Goal: Task Accomplishment & Management: Use online tool/utility

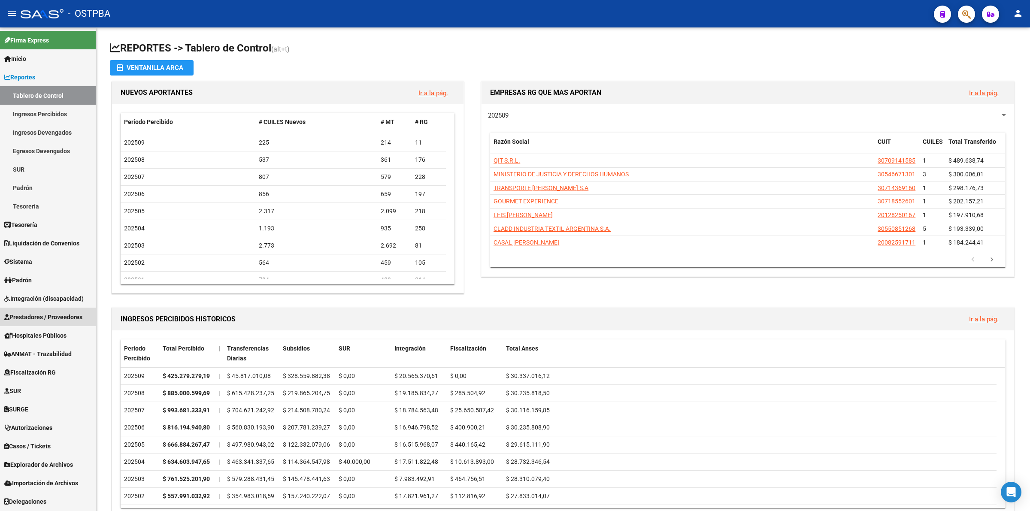
click at [52, 312] on span "Prestadores / Proveedores" at bounding box center [43, 316] width 78 height 9
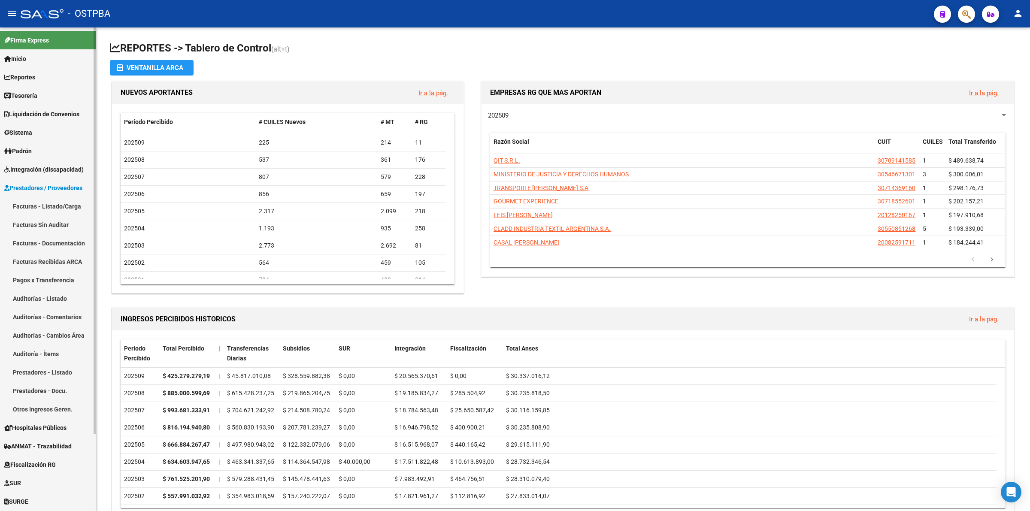
click at [62, 204] on link "Facturas - Listado/Carga" at bounding box center [48, 206] width 96 height 18
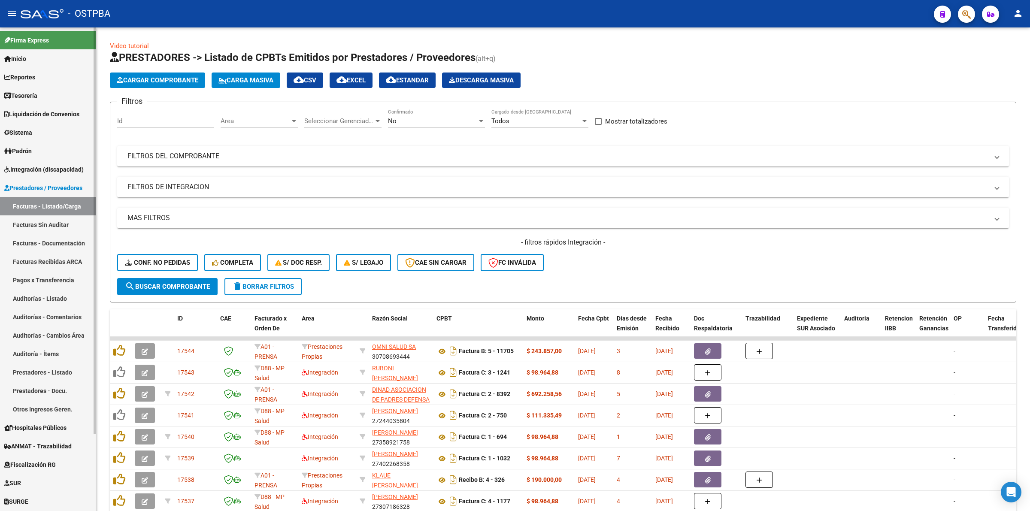
click at [33, 81] on span "Reportes" at bounding box center [19, 77] width 31 height 9
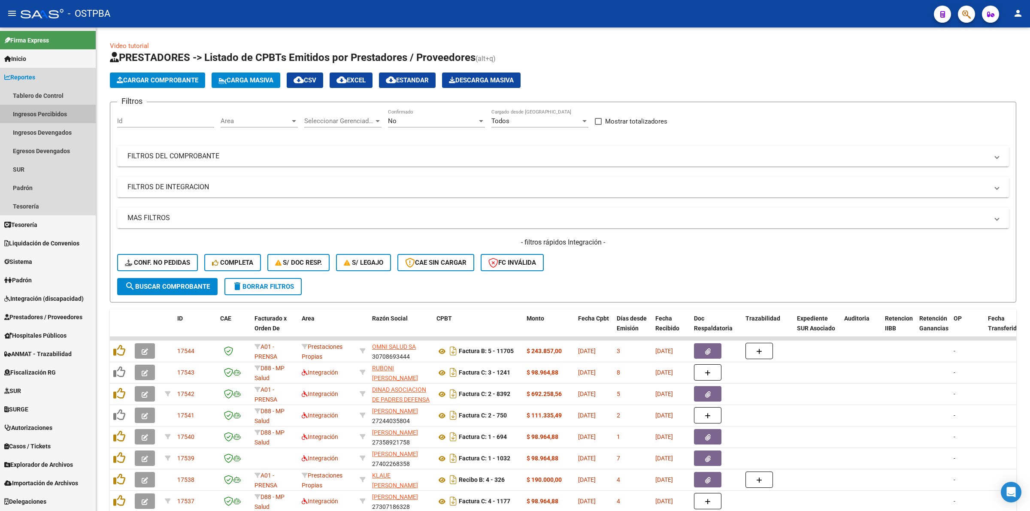
click at [64, 118] on link "Ingresos Percibidos" at bounding box center [48, 114] width 96 height 18
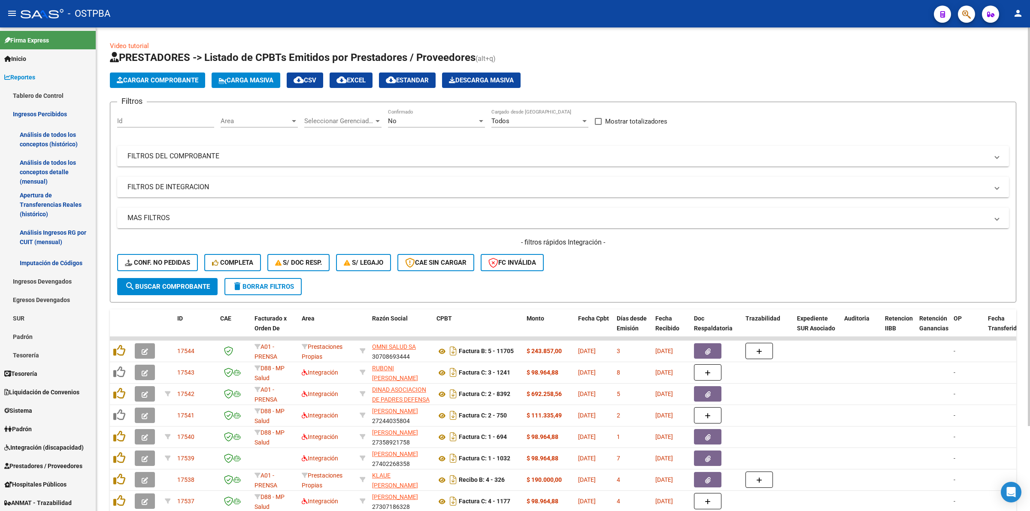
click at [418, 121] on div "No" at bounding box center [432, 121] width 89 height 8
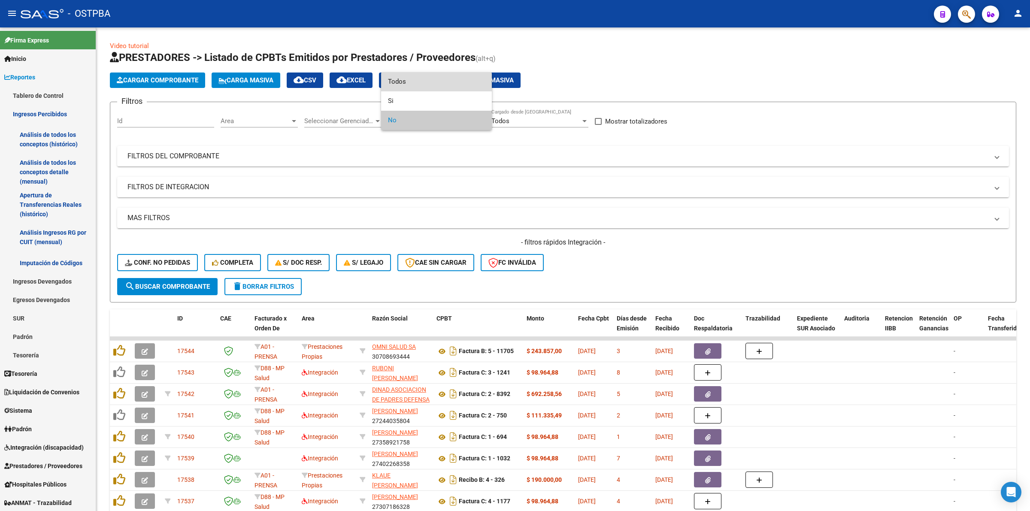
click at [418, 86] on span "Todos" at bounding box center [436, 81] width 97 height 19
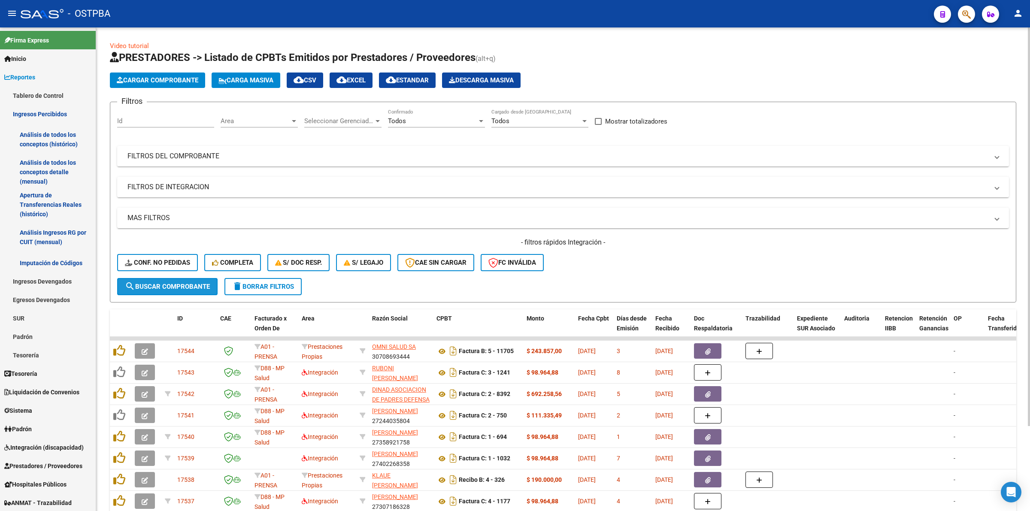
click at [191, 288] on span "search Buscar Comprobante" at bounding box center [167, 287] width 85 height 8
click at [265, 119] on span "Area" at bounding box center [256, 121] width 70 height 8
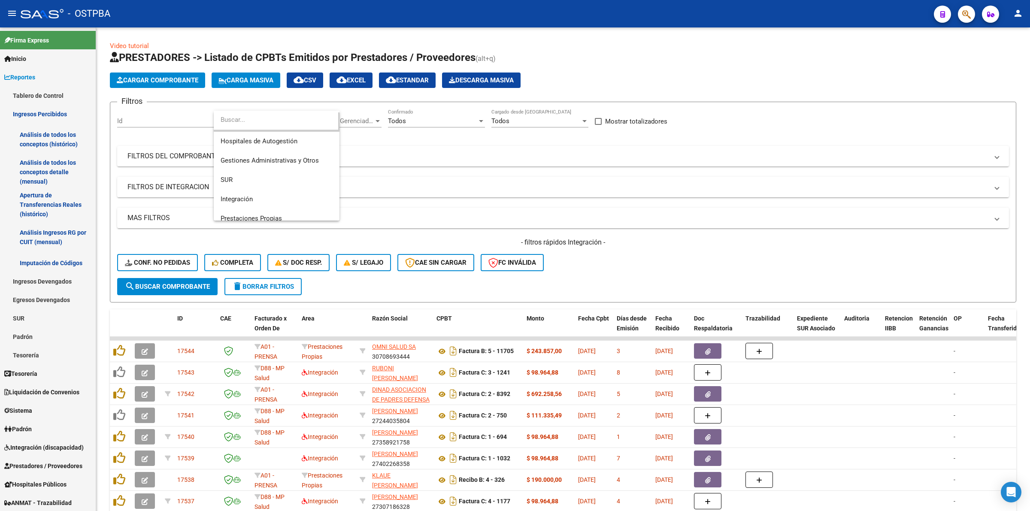
scroll to position [34, 0]
click at [282, 177] on span "Integración" at bounding box center [277, 182] width 112 height 19
click at [174, 280] on button "search Buscar Comprobante" at bounding box center [167, 286] width 100 height 17
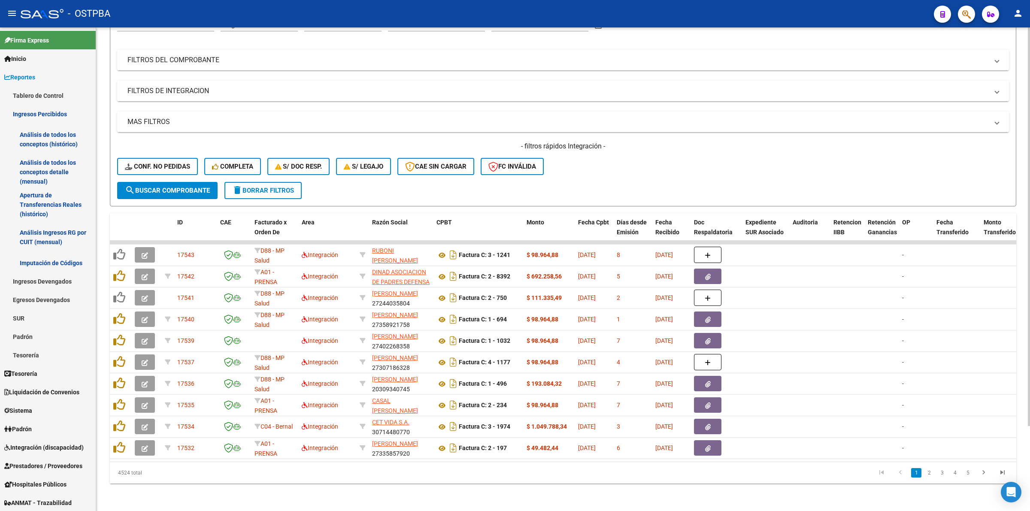
scroll to position [0, 0]
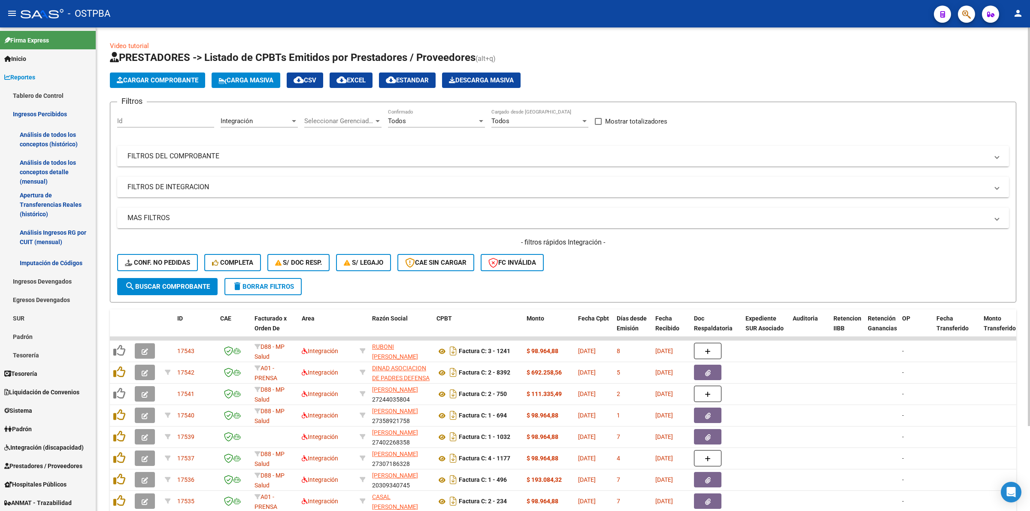
click at [209, 149] on mat-expansion-panel-header "FILTROS DEL COMPROBANTE" at bounding box center [563, 156] width 892 height 21
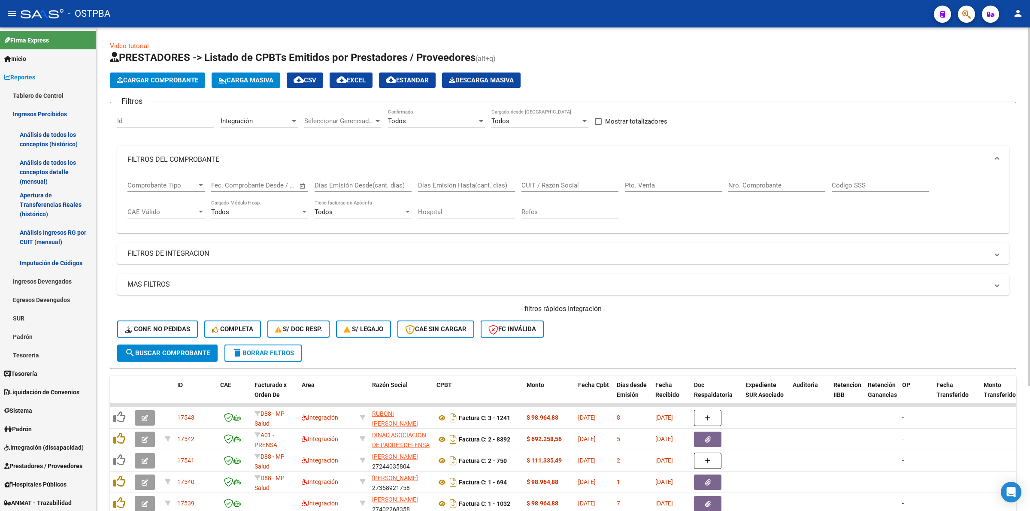
click at [185, 249] on mat-panel-title "FILTROS DE INTEGRACION" at bounding box center [557, 253] width 861 height 9
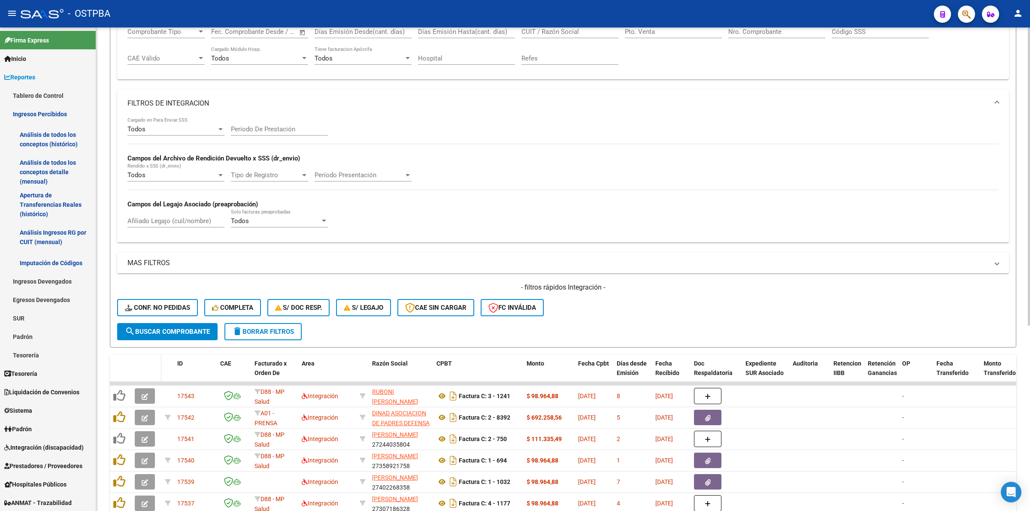
scroll to position [215, 0]
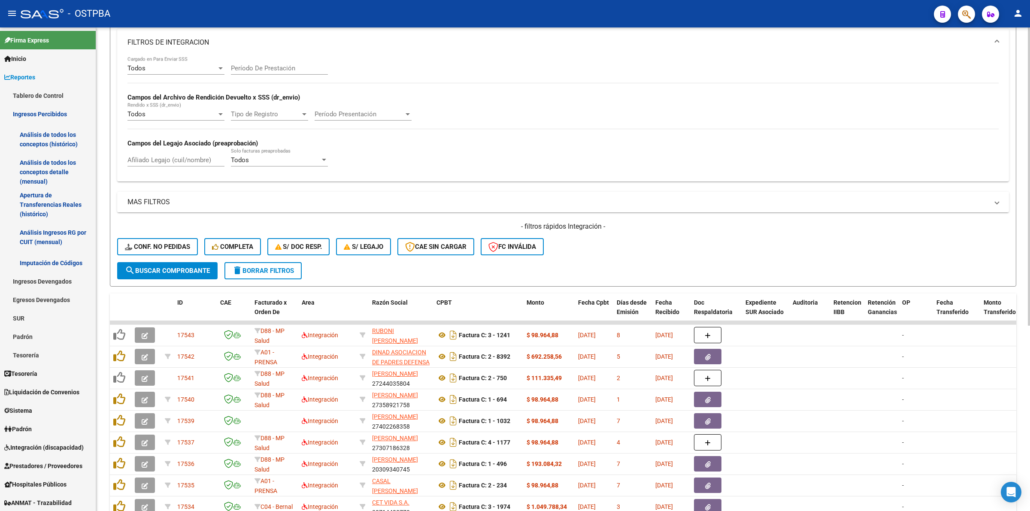
click at [146, 194] on mat-expansion-panel-header "MAS FILTROS" at bounding box center [563, 202] width 892 height 21
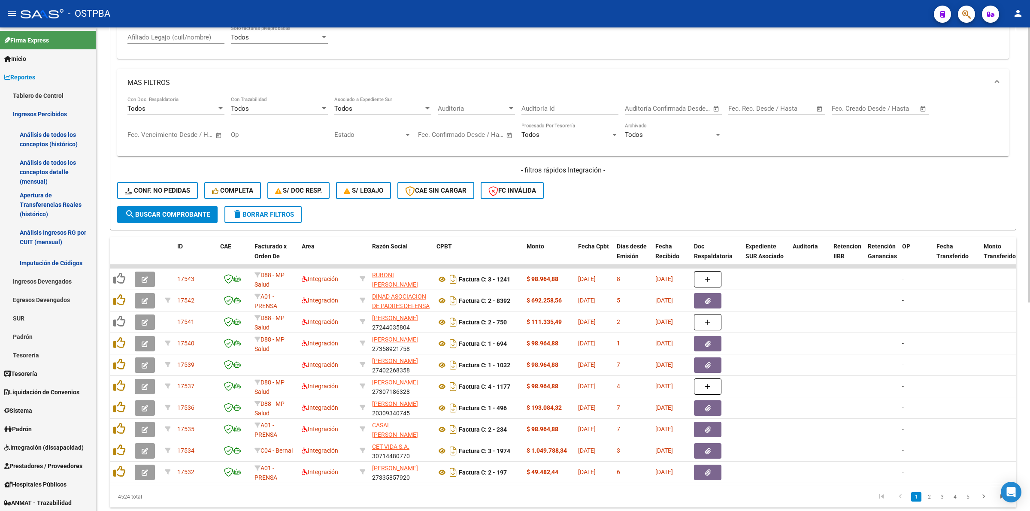
scroll to position [367, 0]
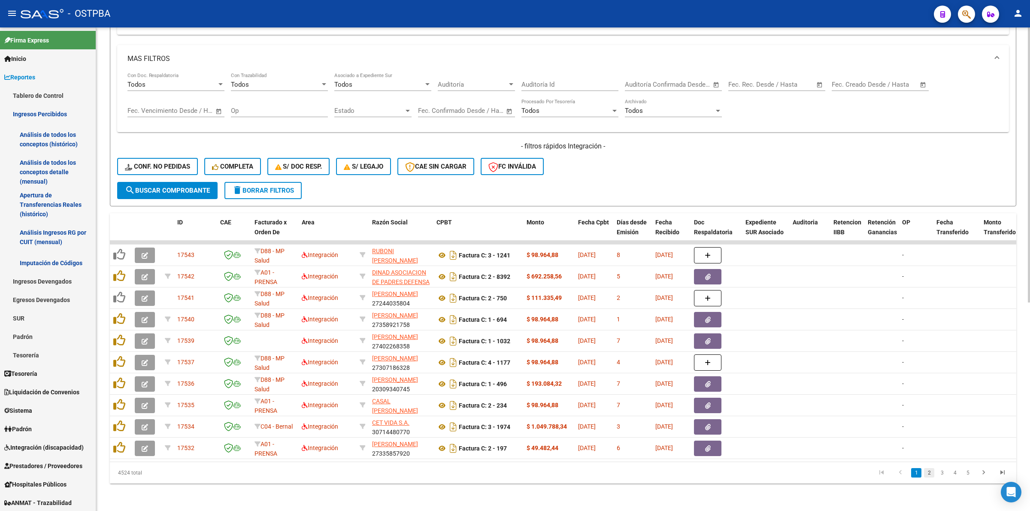
click at [928, 473] on link "2" at bounding box center [929, 472] width 10 height 9
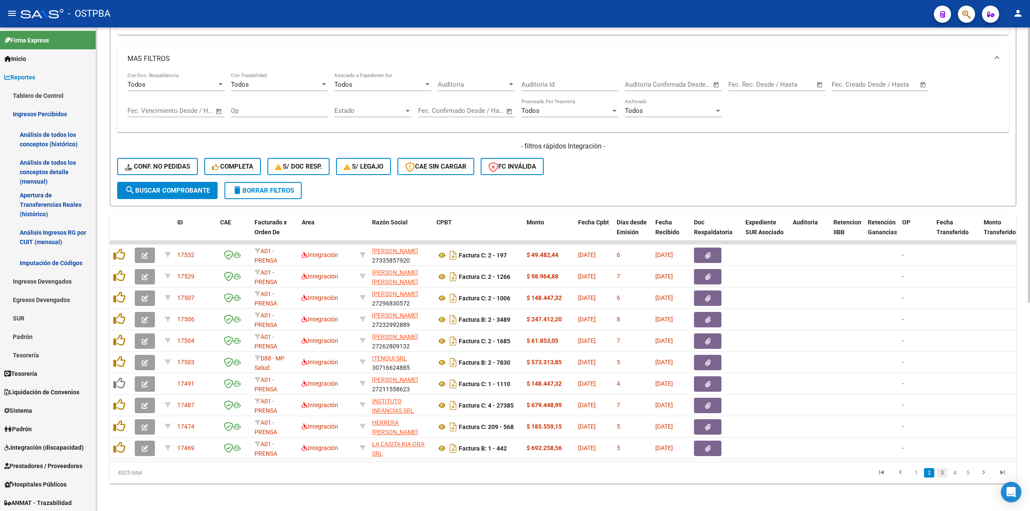
click at [942, 474] on link "3" at bounding box center [942, 472] width 10 height 9
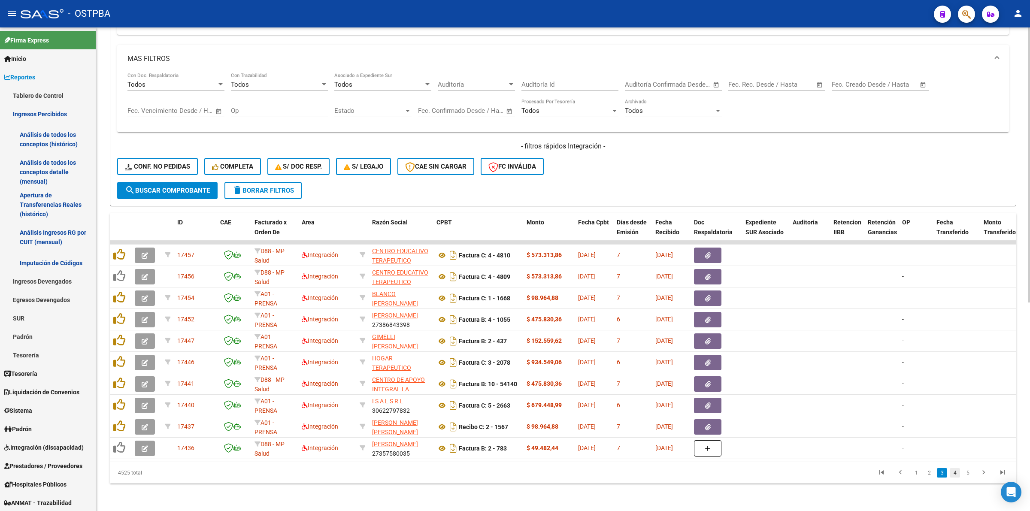
click at [954, 475] on link "4" at bounding box center [955, 472] width 10 height 9
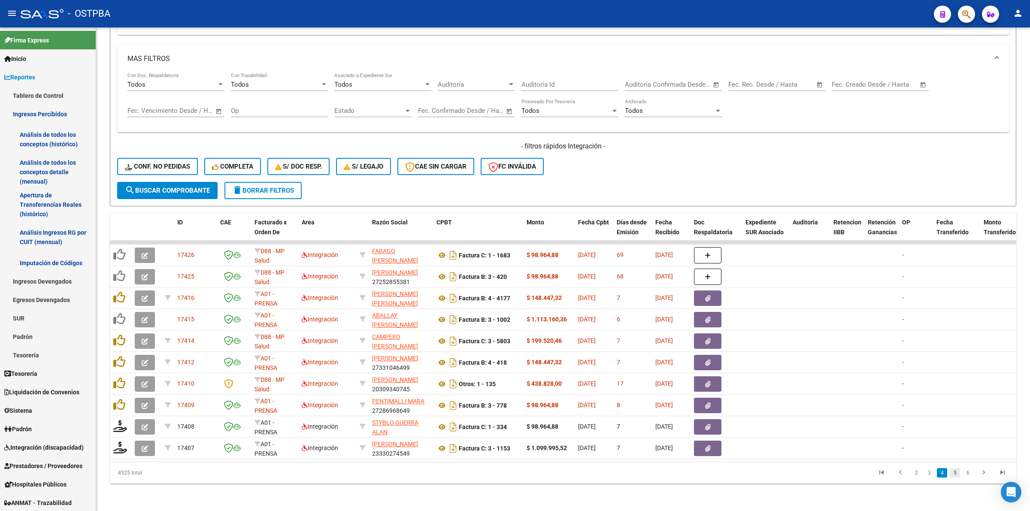
click at [953, 472] on link "5" at bounding box center [955, 472] width 10 height 9
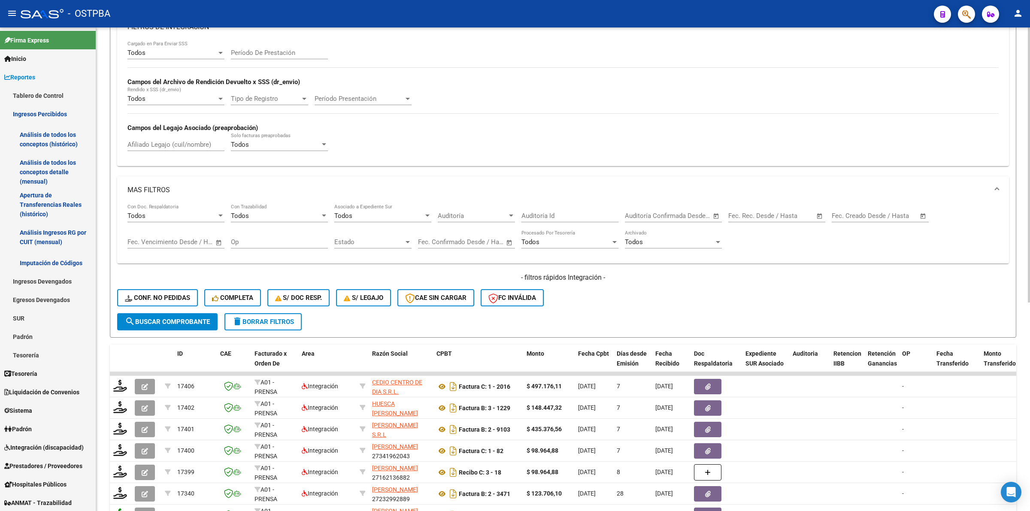
scroll to position [99, 0]
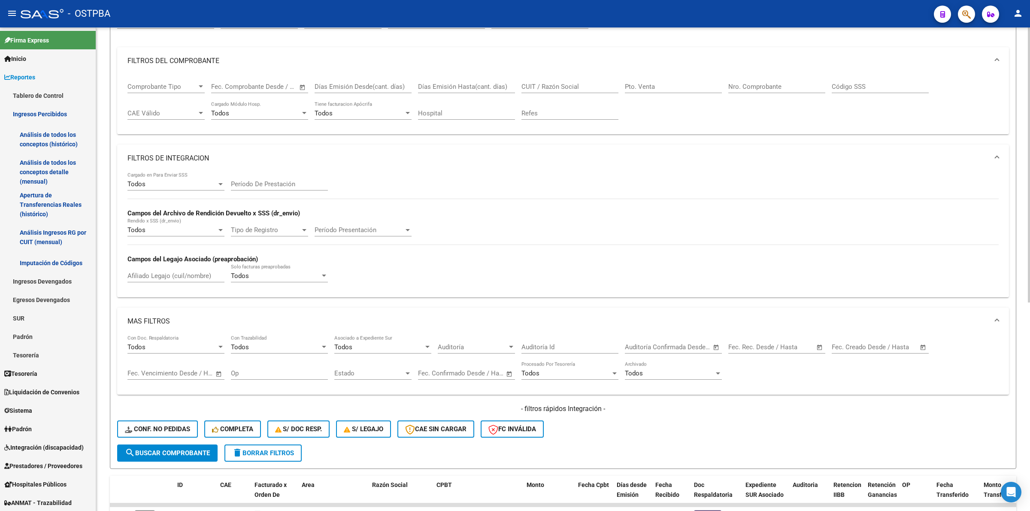
click at [197, 226] on div "Todos" at bounding box center [171, 230] width 89 height 8
click at [179, 265] on span "No" at bounding box center [175, 266] width 97 height 19
click at [212, 233] on div "No Rendido x SSS (dr_envio)" at bounding box center [175, 227] width 97 height 18
click at [191, 188] on span "Todos" at bounding box center [175, 189] width 97 height 19
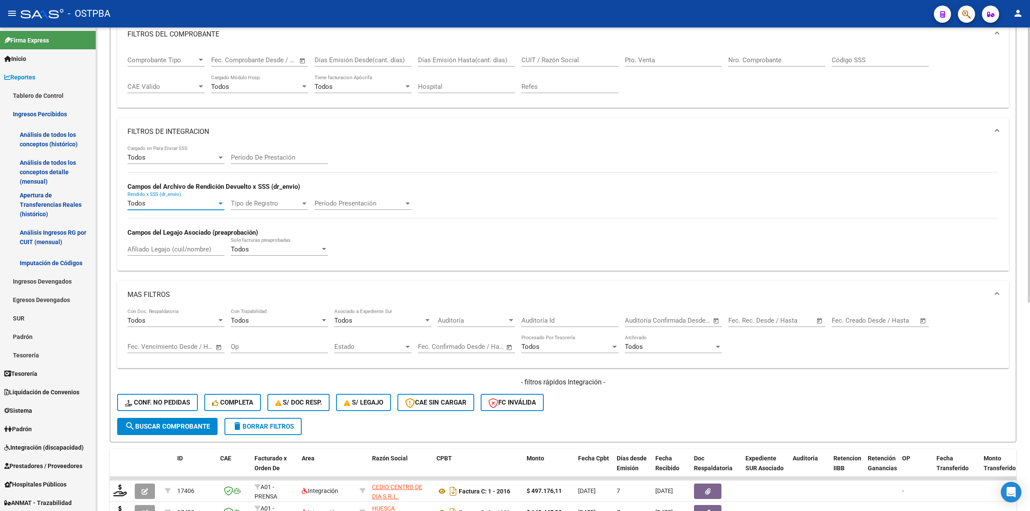
scroll to position [161, 0]
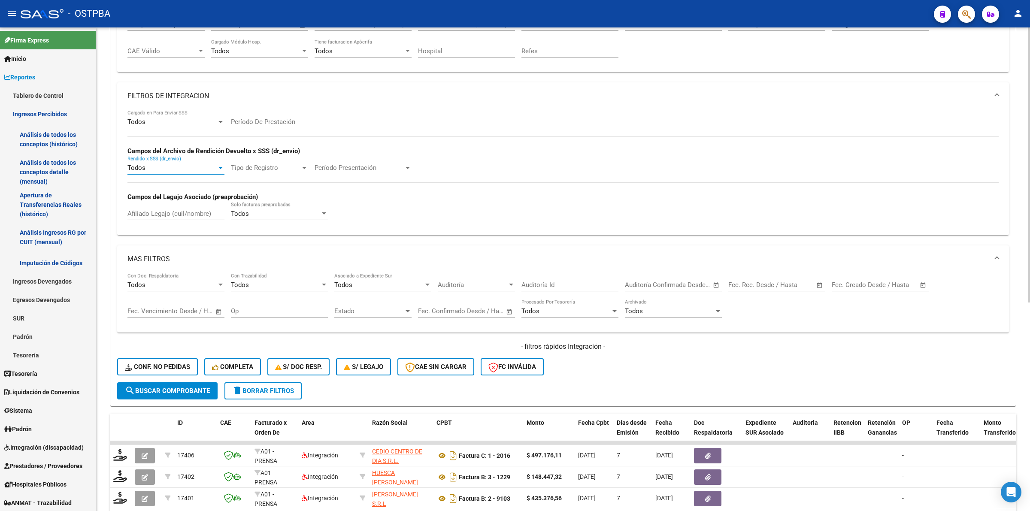
click at [219, 119] on div at bounding box center [221, 121] width 8 height 7
click at [479, 101] on div at bounding box center [515, 255] width 1030 height 511
click at [197, 118] on div "Todos" at bounding box center [171, 122] width 89 height 8
drag, startPoint x: 181, startPoint y: 157, endPoint x: 175, endPoint y: 159, distance: 6.9
click at [177, 157] on span "No" at bounding box center [175, 159] width 97 height 19
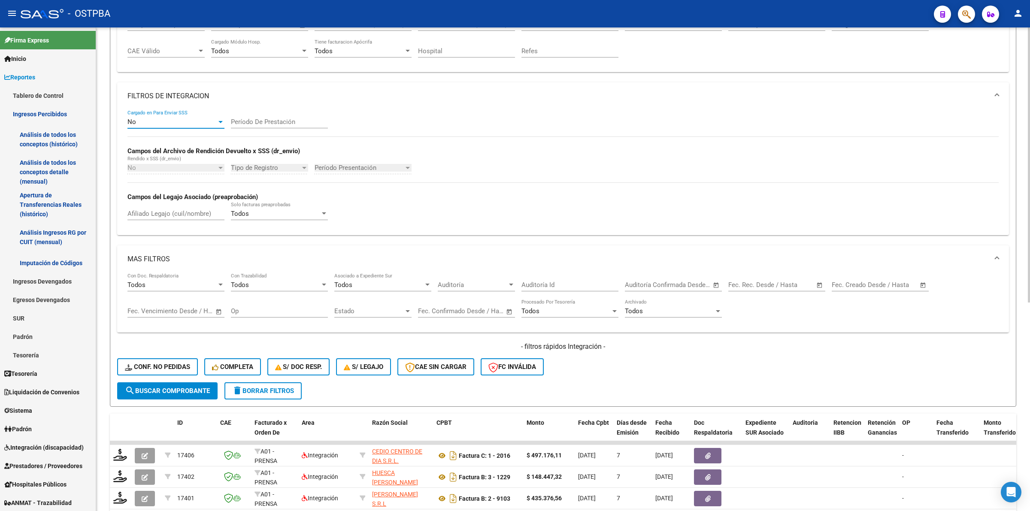
click at [823, 284] on span "Open calendar" at bounding box center [819, 285] width 21 height 21
click at [827, 301] on span "Previous month" at bounding box center [827, 307] width 17 height 17
click at [788, 410] on span "27" at bounding box center [791, 413] width 15 height 15
type input "[DATE]"
click at [845, 308] on button "Next month" at bounding box center [844, 307] width 17 height 17
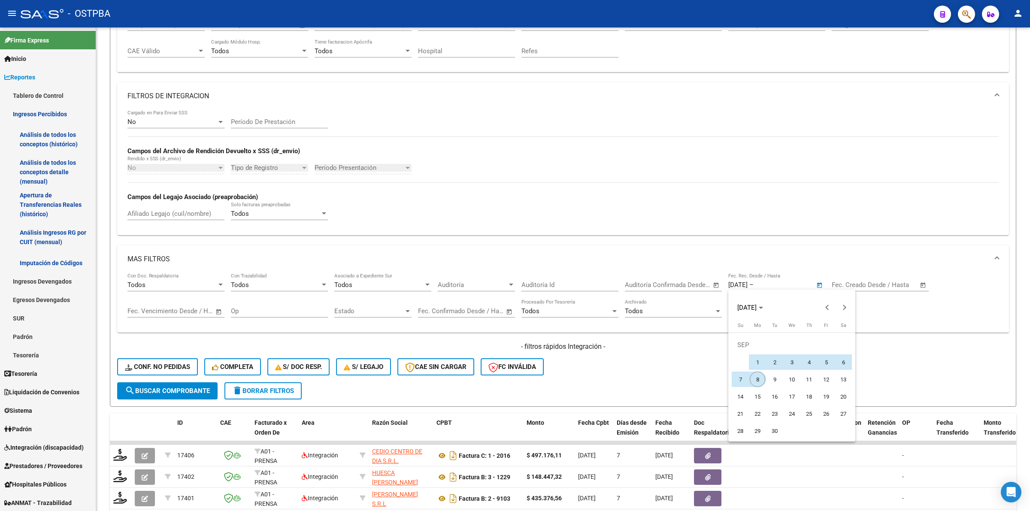
click at [756, 378] on span "8" at bounding box center [757, 379] width 15 height 15
type input "[DATE]"
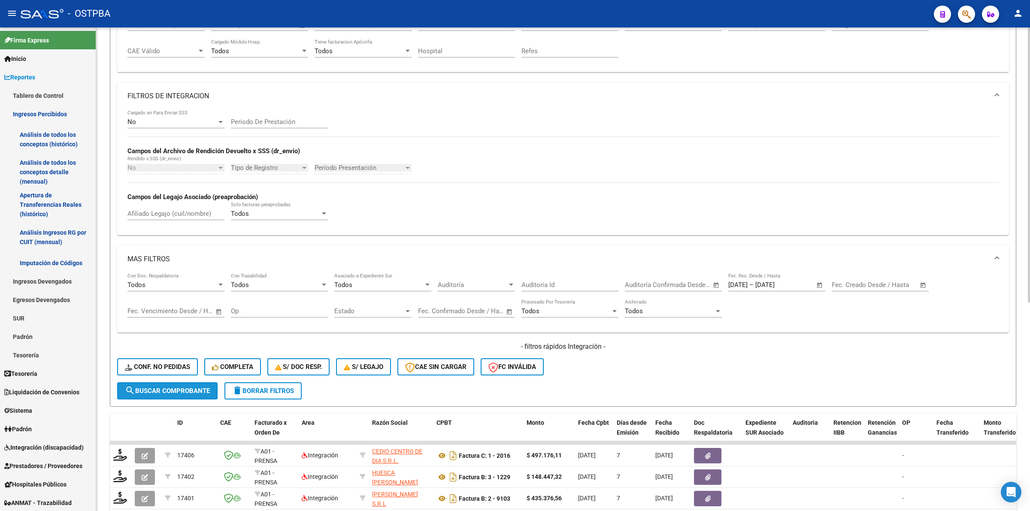
click at [157, 387] on span "search Buscar Comprobante" at bounding box center [167, 391] width 85 height 8
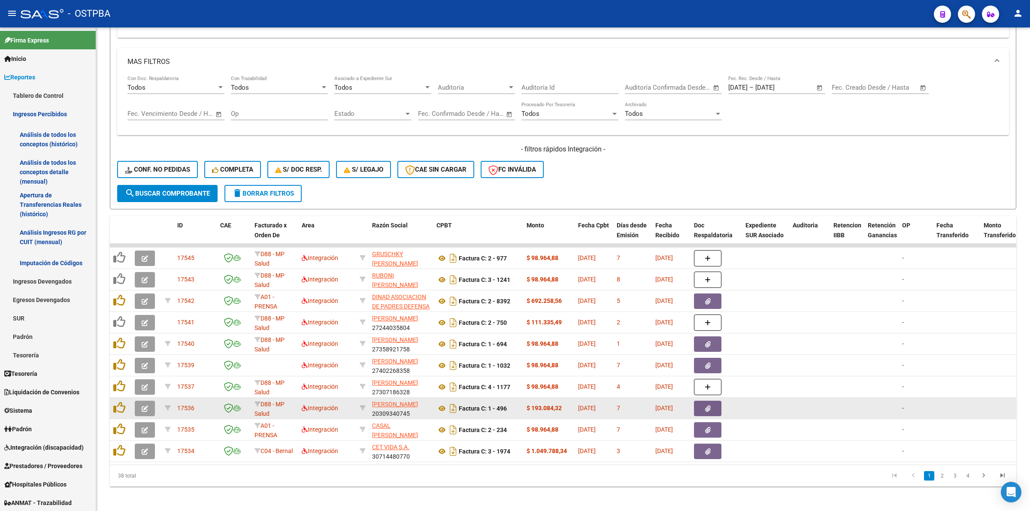
scroll to position [367, 0]
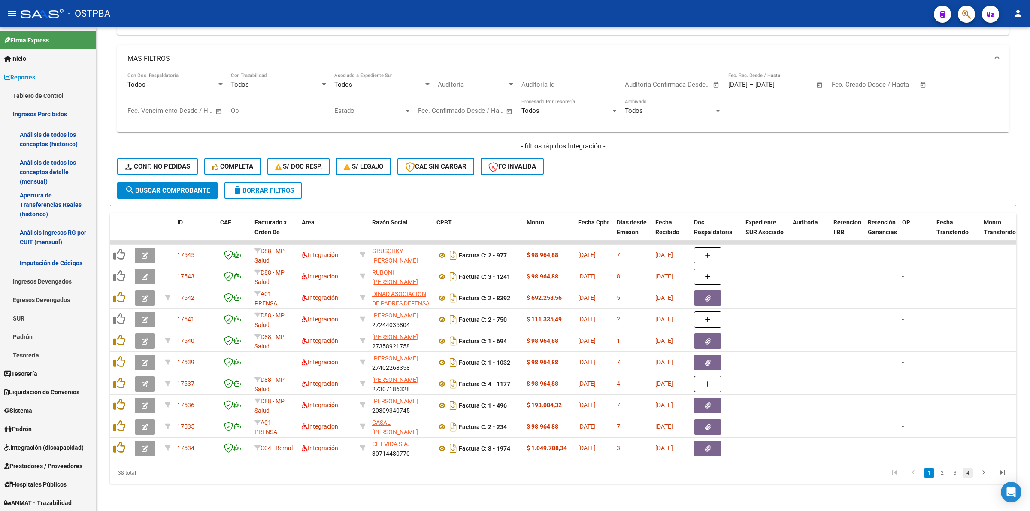
click at [967, 470] on link "4" at bounding box center [968, 472] width 10 height 9
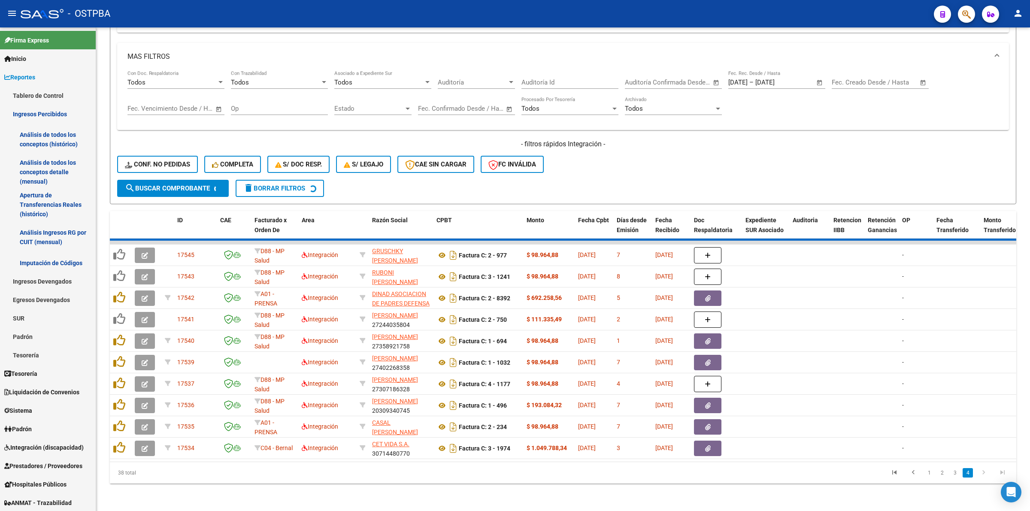
scroll to position [324, 0]
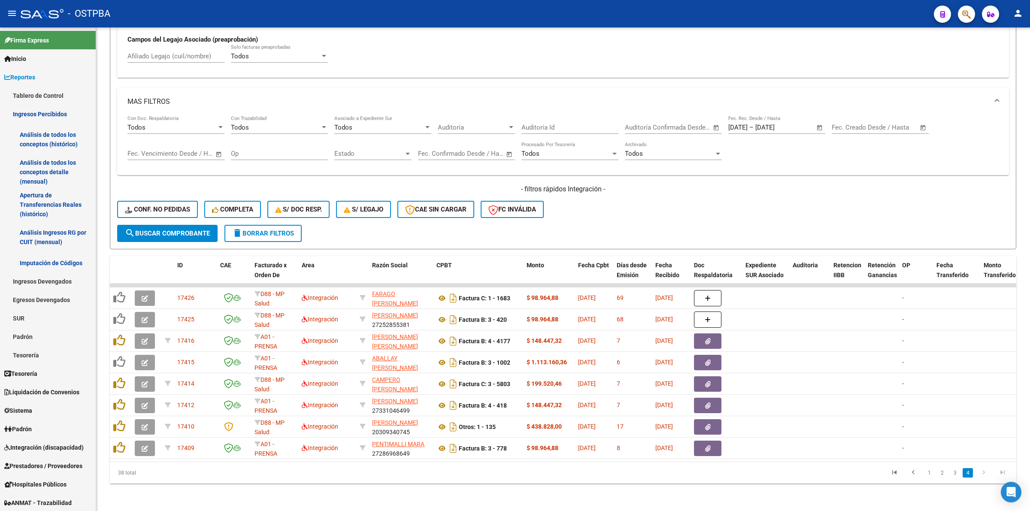
click at [984, 472] on icon "go to next page" at bounding box center [983, 474] width 11 height 10
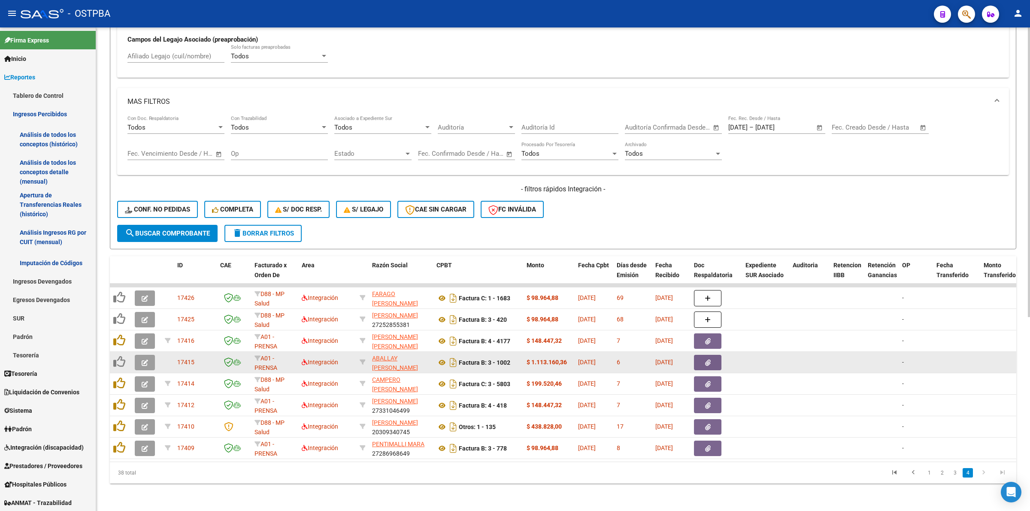
click at [891, 357] on datatable-body-cell at bounding box center [881, 362] width 34 height 21
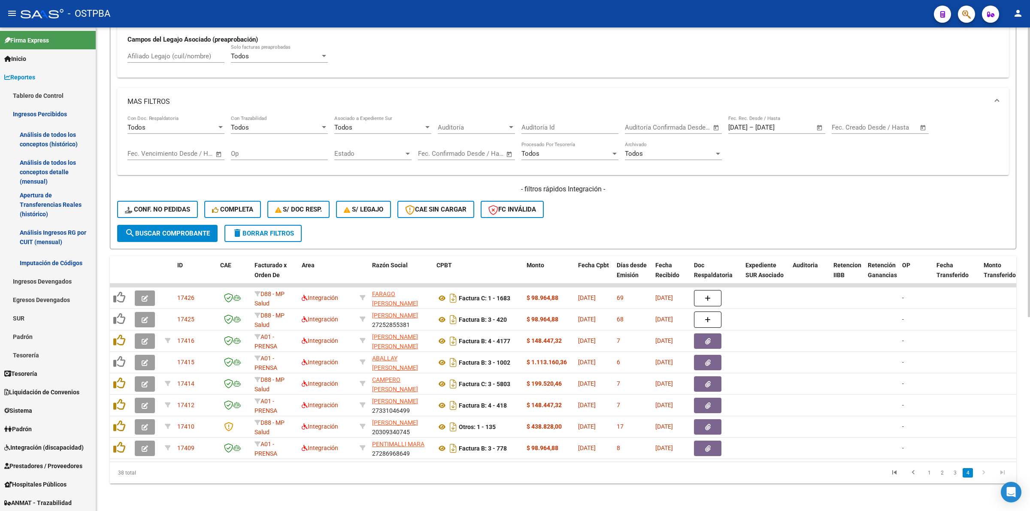
click at [756, 453] on datatable-body "17426 D88 - MP Salud Integración FARAGO [PERSON_NAME] 27253178871 Factura C: 1 …" at bounding box center [563, 373] width 906 height 178
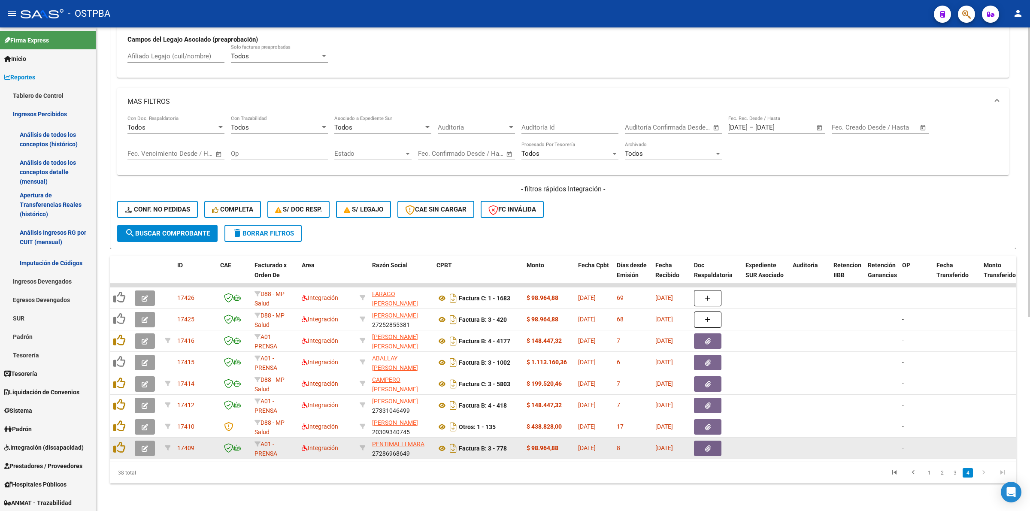
click at [146, 445] on icon "button" at bounding box center [145, 448] width 6 height 6
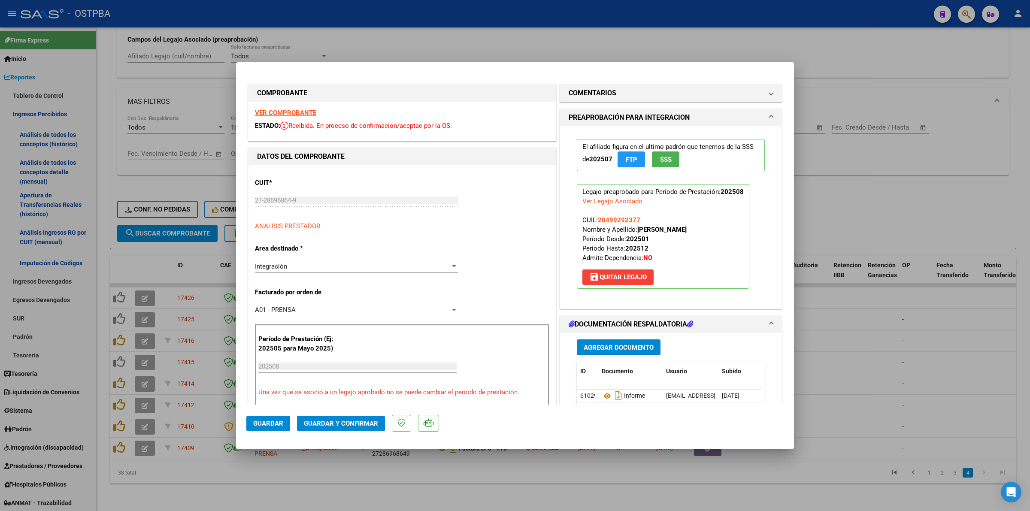
click at [289, 114] on strong "VER COMPROBANTE" at bounding box center [285, 113] width 61 height 8
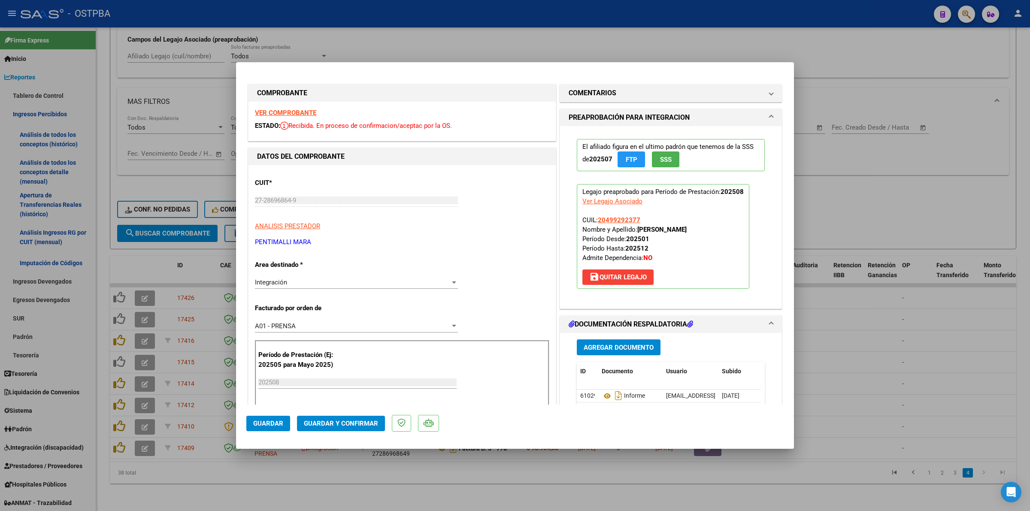
click at [865, 320] on div at bounding box center [515, 255] width 1030 height 511
type input "$ 0,00"
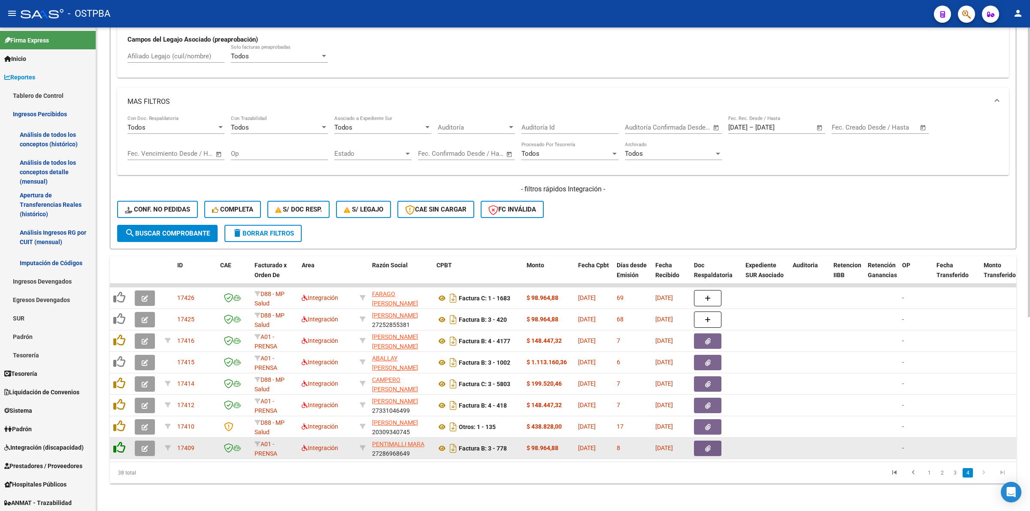
click at [115, 442] on icon at bounding box center [119, 448] width 12 height 12
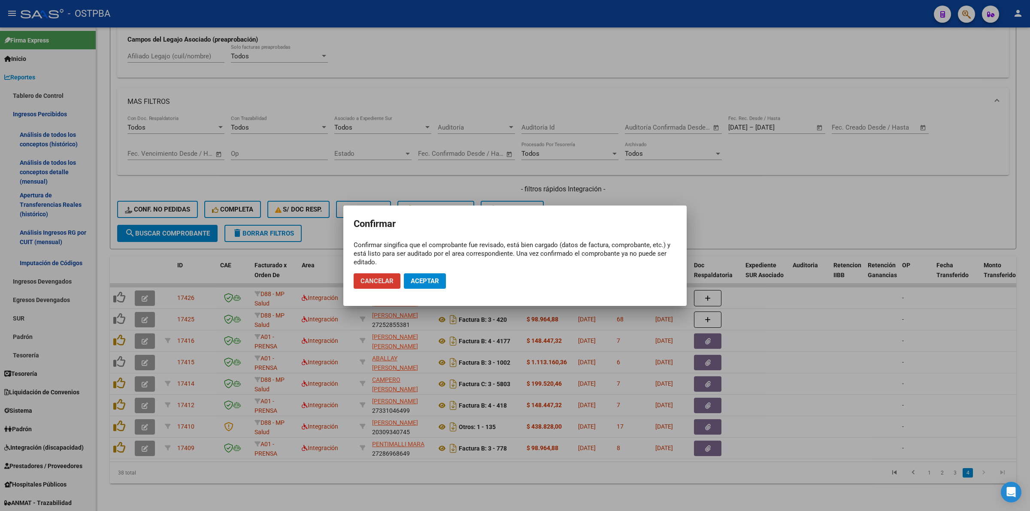
click at [419, 282] on span "Aceptar" at bounding box center [425, 281] width 28 height 8
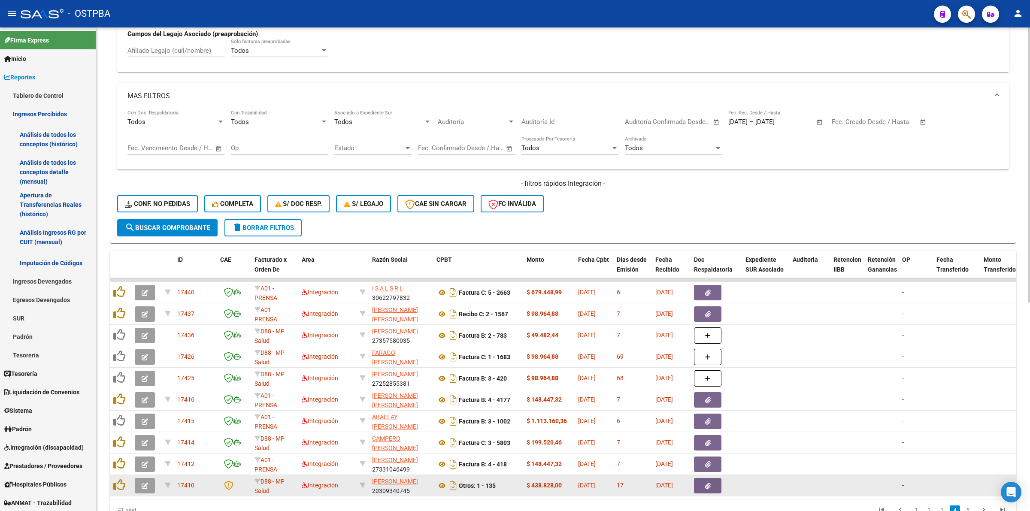
scroll to position [367, 0]
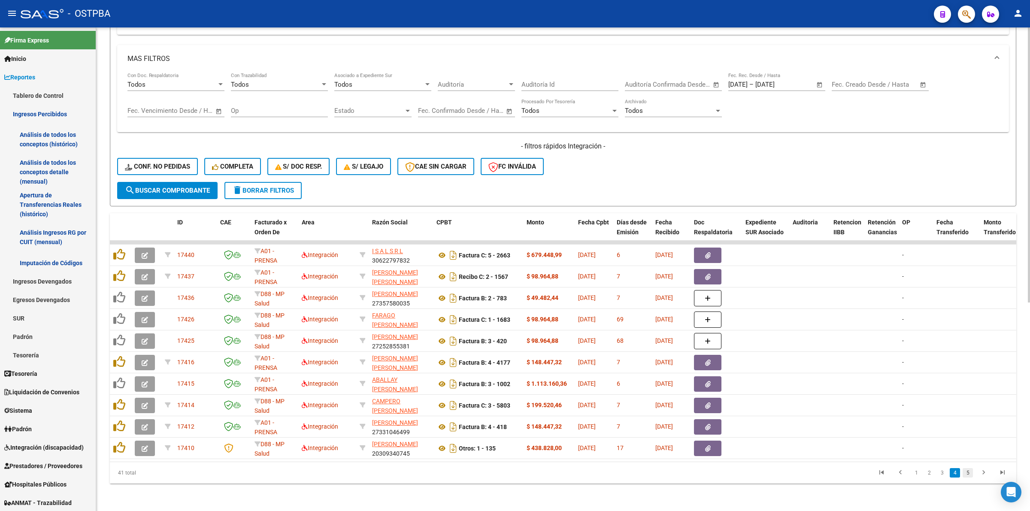
click at [970, 473] on link "5" at bounding box center [968, 472] width 10 height 9
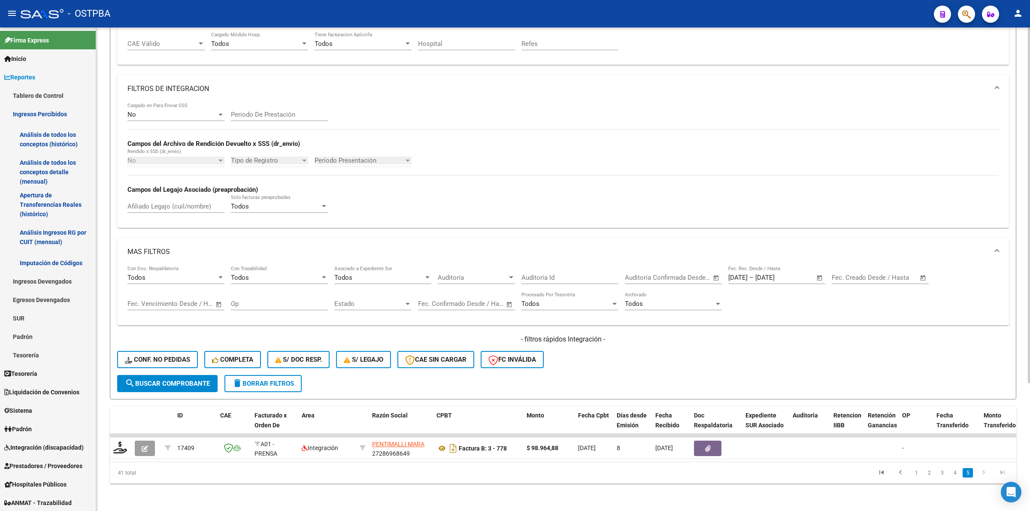
scroll to position [174, 0]
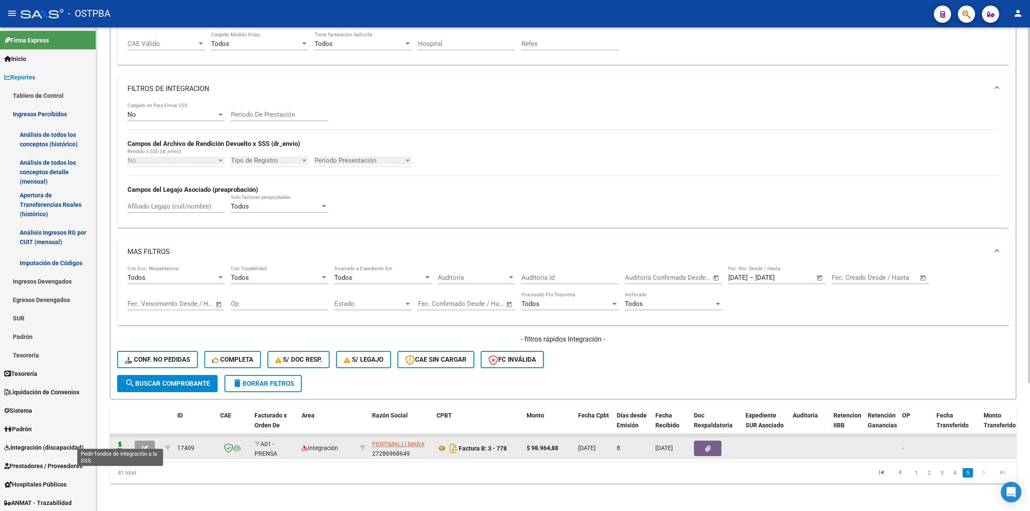
click at [118, 442] on icon at bounding box center [120, 448] width 14 height 12
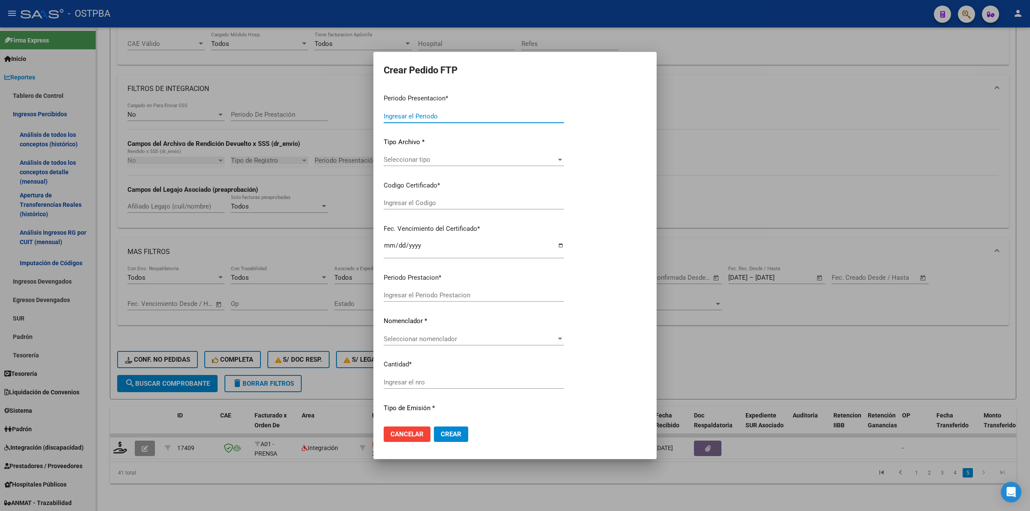
type input "202508"
type input "$ 98.964,88"
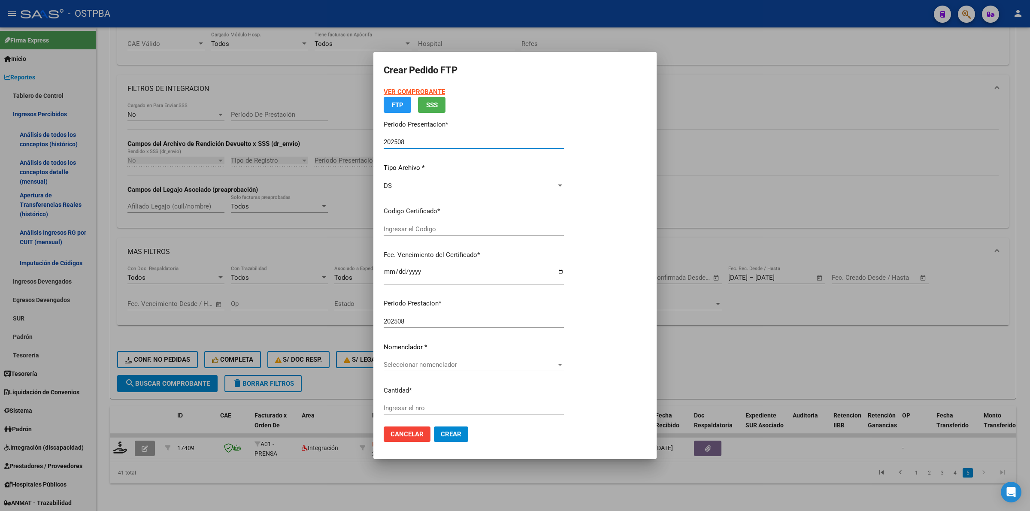
type input "00000000000000000000"
type input "[DATE]"
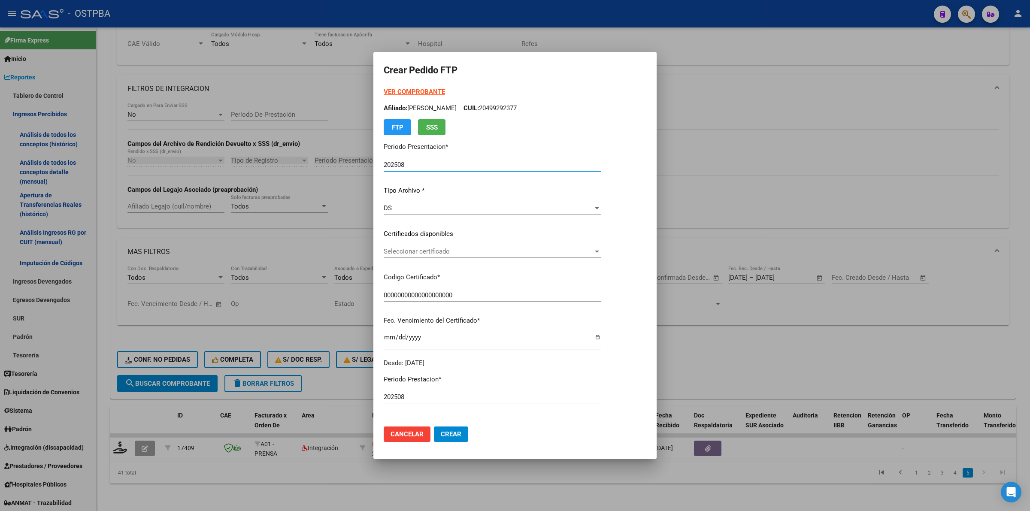
click at [593, 251] on span "Seleccionar certificado" at bounding box center [488, 252] width 209 height 8
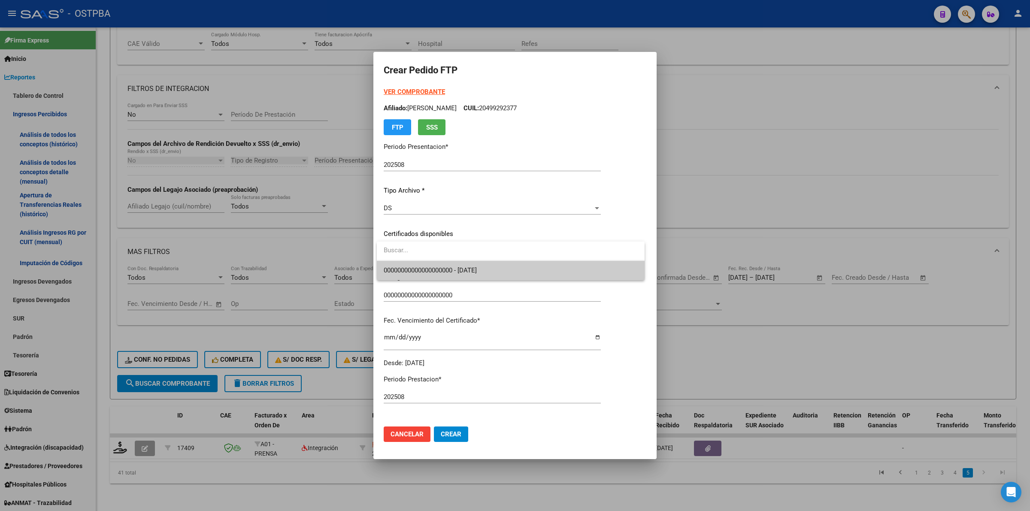
click at [593, 273] on span "00000000000000000000 - [DATE]" at bounding box center [511, 270] width 254 height 19
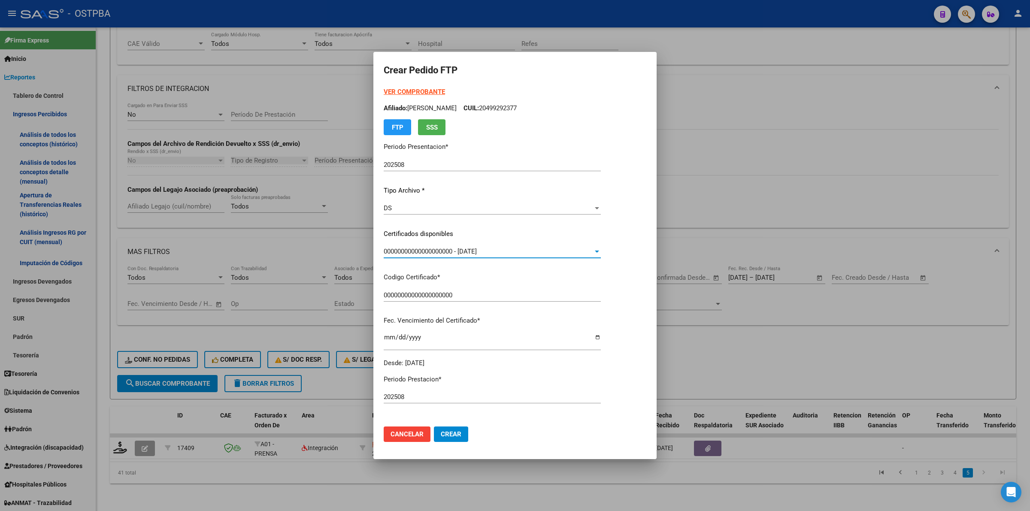
scroll to position [161, 0]
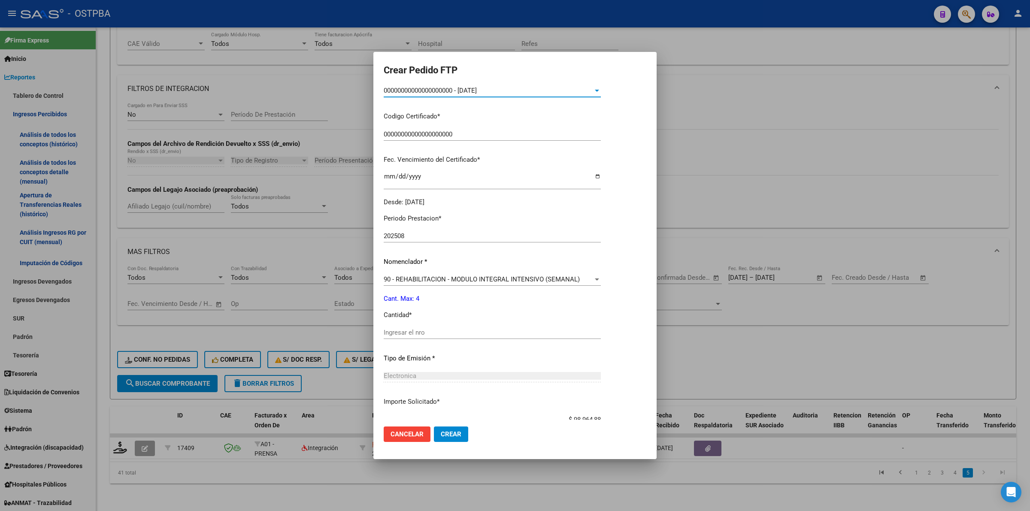
click at [528, 336] on input "Ingresar el nro" at bounding box center [492, 333] width 217 height 8
type input "4"
click at [457, 434] on span "Crear" at bounding box center [451, 434] width 21 height 8
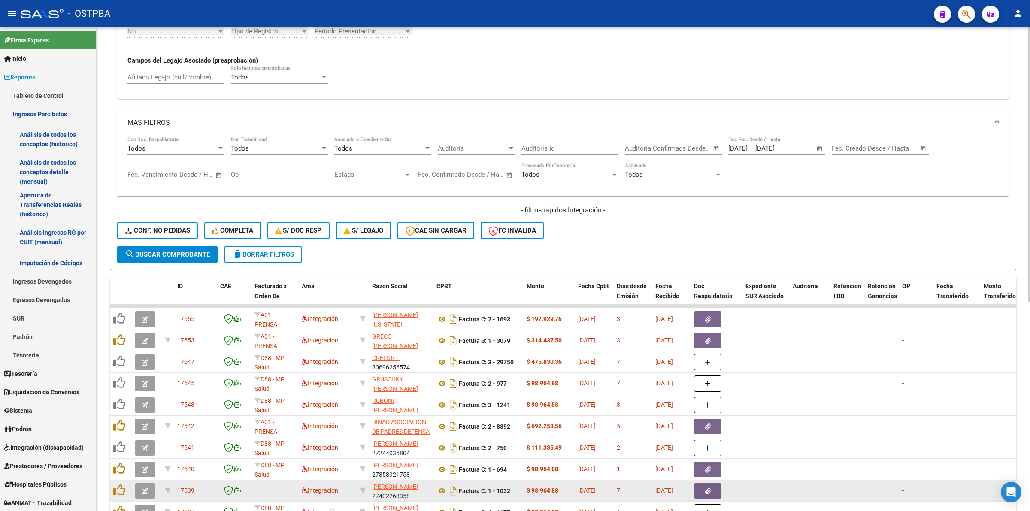
scroll to position [367, 0]
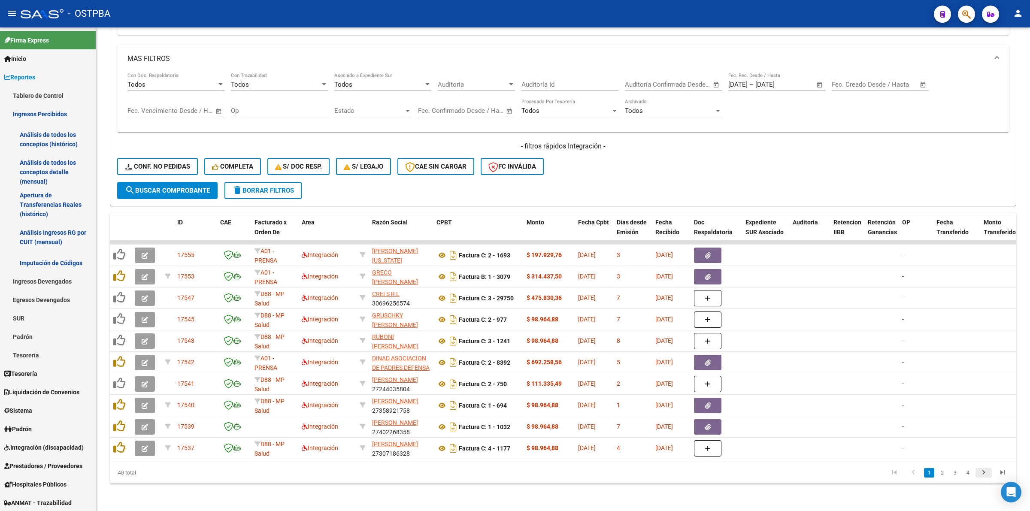
click at [983, 472] on icon "go to next page" at bounding box center [983, 474] width 11 height 10
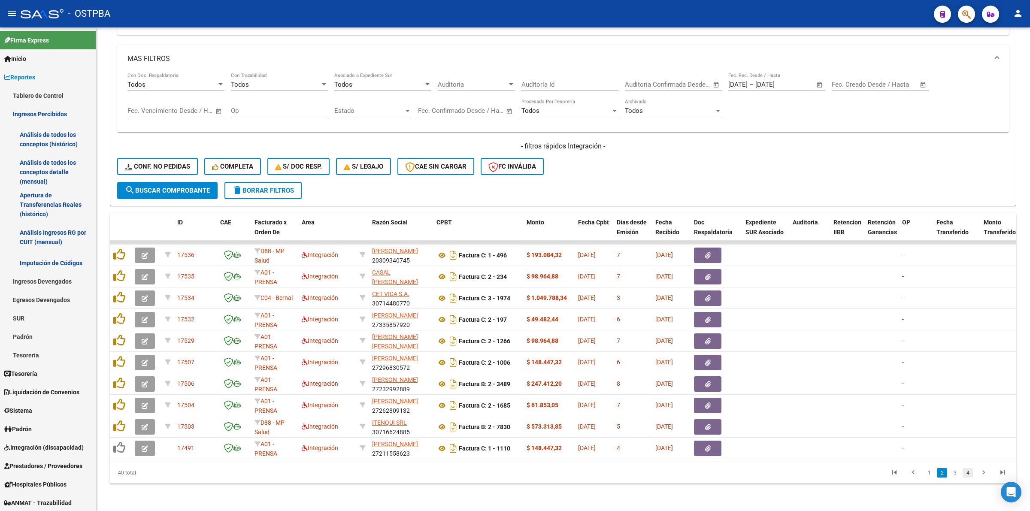
click at [970, 472] on link "4" at bounding box center [968, 472] width 10 height 9
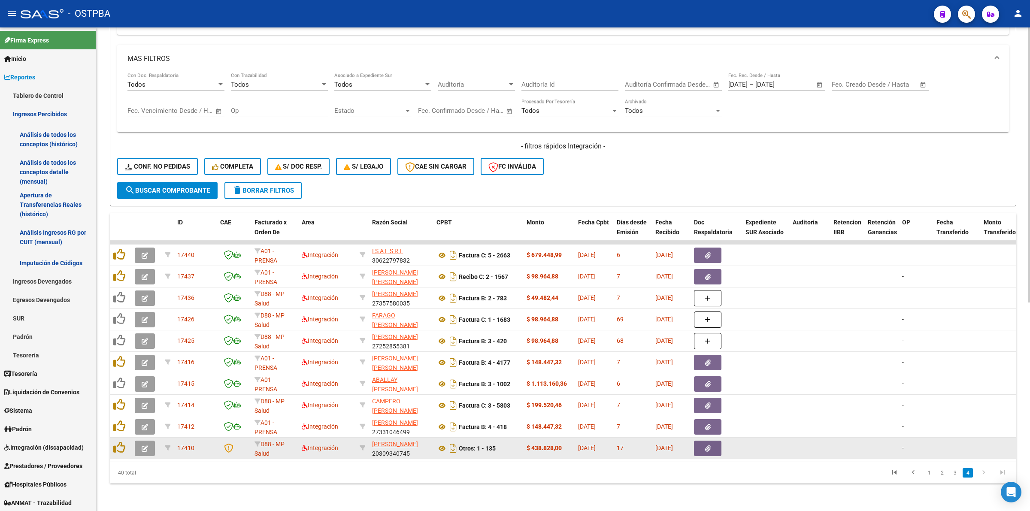
click at [142, 445] on icon "button" at bounding box center [145, 448] width 6 height 6
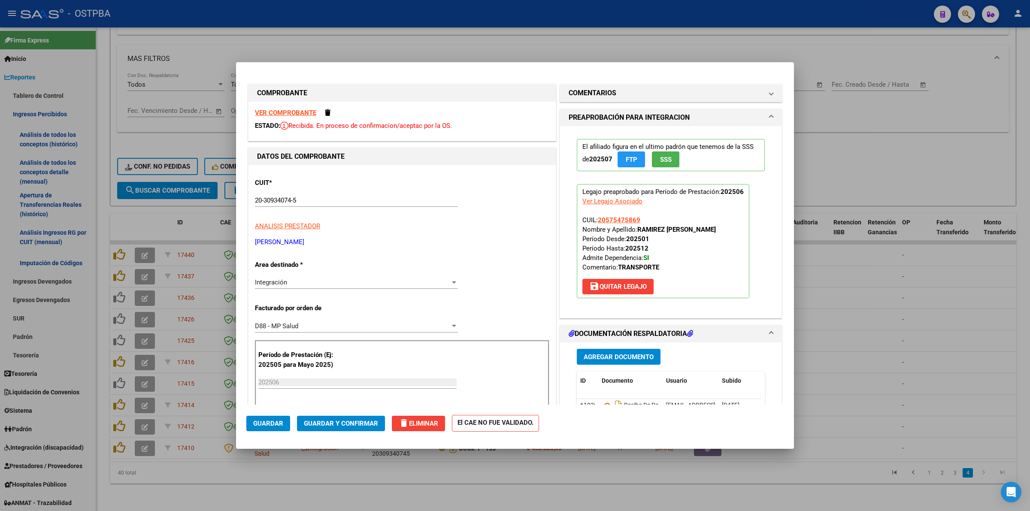
click at [279, 115] on strong "VER COMPROBANTE" at bounding box center [285, 113] width 61 height 8
click at [878, 334] on div at bounding box center [515, 255] width 1030 height 511
type input "$ 0,00"
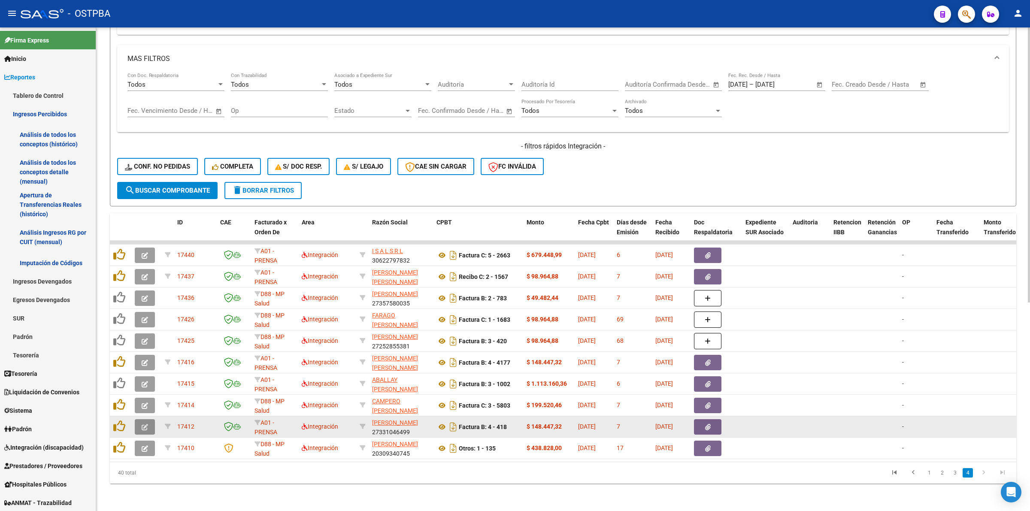
click at [145, 424] on icon "button" at bounding box center [145, 427] width 6 height 6
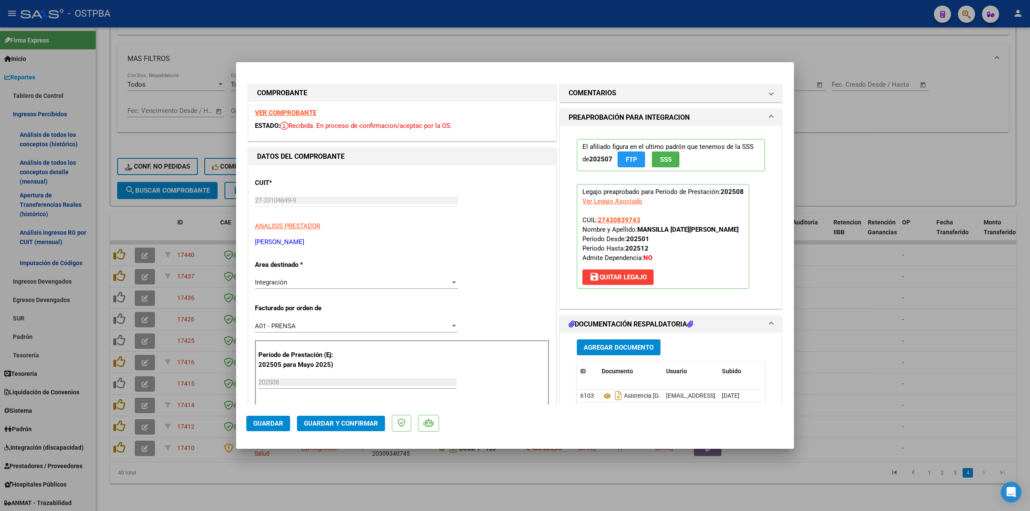
click at [299, 112] on strong "VER COMPROBANTE" at bounding box center [285, 113] width 61 height 8
click at [925, 313] on div at bounding box center [515, 255] width 1030 height 511
type input "$ 0,00"
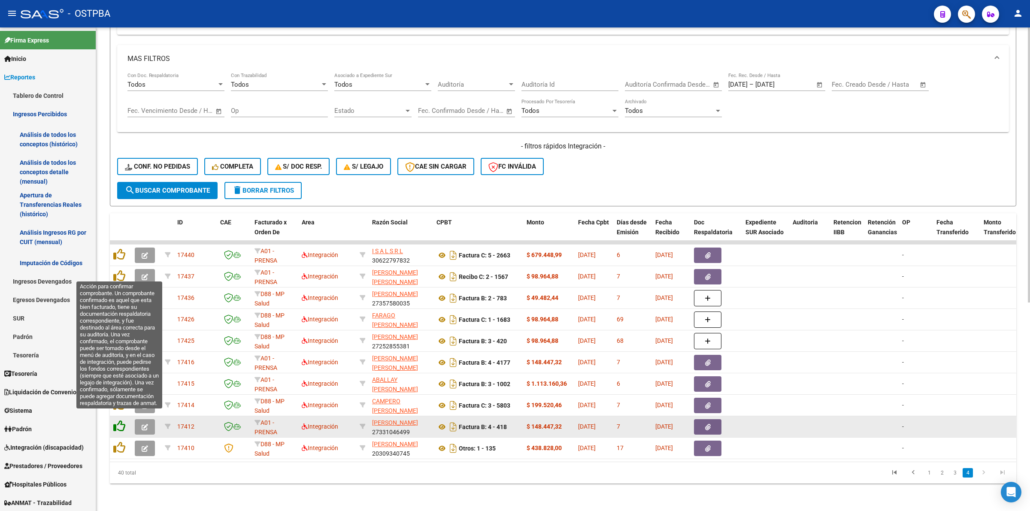
click at [116, 420] on icon at bounding box center [119, 426] width 12 height 12
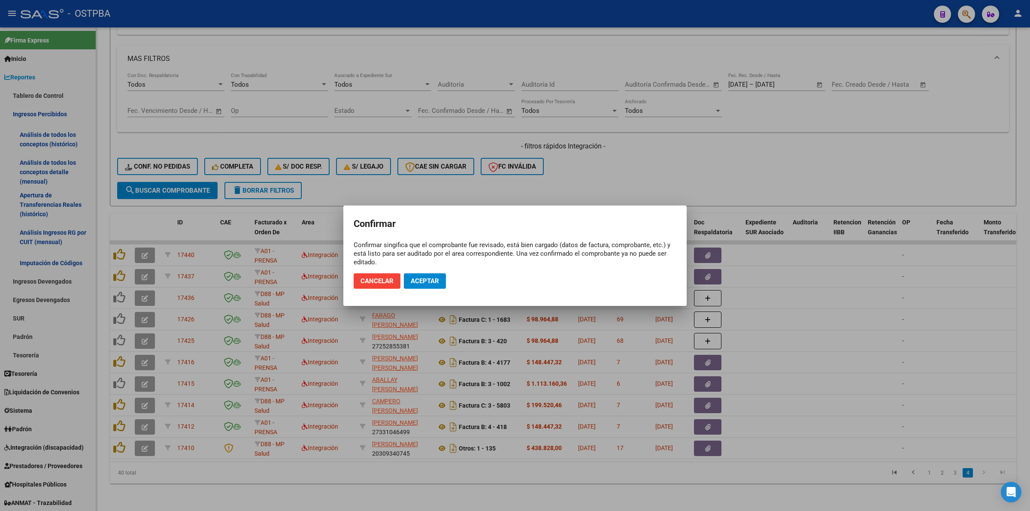
click at [425, 267] on mat-dialog-actions "Cancelar Aceptar" at bounding box center [515, 280] width 323 height 29
click at [423, 282] on span "Aceptar" at bounding box center [425, 281] width 28 height 8
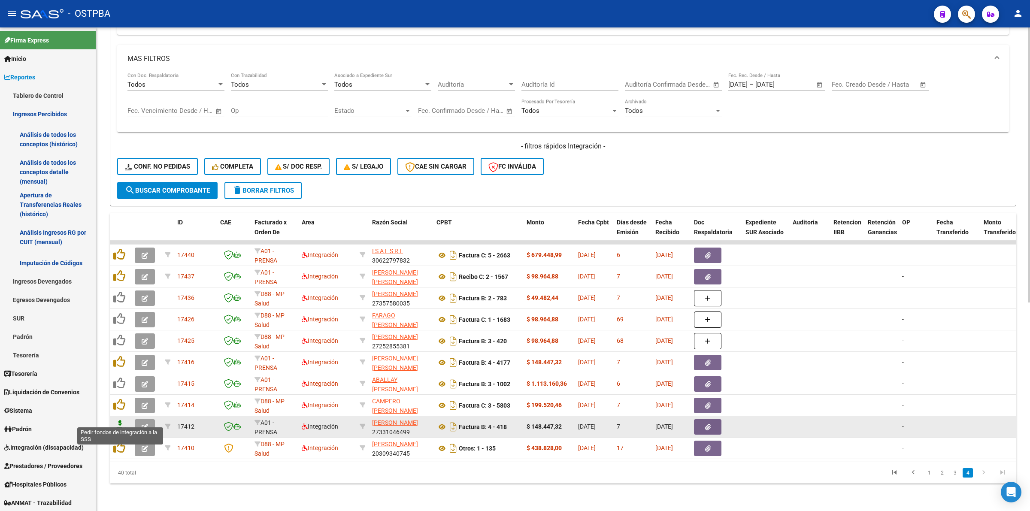
click at [120, 420] on icon at bounding box center [120, 426] width 14 height 12
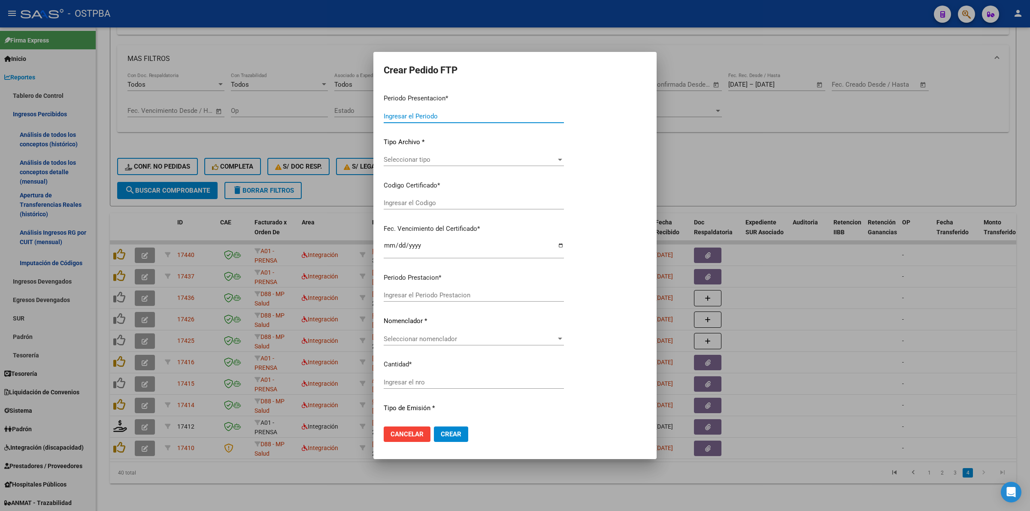
type input "202508"
type input "$ 148.447,32"
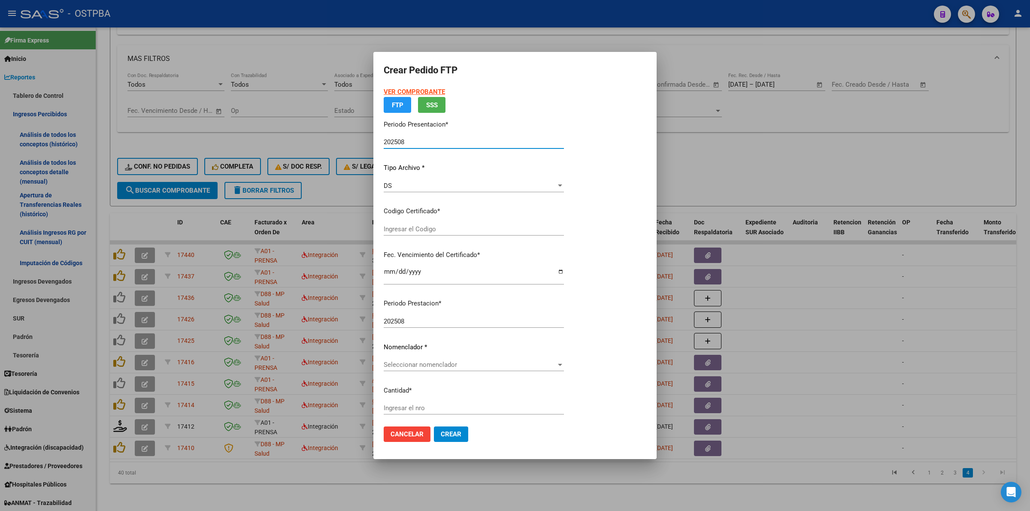
type input "00000000000000000000"
type input "[DATE]"
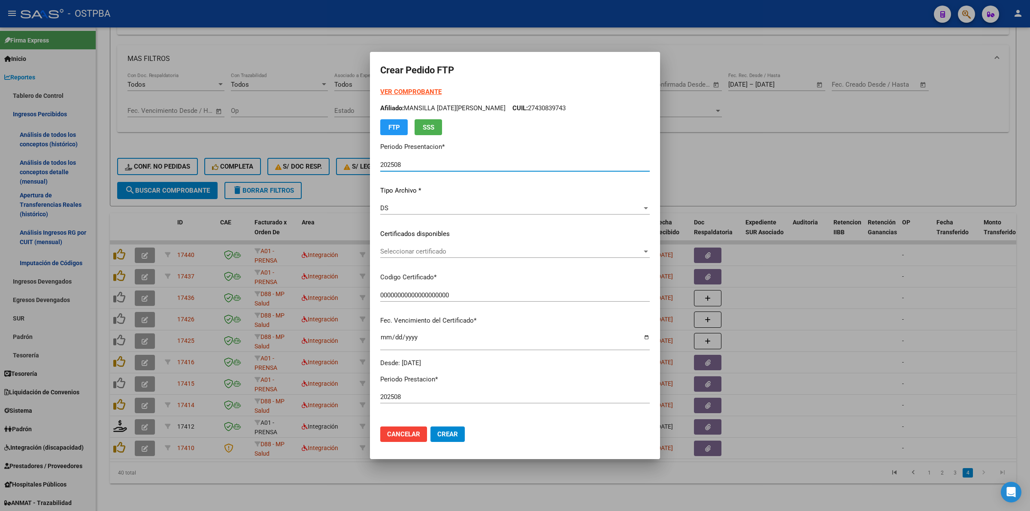
click at [642, 254] on div at bounding box center [646, 251] width 8 height 7
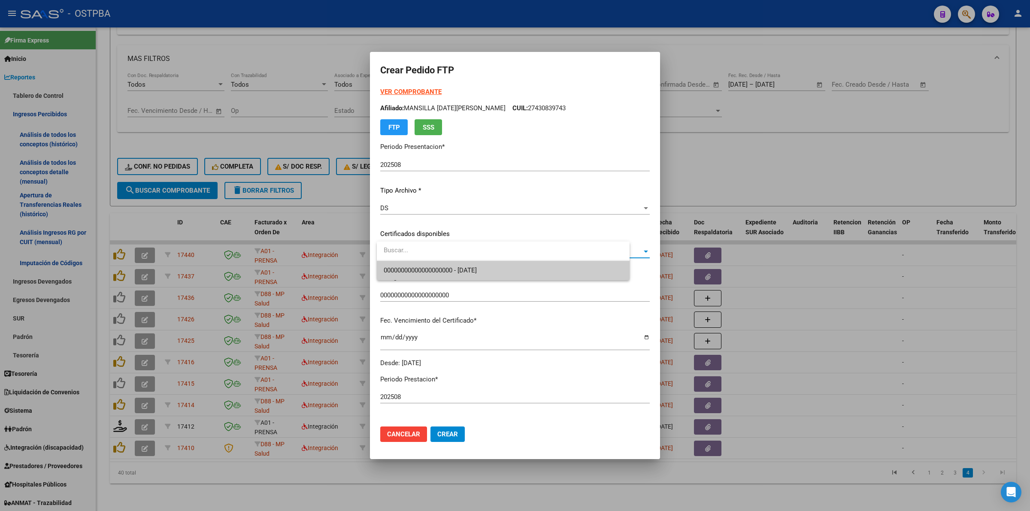
click at [586, 268] on span "00000000000000000000 - [DATE]" at bounding box center [503, 270] width 239 height 19
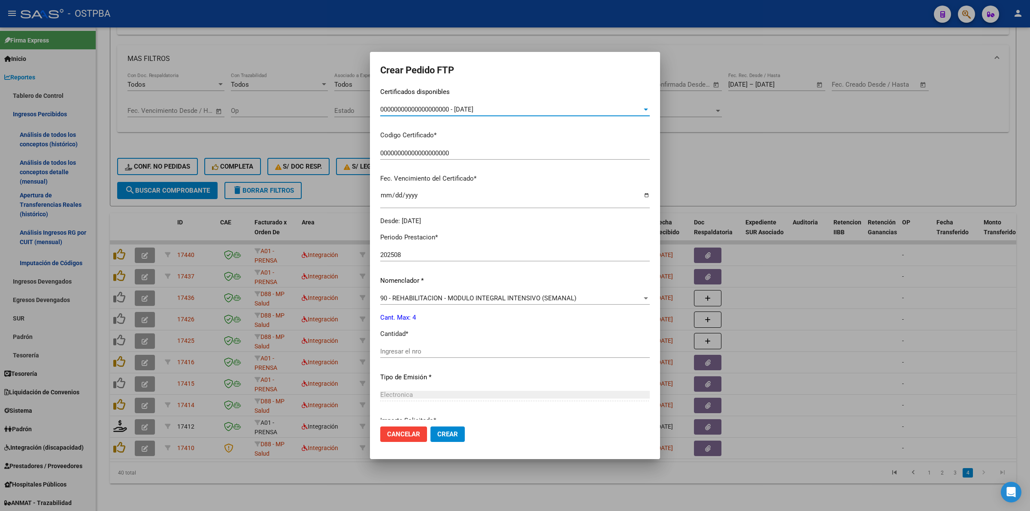
scroll to position [215, 0]
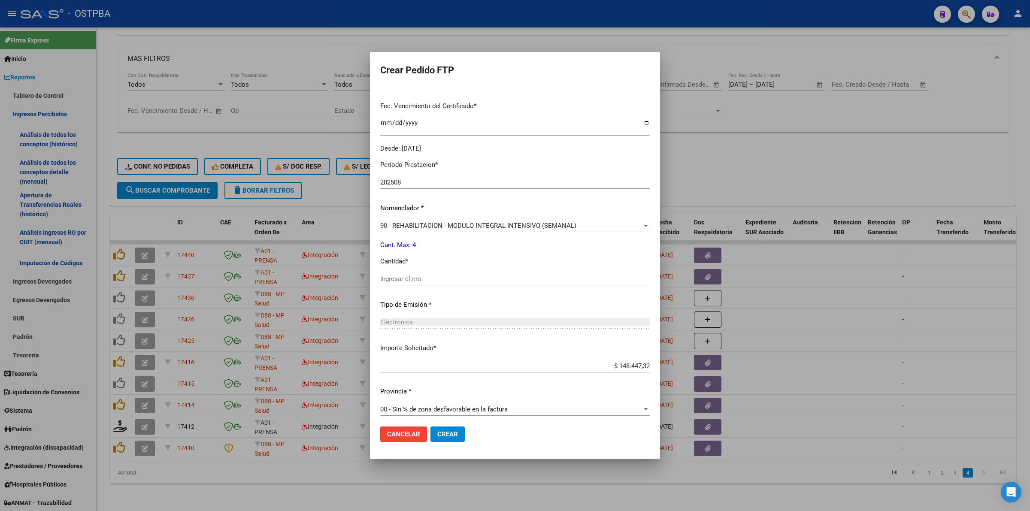
click at [499, 279] on input "Ingresar el nro" at bounding box center [514, 279] width 269 height 8
type input "4"
click at [453, 430] on span "Crear" at bounding box center [447, 434] width 21 height 8
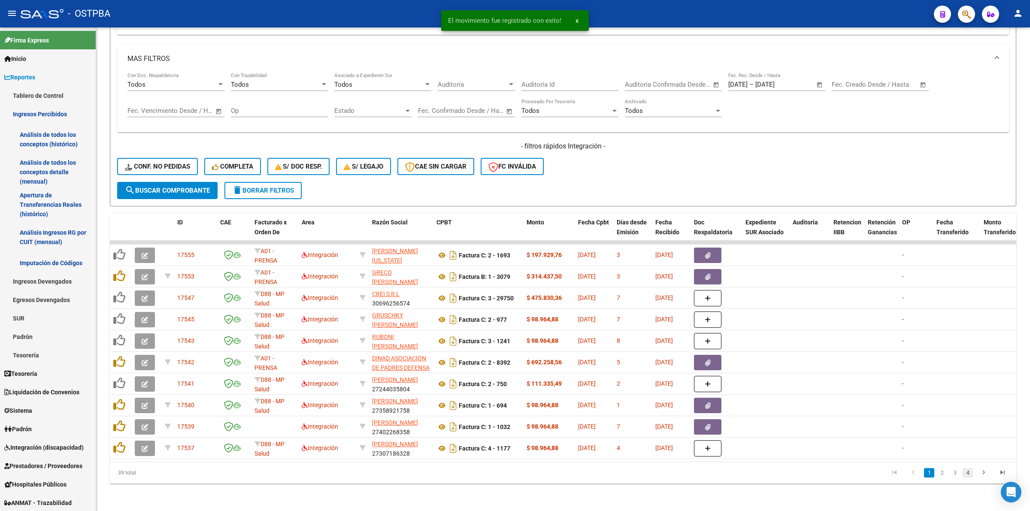
click at [967, 472] on link "4" at bounding box center [968, 472] width 10 height 9
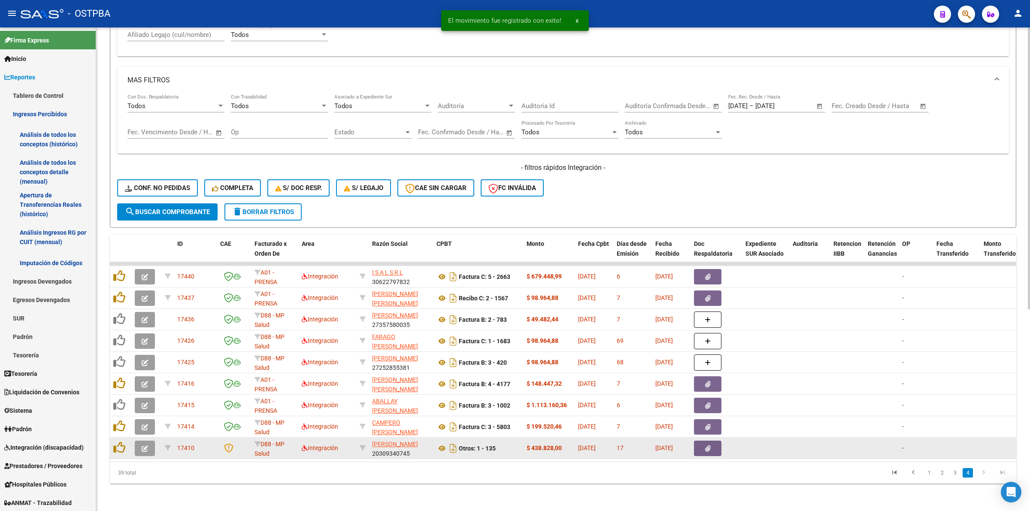
scroll to position [345, 0]
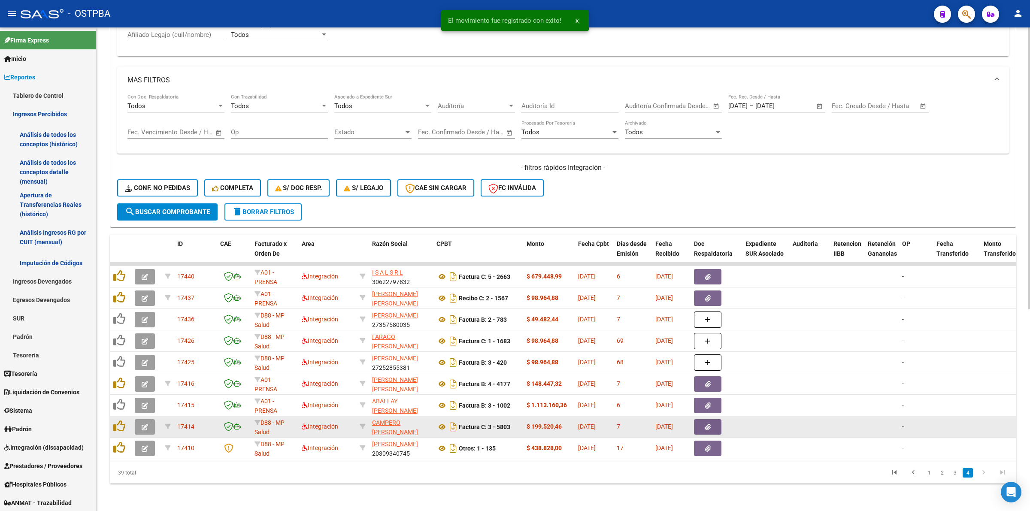
click at [142, 424] on icon "button" at bounding box center [145, 427] width 6 height 6
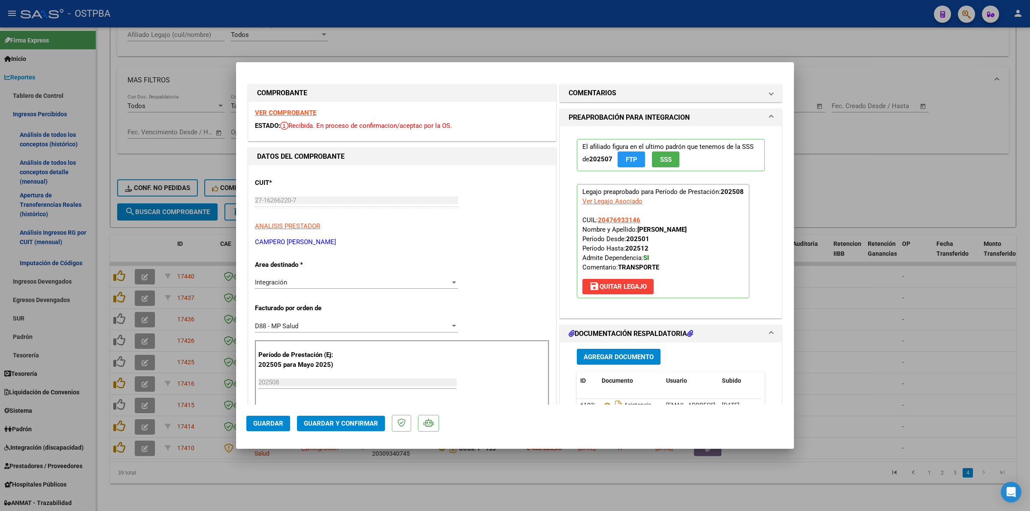
click at [280, 108] on div "VER COMPROBANTE ESTADO: Recibida. En proceso de confirmacion/aceptac por la OS." at bounding box center [401, 121] width 307 height 39
click at [305, 114] on strong "VER COMPROBANTE" at bounding box center [285, 113] width 61 height 8
click at [905, 329] on div at bounding box center [515, 255] width 1030 height 511
type input "$ 0,00"
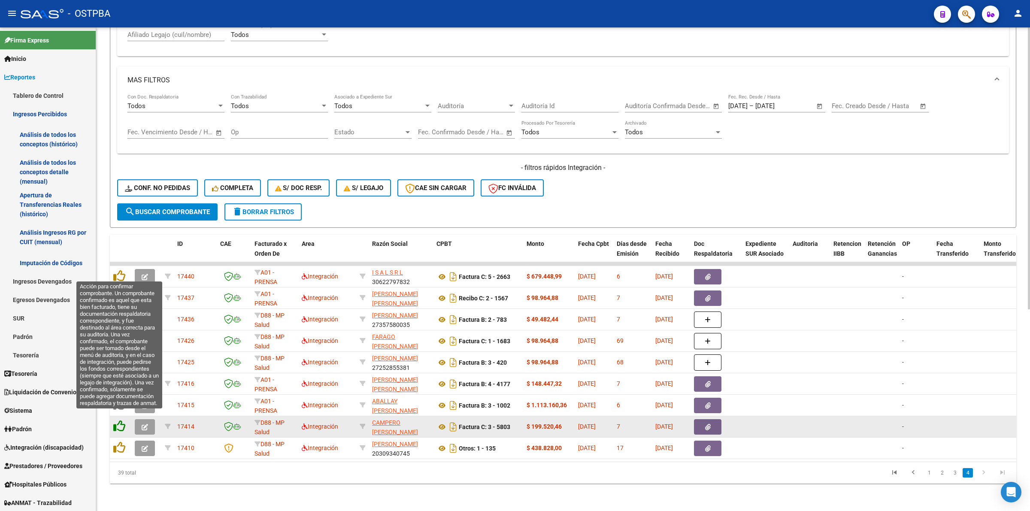
click at [120, 420] on icon at bounding box center [119, 426] width 12 height 12
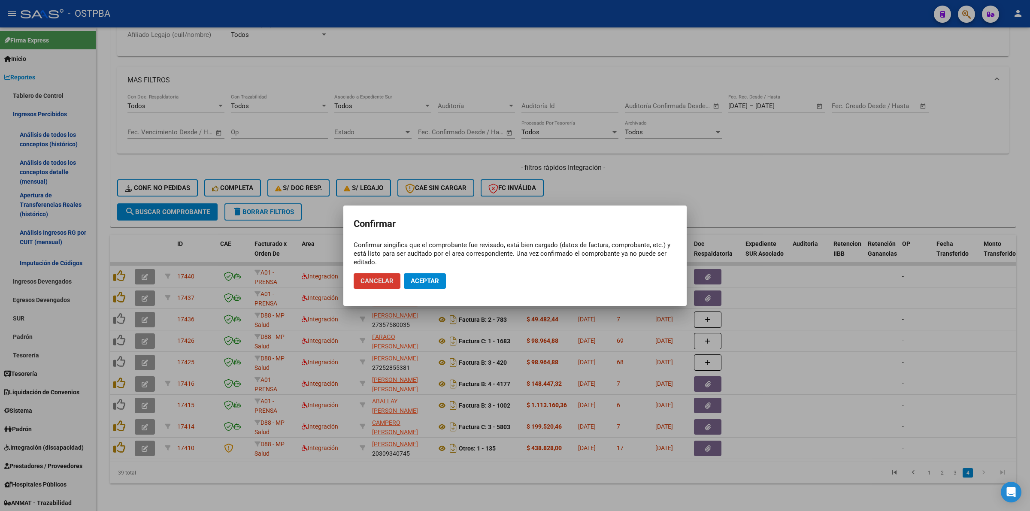
click at [444, 277] on button "Aceptar" at bounding box center [425, 280] width 42 height 15
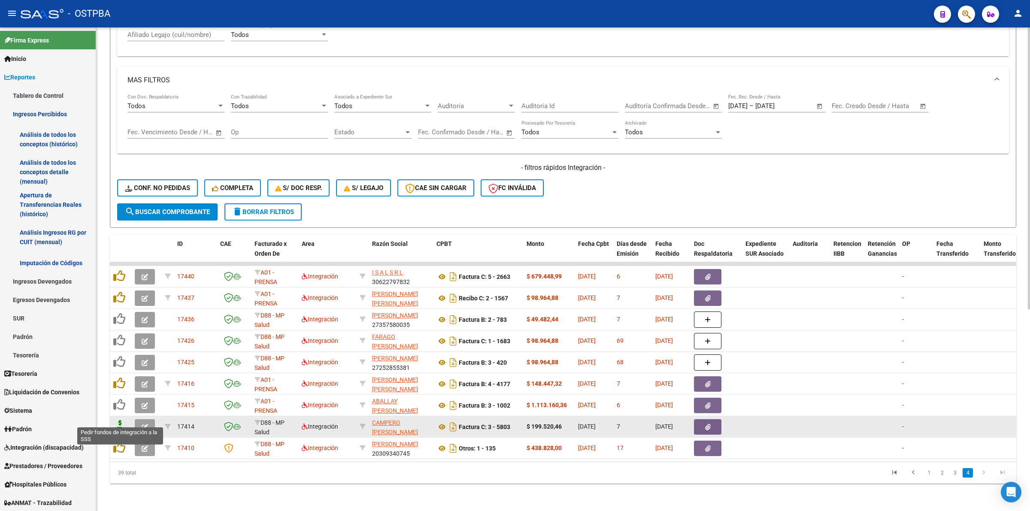
click at [116, 420] on icon at bounding box center [120, 426] width 14 height 12
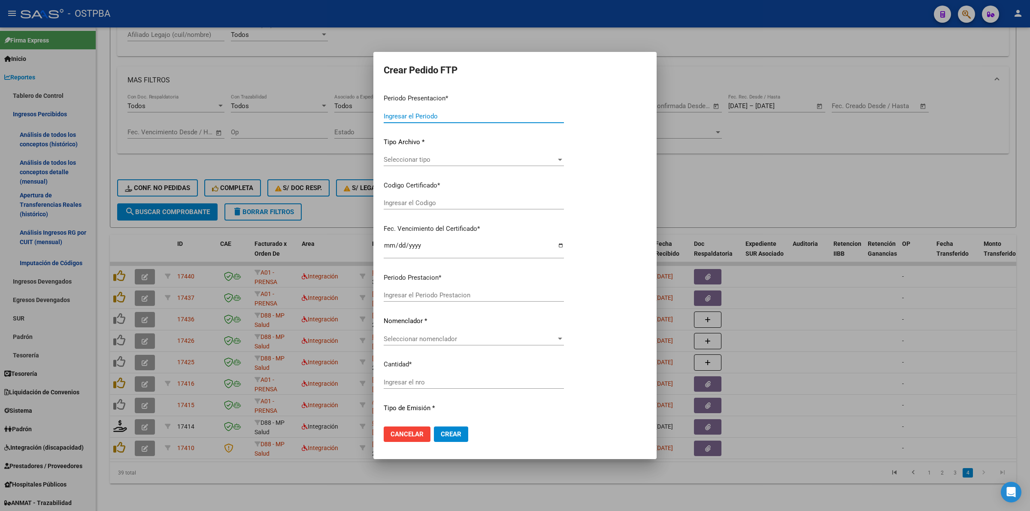
type input "202508"
type input "$ 199.520,46"
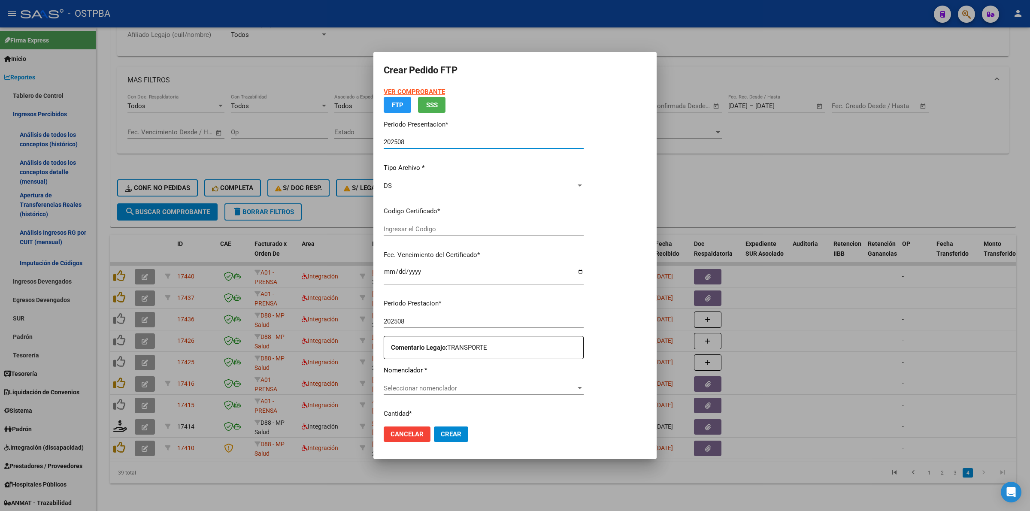
type input "00000000000000000000"
type input "[DATE]"
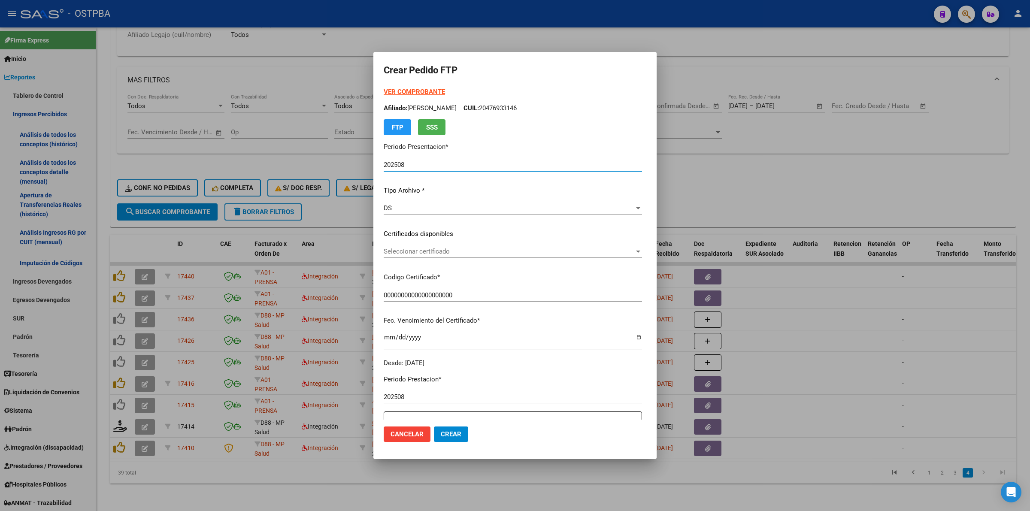
click at [634, 252] on span "Seleccionar certificado" at bounding box center [509, 252] width 251 height 8
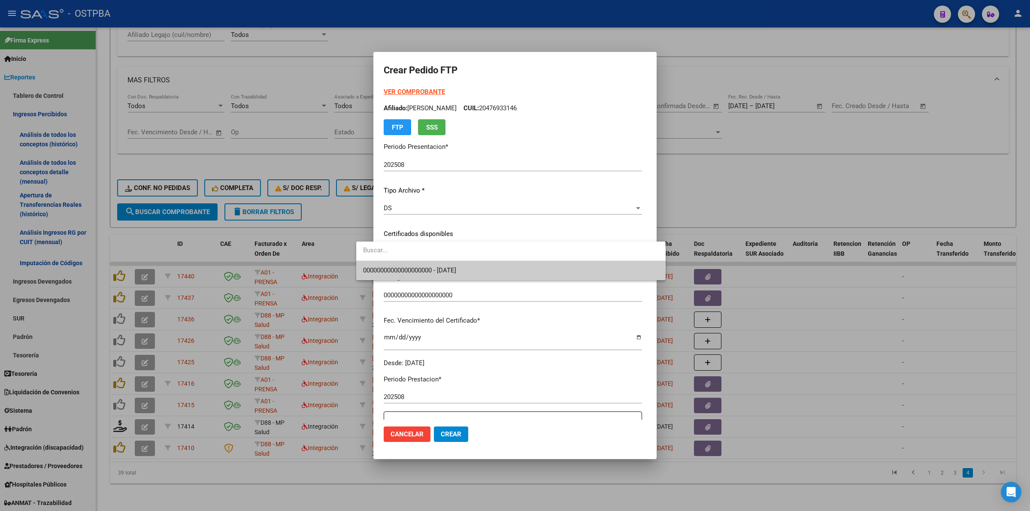
click at [619, 267] on span "00000000000000000000 - [DATE]" at bounding box center [511, 270] width 296 height 19
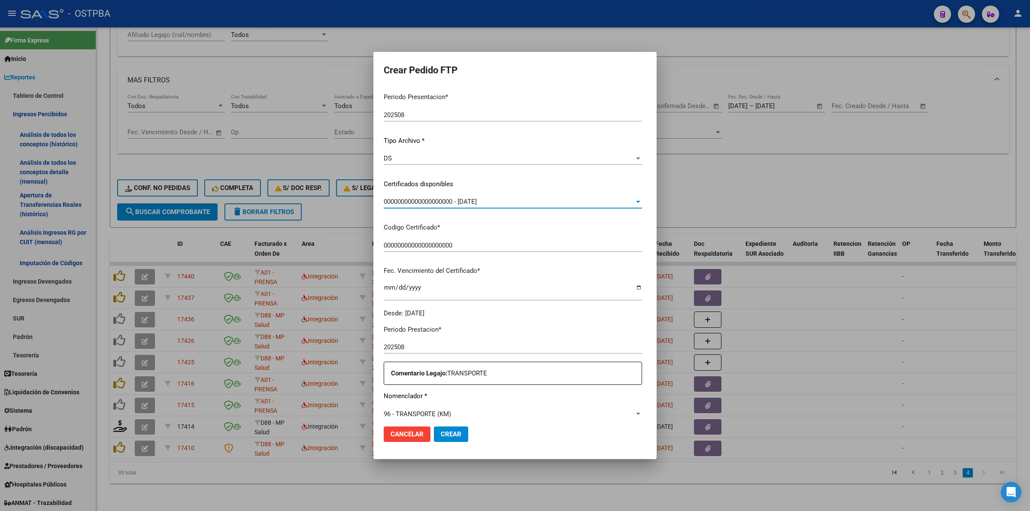
scroll to position [107, 0]
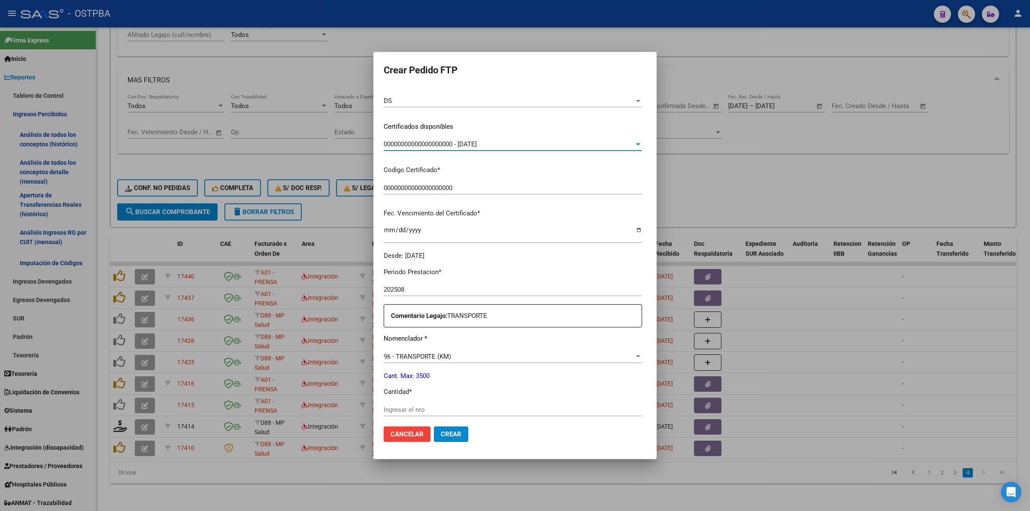
click at [533, 414] on div "Ingresar el nro" at bounding box center [513, 409] width 258 height 13
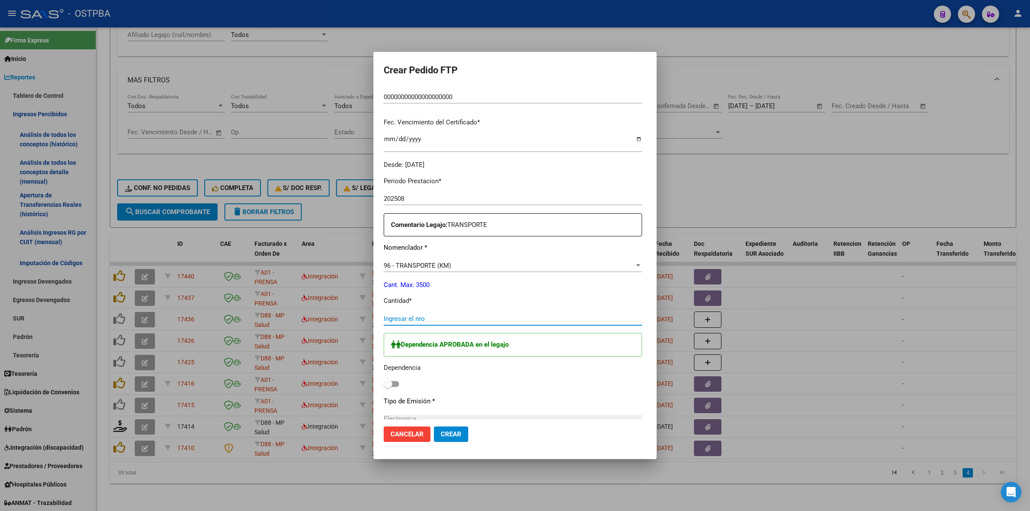
scroll to position [215, 0]
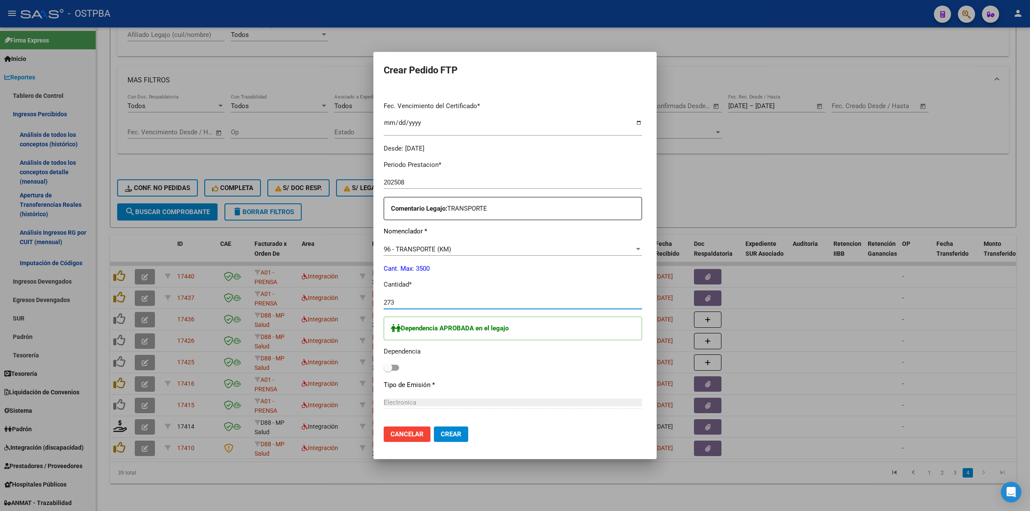
type input "273"
click at [384, 368] on span at bounding box center [391, 368] width 15 height 6
click at [388, 371] on input "checkbox" at bounding box center [388, 371] width 0 height 0
checkbox input "true"
click at [441, 436] on span "Crear" at bounding box center [451, 434] width 21 height 8
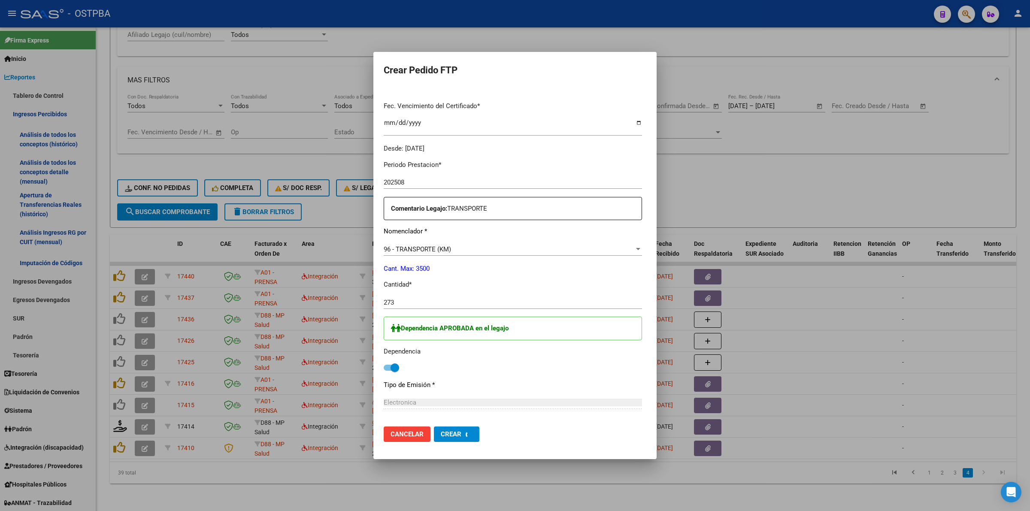
scroll to position [0, 0]
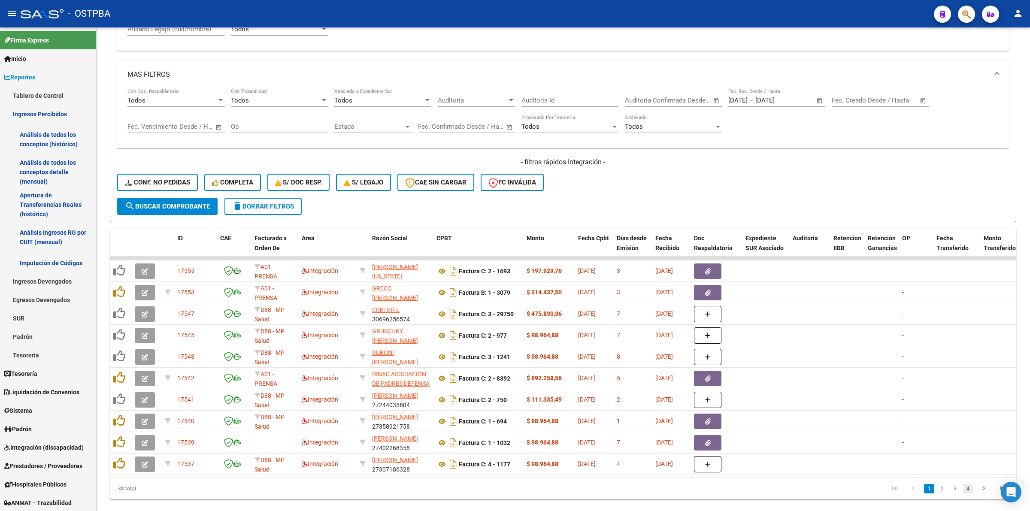
click at [972, 494] on link "4" at bounding box center [968, 488] width 10 height 9
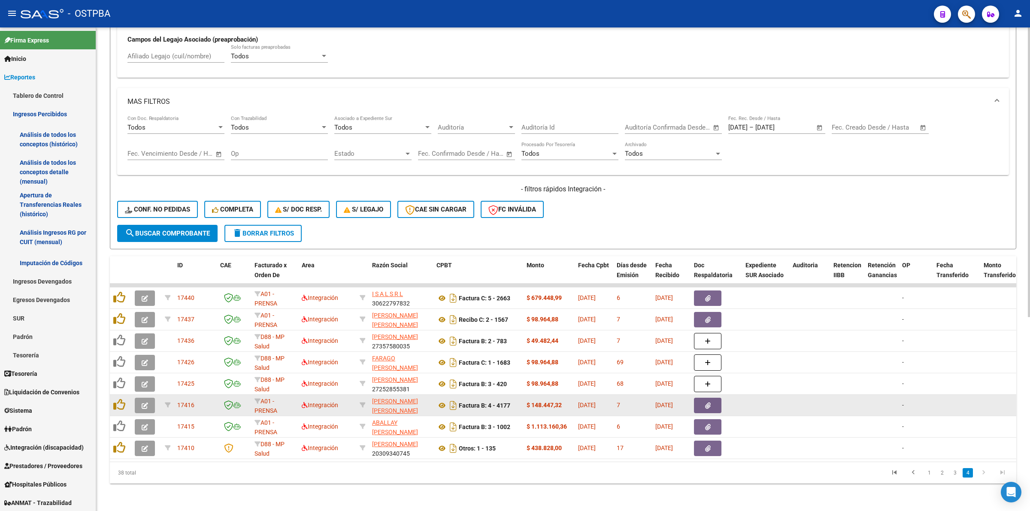
scroll to position [324, 0]
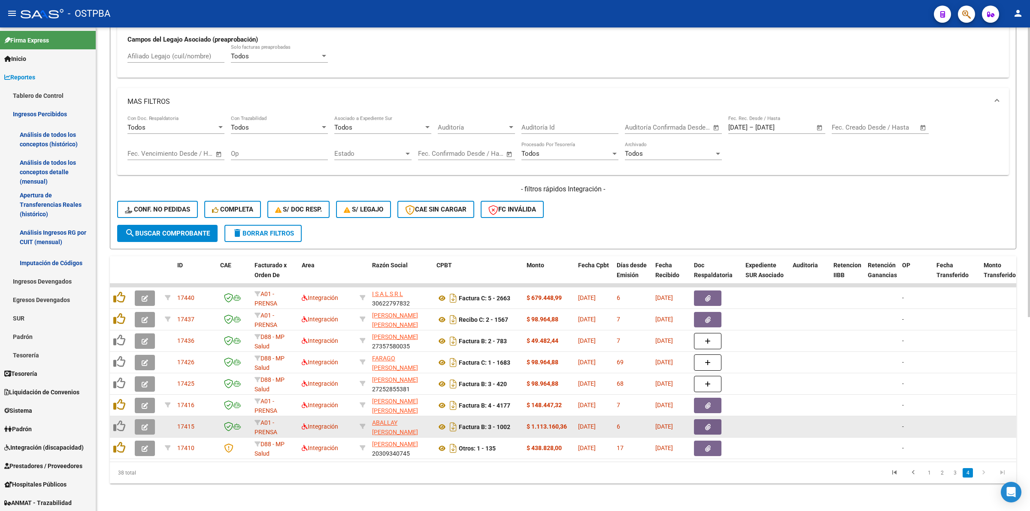
click at [149, 419] on button "button" at bounding box center [145, 426] width 20 height 15
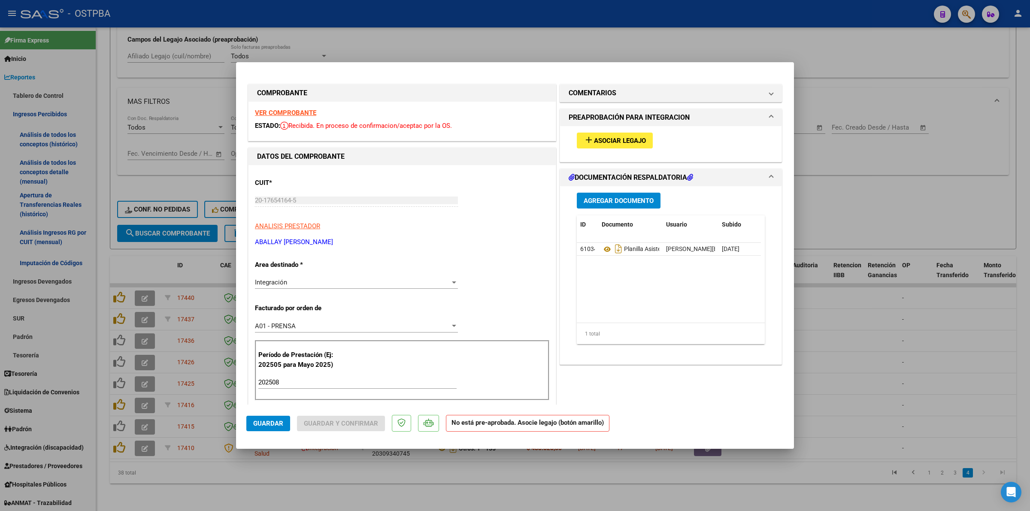
click at [276, 110] on strong "VER COMPROBANTE" at bounding box center [285, 113] width 61 height 8
click at [604, 140] on span "Asociar Legajo" at bounding box center [620, 141] width 52 height 8
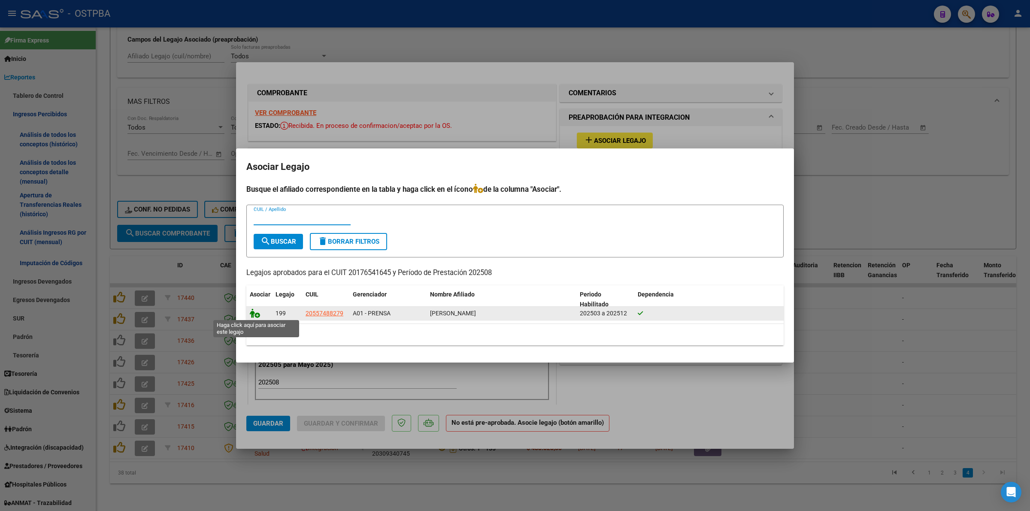
click at [252, 314] on icon at bounding box center [255, 313] width 10 height 9
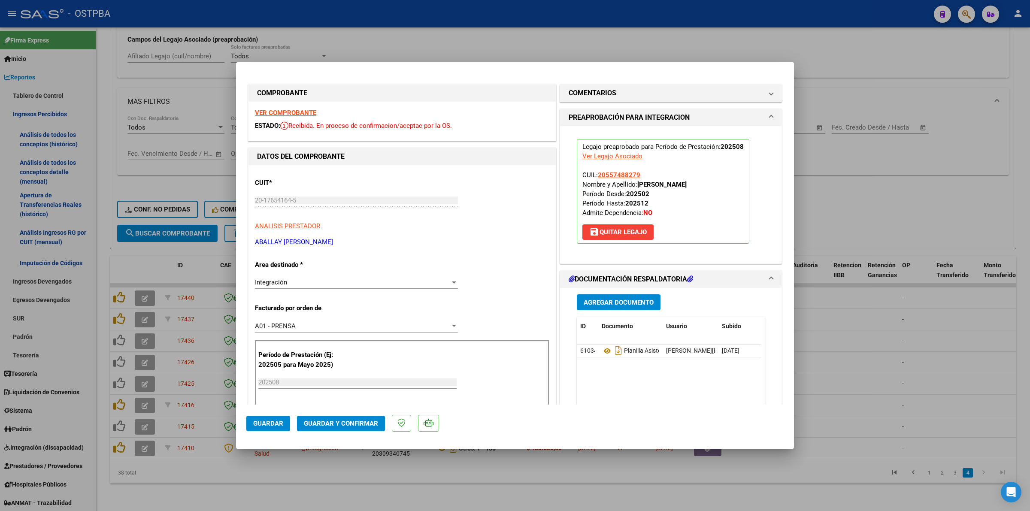
click at [880, 342] on div at bounding box center [515, 255] width 1030 height 511
type input "$ 0,00"
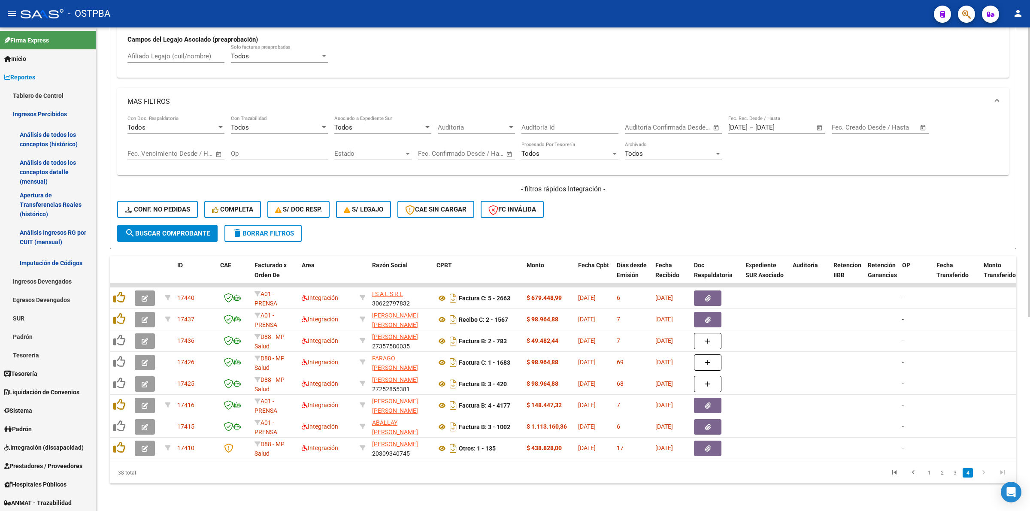
click at [162, 230] on span "search Buscar Comprobante" at bounding box center [167, 234] width 85 height 8
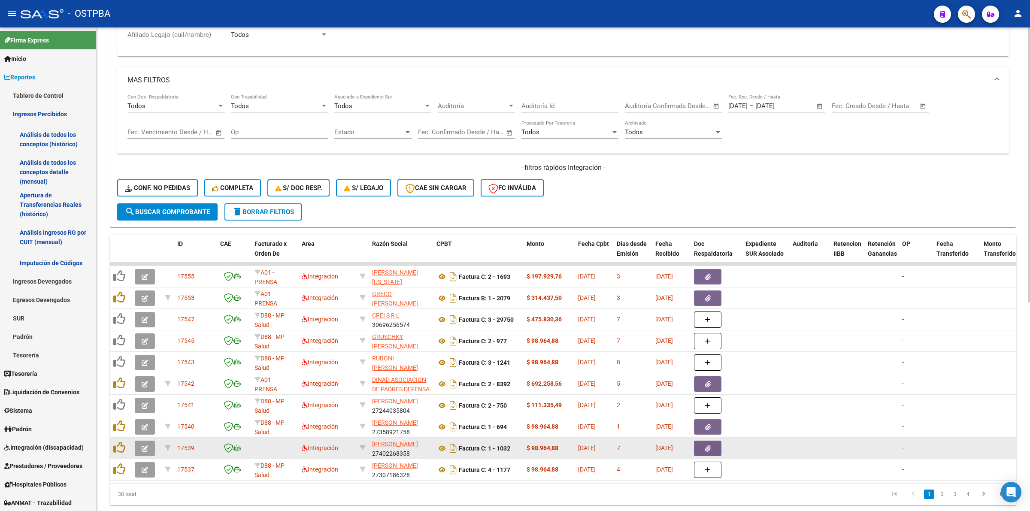
scroll to position [367, 0]
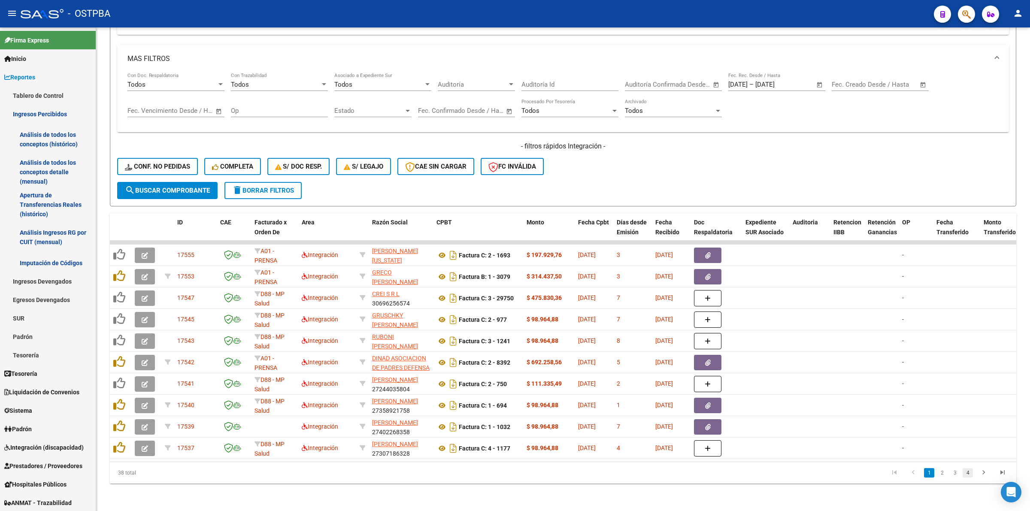
click at [970, 477] on link "4" at bounding box center [968, 472] width 10 height 9
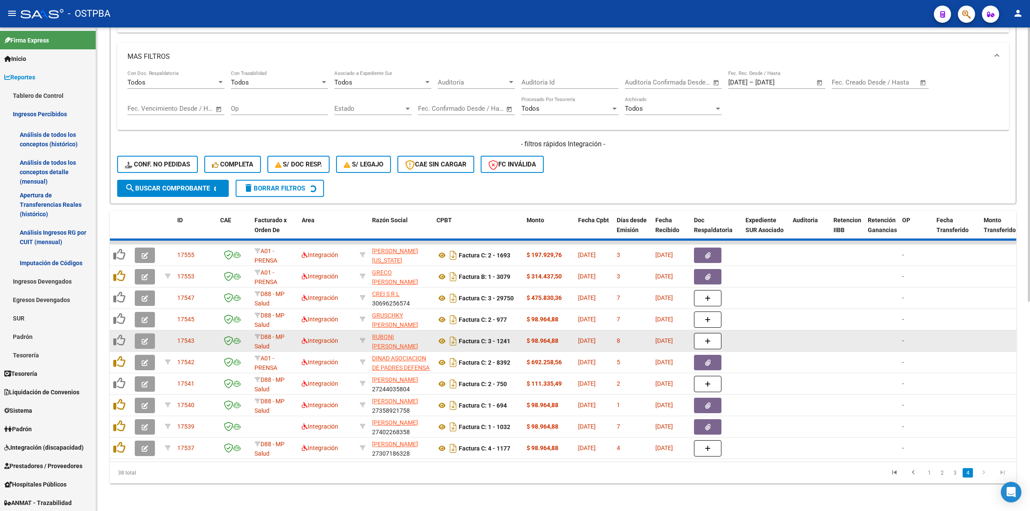
scroll to position [324, 0]
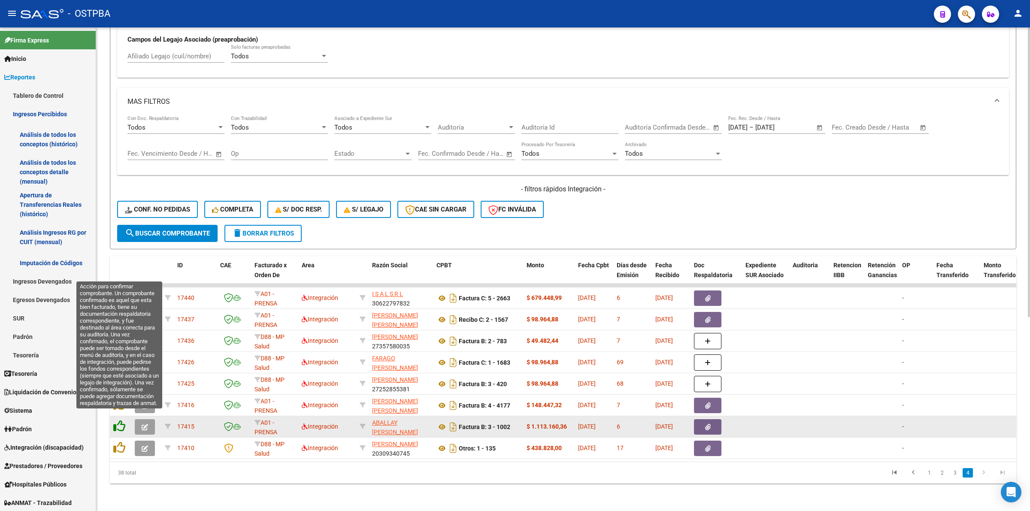
click at [115, 420] on icon at bounding box center [119, 426] width 12 height 12
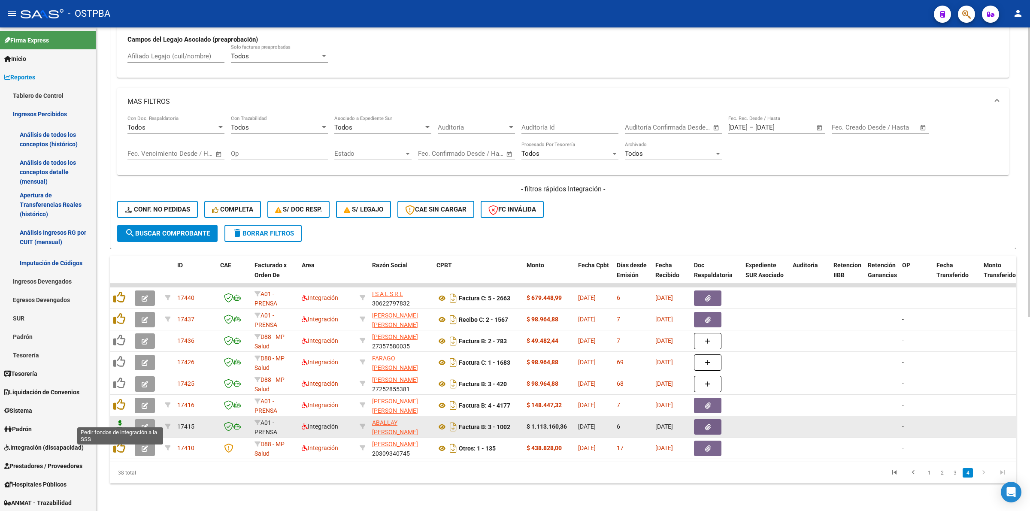
click at [119, 422] on icon at bounding box center [120, 426] width 14 height 12
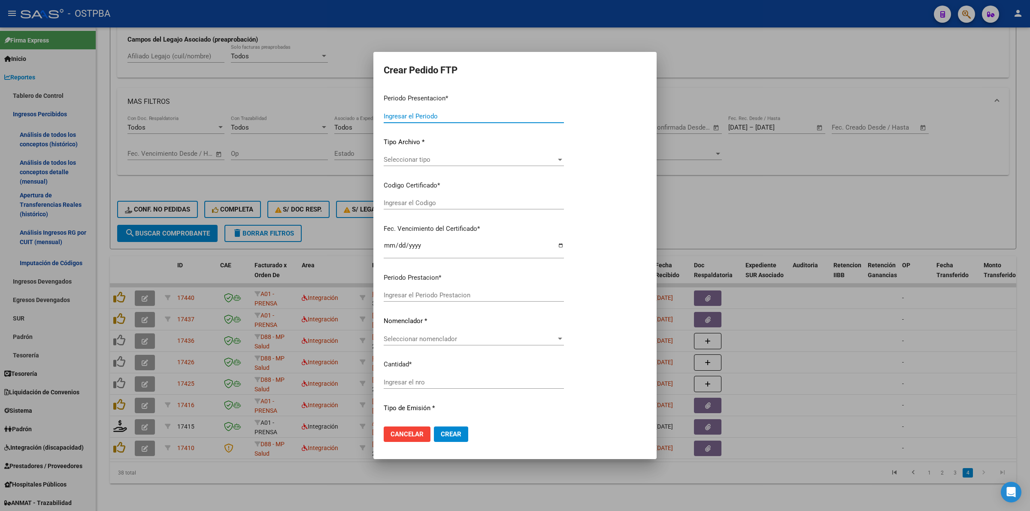
type input "202508"
type input "$ 1.113.160,36"
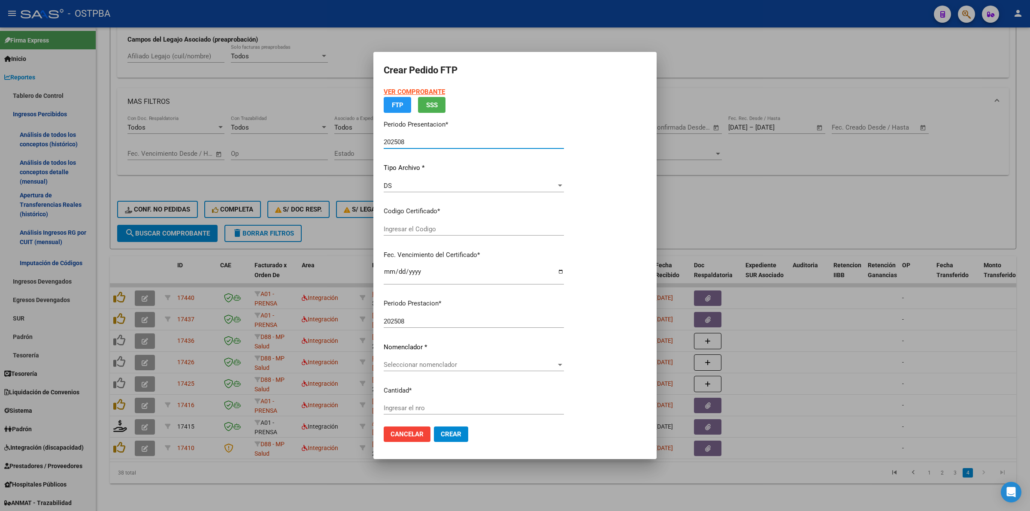
type input "000000000000000000000000"
type input "[DATE]"
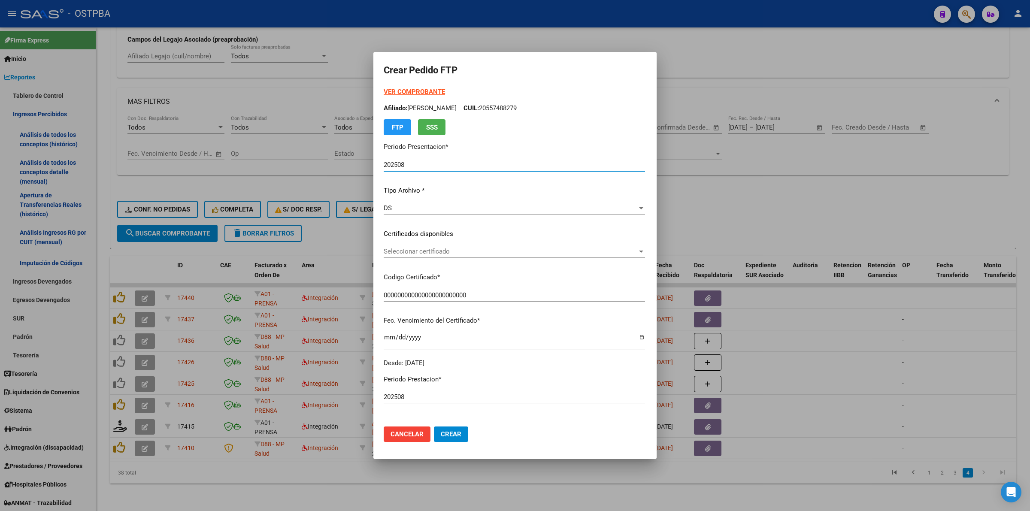
click at [637, 249] on span "Seleccionar certificado" at bounding box center [511, 252] width 254 height 8
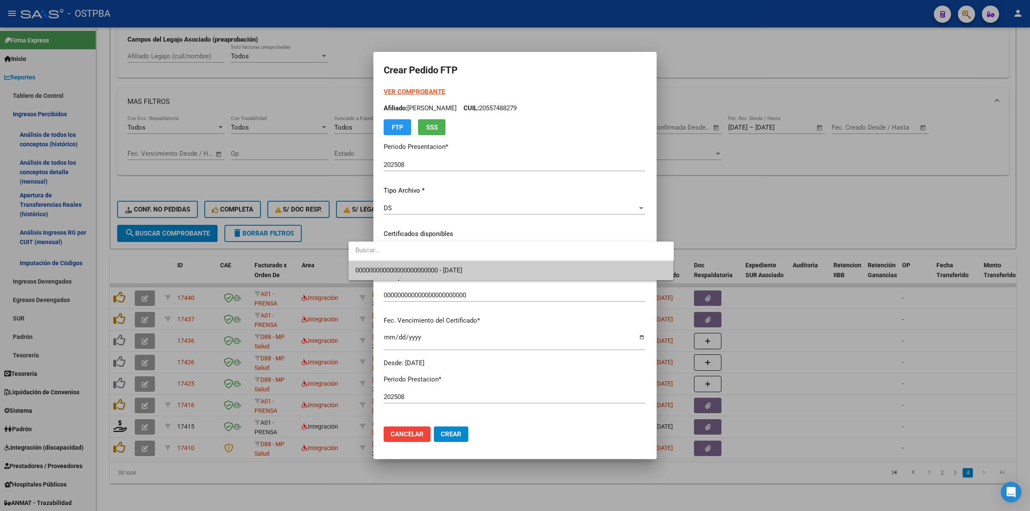
click at [614, 279] on span "000000000000000000000000 - [DATE]" at bounding box center [511, 270] width 312 height 19
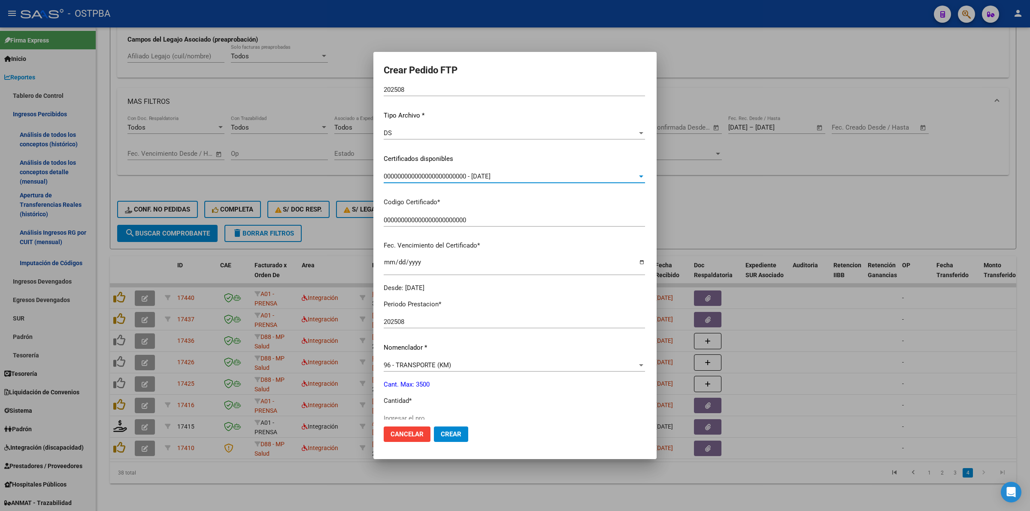
scroll to position [161, 0]
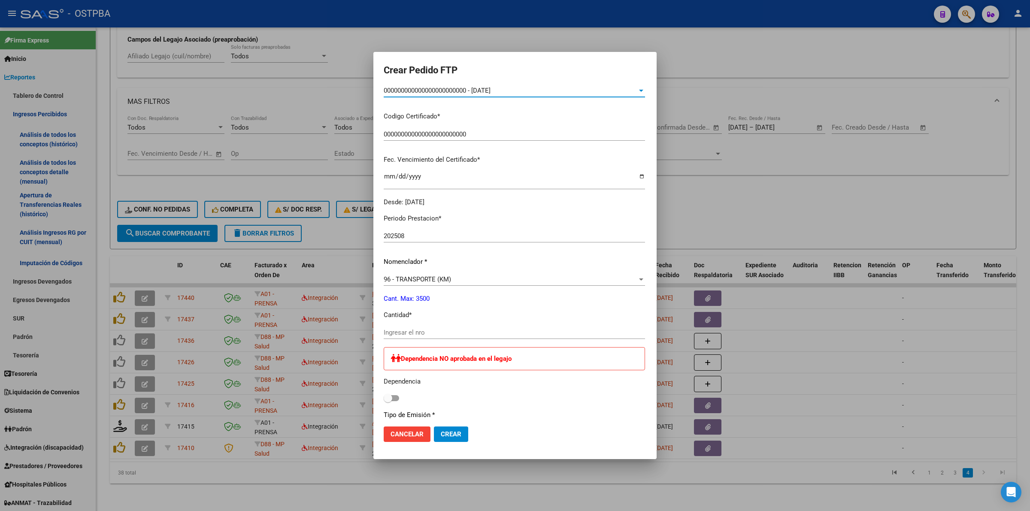
click at [501, 335] on input "Ingresar el nro" at bounding box center [514, 333] width 261 height 8
click at [384, 397] on span at bounding box center [391, 398] width 15 height 6
click at [388, 401] on input "checkbox" at bounding box center [388, 401] width 0 height 0
checkbox input "true"
click at [389, 322] on div "Periodo Prestacion * 202508 Ingresar el Periodo Prestacion Nomenclador * 96 - T…" at bounding box center [514, 414] width 261 height 414
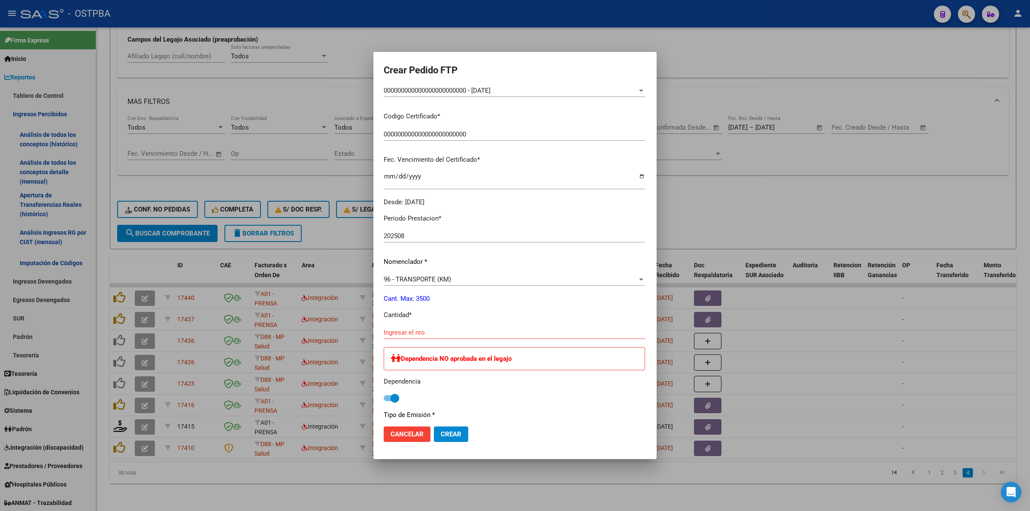
click at [392, 327] on div "Ingresar el nro" at bounding box center [514, 332] width 261 height 13
type input "1522"
click at [441, 436] on span "Crear" at bounding box center [451, 434] width 21 height 8
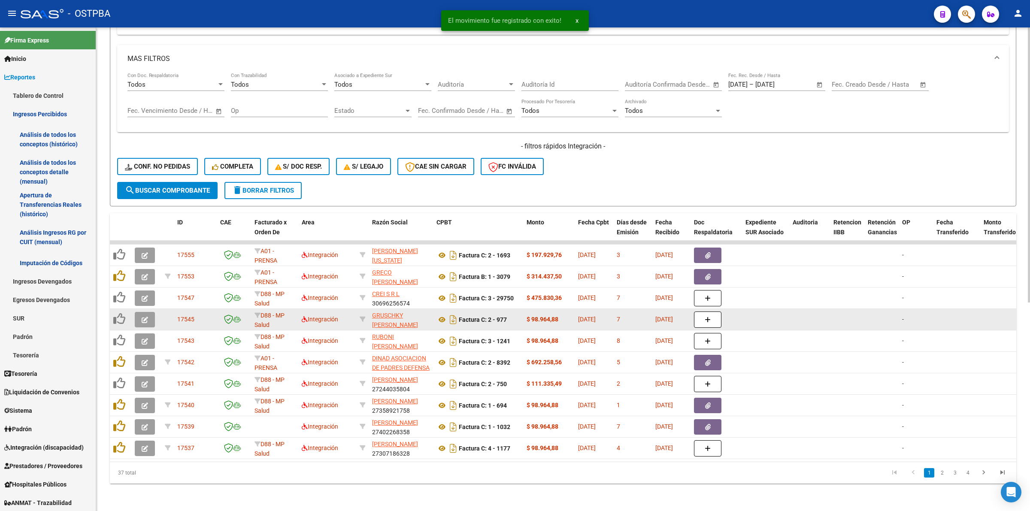
scroll to position [367, 0]
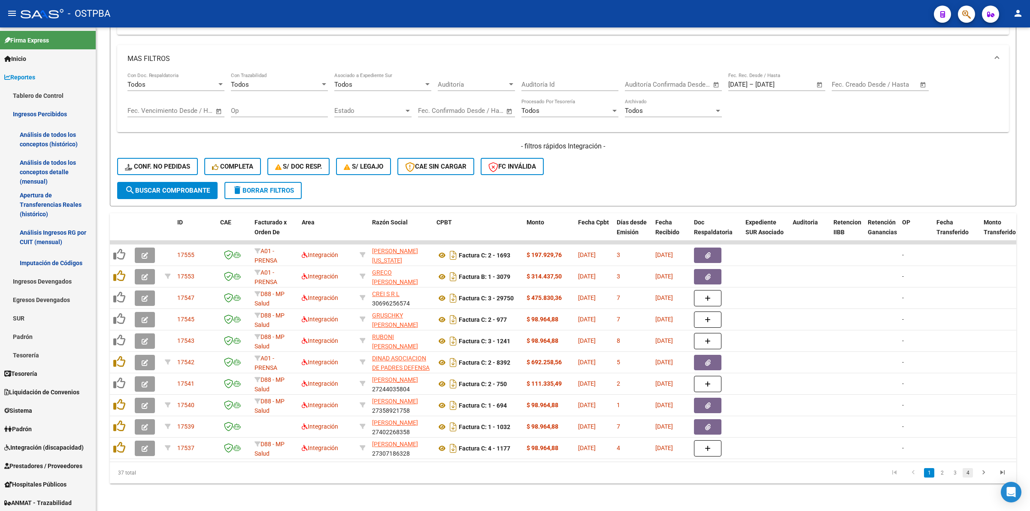
click at [969, 473] on link "4" at bounding box center [968, 472] width 10 height 9
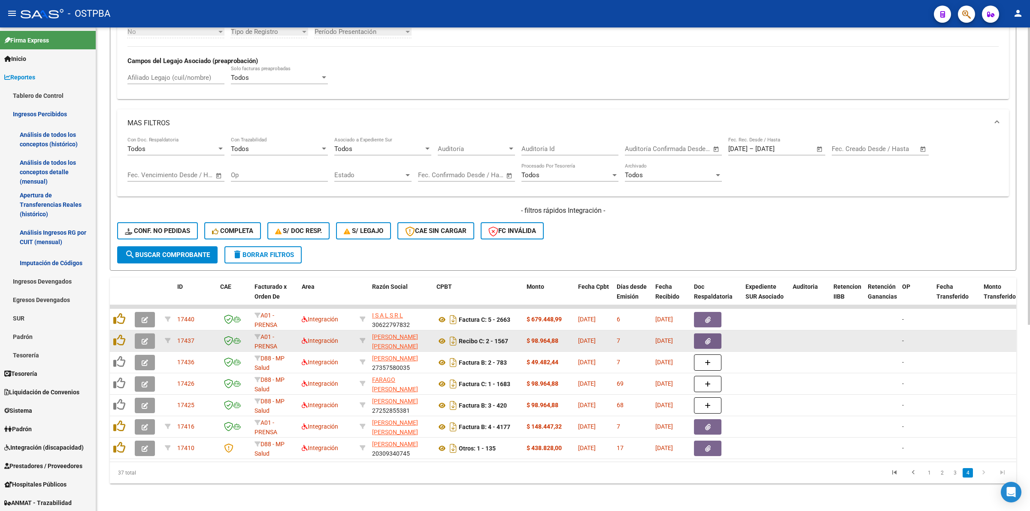
scroll to position [303, 0]
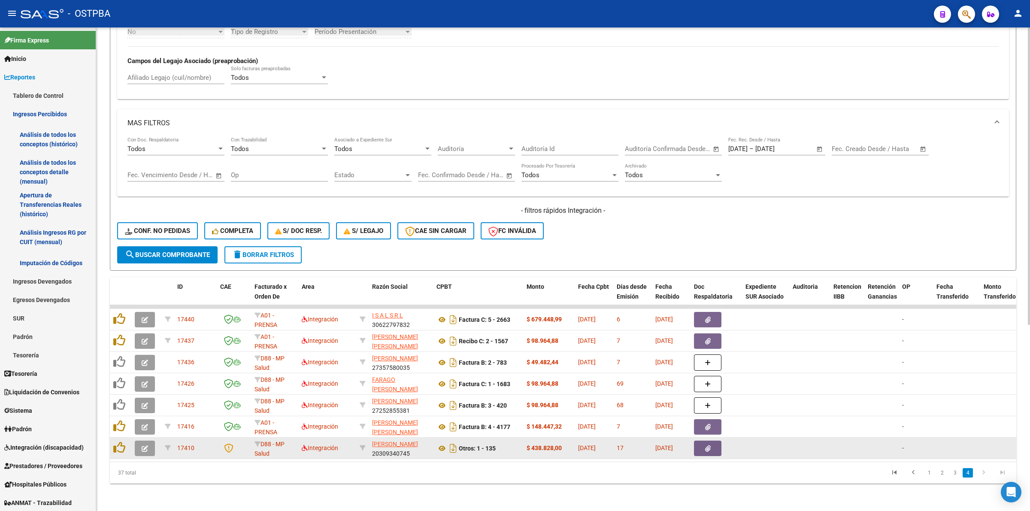
click at [144, 445] on span "button" at bounding box center [145, 449] width 6 height 8
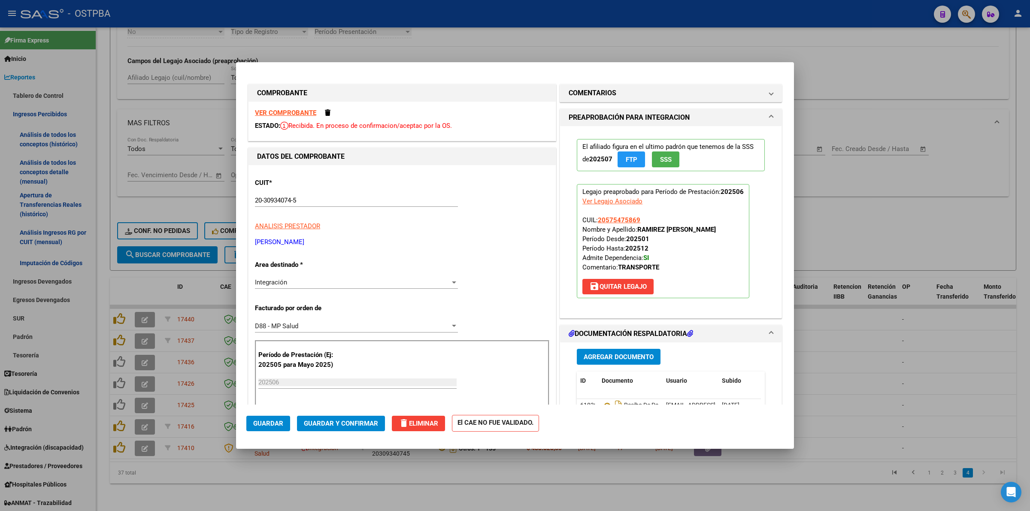
drag, startPoint x: 892, startPoint y: 366, endPoint x: 621, endPoint y: 383, distance: 271.3
click at [890, 365] on div at bounding box center [515, 255] width 1030 height 511
type input "$ 0,00"
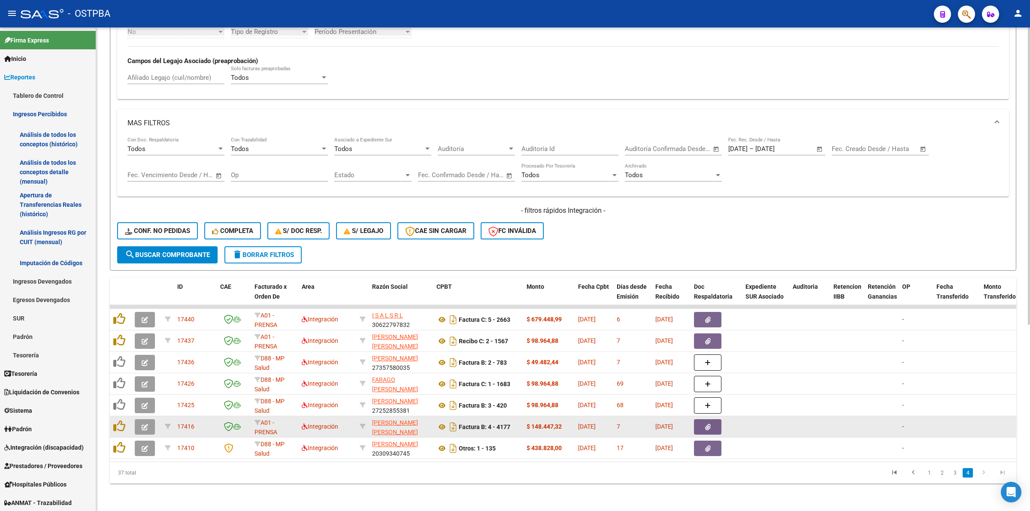
click at [142, 424] on icon "button" at bounding box center [145, 427] width 6 height 6
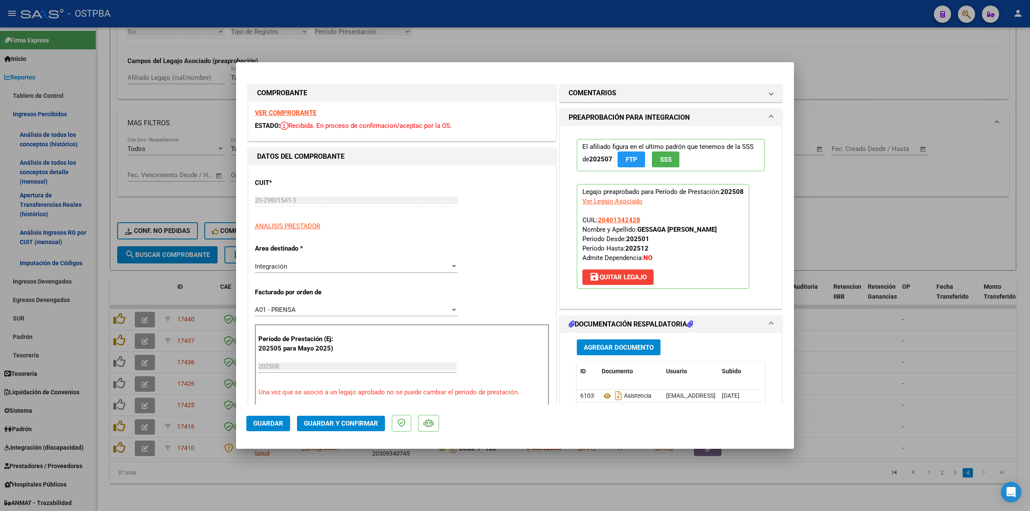
click at [297, 114] on strong "VER COMPROBANTE" at bounding box center [285, 113] width 61 height 8
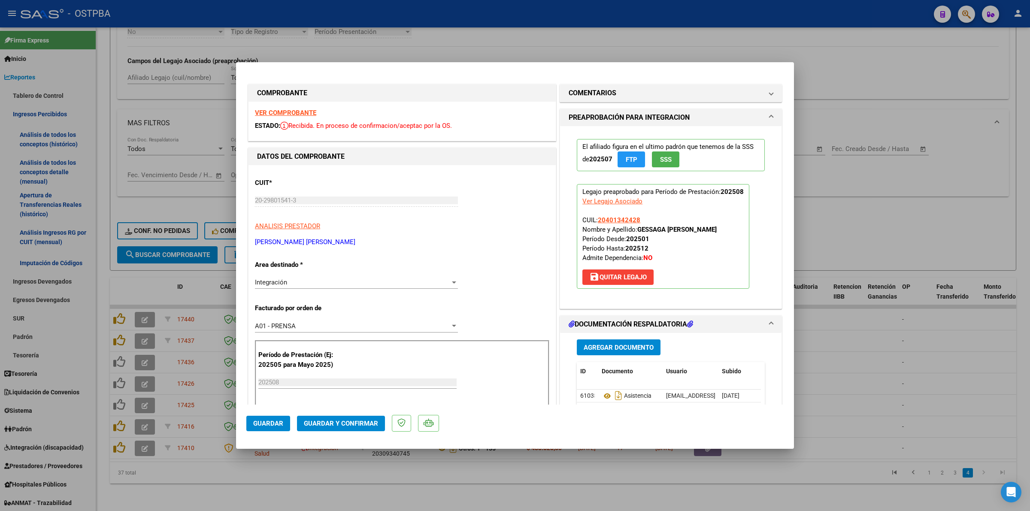
click at [898, 367] on div at bounding box center [515, 255] width 1030 height 511
type input "$ 0,00"
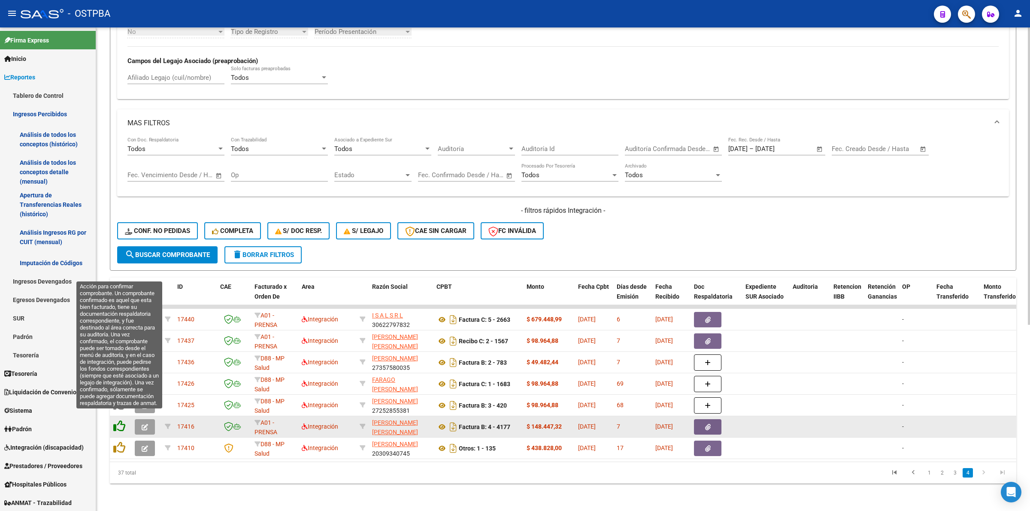
click at [118, 420] on icon at bounding box center [119, 426] width 12 height 12
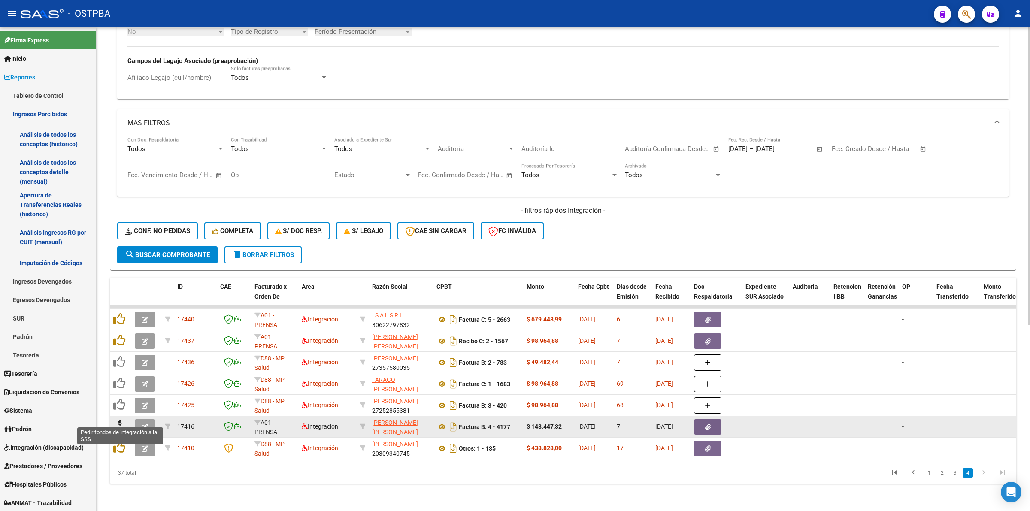
click at [119, 420] on icon at bounding box center [120, 426] width 14 height 12
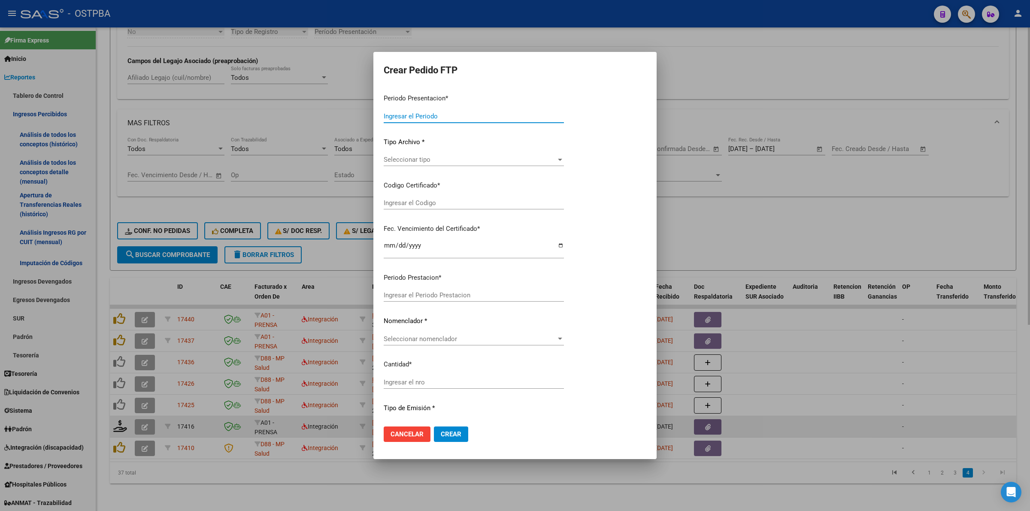
type input "202508"
type input "$ 148.447,32"
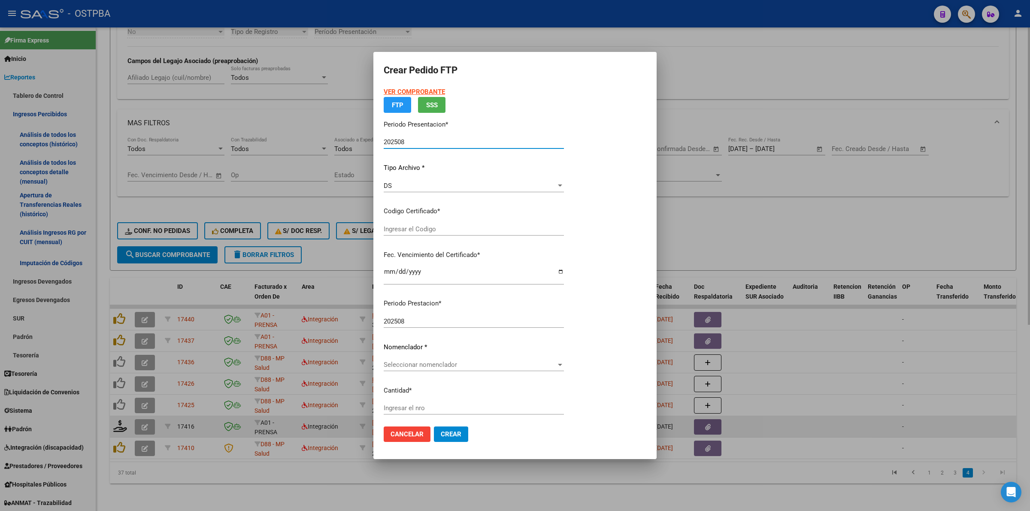
type input "00000000000000000000"
type input "[DATE]"
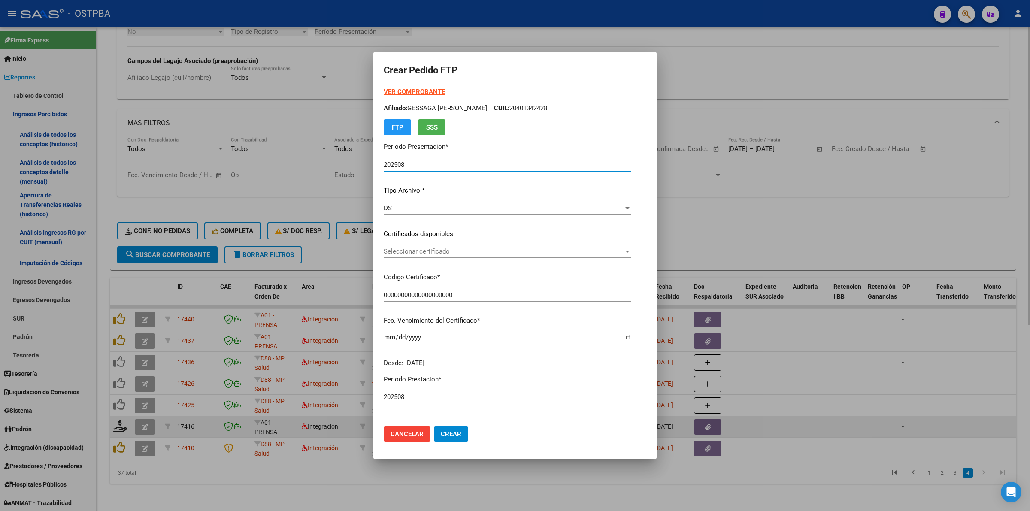
click at [631, 255] on div "Seleccionar certificado Seleccionar certificado" at bounding box center [508, 251] width 248 height 13
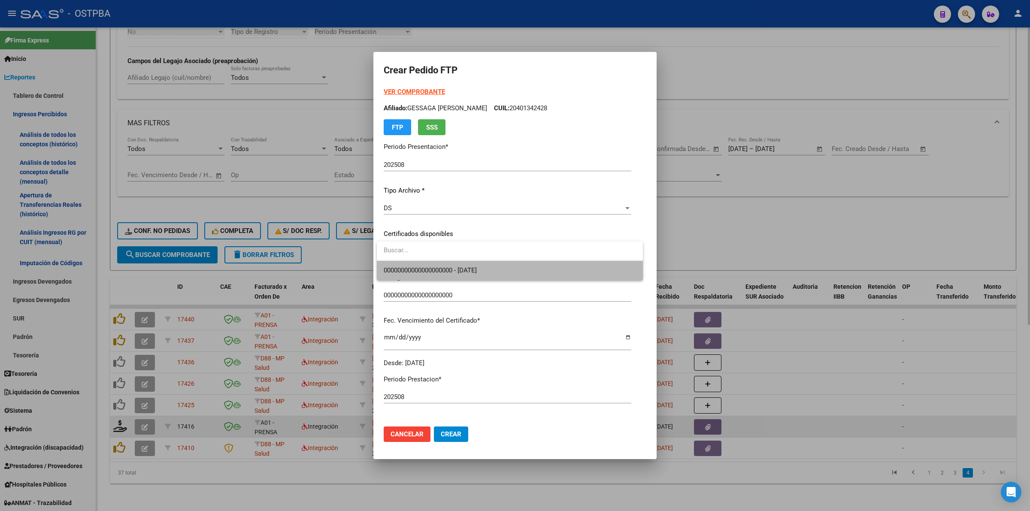
click at [589, 273] on span "00000000000000000000 - [DATE]" at bounding box center [510, 270] width 252 height 19
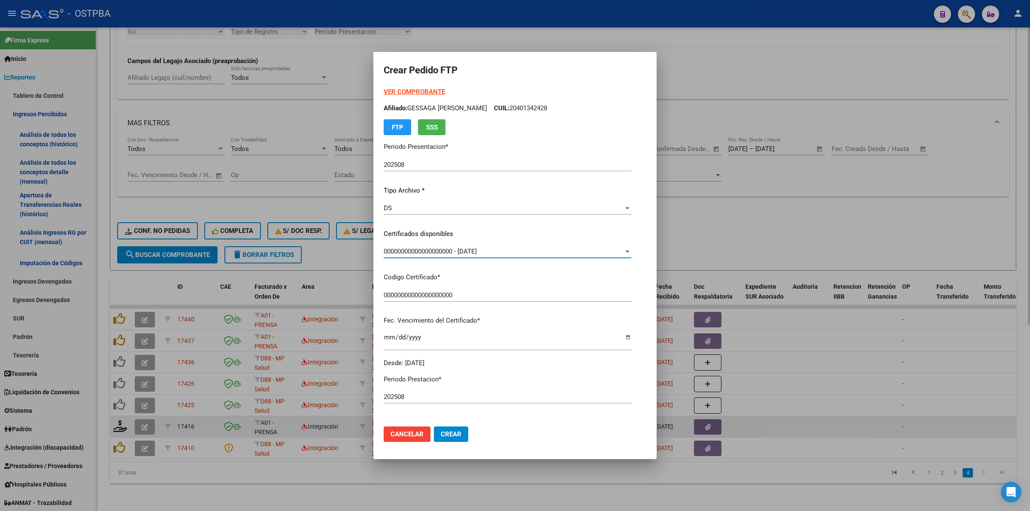
scroll to position [215, 0]
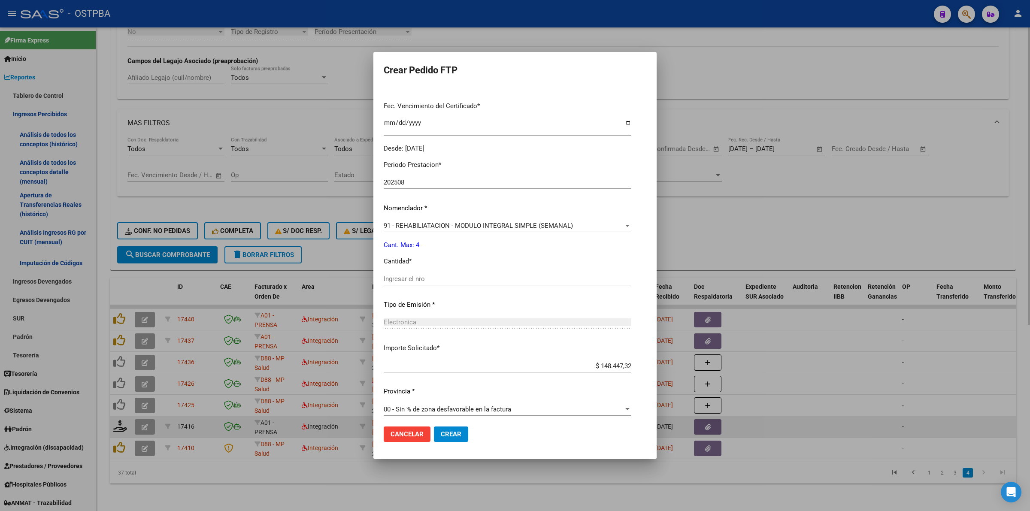
click at [505, 279] on input "Ingresar el nro" at bounding box center [508, 279] width 248 height 8
type input "4"
click at [451, 433] on span "Crear" at bounding box center [451, 434] width 21 height 8
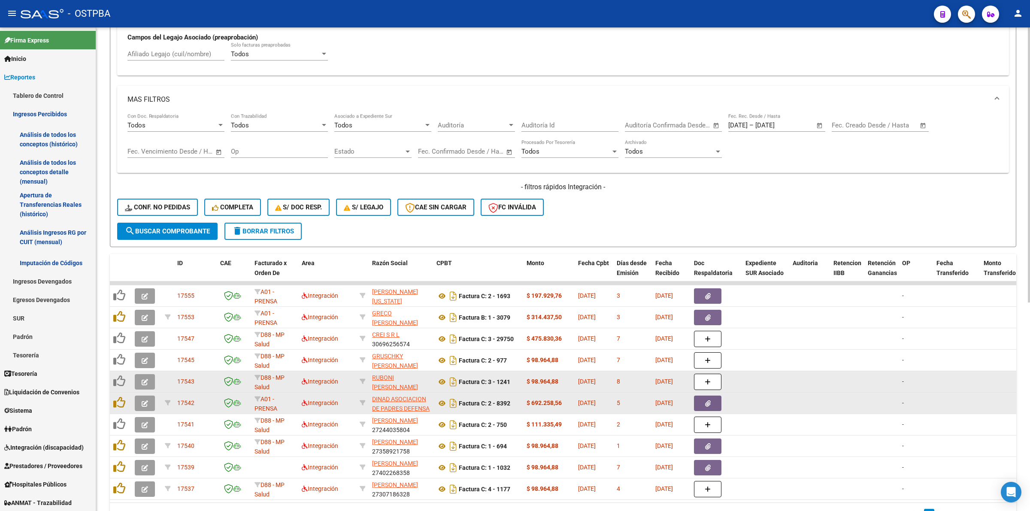
scroll to position [367, 0]
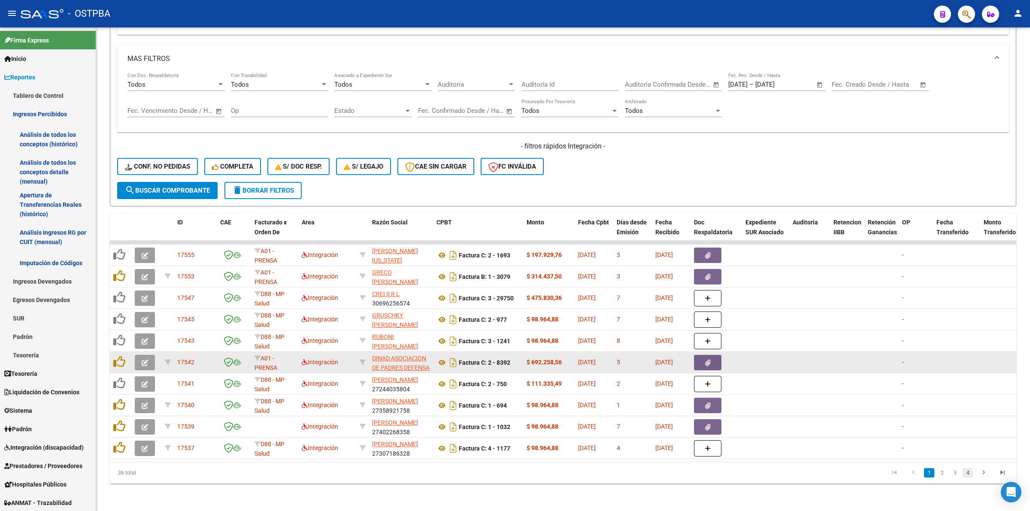
click at [966, 472] on link "4" at bounding box center [968, 472] width 10 height 9
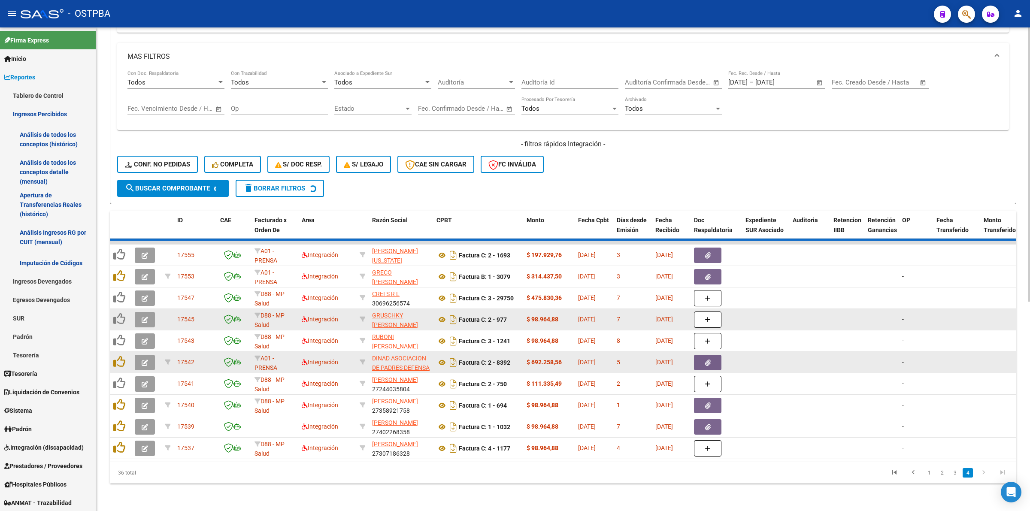
scroll to position [281, 0]
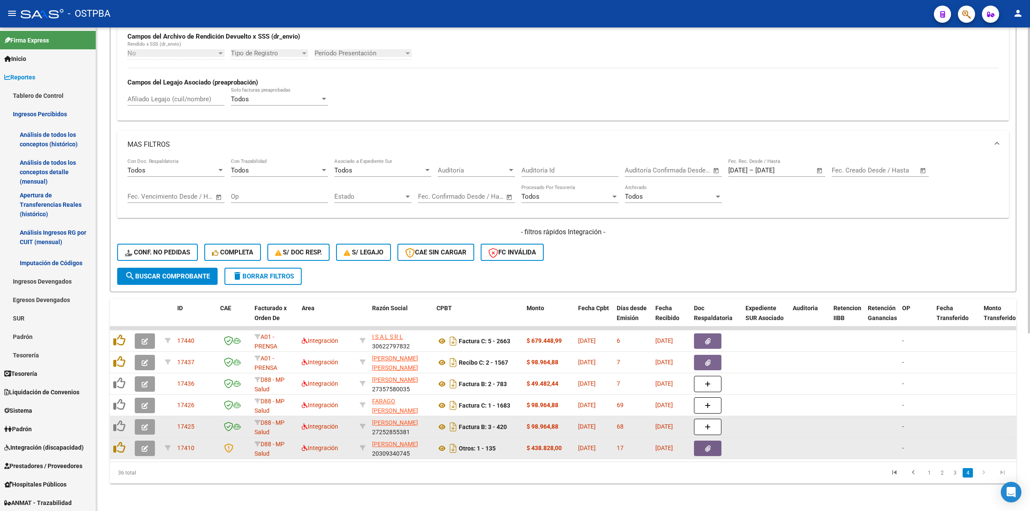
click at [148, 419] on button "button" at bounding box center [145, 426] width 20 height 15
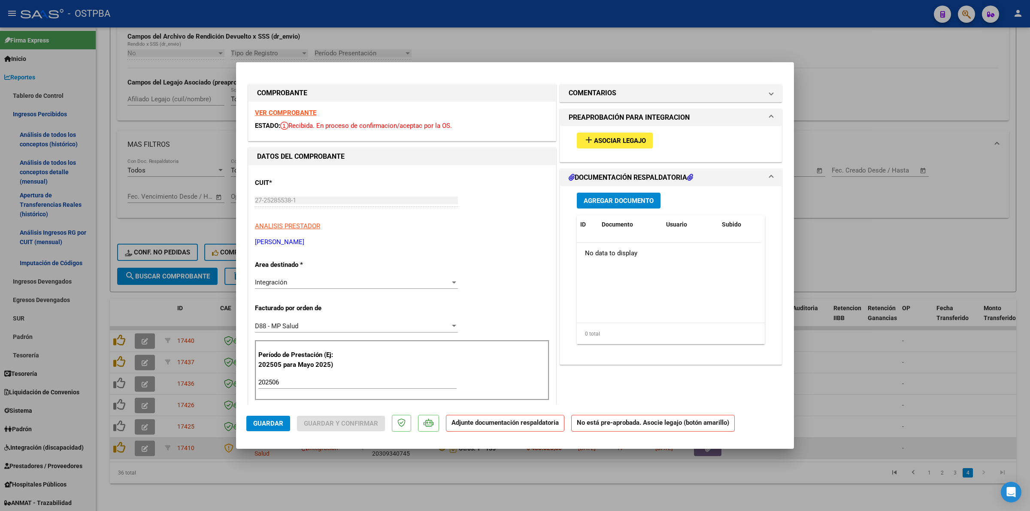
click at [268, 112] on strong "VER COMPROBANTE" at bounding box center [285, 113] width 61 height 8
click at [610, 138] on span "Asociar Legajo" at bounding box center [620, 141] width 52 height 8
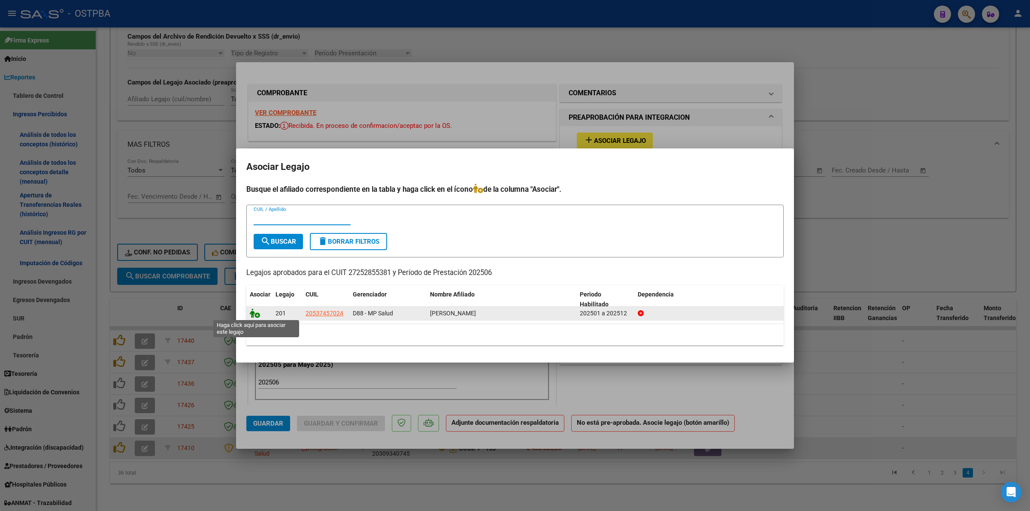
click at [252, 312] on icon at bounding box center [255, 313] width 10 height 9
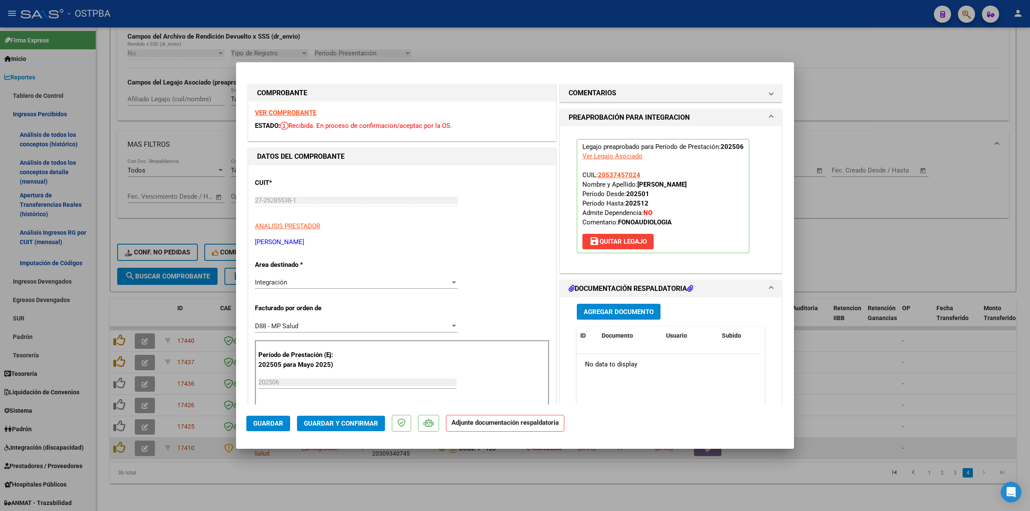
click at [883, 379] on div at bounding box center [515, 255] width 1030 height 511
type input "$ 0,00"
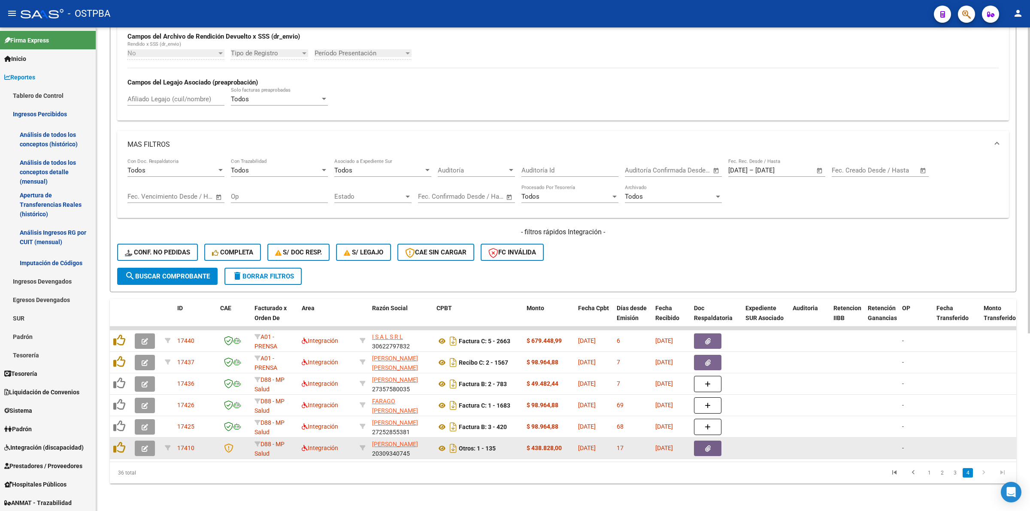
click at [188, 273] on span "search Buscar Comprobante" at bounding box center [167, 277] width 85 height 8
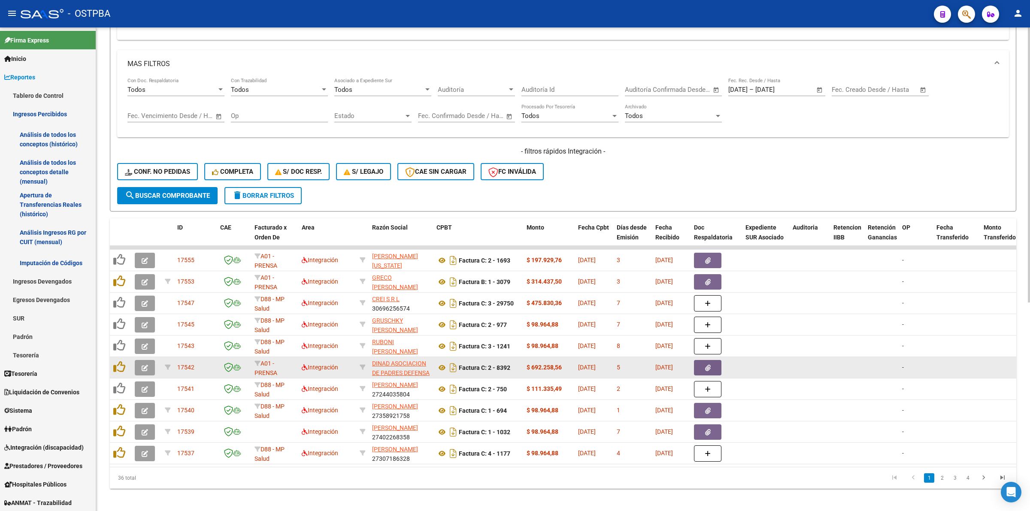
scroll to position [367, 0]
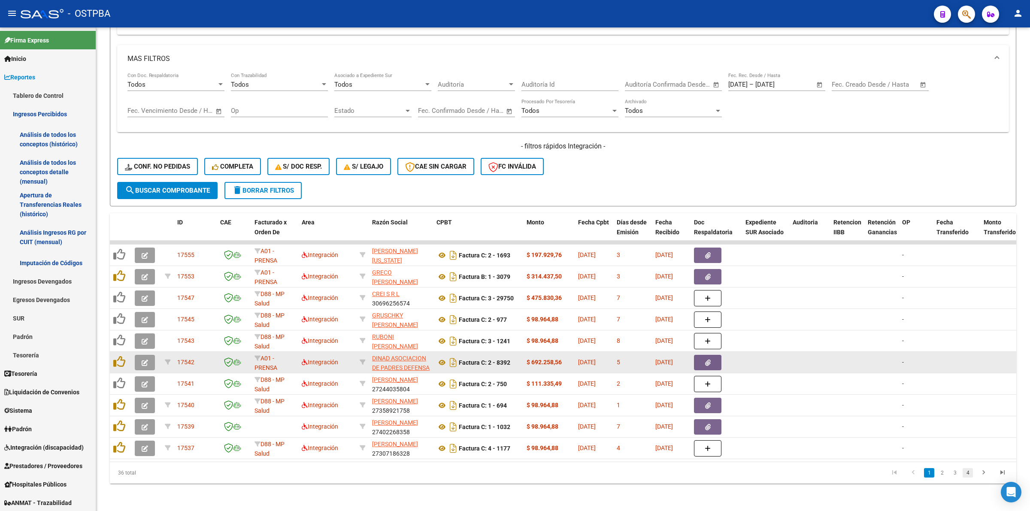
click at [964, 472] on link "4" at bounding box center [968, 472] width 10 height 9
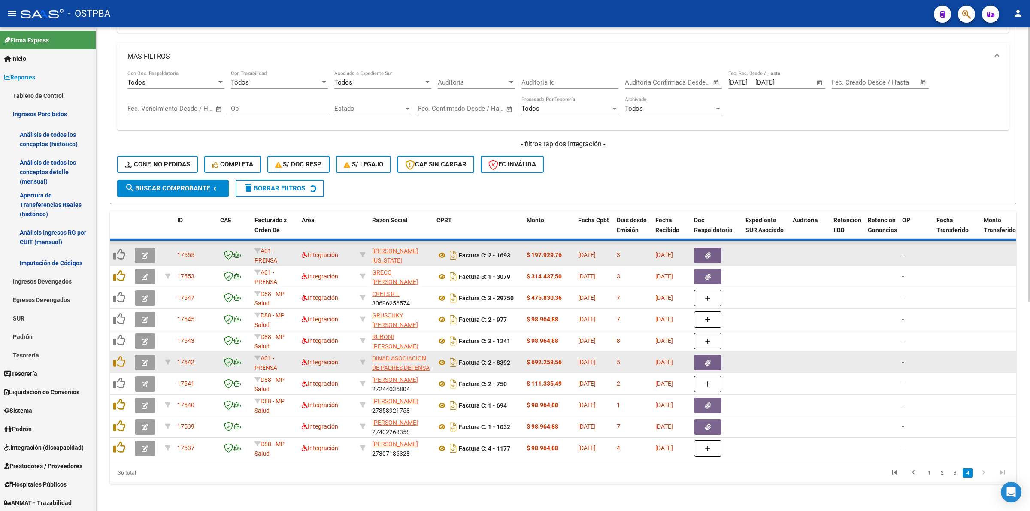
scroll to position [281, 0]
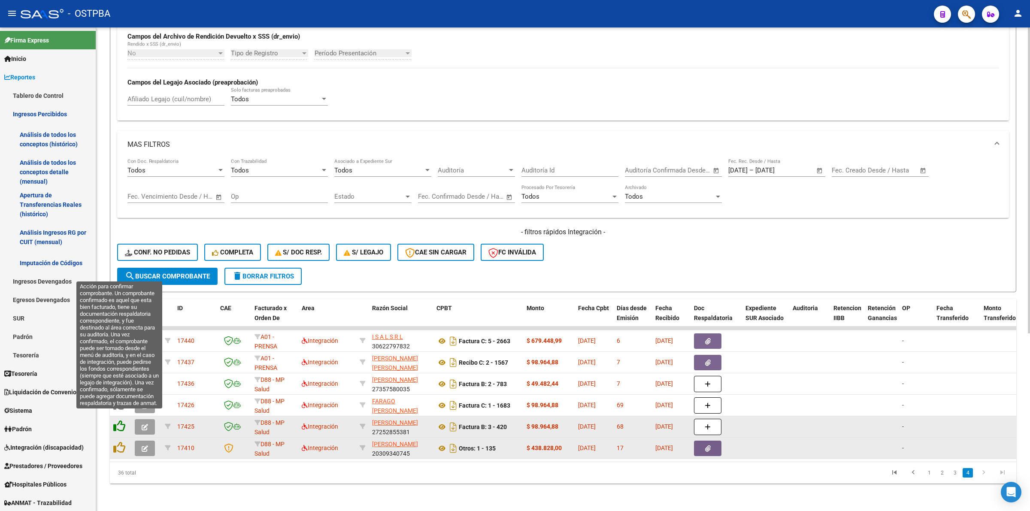
click at [122, 420] on icon at bounding box center [119, 426] width 12 height 12
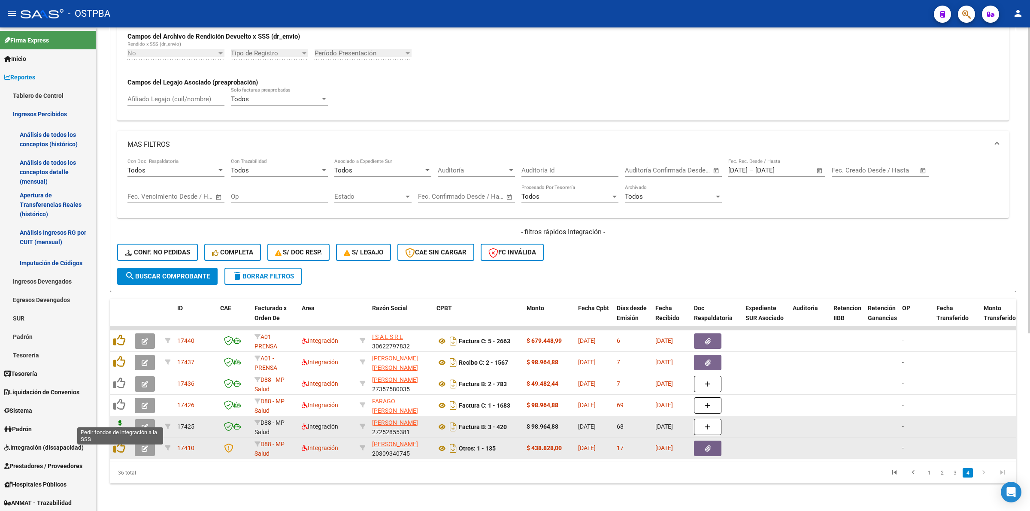
click at [120, 420] on icon at bounding box center [120, 426] width 14 height 12
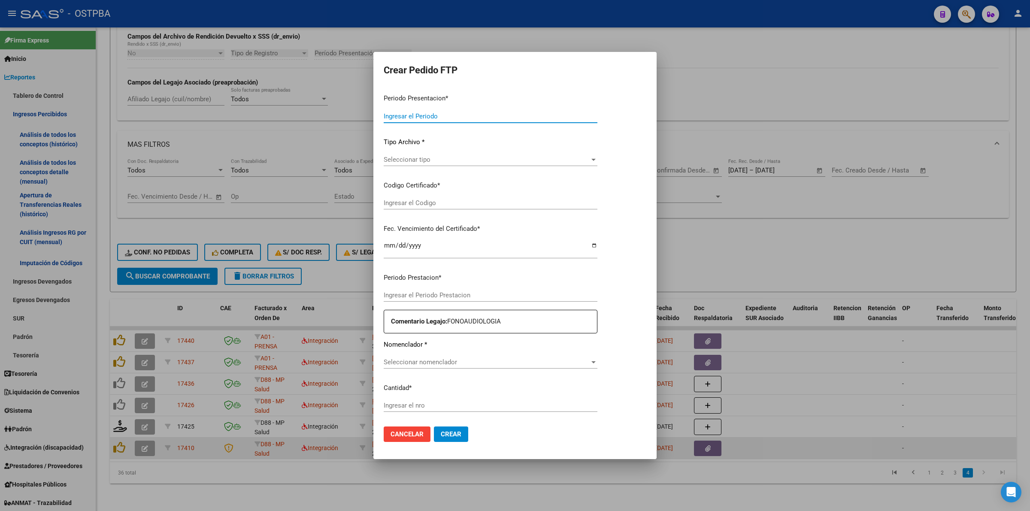
type input "202508"
type input "202506"
type input "$ 98.964,88"
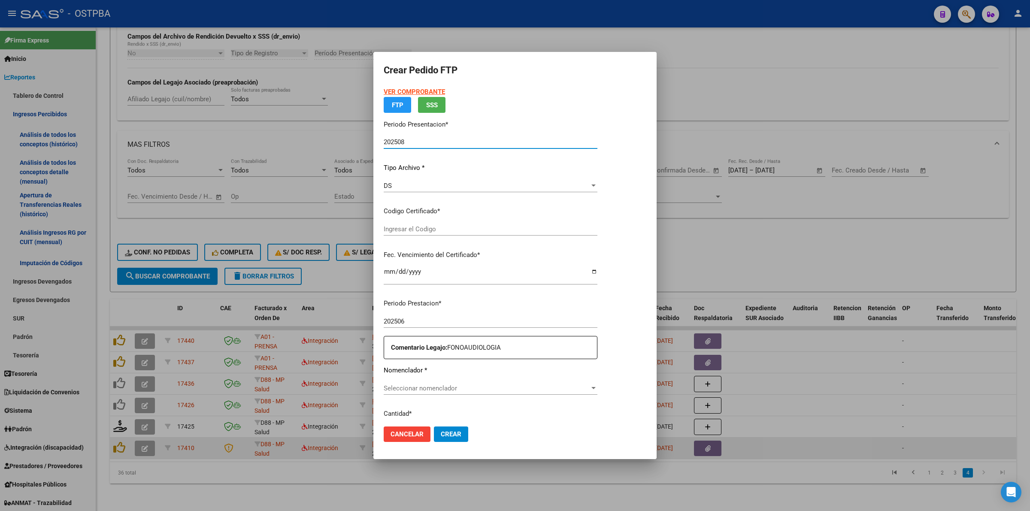
type input "0000000000000000000000"
type input "[DATE]"
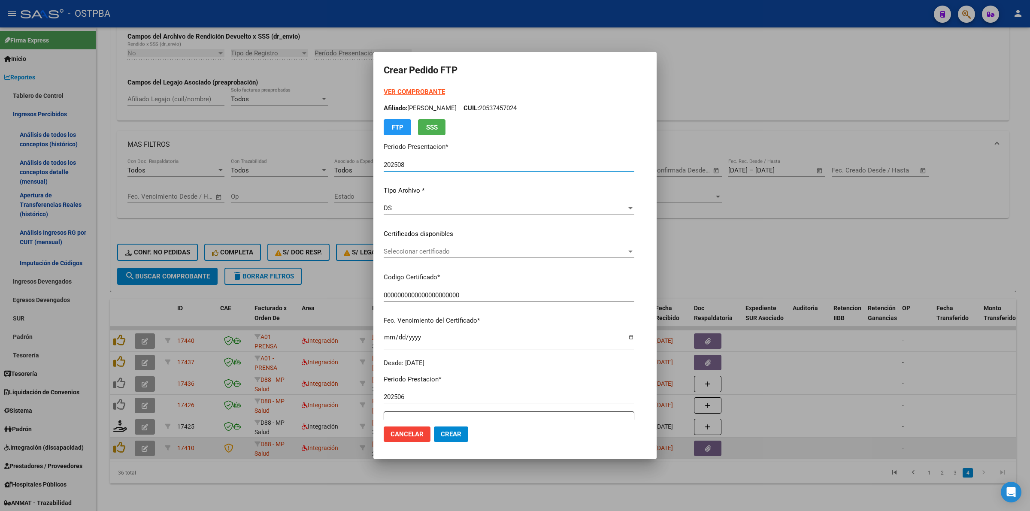
click at [627, 251] on span "Seleccionar certificado" at bounding box center [505, 252] width 243 height 8
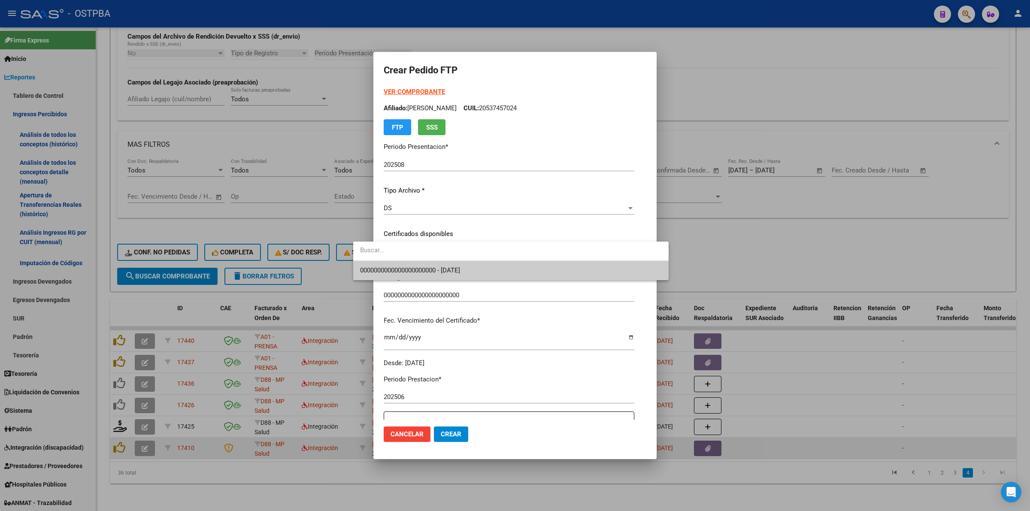
click at [642, 275] on span "0000000000000000000000 - [DATE]" at bounding box center [511, 270] width 302 height 19
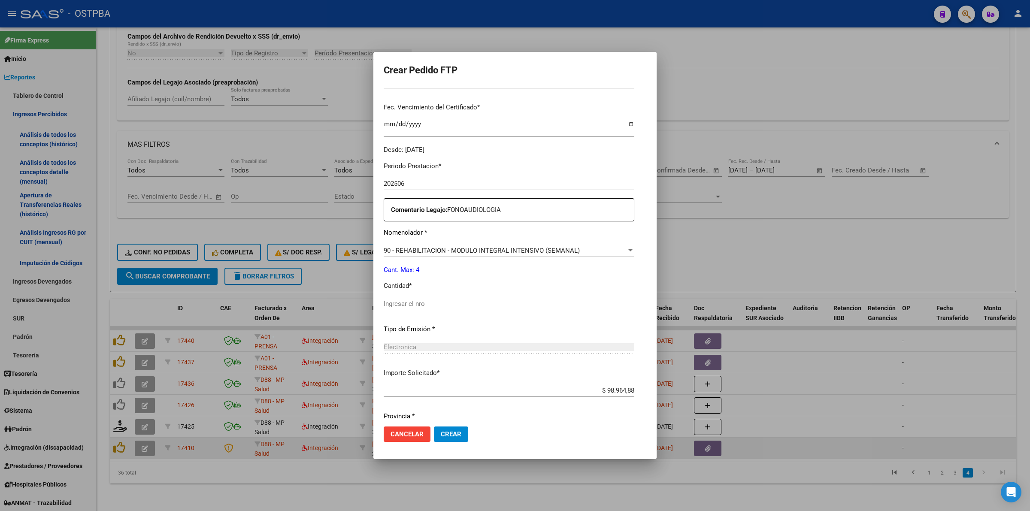
scroll to position [215, 0]
click at [537, 294] on div "Periodo Prestacion * 202506 Ingresar el Periodo Prestacion Comentario Legajo: F…" at bounding box center [509, 301] width 251 height 294
click at [535, 312] on div "Ingresar el nro" at bounding box center [509, 306] width 251 height 21
click at [536, 303] on input "Ingresar el nro" at bounding box center [509, 303] width 251 height 8
type input "4"
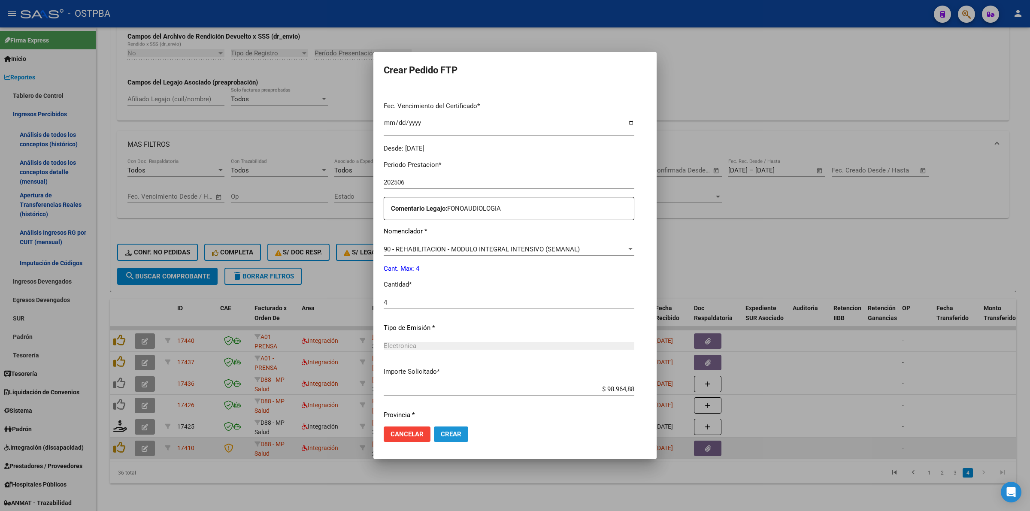
click at [441, 432] on span "Crear" at bounding box center [451, 434] width 21 height 8
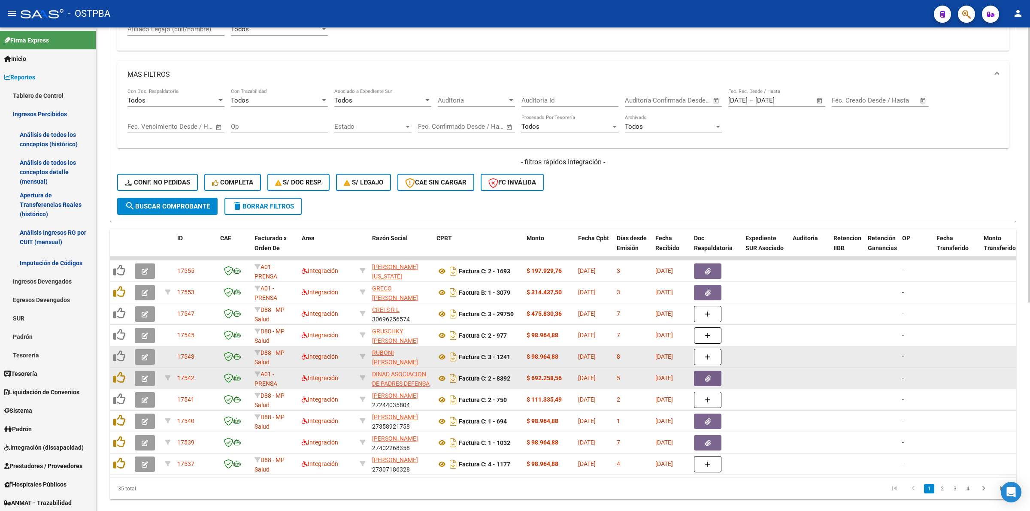
scroll to position [367, 0]
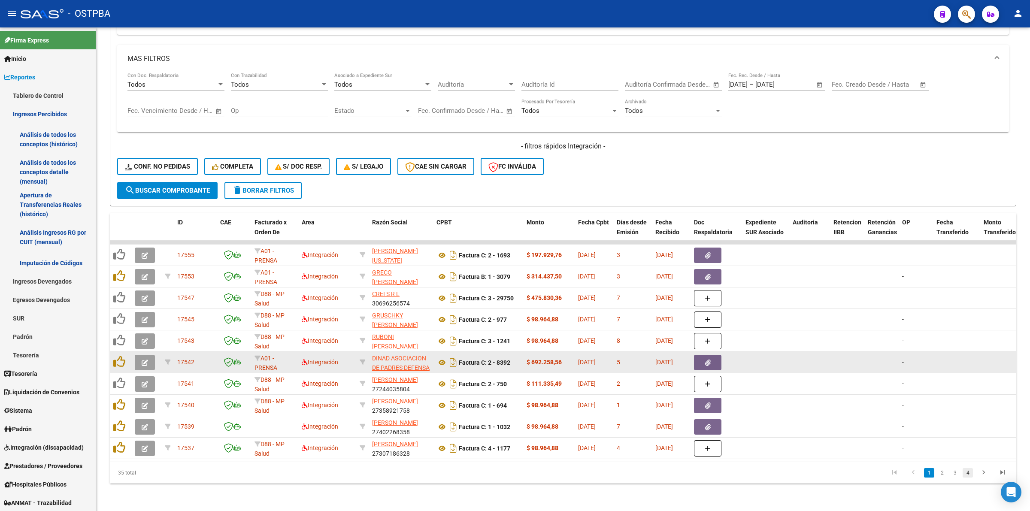
click at [968, 471] on link "4" at bounding box center [968, 472] width 10 height 9
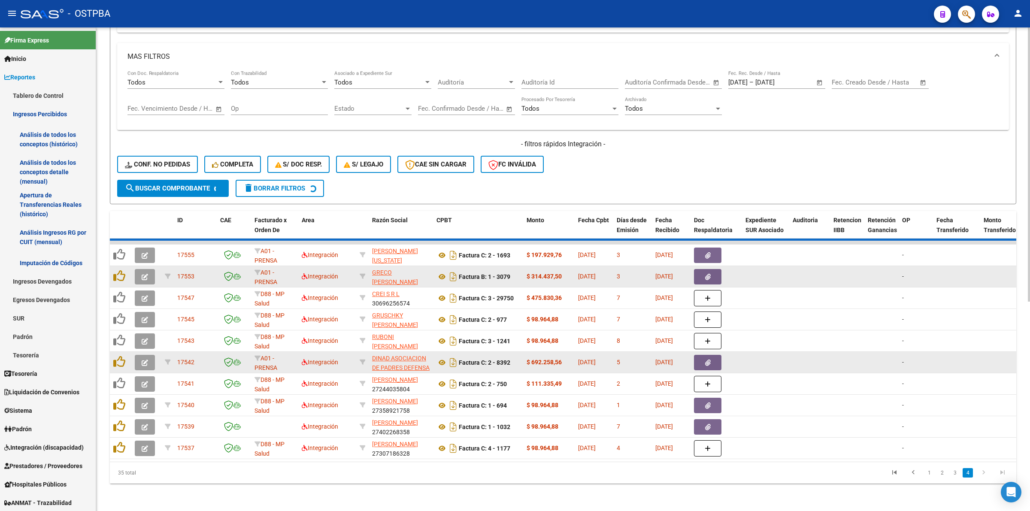
scroll to position [260, 0]
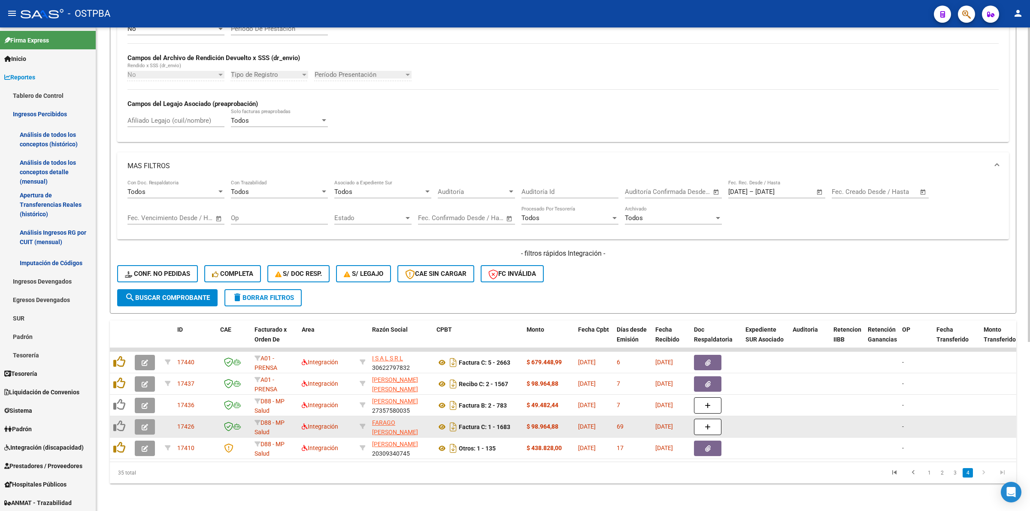
click at [143, 419] on button "button" at bounding box center [145, 426] width 20 height 15
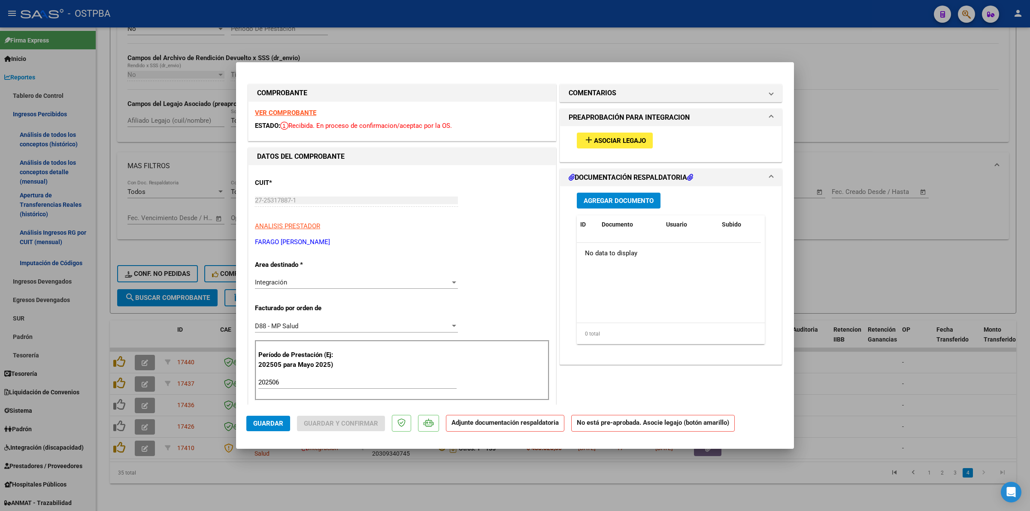
click at [305, 112] on strong "VER COMPROBANTE" at bounding box center [285, 113] width 61 height 8
click at [628, 138] on span "Asociar Legajo" at bounding box center [620, 141] width 52 height 8
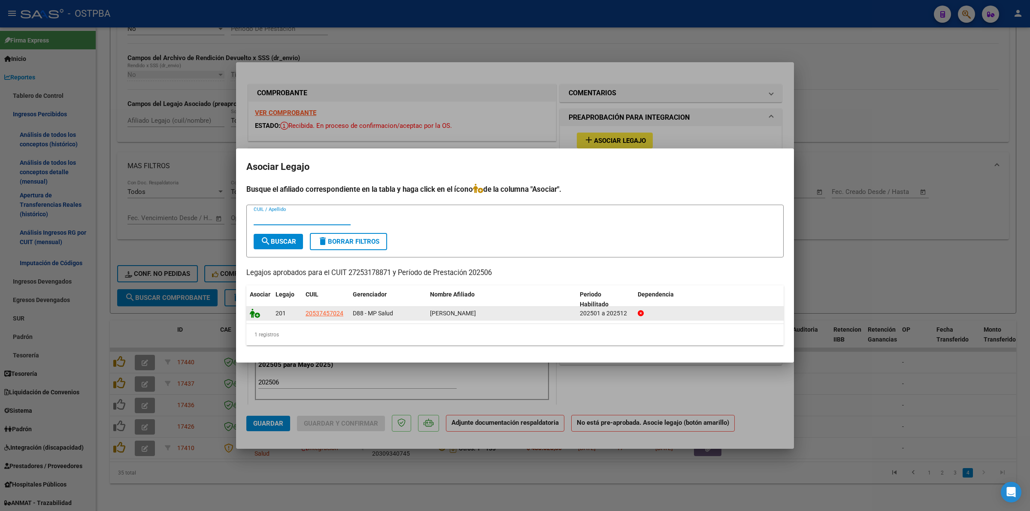
click at [251, 309] on icon at bounding box center [255, 313] width 10 height 9
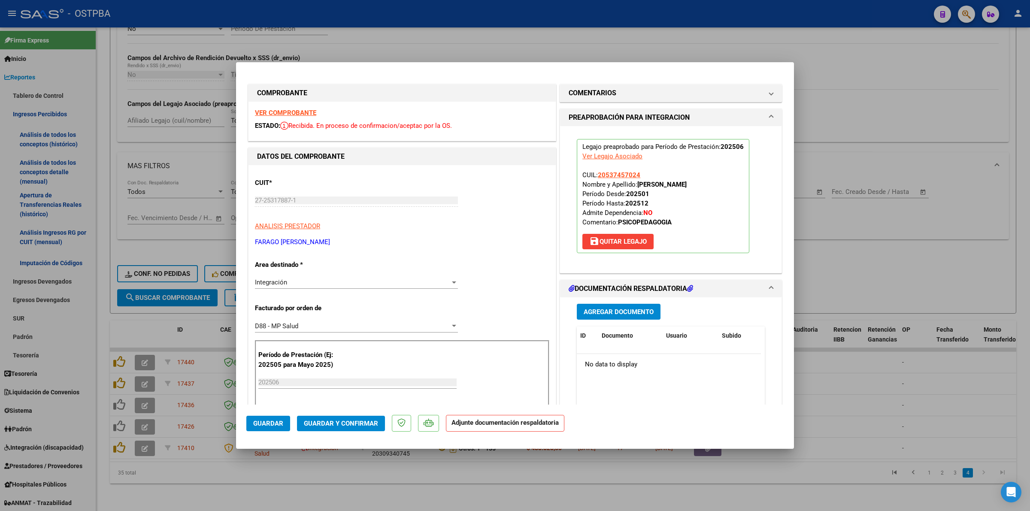
click at [876, 380] on div at bounding box center [515, 255] width 1030 height 511
type input "$ 0,00"
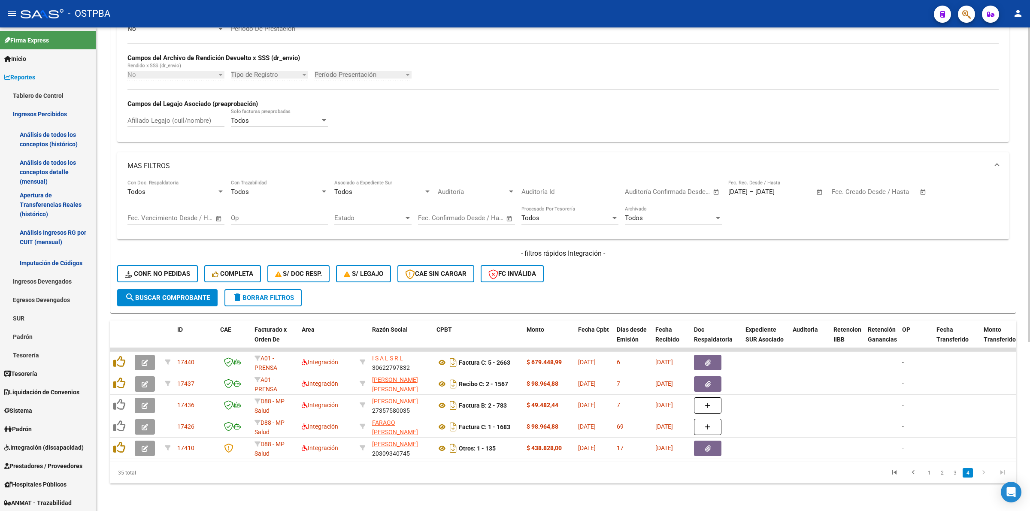
click at [176, 294] on span "search Buscar Comprobante" at bounding box center [167, 298] width 85 height 8
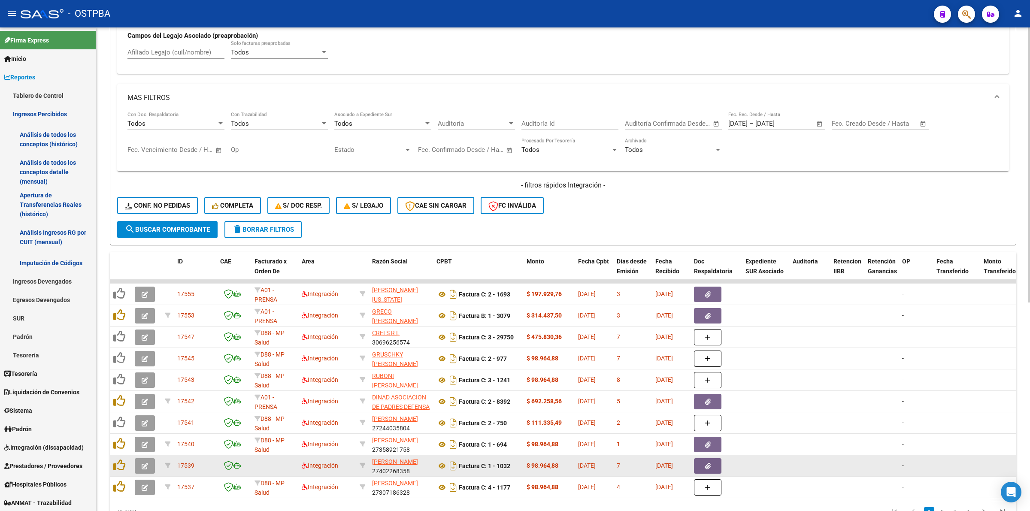
scroll to position [367, 0]
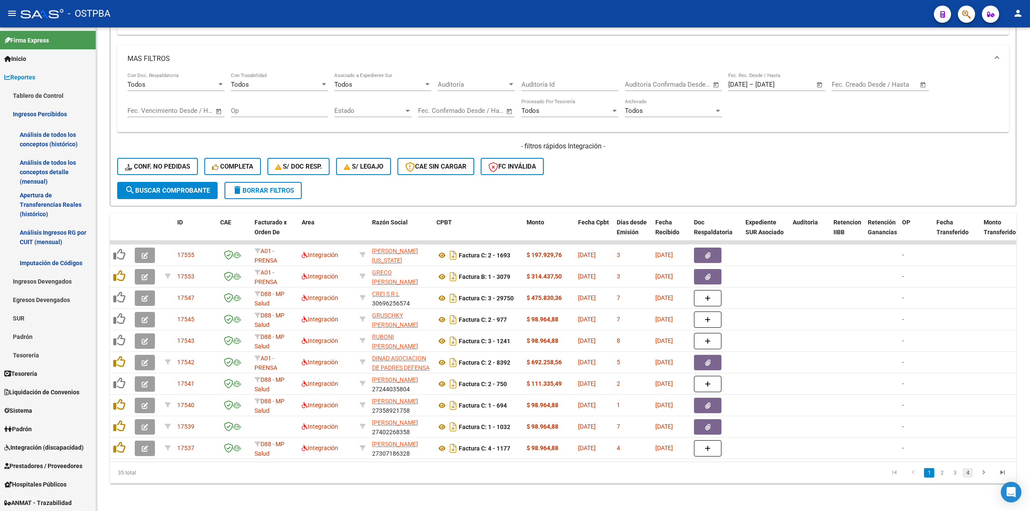
click at [970, 477] on link "4" at bounding box center [968, 472] width 10 height 9
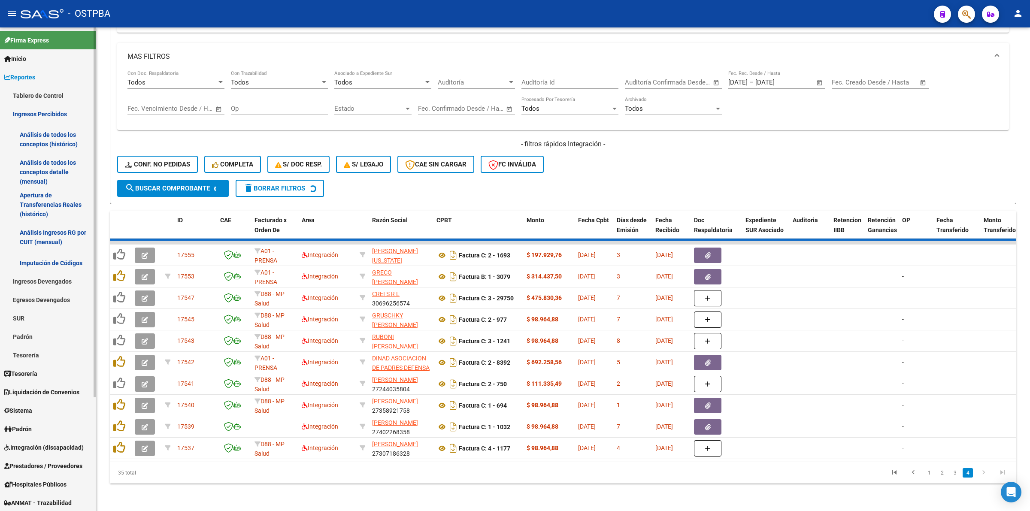
scroll to position [260, 0]
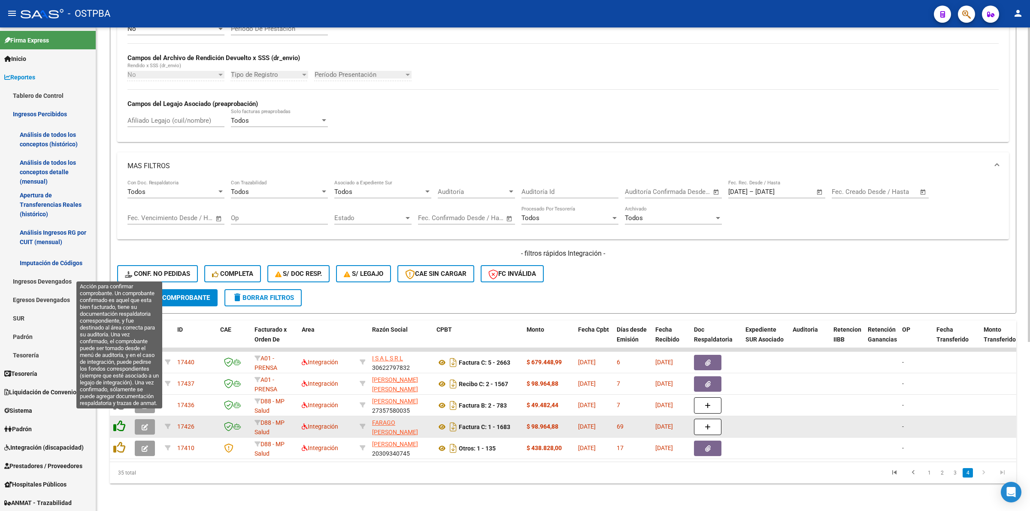
click at [120, 420] on icon at bounding box center [119, 426] width 12 height 12
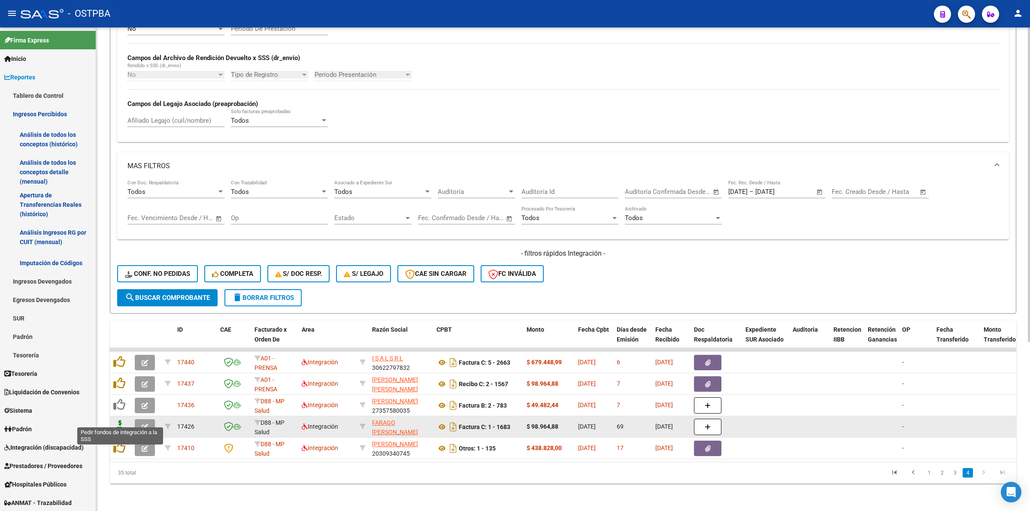
click at [121, 420] on icon at bounding box center [120, 426] width 14 height 12
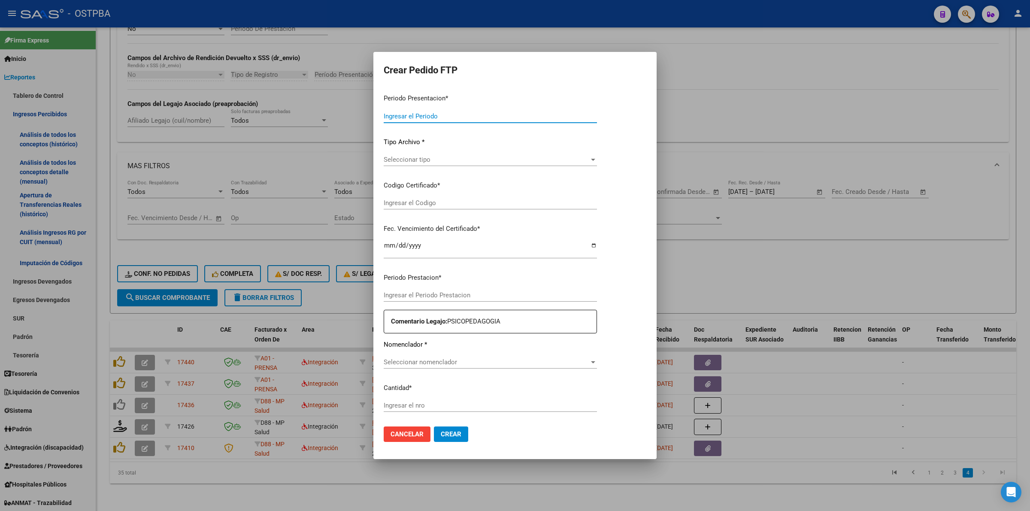
type input "202508"
type input "202506"
type input "$ 98.964,88"
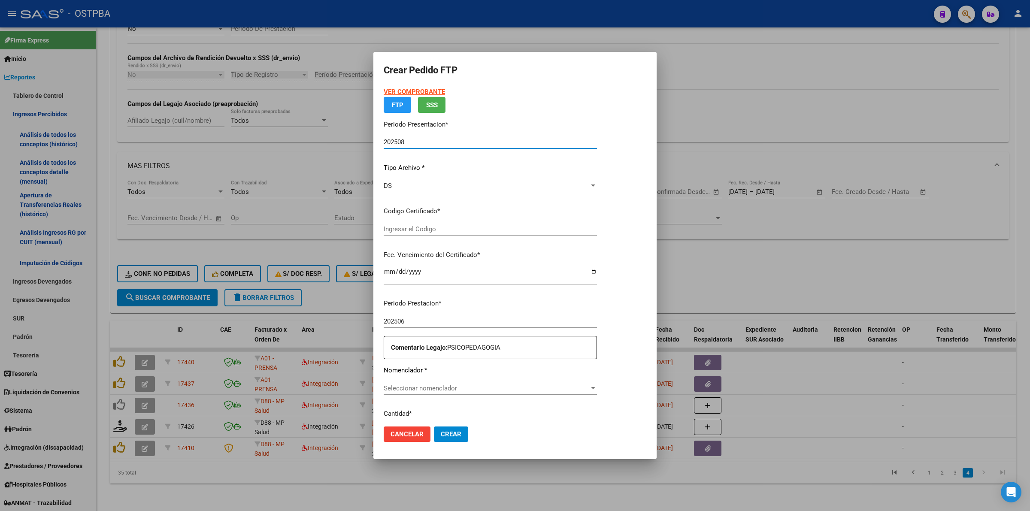
type input "0000000000000000000000"
type input "[DATE]"
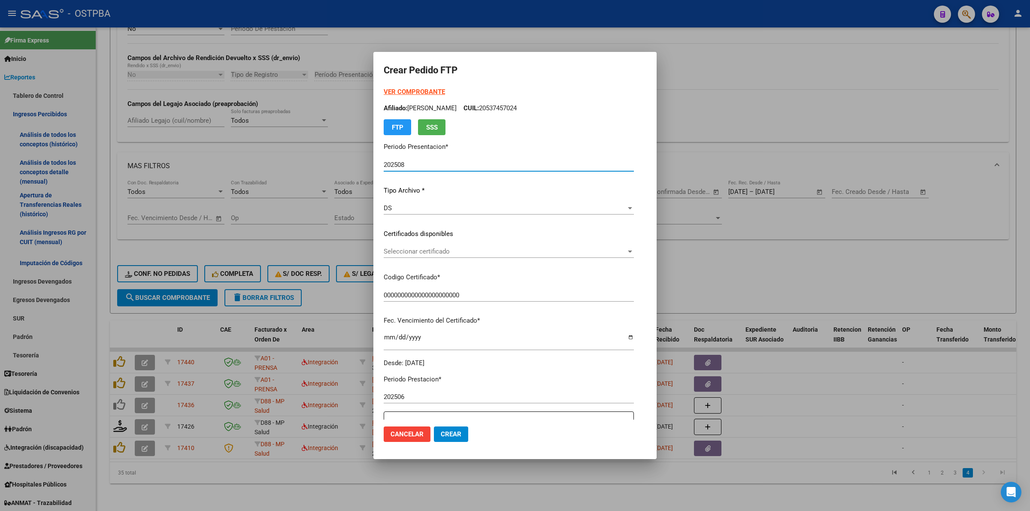
click at [634, 251] on div at bounding box center [630, 251] width 8 height 7
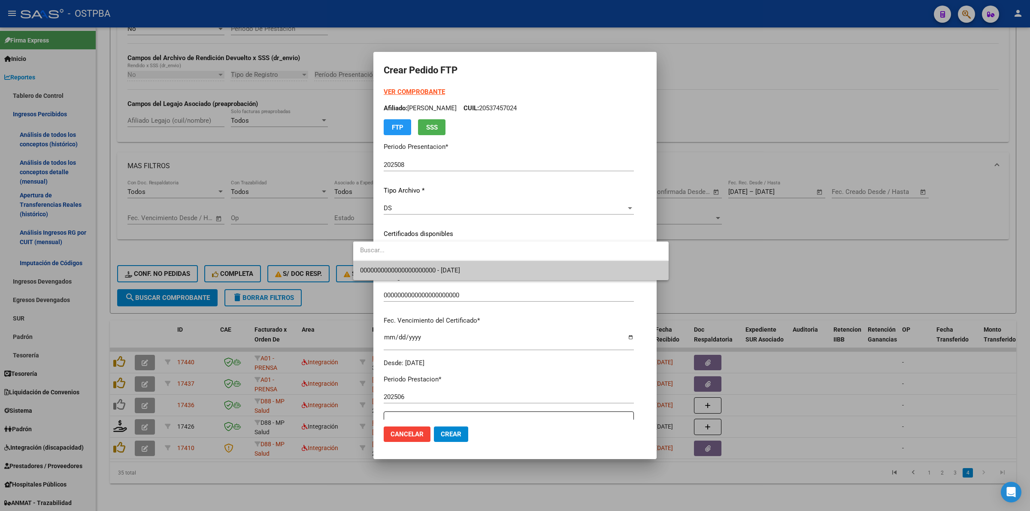
click at [602, 279] on span "0000000000000000000000 - [DATE]" at bounding box center [510, 270] width 301 height 19
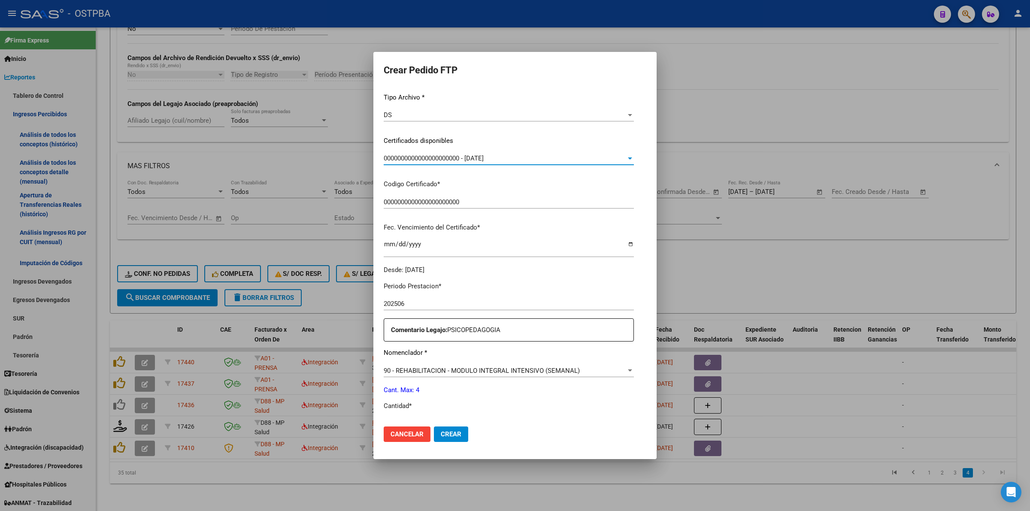
scroll to position [215, 0]
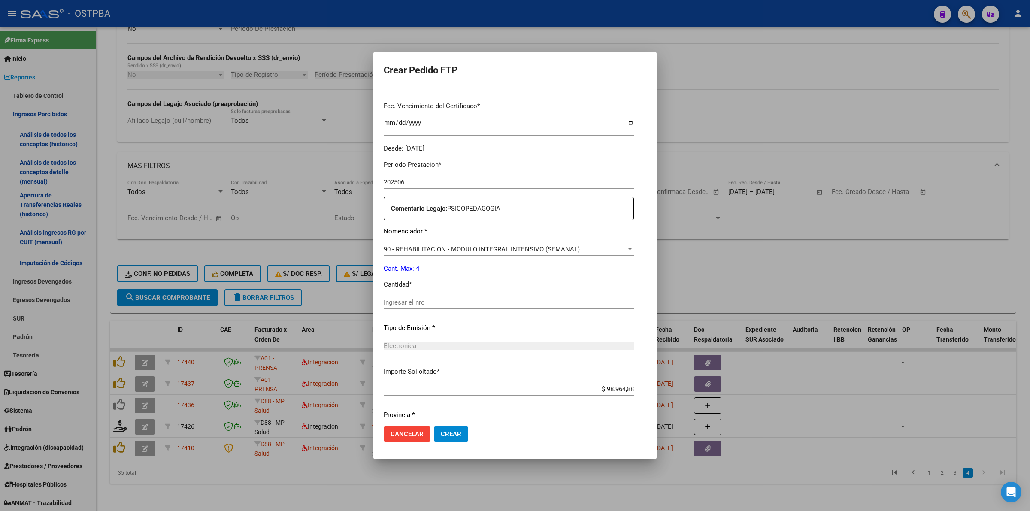
click at [453, 294] on div "Periodo Prestacion * 202506 Ingresar el Periodo Prestacion Comentario Legajo: P…" at bounding box center [509, 301] width 250 height 294
click at [442, 300] on input "Ingresar el nro" at bounding box center [509, 303] width 250 height 8
type input "4"
click at [441, 433] on span "Crear" at bounding box center [451, 434] width 21 height 8
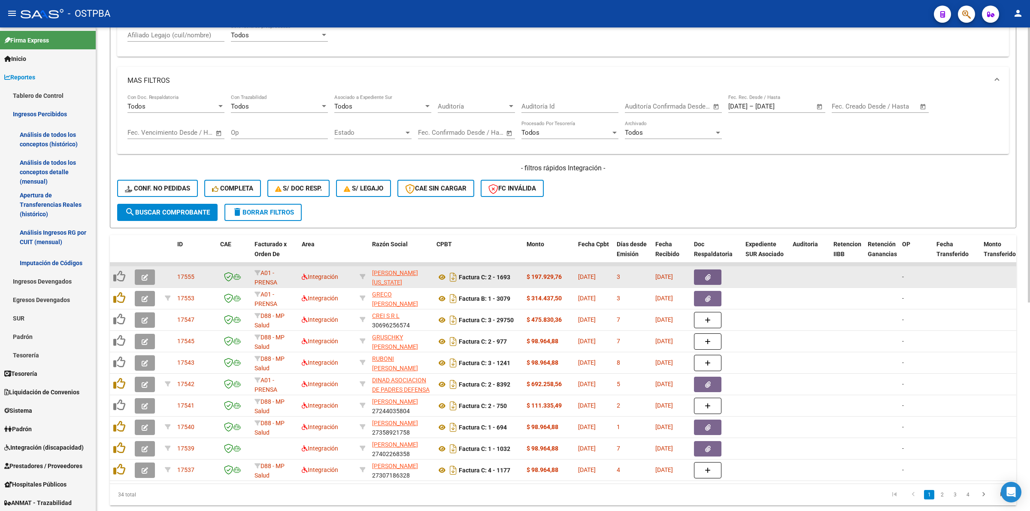
scroll to position [367, 0]
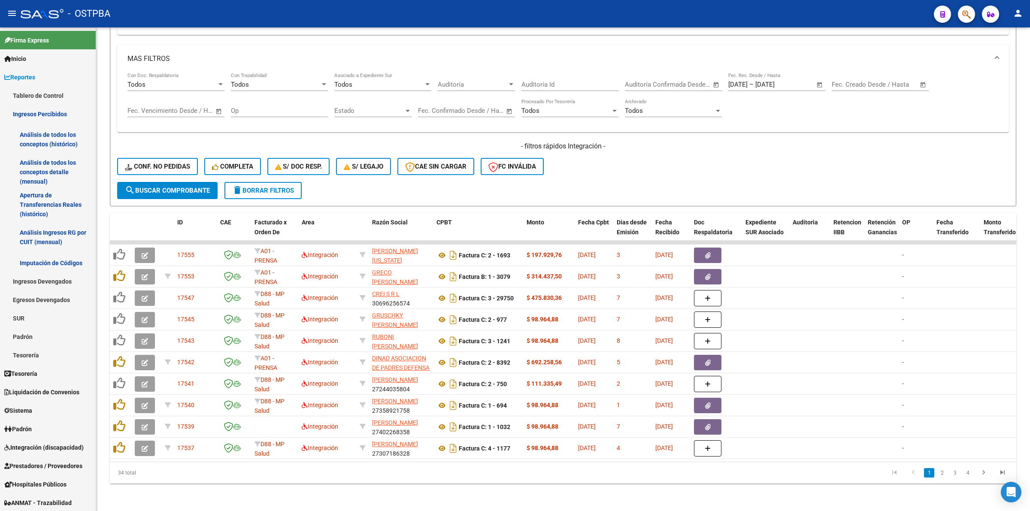
click at [969, 472] on link "4" at bounding box center [968, 472] width 10 height 9
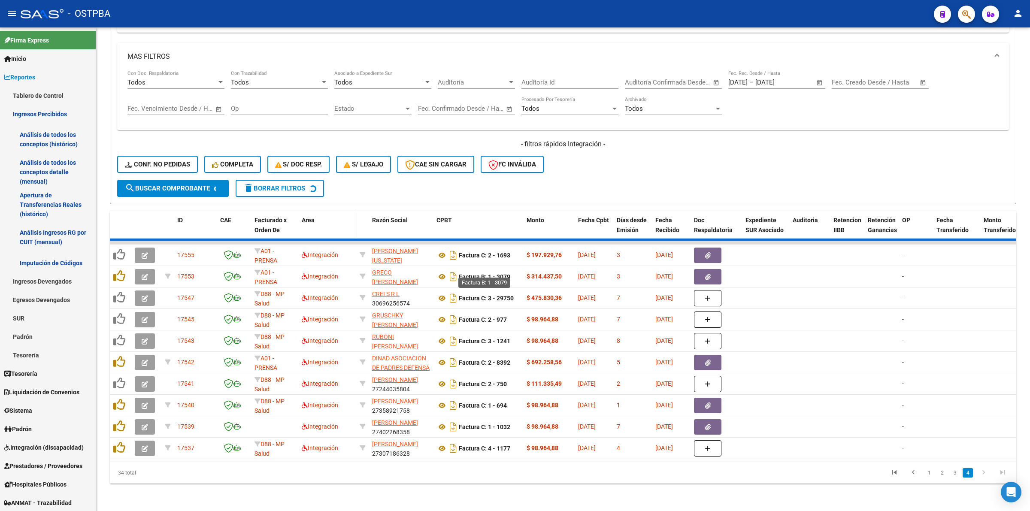
scroll to position [238, 0]
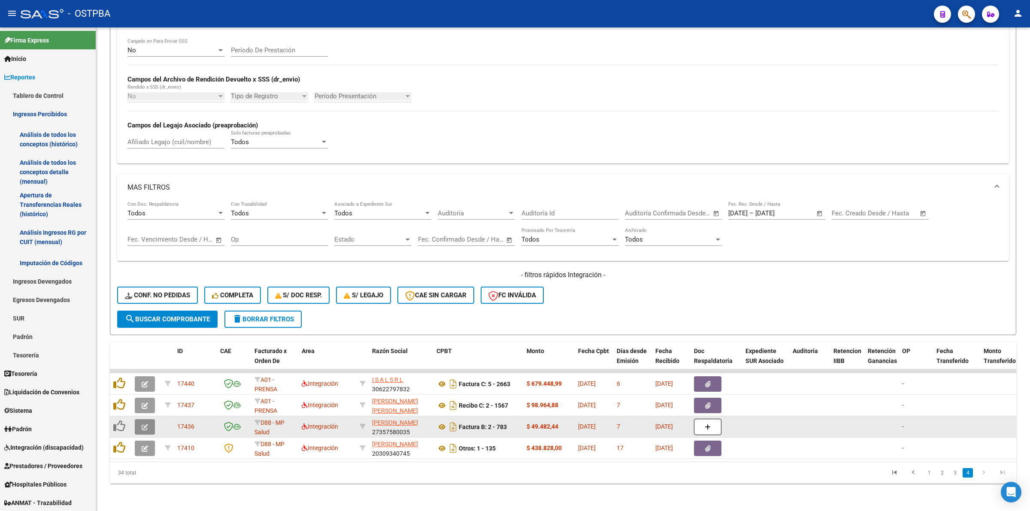
click at [143, 424] on icon "button" at bounding box center [145, 427] width 6 height 6
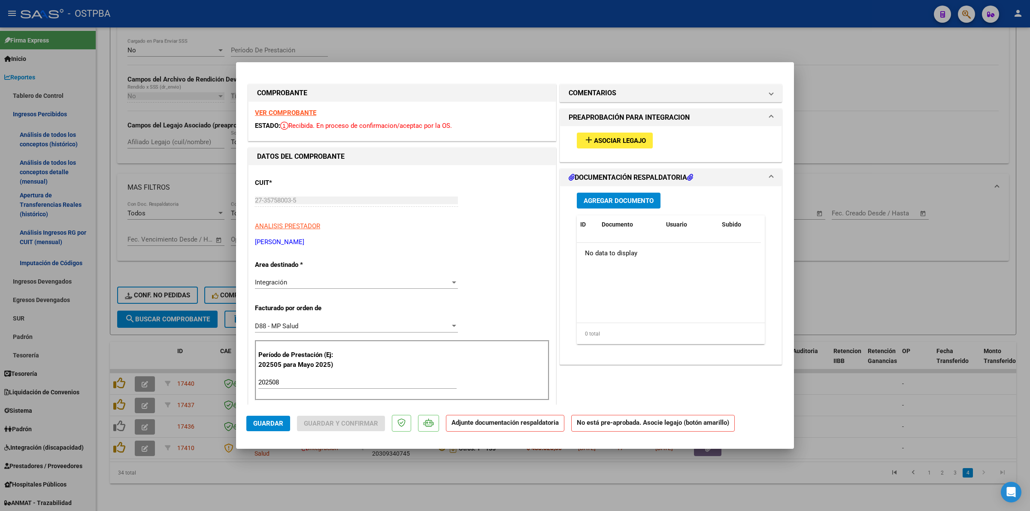
click at [288, 115] on strong "VER COMPROBANTE" at bounding box center [285, 113] width 61 height 8
click at [627, 141] on span "Asociar Legajo" at bounding box center [620, 141] width 52 height 8
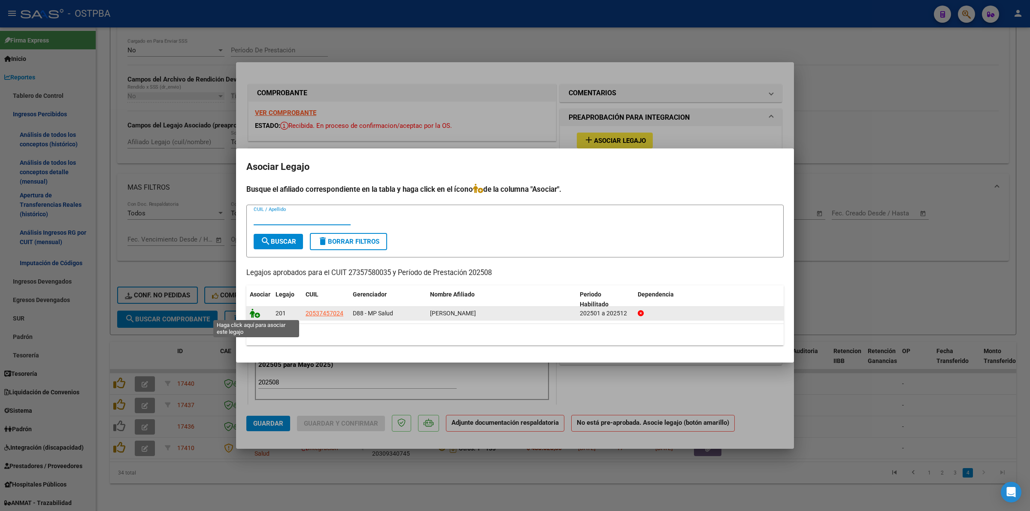
click at [253, 311] on icon at bounding box center [255, 313] width 10 height 9
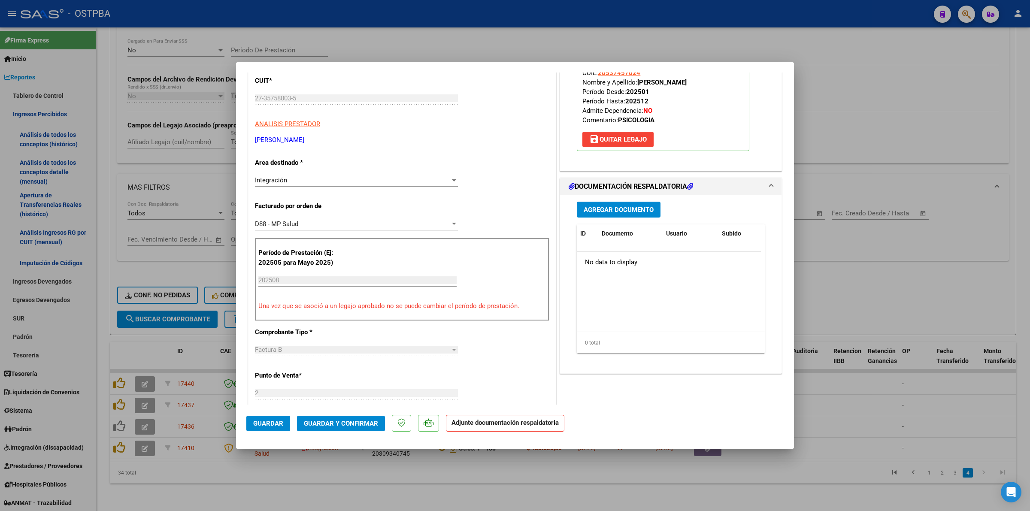
scroll to position [322, 0]
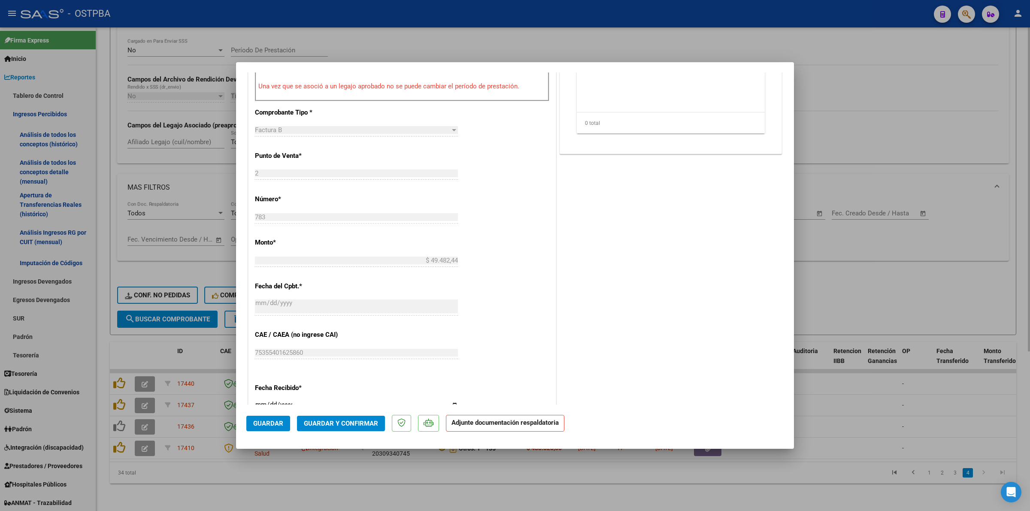
click at [900, 262] on div at bounding box center [515, 255] width 1030 height 511
type input "$ 0,00"
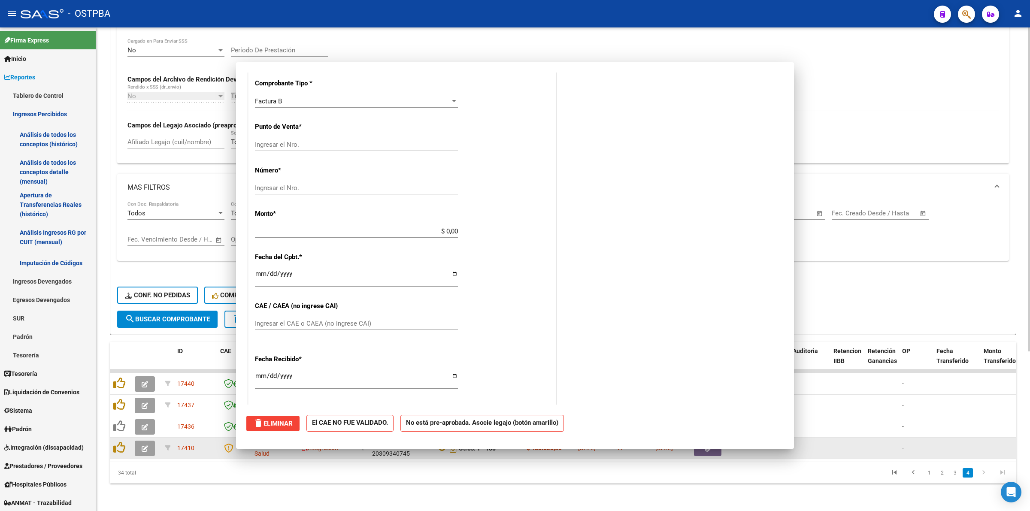
scroll to position [0, 0]
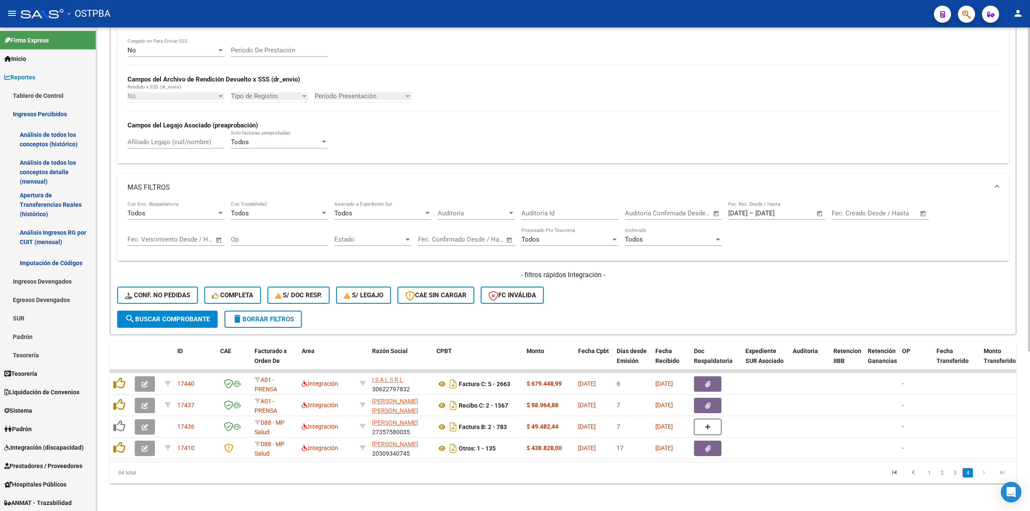
click at [193, 315] on span "search Buscar Comprobante" at bounding box center [167, 319] width 85 height 8
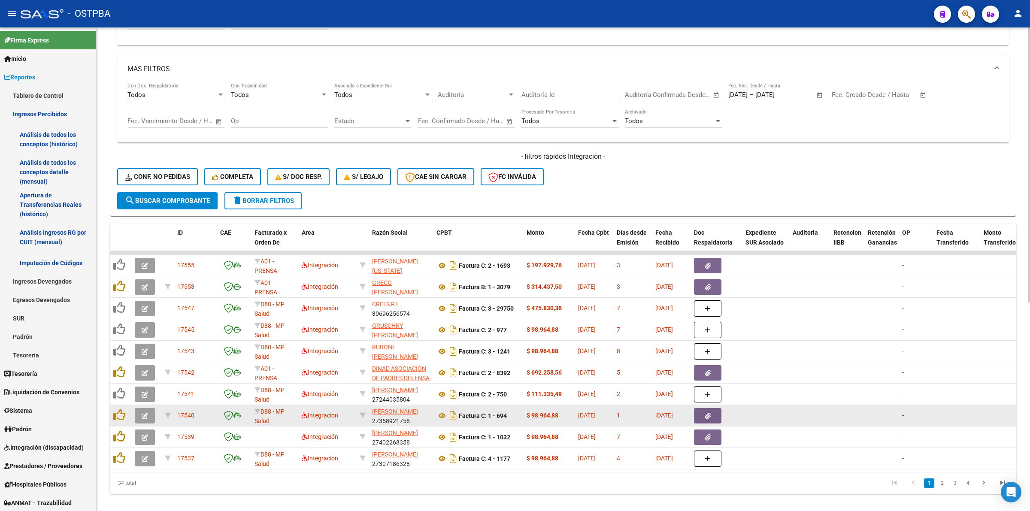
scroll to position [367, 0]
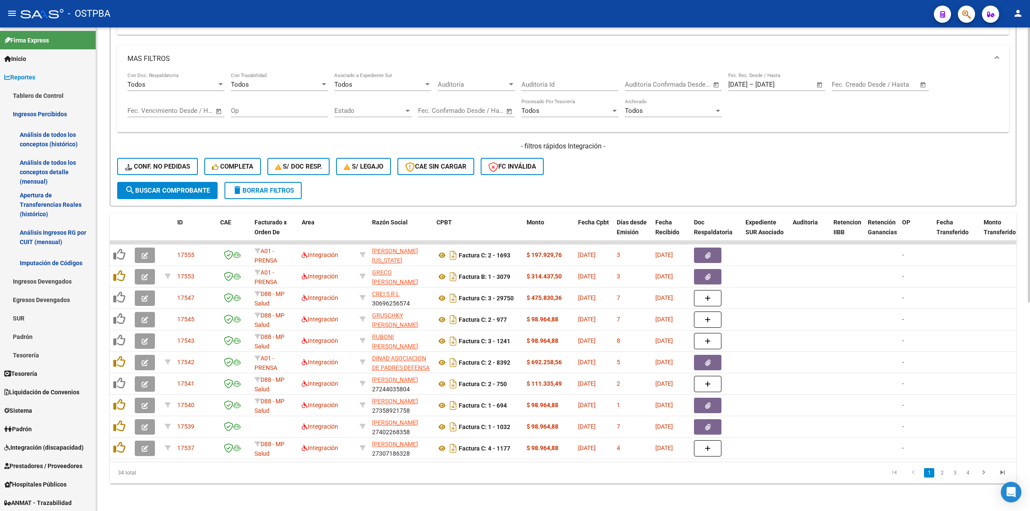
drag, startPoint x: 968, startPoint y: 473, endPoint x: 942, endPoint y: 476, distance: 25.9
click at [968, 473] on link "4" at bounding box center [968, 472] width 10 height 9
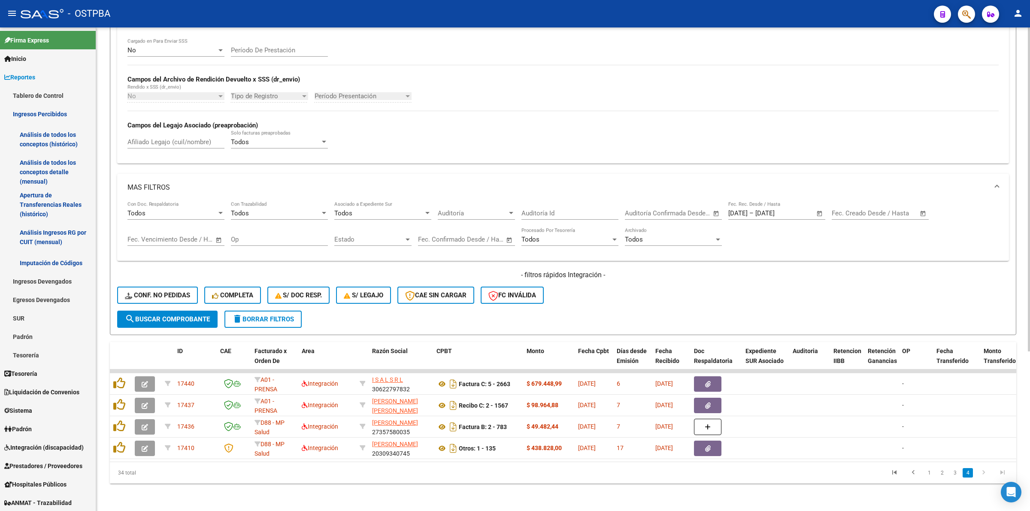
scroll to position [238, 0]
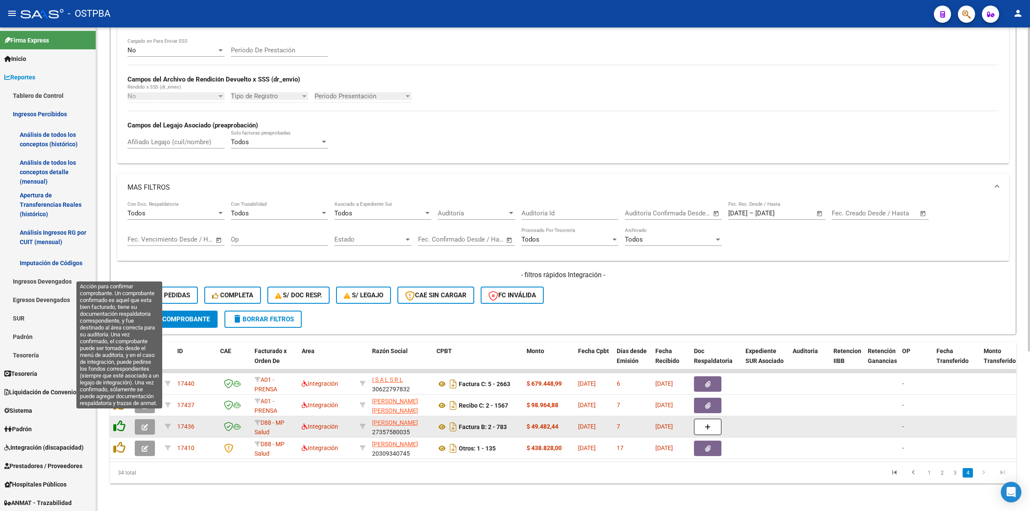
click at [123, 420] on icon at bounding box center [119, 426] width 12 height 12
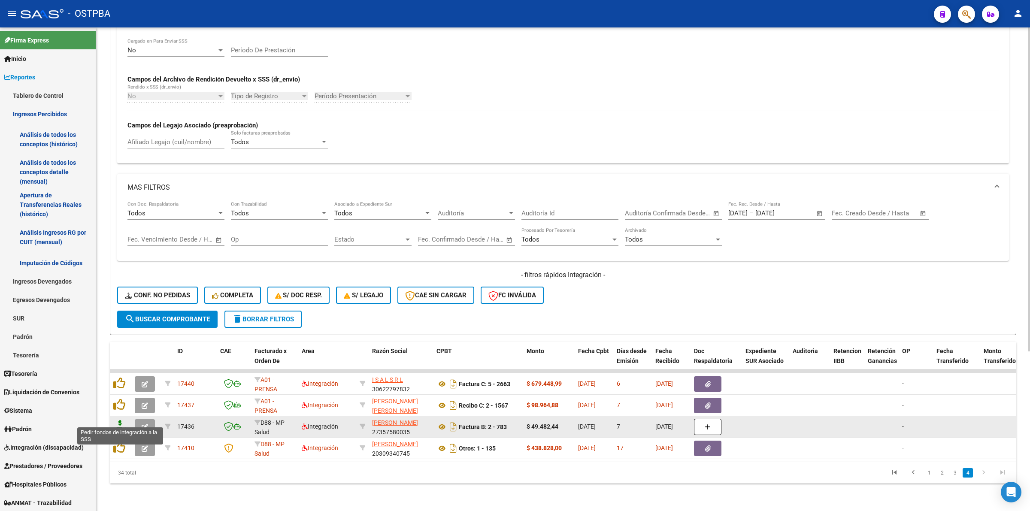
click at [114, 423] on icon at bounding box center [120, 426] width 14 height 12
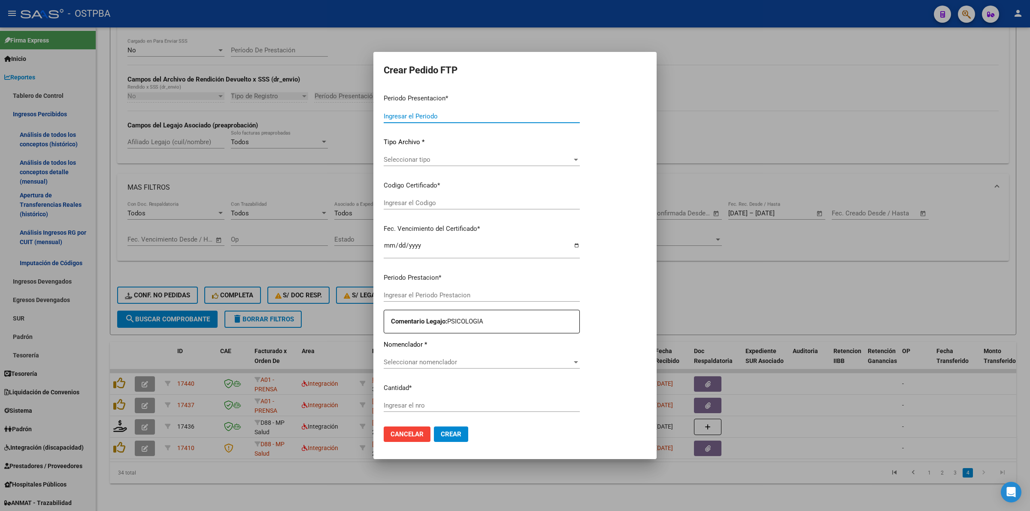
type input "202508"
type input "$ 49.482,44"
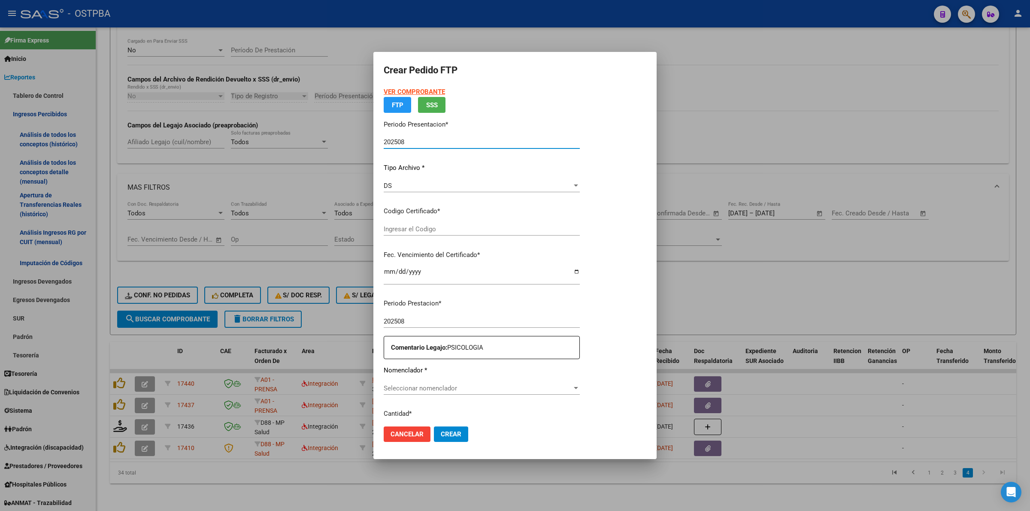
type input "0000000000000000000000"
type input "[DATE]"
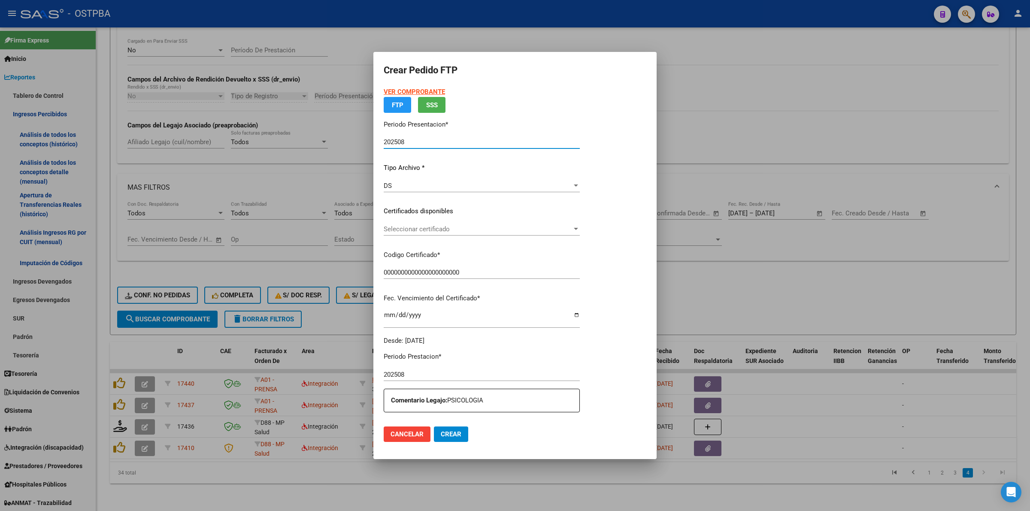
click at [492, 228] on div "VER COMPROBANTE ARCA Padrón FTP SSS Periodo Presentacion * 202508 Ingresar el P…" at bounding box center [482, 216] width 196 height 258
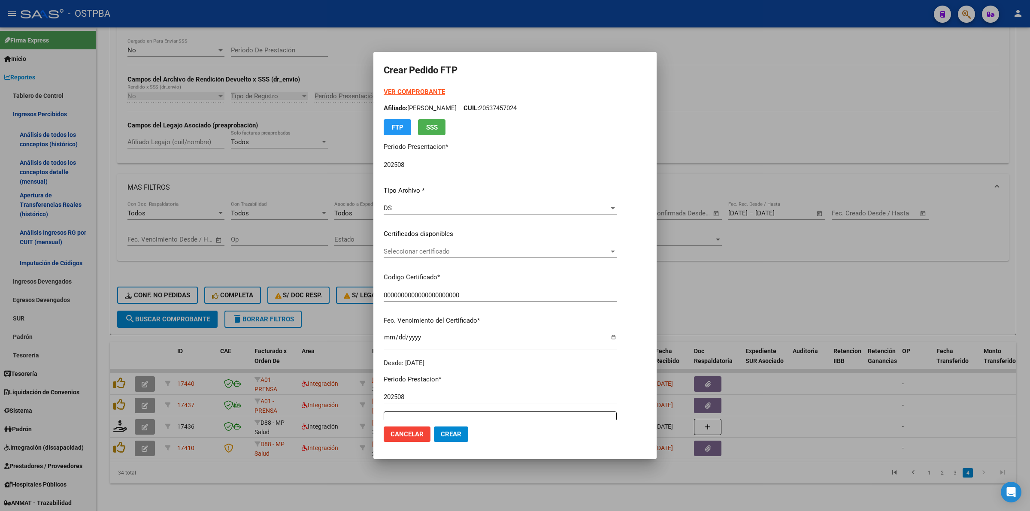
click at [488, 248] on span "Seleccionar certificado" at bounding box center [496, 252] width 225 height 8
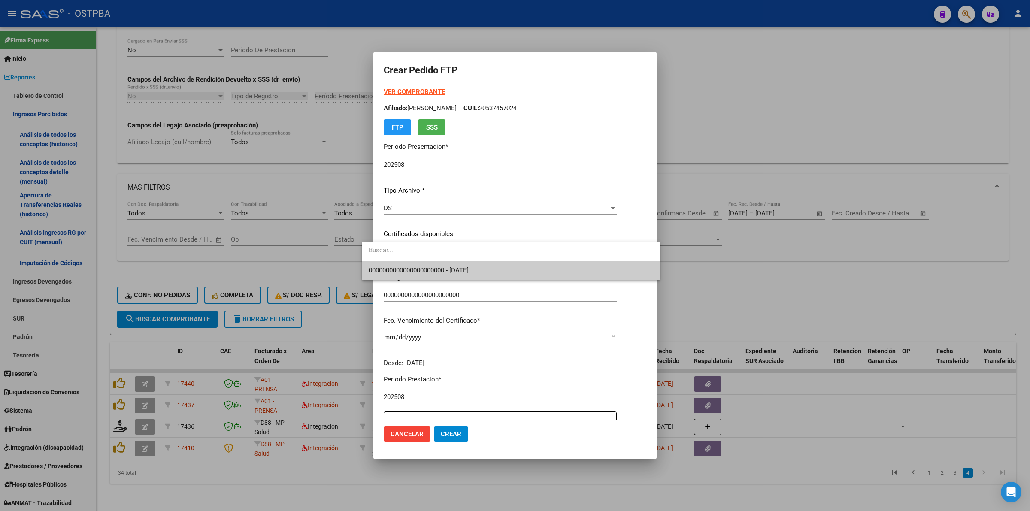
click at [491, 274] on span "0000000000000000000000 - [DATE]" at bounding box center [511, 270] width 284 height 19
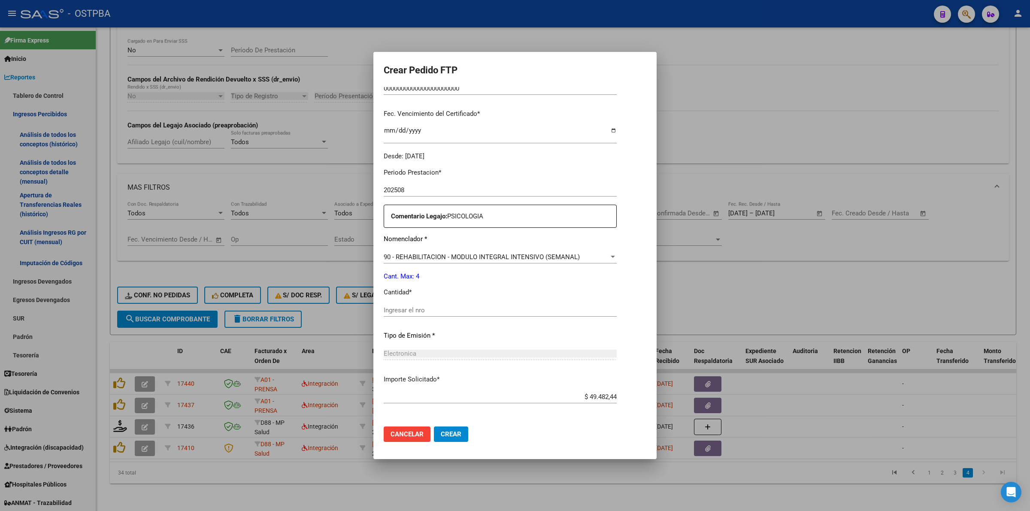
scroll to position [215, 0]
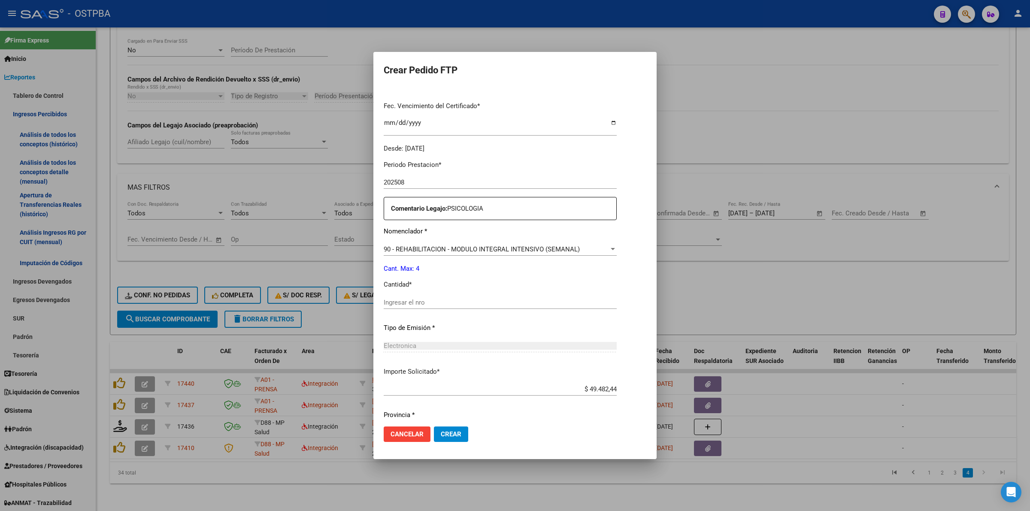
click at [453, 304] on input "Ingresar el nro" at bounding box center [500, 303] width 233 height 8
type input "4"
click at [441, 434] on span "Crear" at bounding box center [451, 434] width 21 height 8
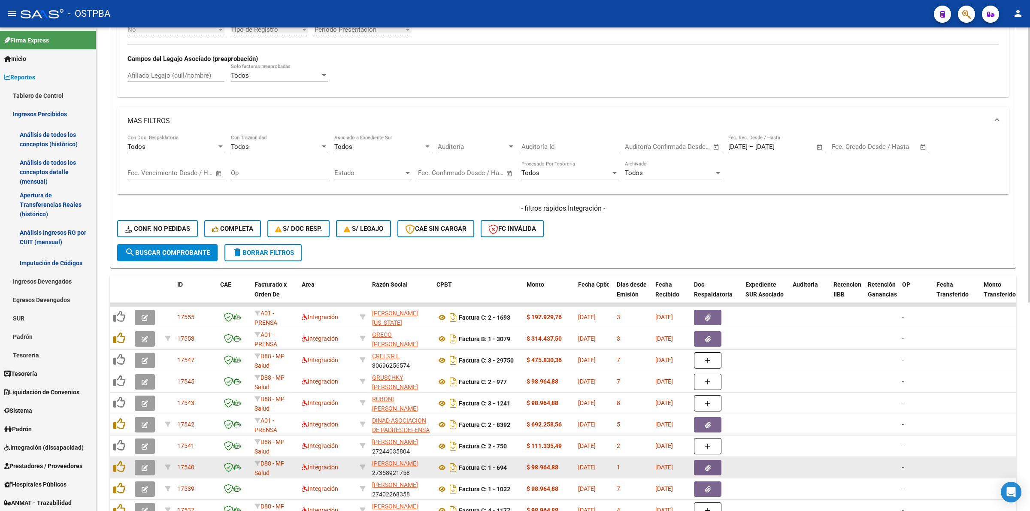
scroll to position [367, 0]
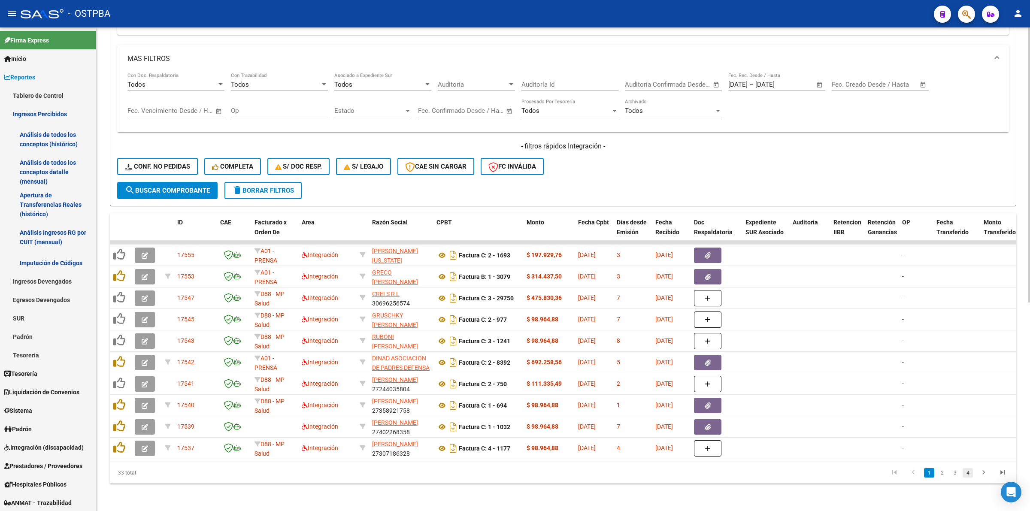
click at [972, 472] on link "4" at bounding box center [968, 472] width 10 height 9
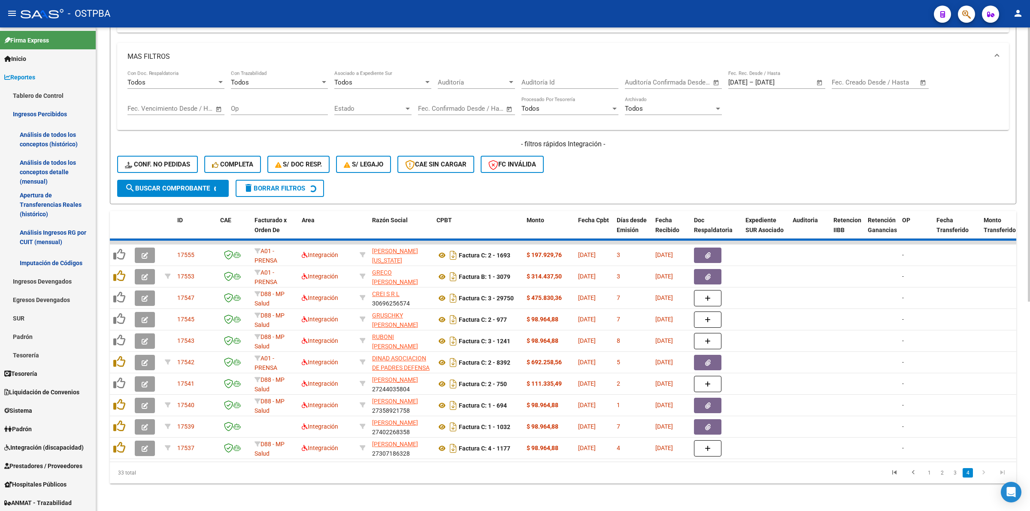
scroll to position [217, 0]
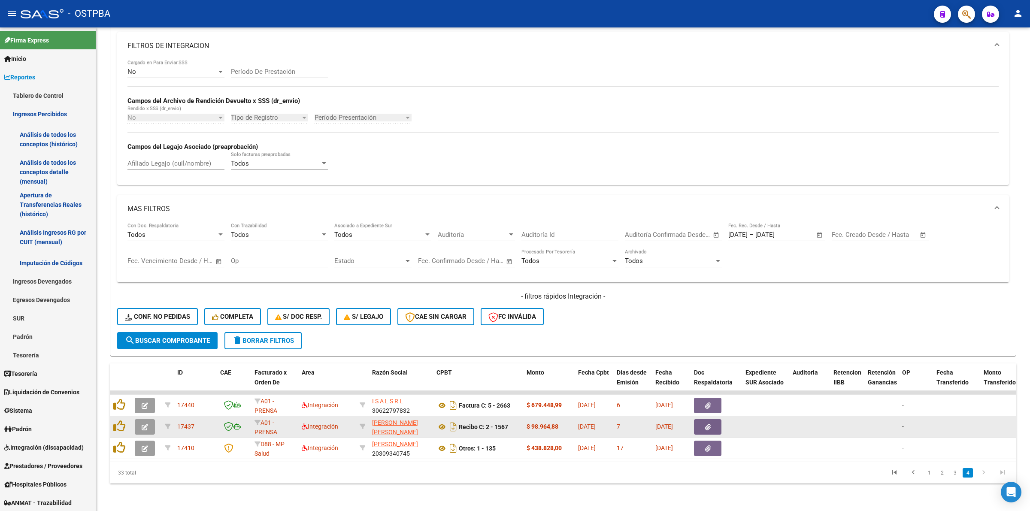
click at [144, 424] on icon "button" at bounding box center [145, 427] width 6 height 6
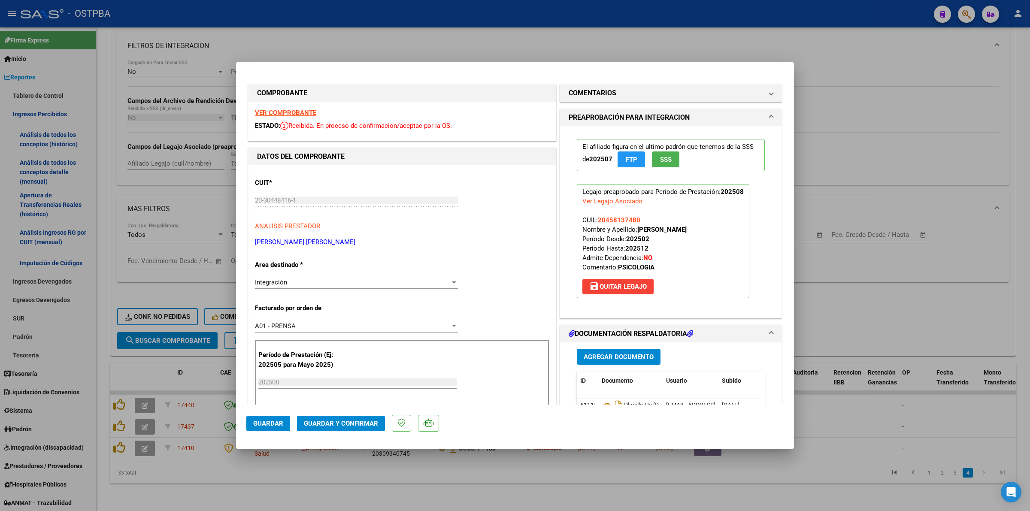
click at [302, 111] on strong "VER COMPROBANTE" at bounding box center [285, 113] width 61 height 8
click at [923, 91] on div at bounding box center [515, 255] width 1030 height 511
type input "$ 0,00"
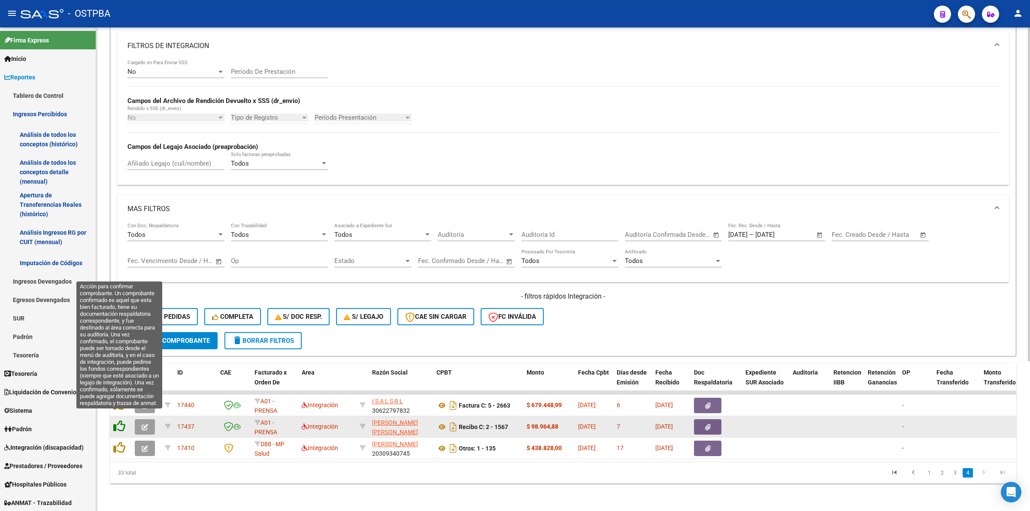
click at [121, 420] on icon at bounding box center [119, 426] width 12 height 12
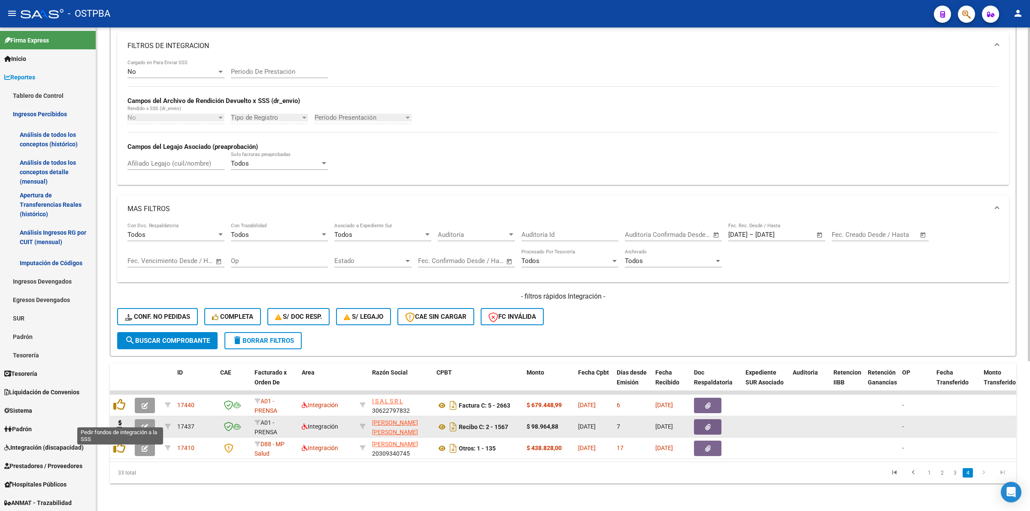
click at [121, 420] on icon at bounding box center [120, 426] width 14 height 12
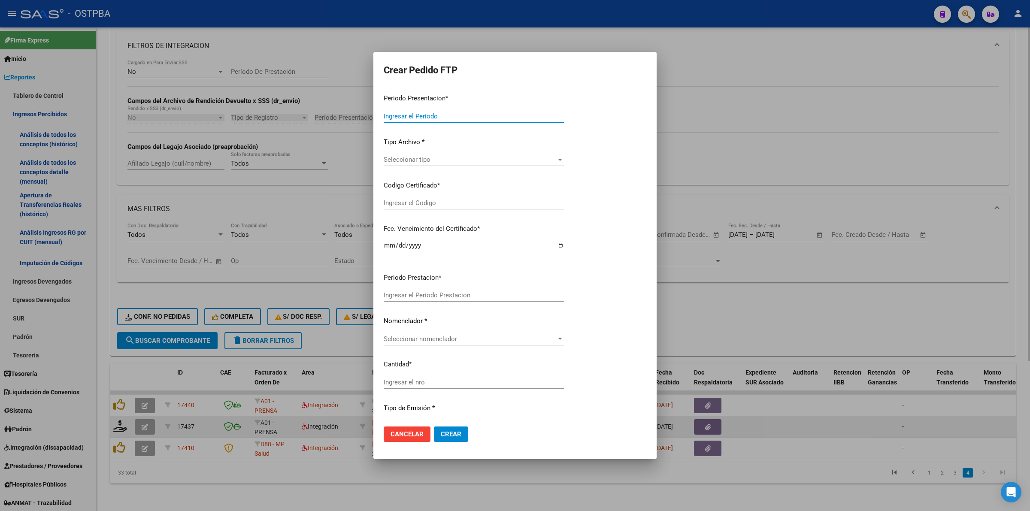
type input "202508"
type input "$ 98.964,88"
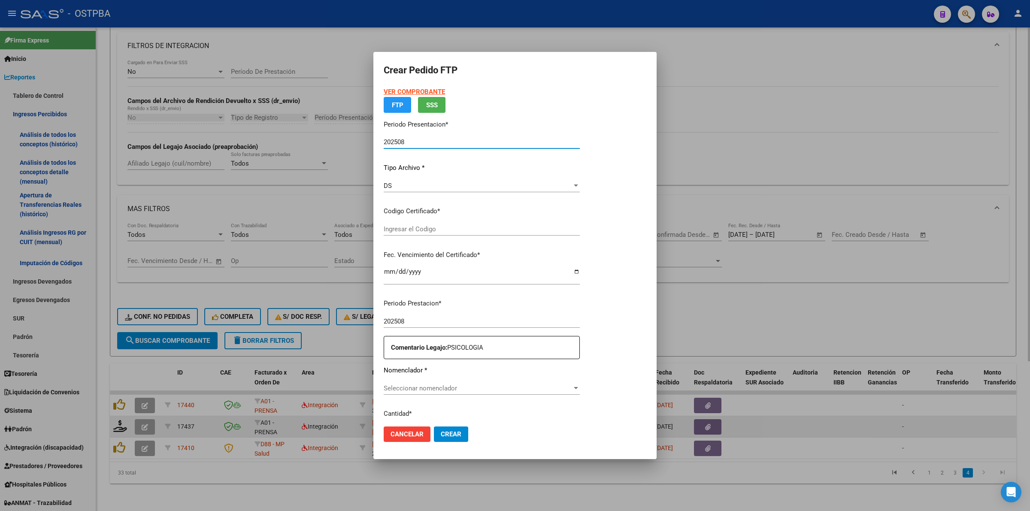
type input "00000000000000000000"
type input "[DATE]"
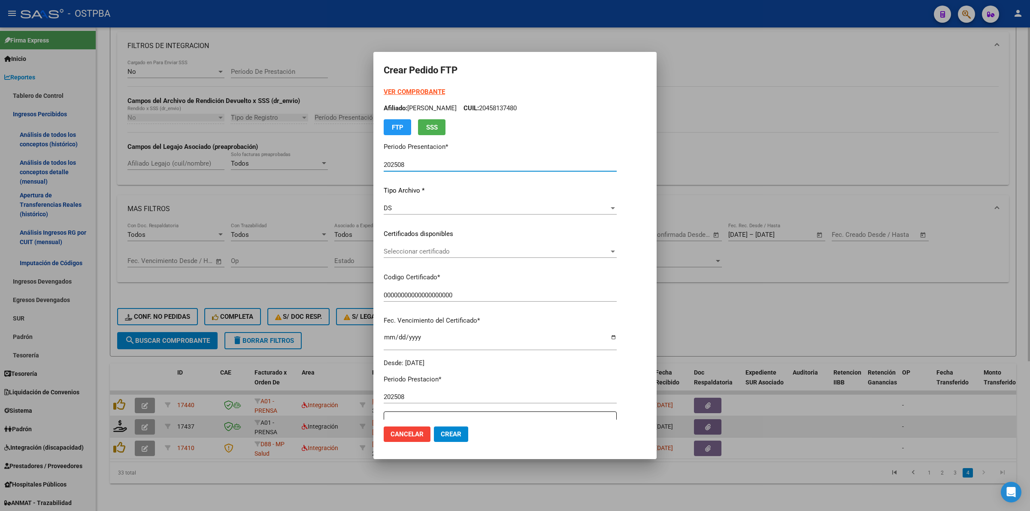
click at [617, 249] on div at bounding box center [613, 251] width 8 height 7
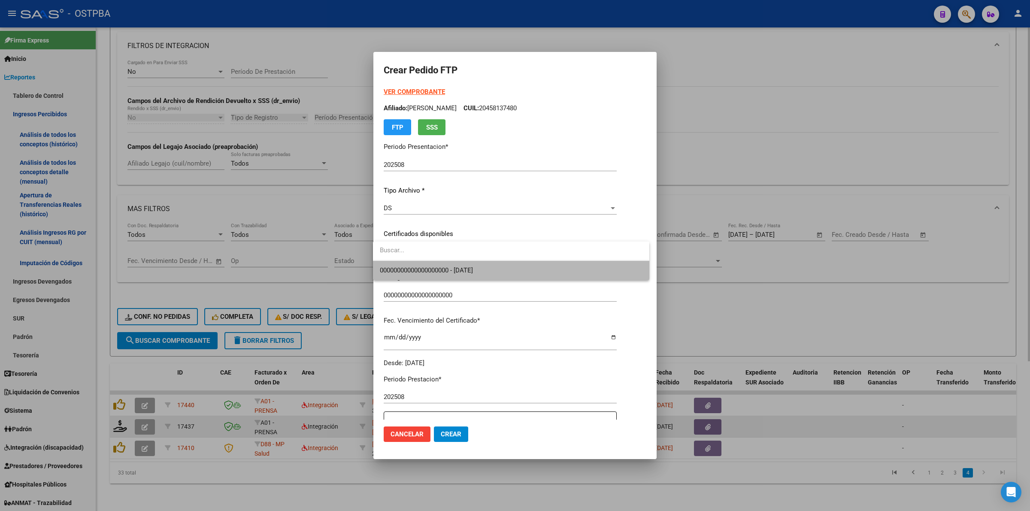
click at [590, 269] on span "00000000000000000000 - [DATE]" at bounding box center [511, 270] width 263 height 19
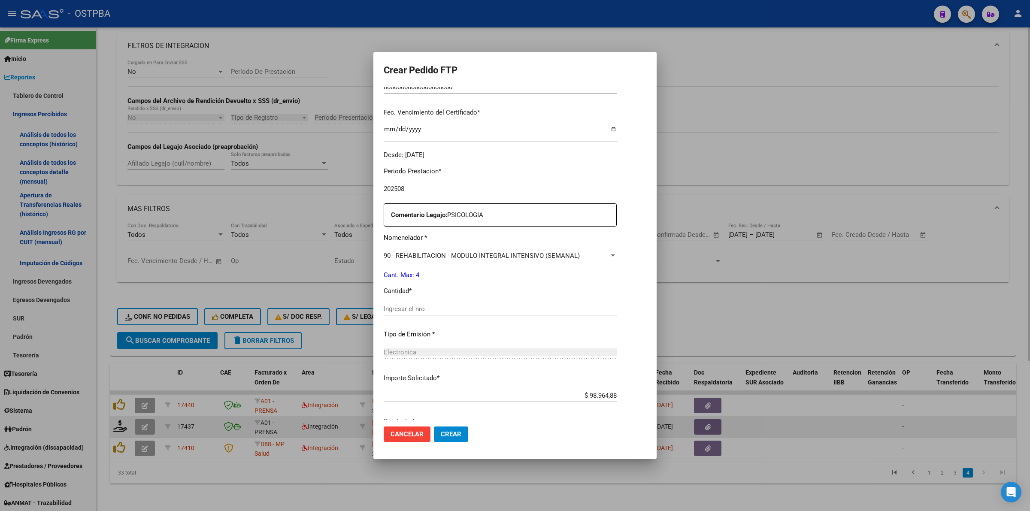
scroll to position [215, 0]
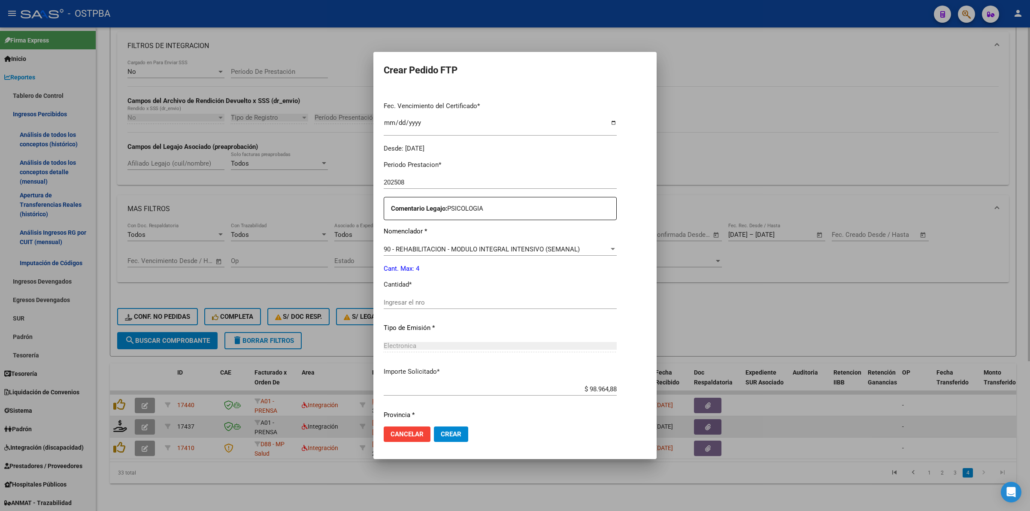
click at [526, 306] on input "Ingresar el nro" at bounding box center [500, 303] width 233 height 8
type input "4"
click at [452, 439] on button "Crear" at bounding box center [451, 434] width 34 height 15
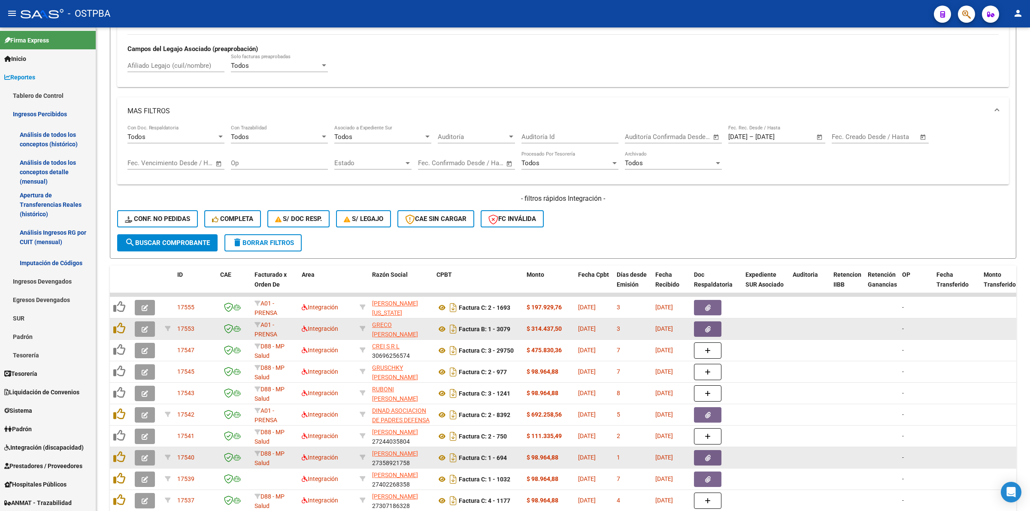
scroll to position [367, 0]
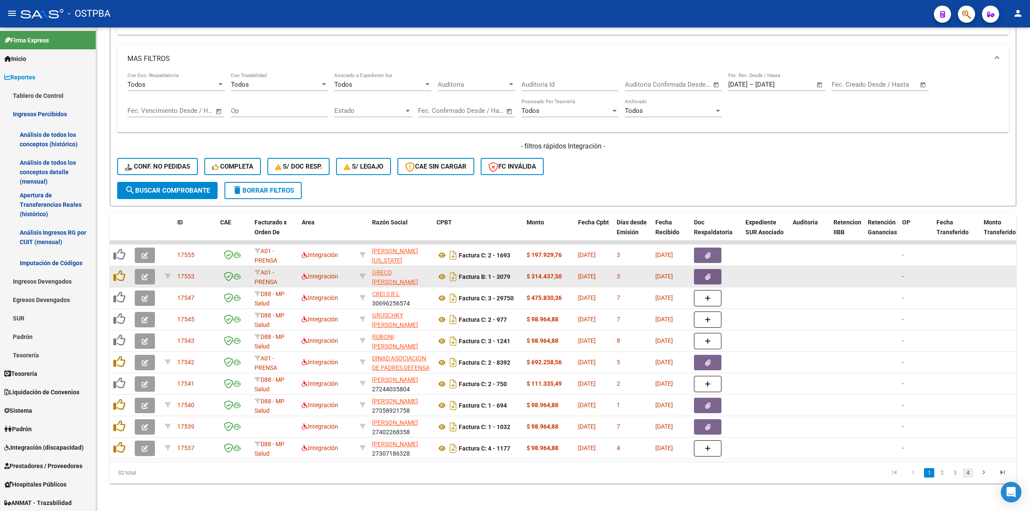
click at [963, 470] on link "4" at bounding box center [968, 472] width 10 height 9
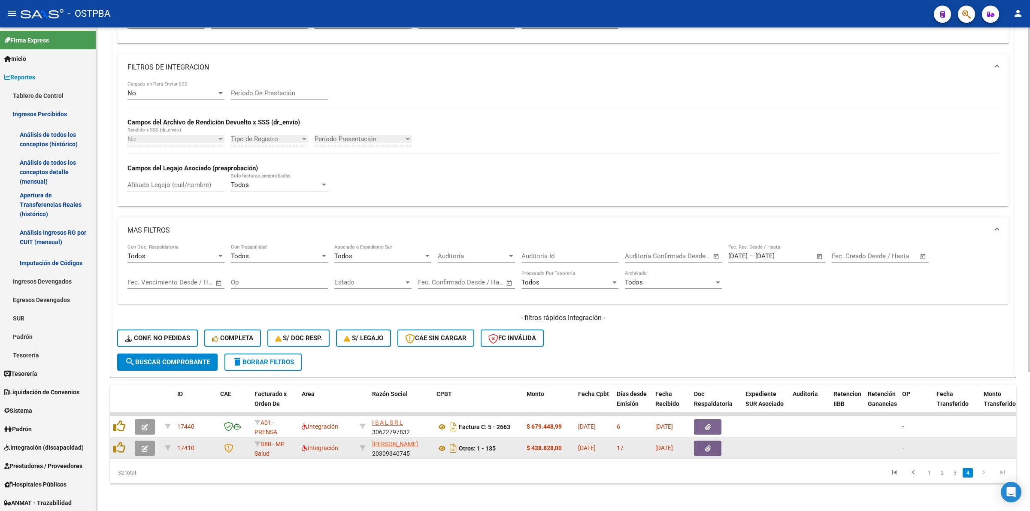
scroll to position [195, 0]
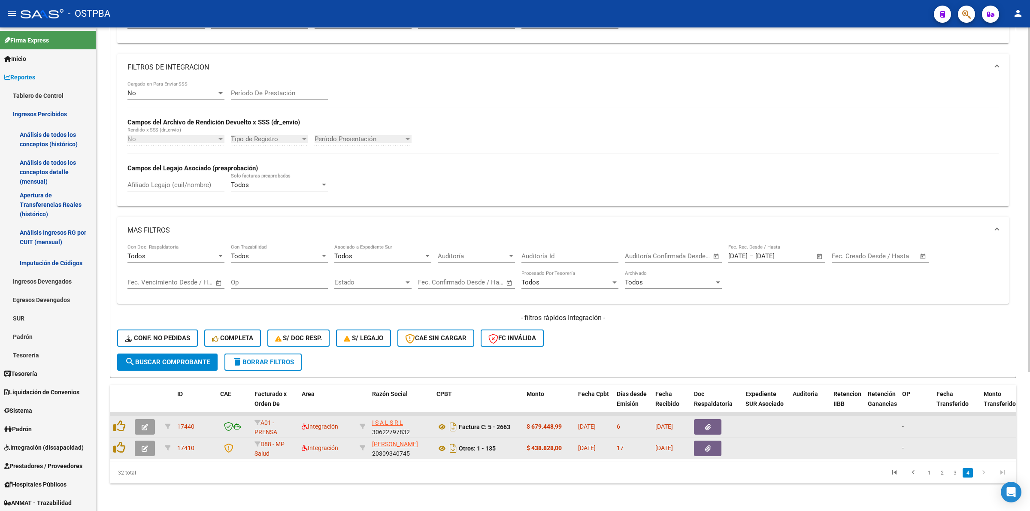
click at [143, 424] on icon "button" at bounding box center [145, 427] width 6 height 6
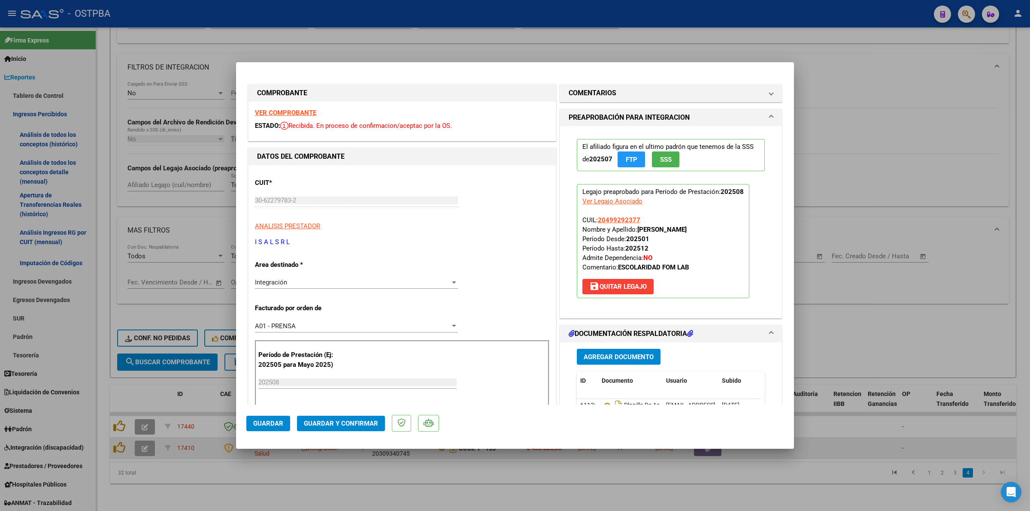
click at [277, 113] on strong "VER COMPROBANTE" at bounding box center [285, 113] width 61 height 8
click at [893, 140] on div at bounding box center [515, 255] width 1030 height 511
type input "$ 0,00"
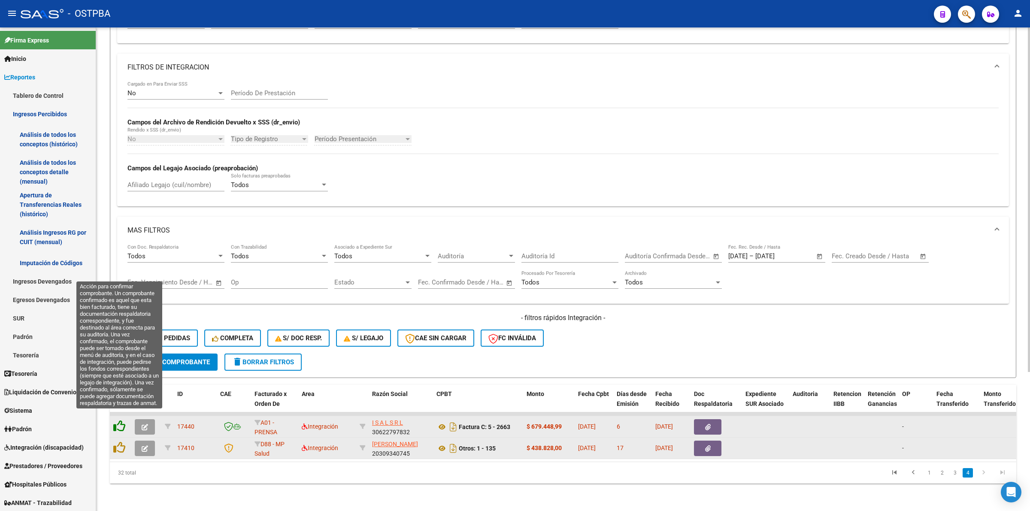
click at [124, 420] on icon at bounding box center [119, 426] width 12 height 12
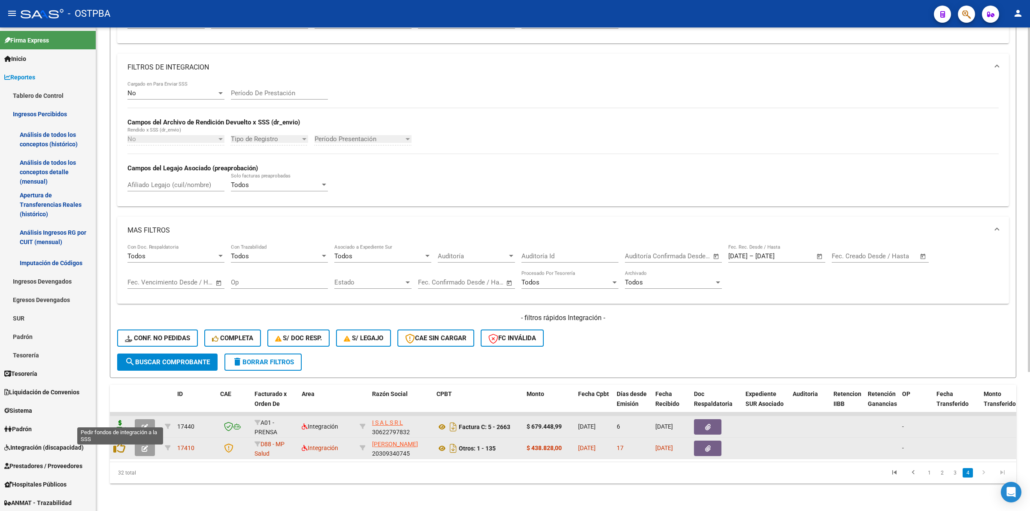
click at [119, 420] on icon at bounding box center [120, 426] width 14 height 12
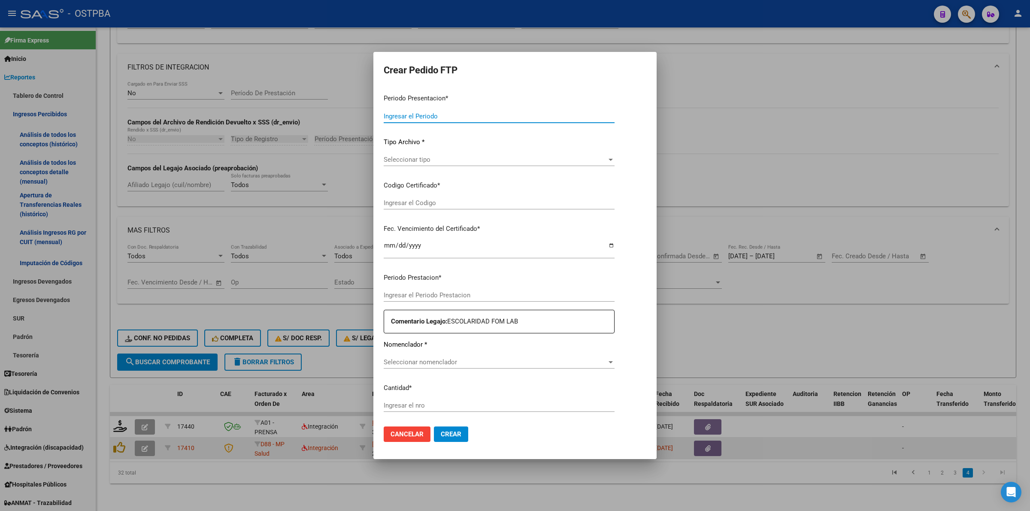
type input "202508"
type input "$ 679.448,99"
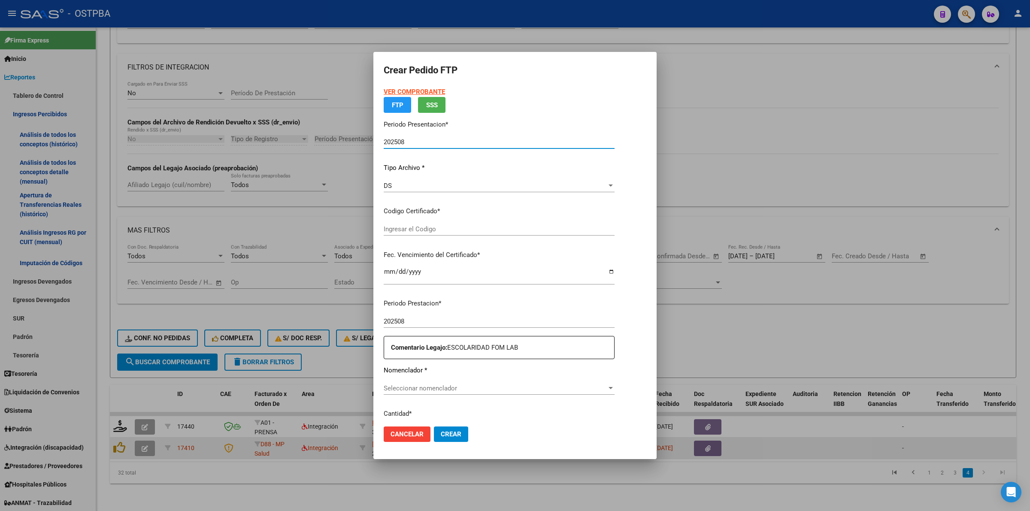
type input "00000000000000000000"
type input "[DATE]"
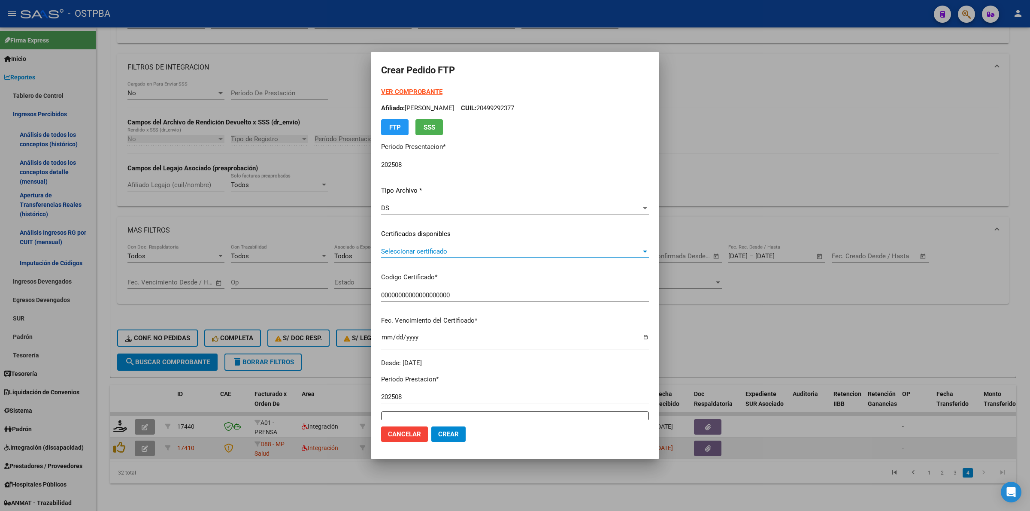
click at [641, 252] on span "Seleccionar certificado" at bounding box center [511, 252] width 260 height 8
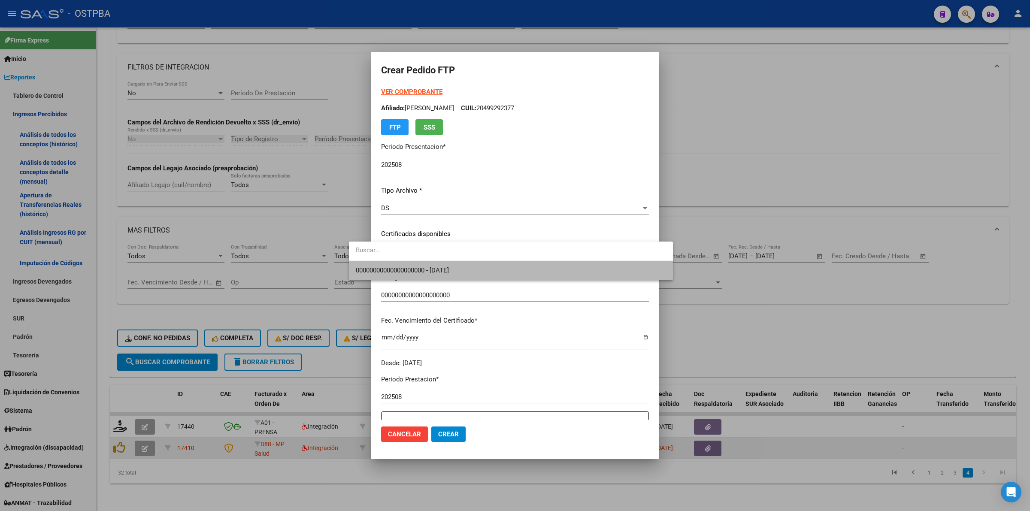
click at [629, 274] on span "00000000000000000000 - [DATE]" at bounding box center [511, 270] width 310 height 19
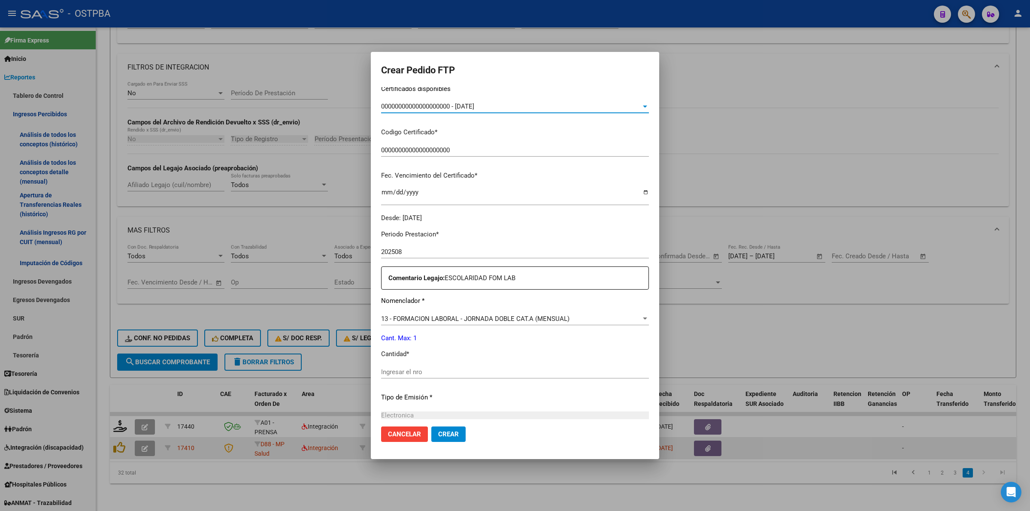
scroll to position [161, 0]
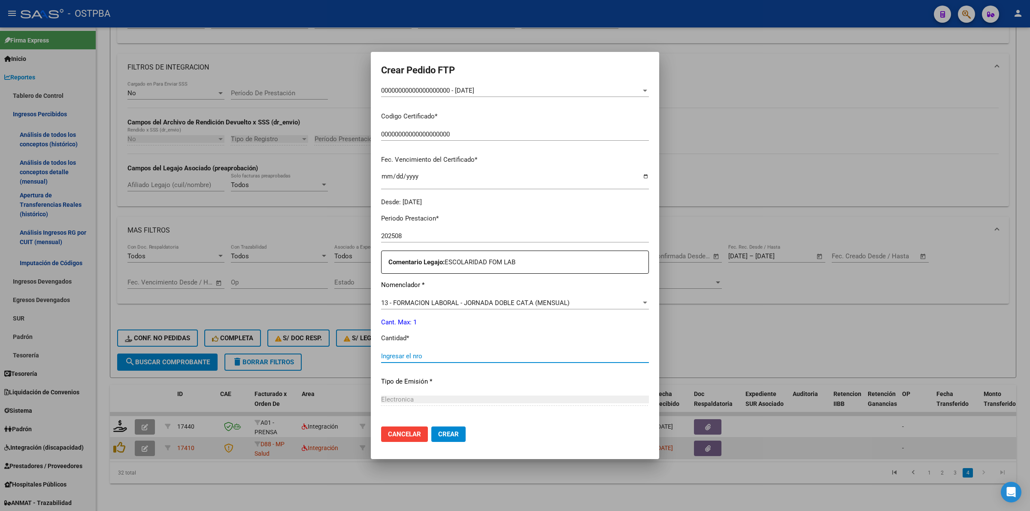
click at [481, 353] on input "Ingresar el nro" at bounding box center [515, 356] width 268 height 8
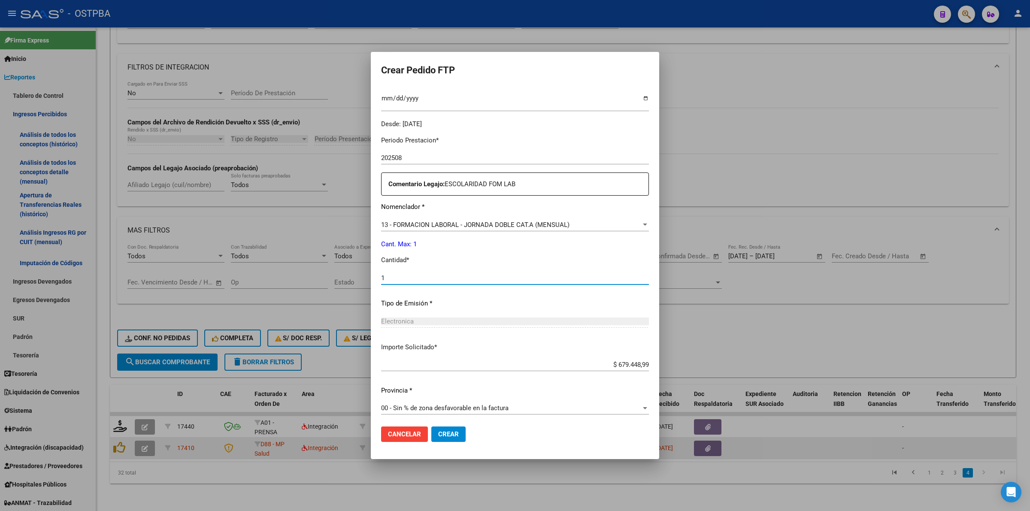
scroll to position [242, 0]
type input "1"
click at [431, 429] on button "Crear" at bounding box center [448, 434] width 34 height 15
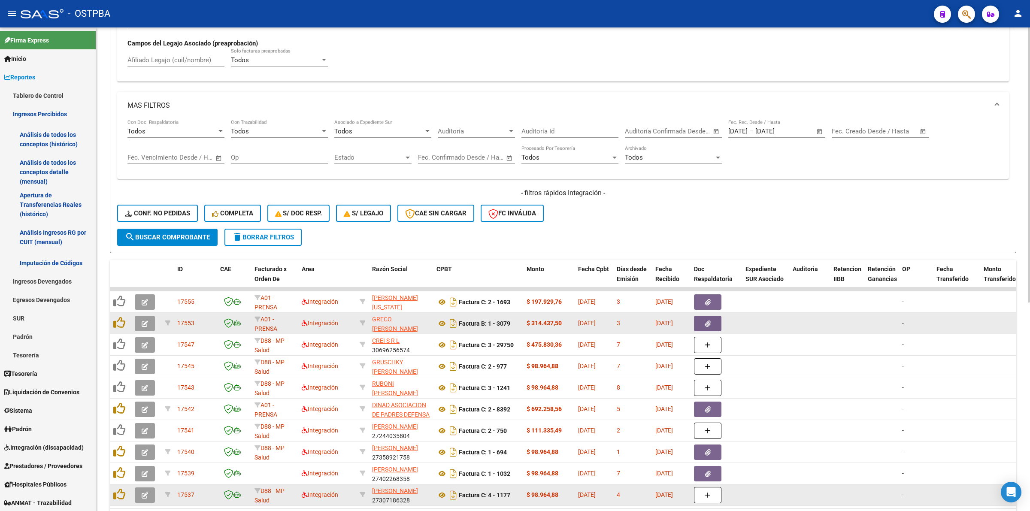
scroll to position [356, 0]
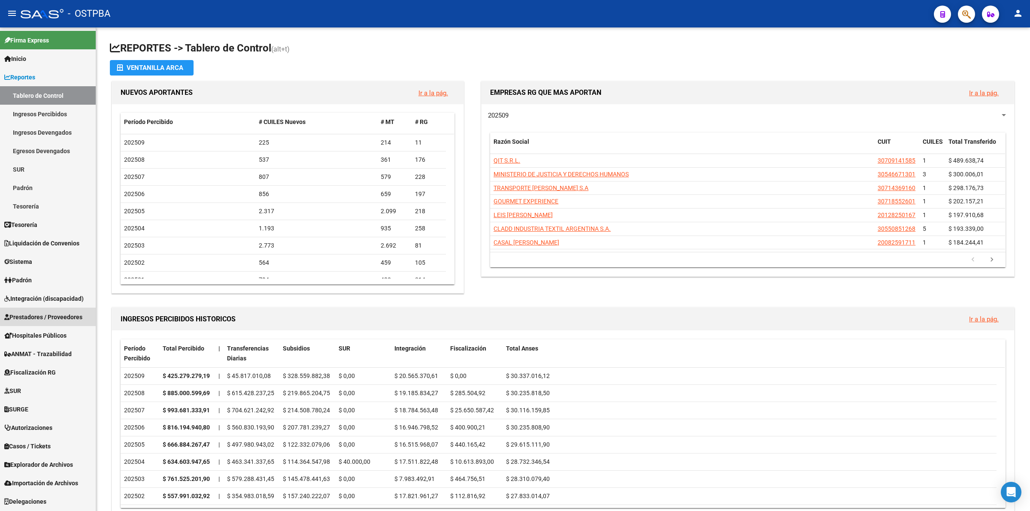
click at [51, 312] on span "Prestadores / Proveedores" at bounding box center [43, 316] width 78 height 9
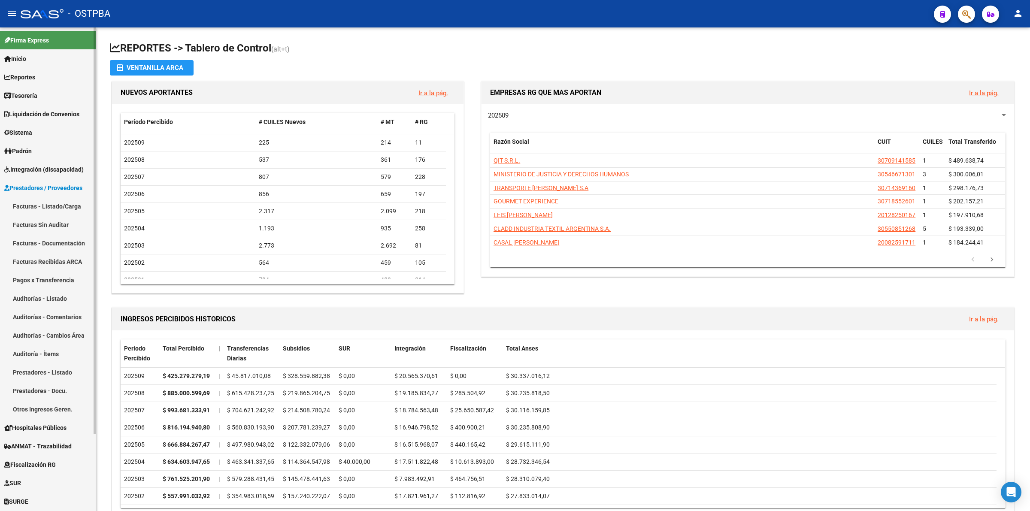
click at [65, 200] on link "Facturas - Listado/Carga" at bounding box center [48, 206] width 96 height 18
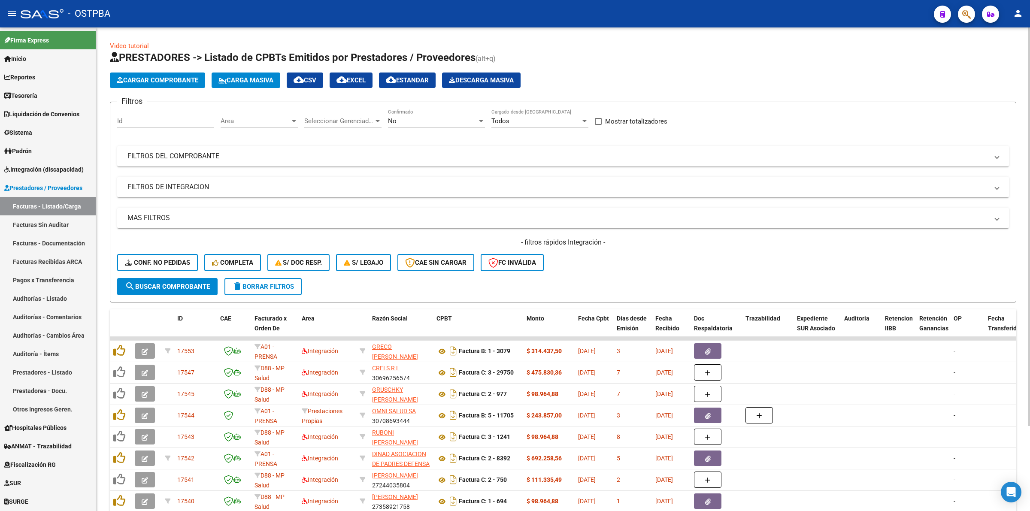
click at [424, 117] on div "No" at bounding box center [432, 121] width 89 height 8
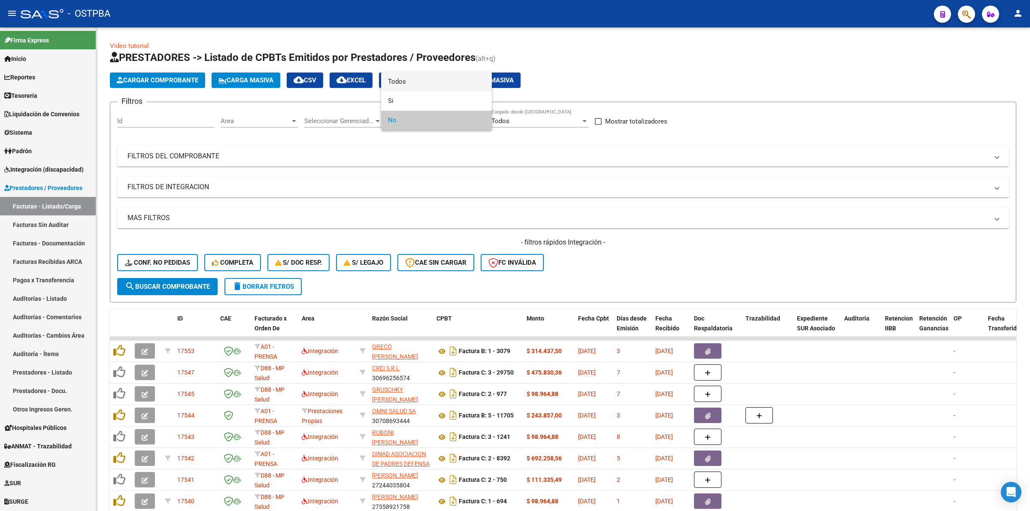
click at [418, 82] on span "Todos" at bounding box center [436, 81] width 97 height 19
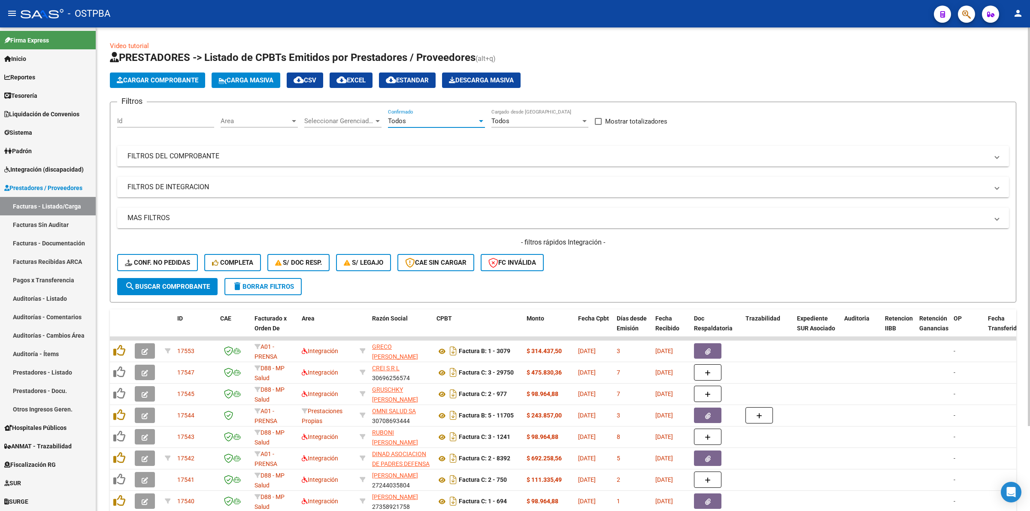
click at [209, 155] on mat-panel-title "FILTROS DEL COMPROBANTE" at bounding box center [557, 155] width 861 height 9
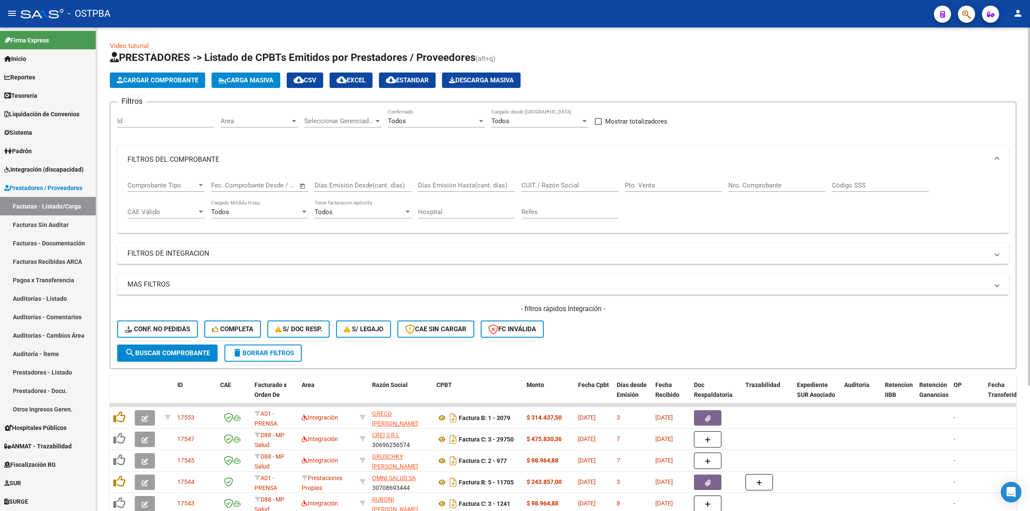
click at [751, 182] on input "Nro. Comprobante" at bounding box center [776, 186] width 97 height 8
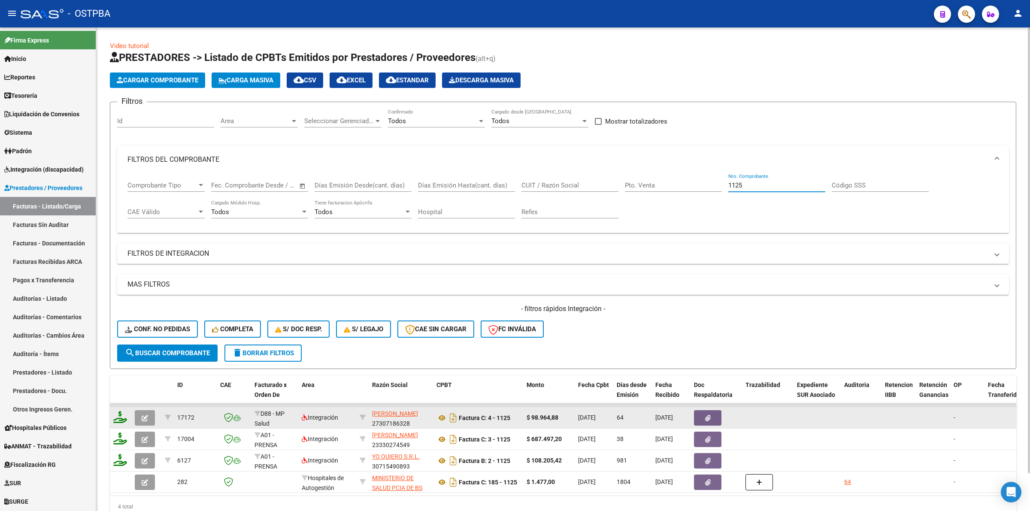
type input "1125"
click at [382, 416] on app-link-go-to "[PERSON_NAME]" at bounding box center [395, 414] width 46 height 10
click at [385, 413] on span "[PERSON_NAME]" at bounding box center [395, 413] width 46 height 7
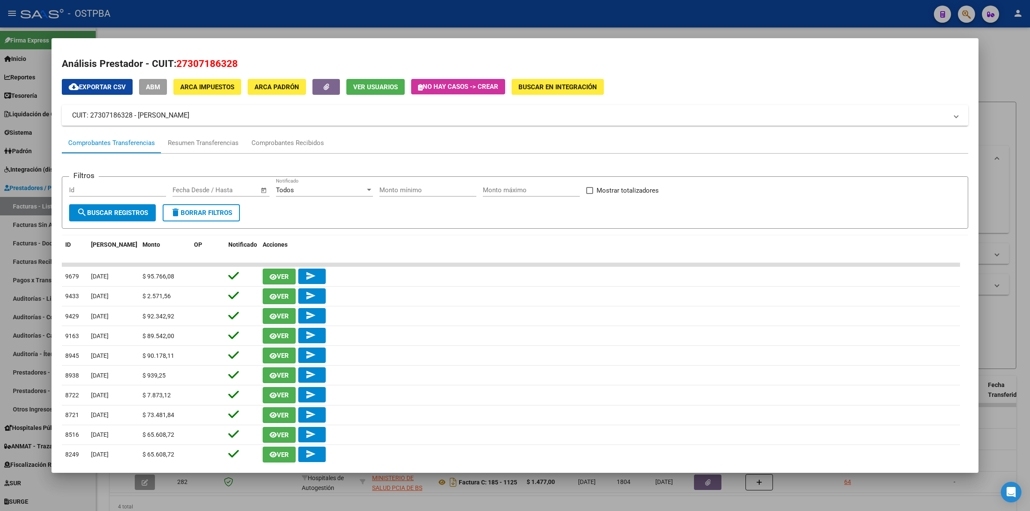
click at [990, 47] on div at bounding box center [515, 255] width 1030 height 511
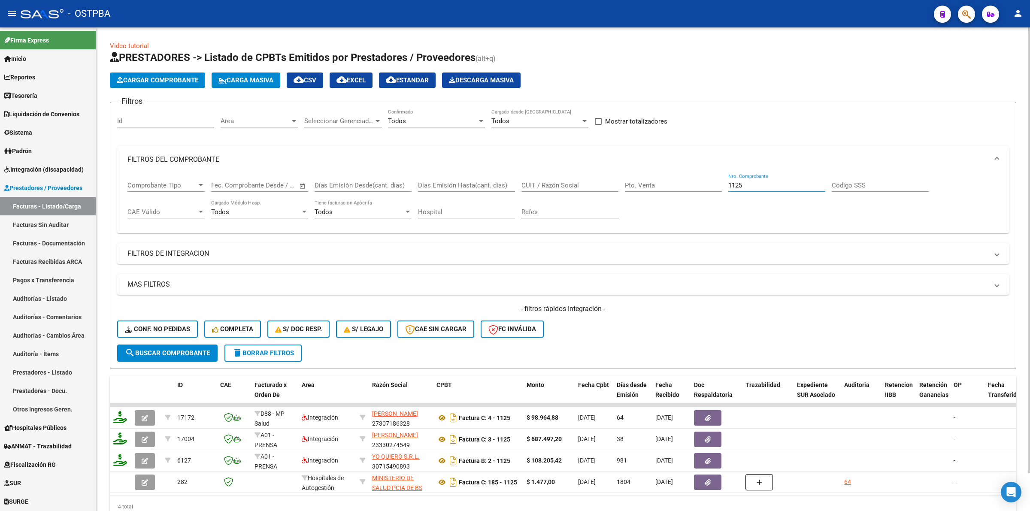
drag, startPoint x: 767, startPoint y: 183, endPoint x: 634, endPoint y: 187, distance: 133.1
click at [634, 187] on div "Comprobante Tipo Comprobante Tipo Fecha inicio – Fecha fin Fec. Comprobante Des…" at bounding box center [562, 199] width 871 height 53
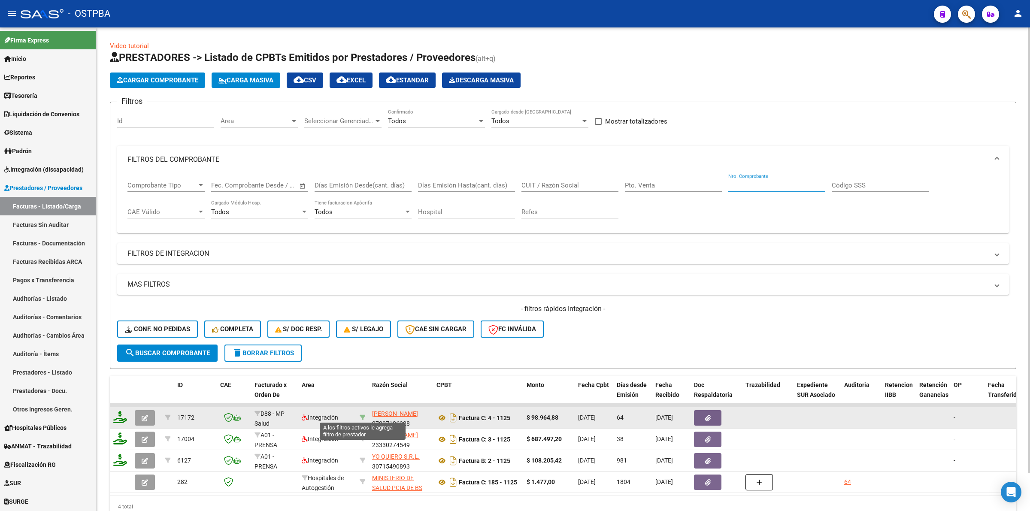
click at [362, 415] on icon at bounding box center [363, 418] width 6 height 6
type input "27307186328"
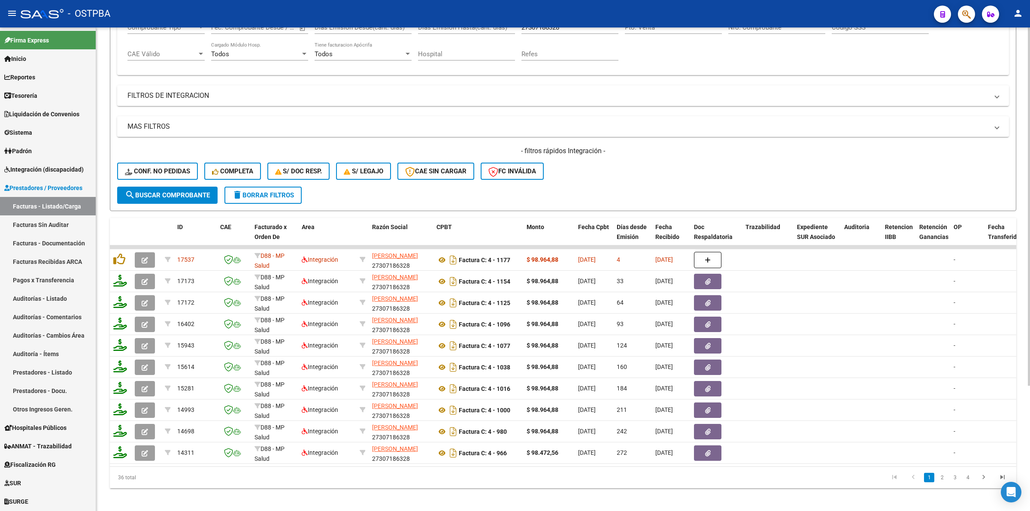
scroll to position [161, 0]
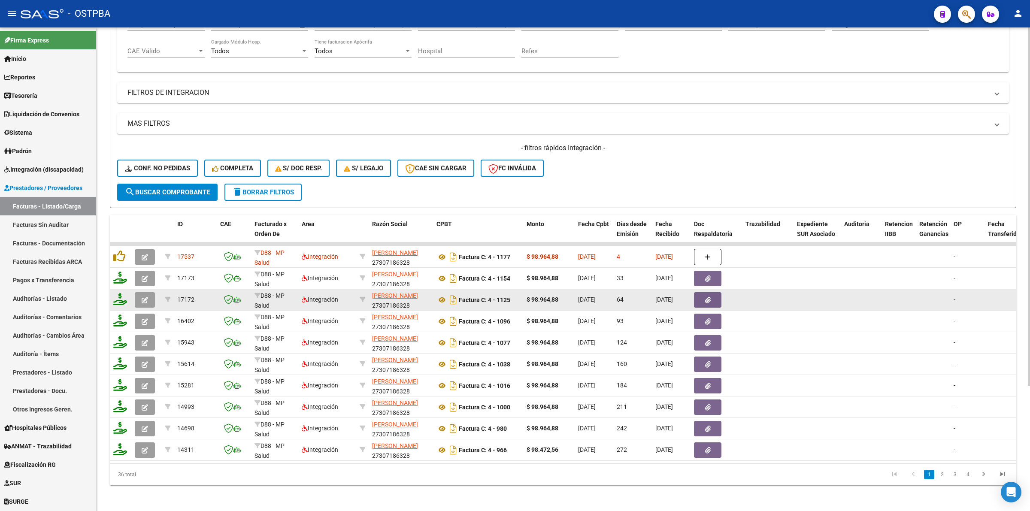
click at [148, 296] on button "button" at bounding box center [145, 299] width 20 height 15
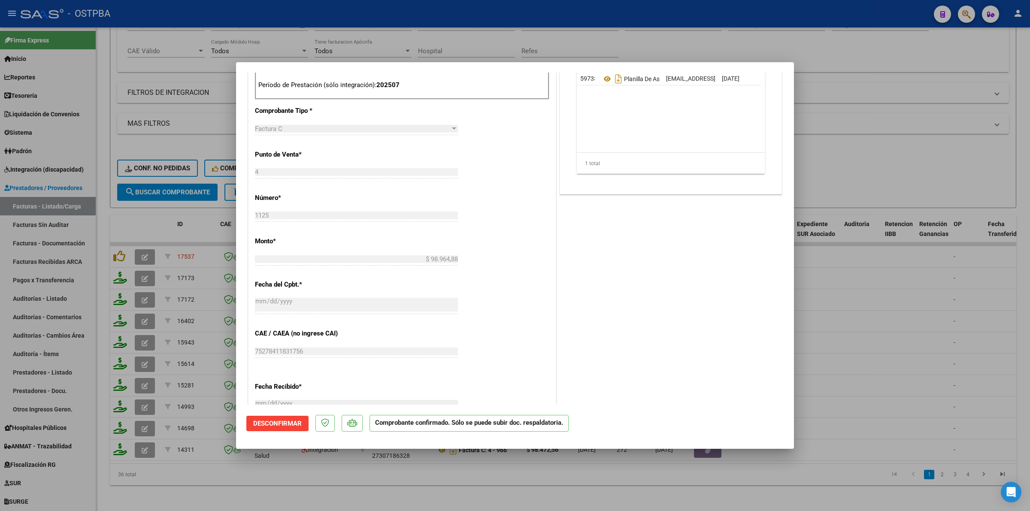
scroll to position [286, 0]
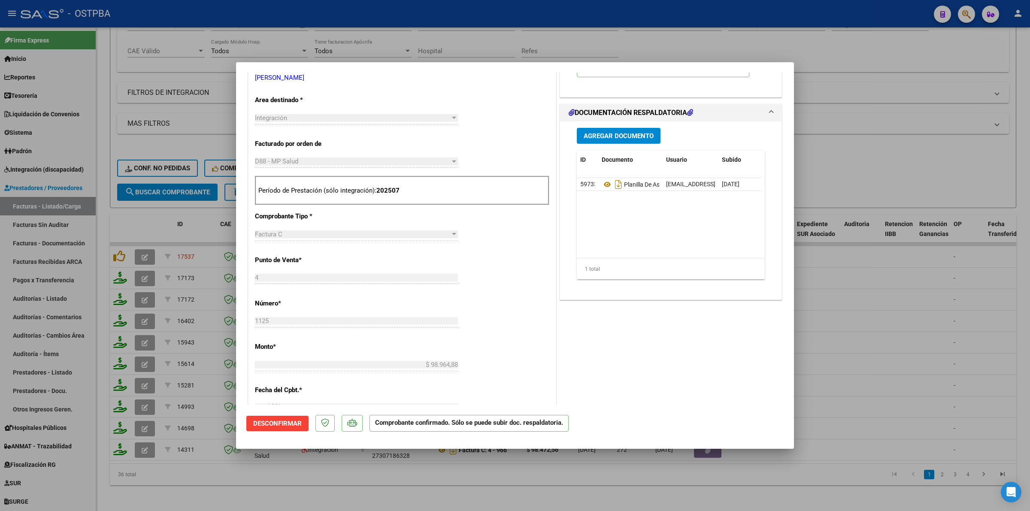
click at [878, 323] on div at bounding box center [515, 255] width 1030 height 511
type input "$ 0,00"
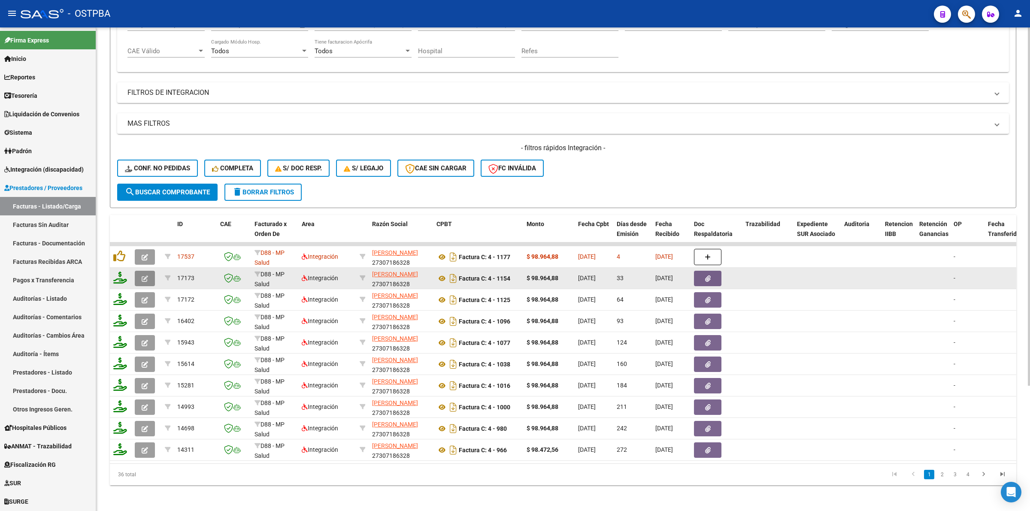
click at [144, 276] on icon "button" at bounding box center [145, 279] width 6 height 6
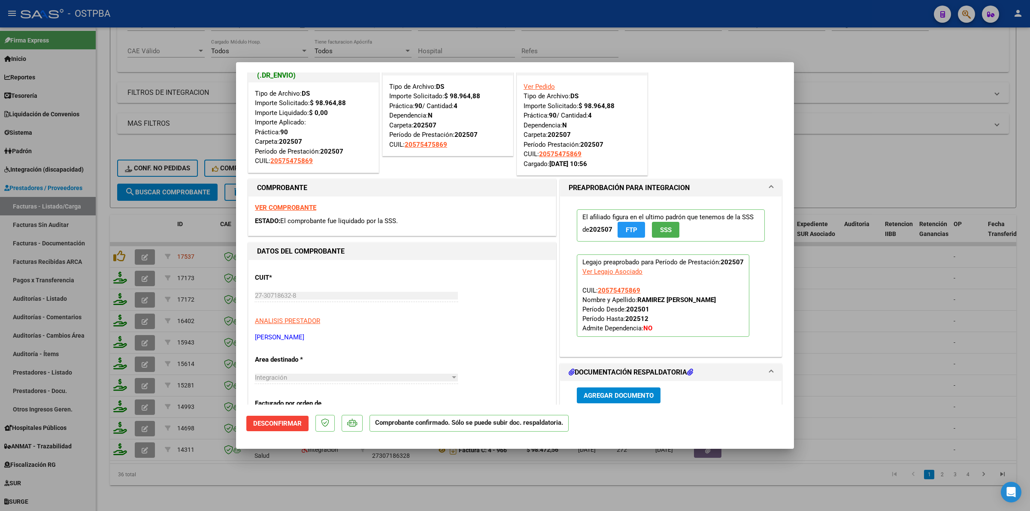
scroll to position [20, 0]
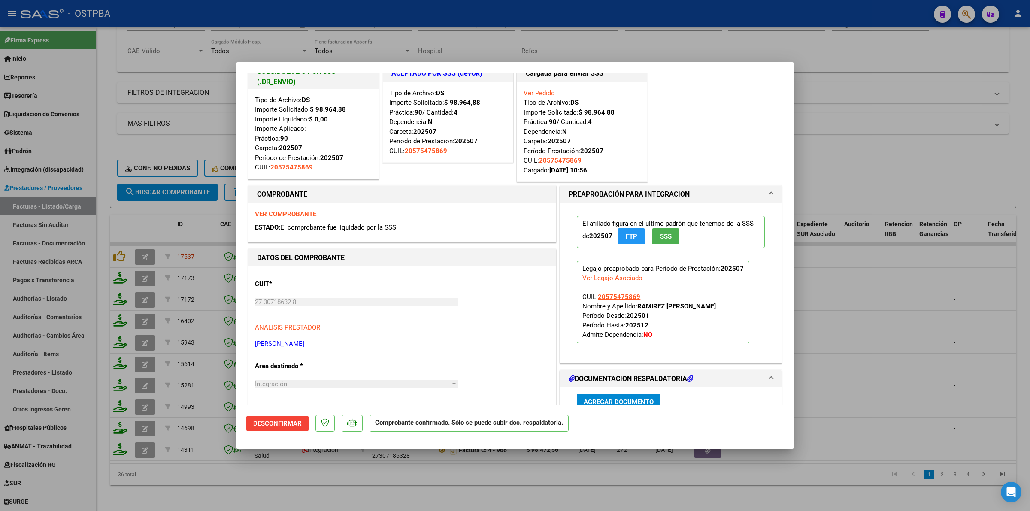
click at [869, 334] on div at bounding box center [515, 255] width 1030 height 511
type input "$ 0,00"
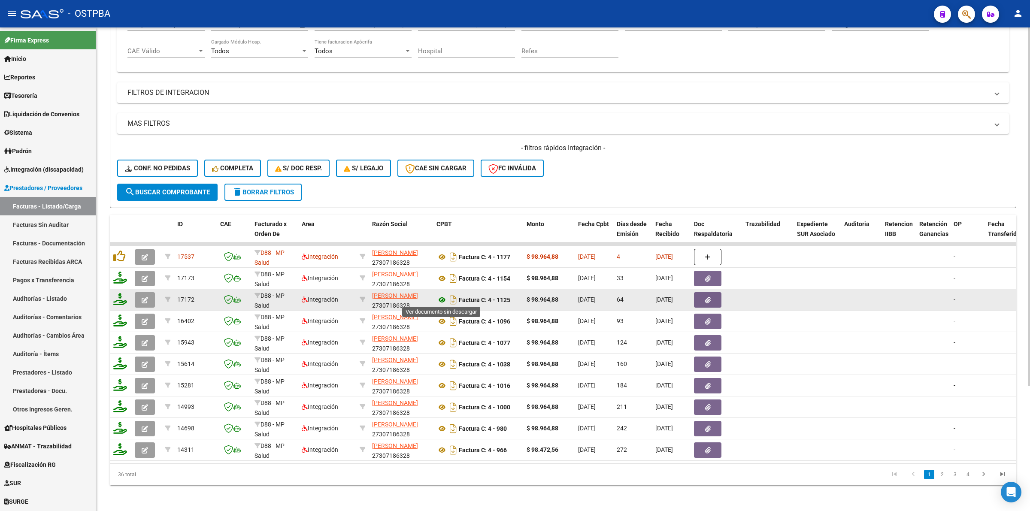
click at [442, 297] on icon at bounding box center [441, 300] width 11 height 10
click at [146, 297] on icon "button" at bounding box center [145, 300] width 6 height 6
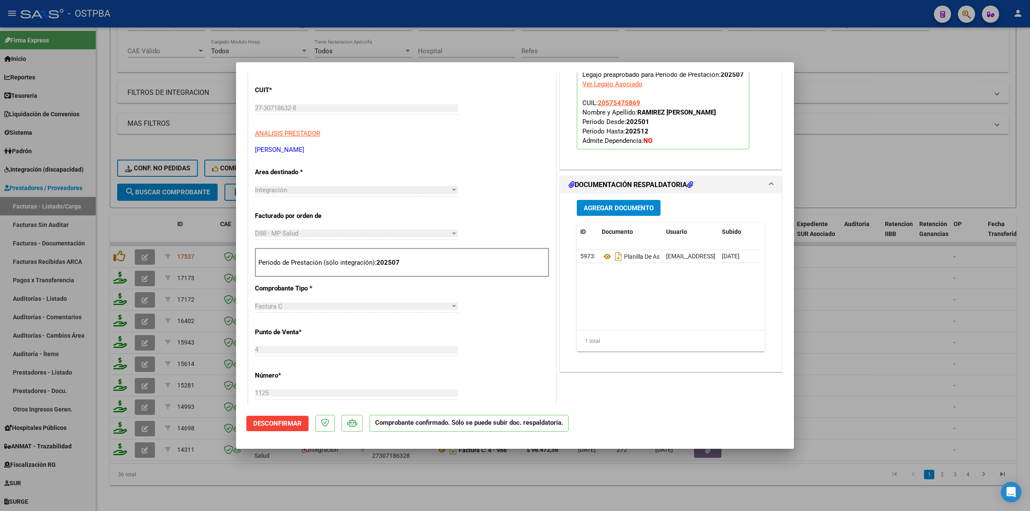
scroll to position [215, 0]
click at [402, 264] on p "Período de Prestación (sólo integración): 202507" at bounding box center [402, 262] width 288 height 10
click at [286, 425] on span "Desconfirmar" at bounding box center [277, 424] width 48 height 8
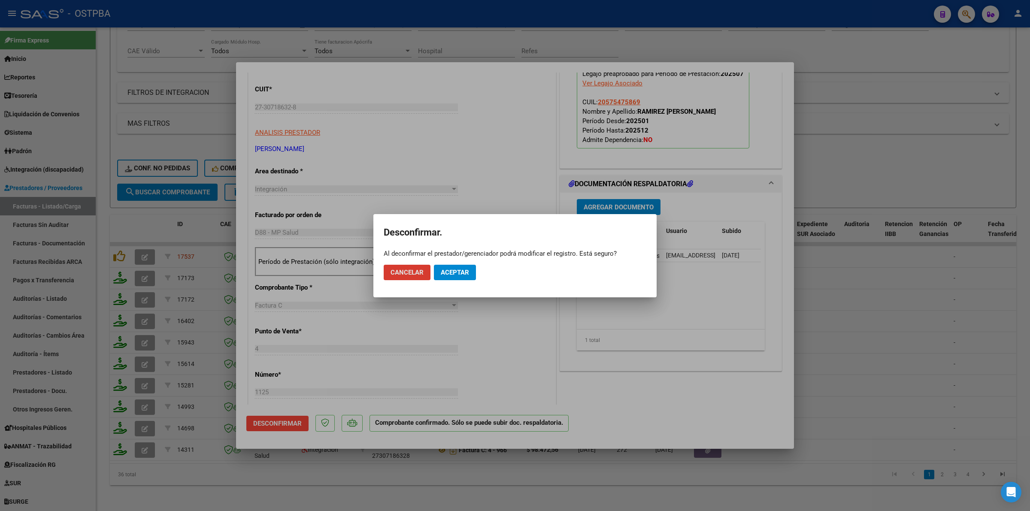
click at [451, 271] on span "Aceptar" at bounding box center [455, 273] width 28 height 8
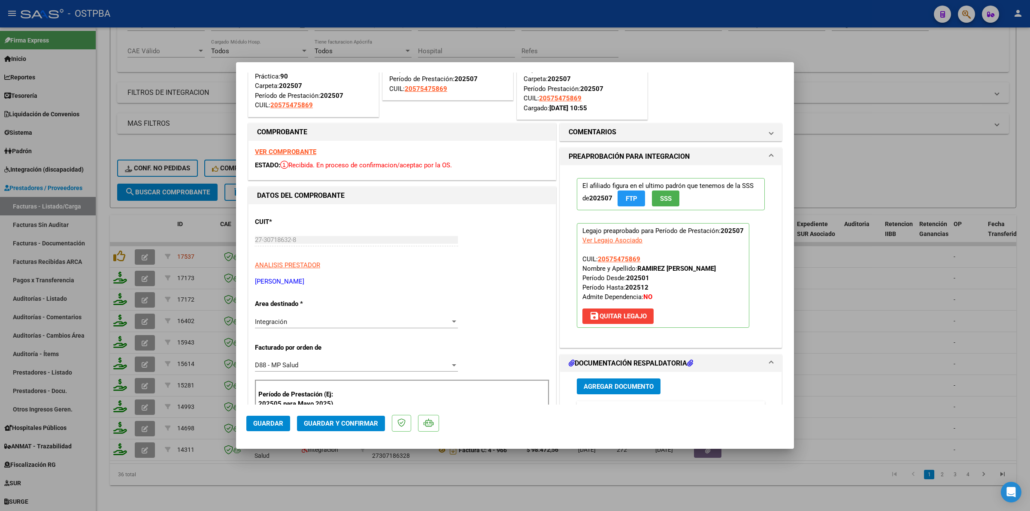
scroll to position [297, 0]
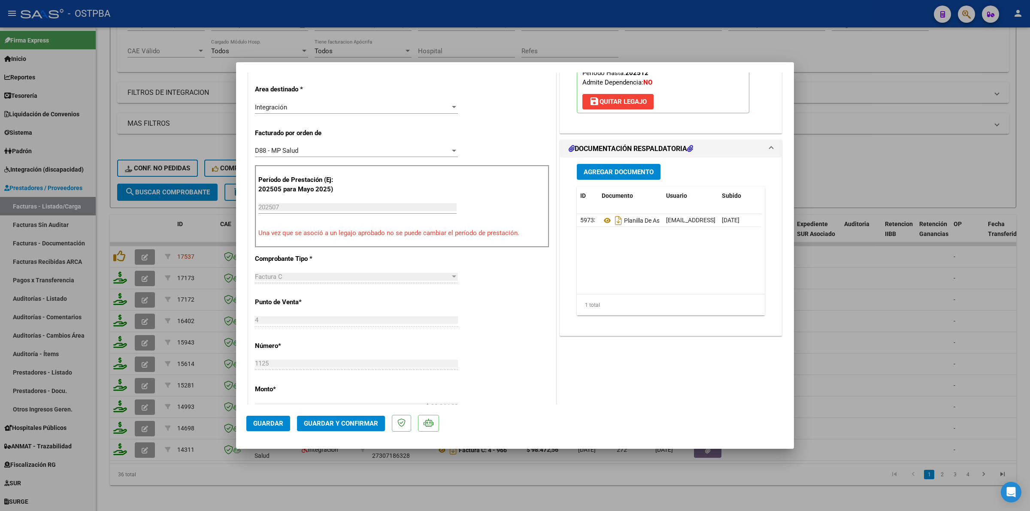
click at [375, 203] on div "202507 Ingrese el Período de Prestación como indica el ejemplo" at bounding box center [357, 207] width 198 height 13
click at [369, 209] on input "202507" at bounding box center [357, 207] width 198 height 8
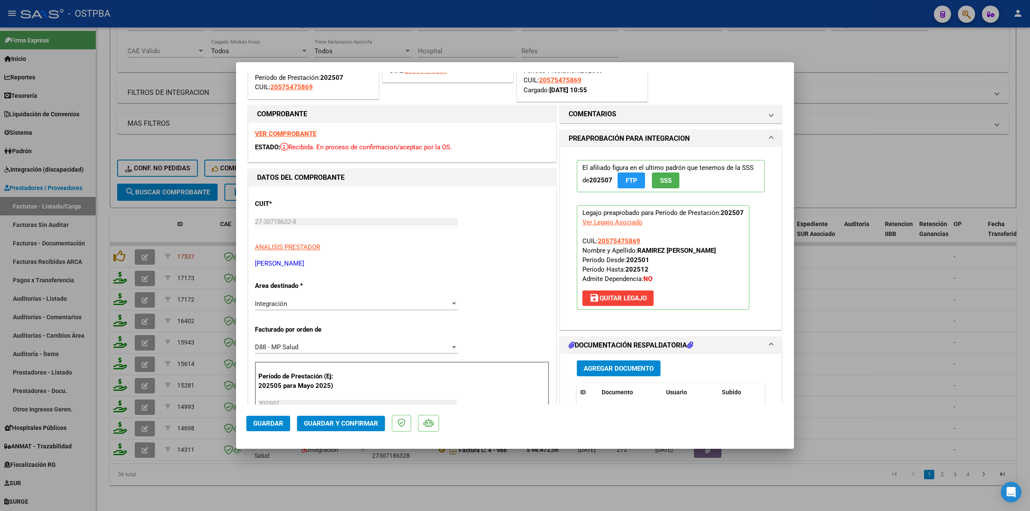
scroll to position [82, 0]
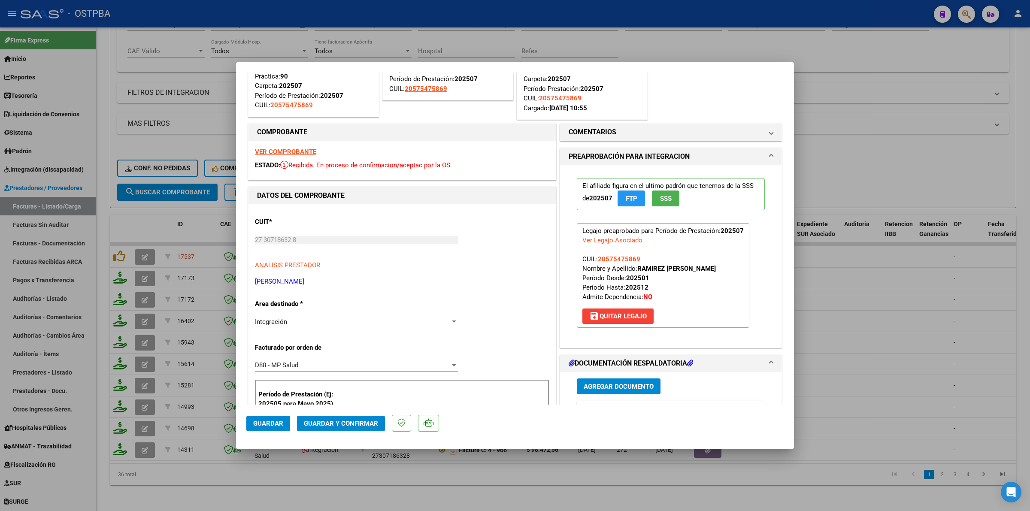
click at [615, 318] on span "save Quitar Legajo" at bounding box center [618, 316] width 58 height 8
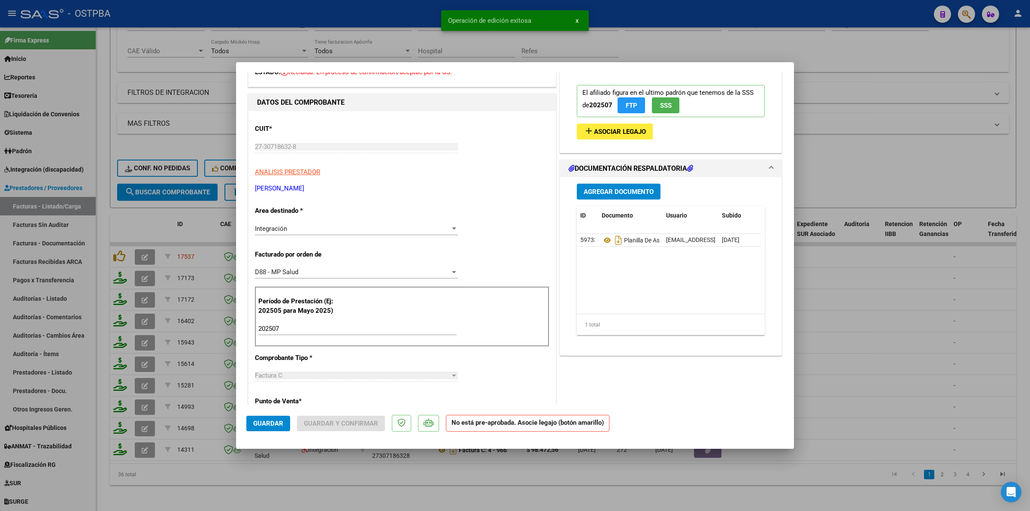
scroll to position [243, 0]
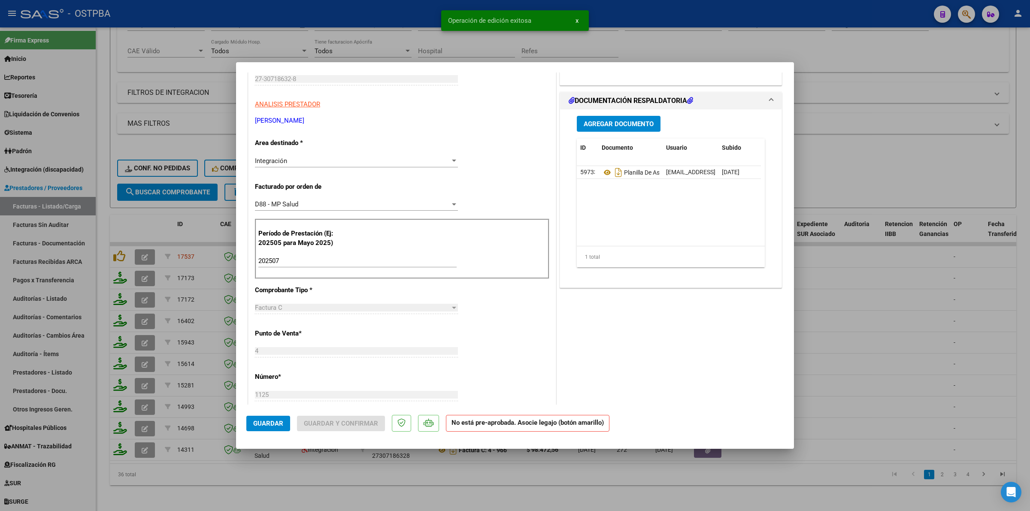
click at [319, 261] on input "202507" at bounding box center [357, 261] width 198 height 8
type input "202506"
click at [262, 420] on span "Guardar" at bounding box center [268, 424] width 30 height 8
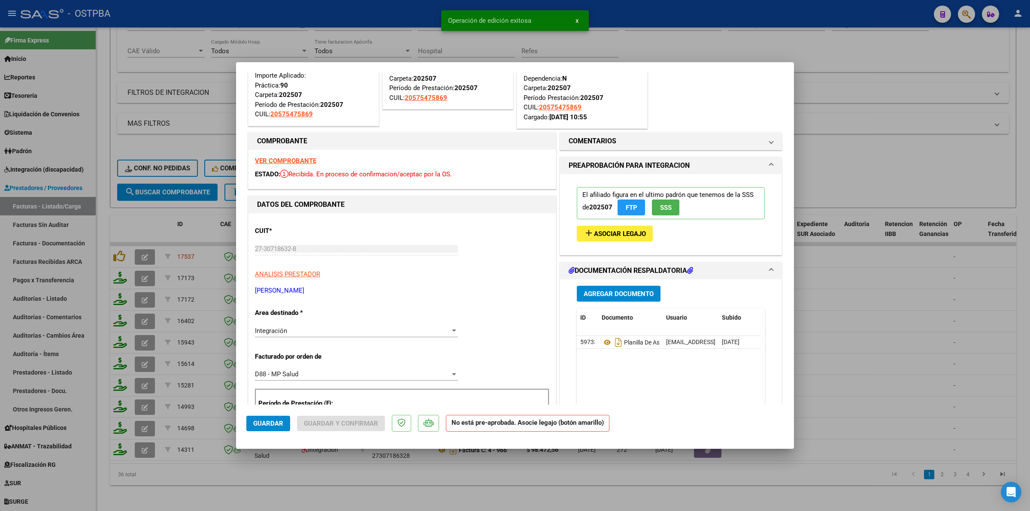
scroll to position [0, 0]
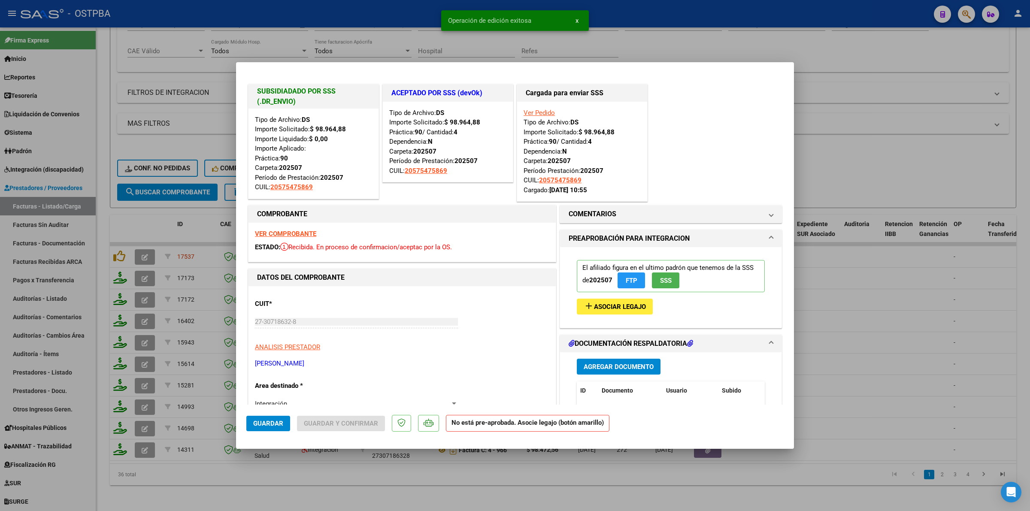
click at [631, 301] on button "add Asociar Legajo" at bounding box center [615, 307] width 76 height 16
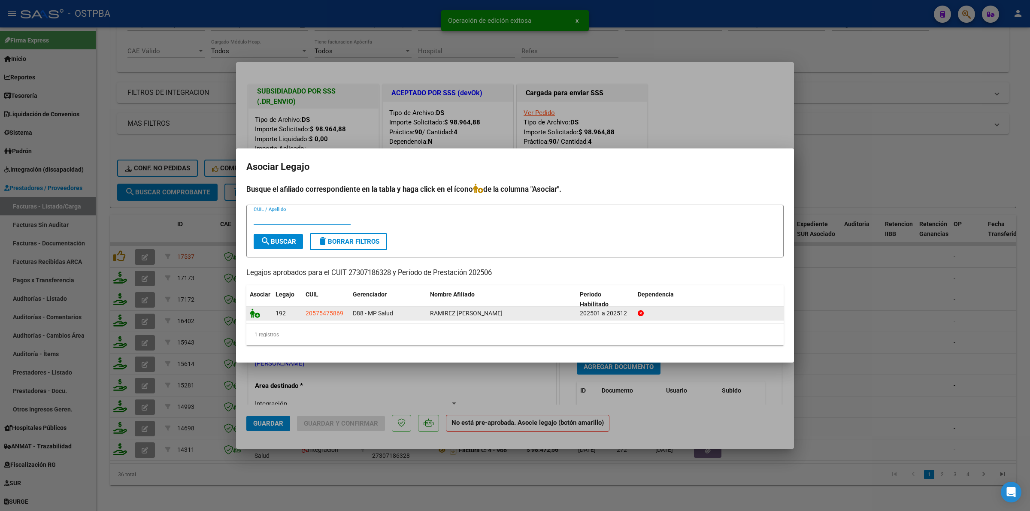
click at [253, 311] on icon at bounding box center [255, 313] width 10 height 9
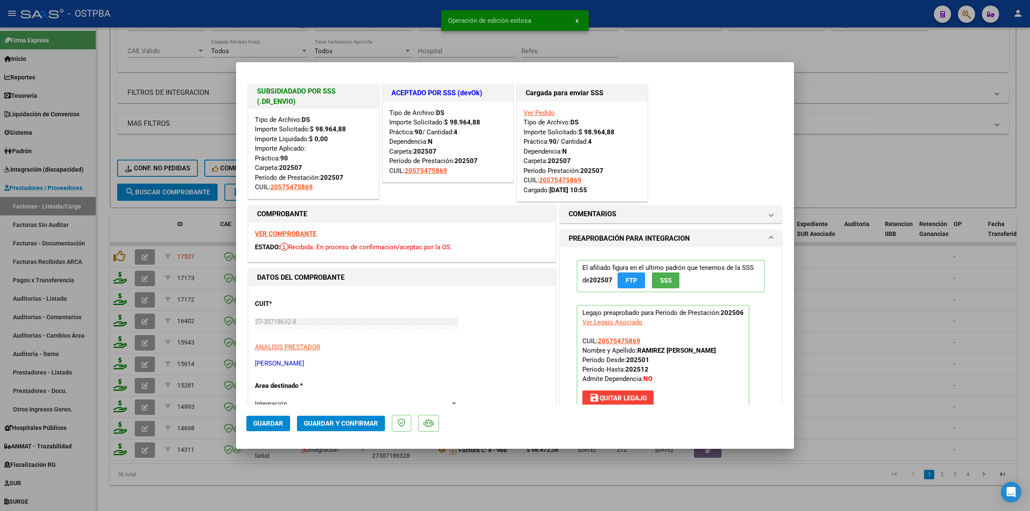
click at [895, 337] on div at bounding box center [515, 255] width 1030 height 511
type input "$ 0,00"
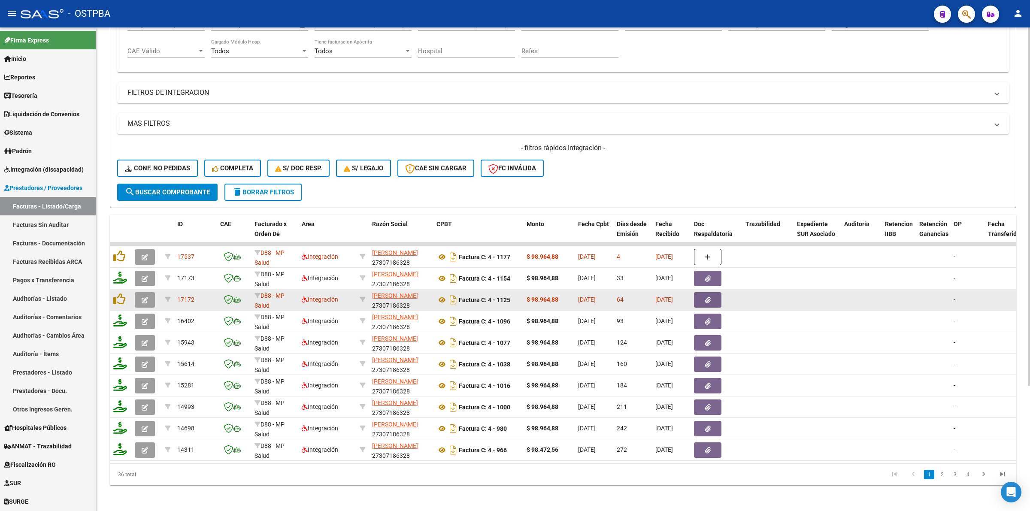
click at [147, 297] on icon "button" at bounding box center [145, 300] width 6 height 6
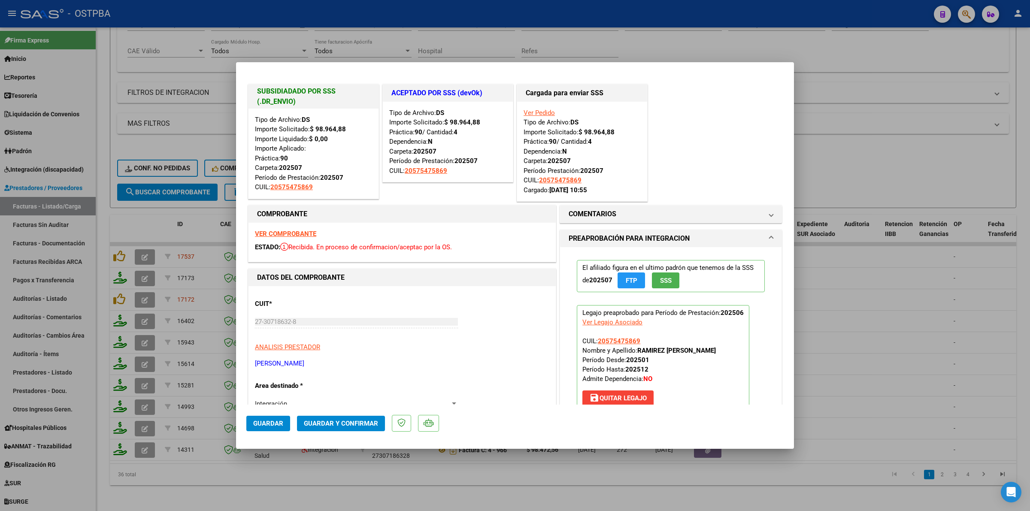
click at [907, 326] on div at bounding box center [515, 255] width 1030 height 511
type input "$ 0,00"
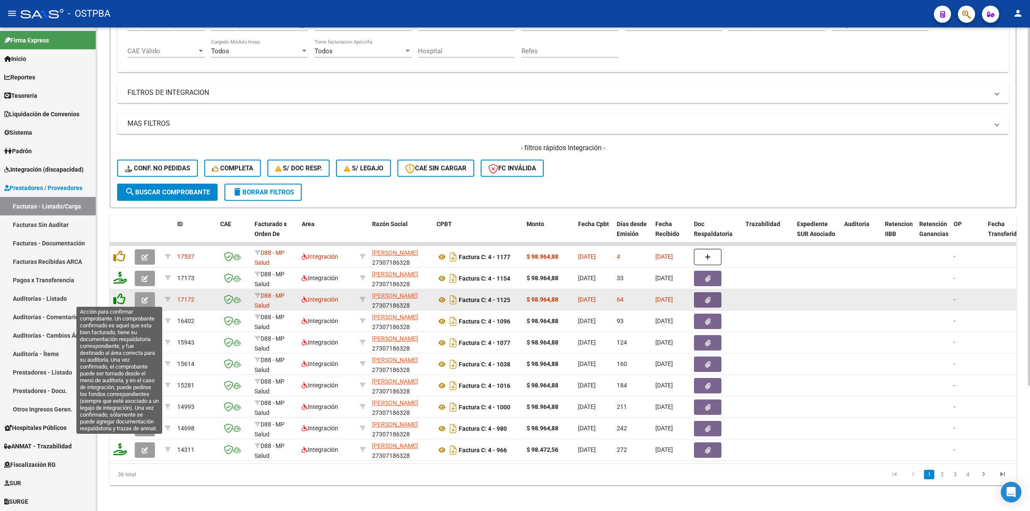
click at [120, 301] on icon at bounding box center [119, 299] width 12 height 12
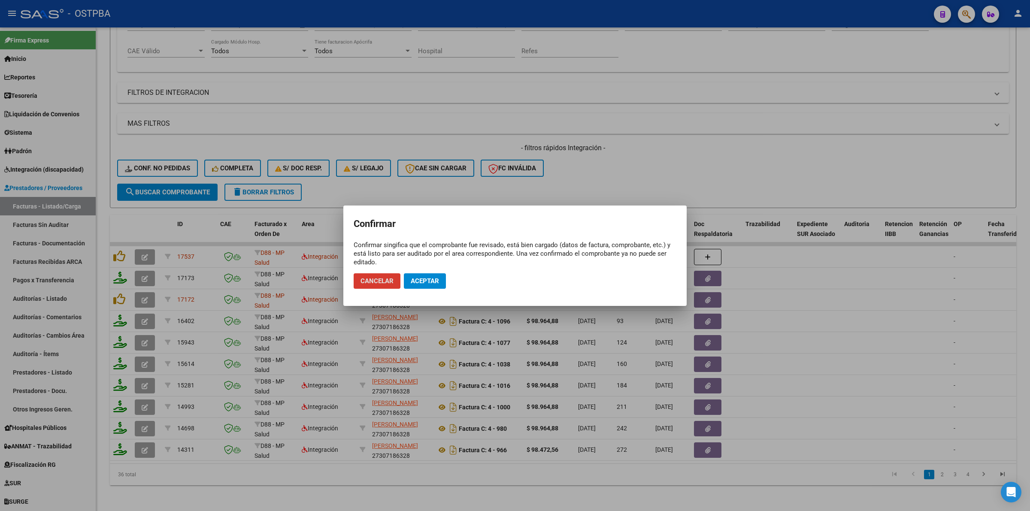
click at [425, 279] on span "Aceptar" at bounding box center [425, 281] width 28 height 8
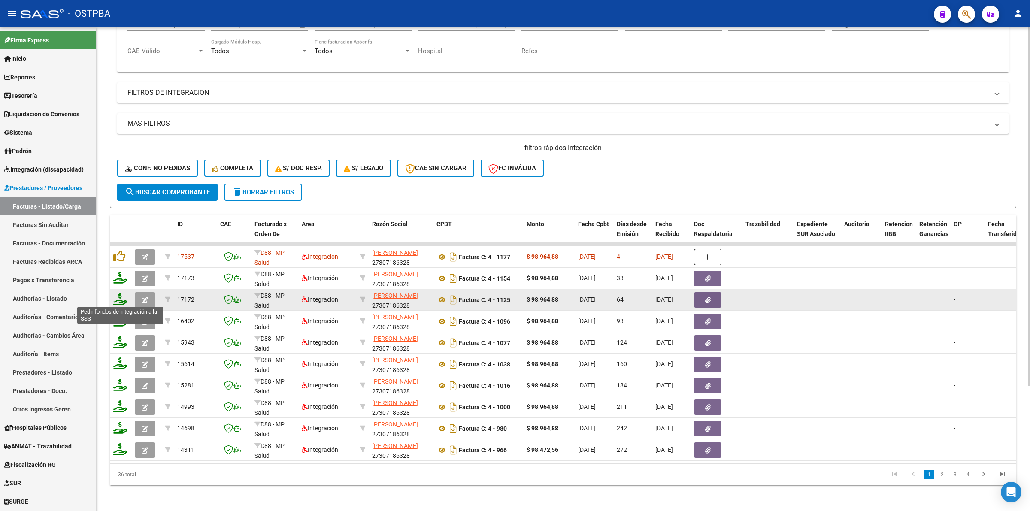
click at [119, 299] on icon at bounding box center [120, 299] width 14 height 12
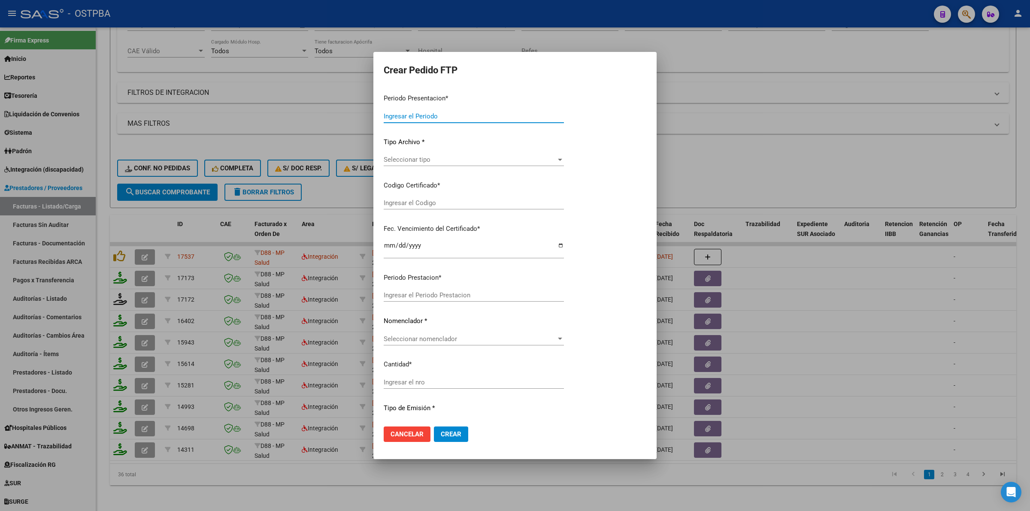
type input "202508"
type input "202506"
type input "$ 98.964,88"
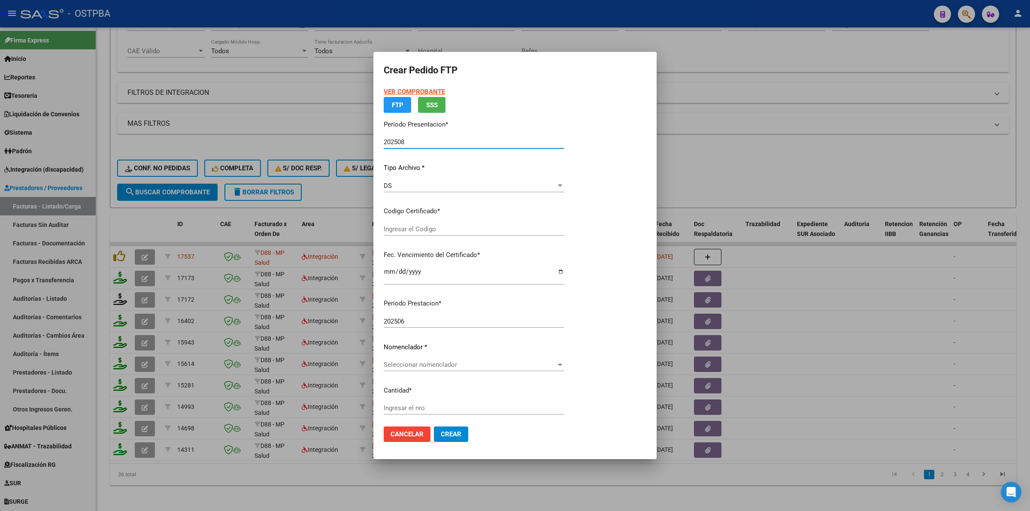
type input "000000000000000000000"
type input "2027-03-15"
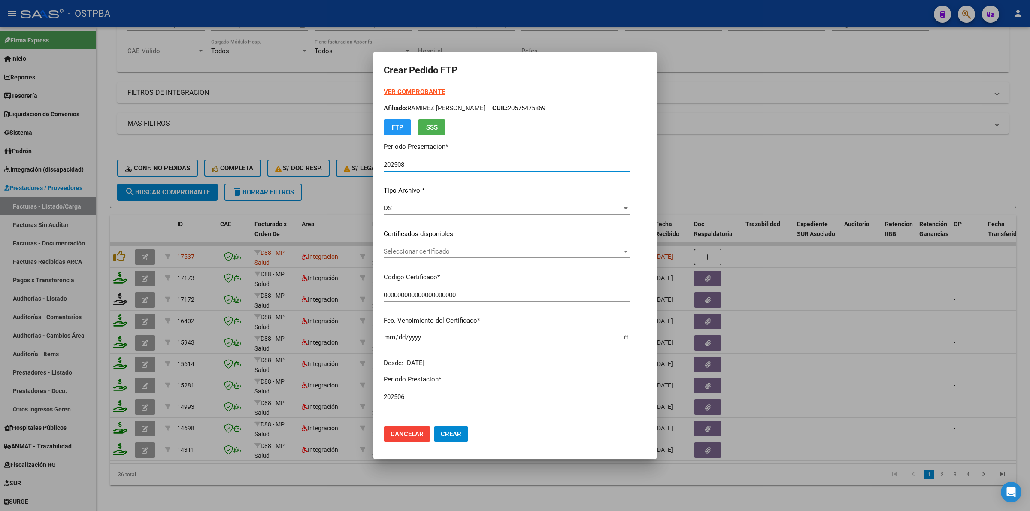
click at [622, 251] on span "Seleccionar certificado" at bounding box center [503, 252] width 238 height 8
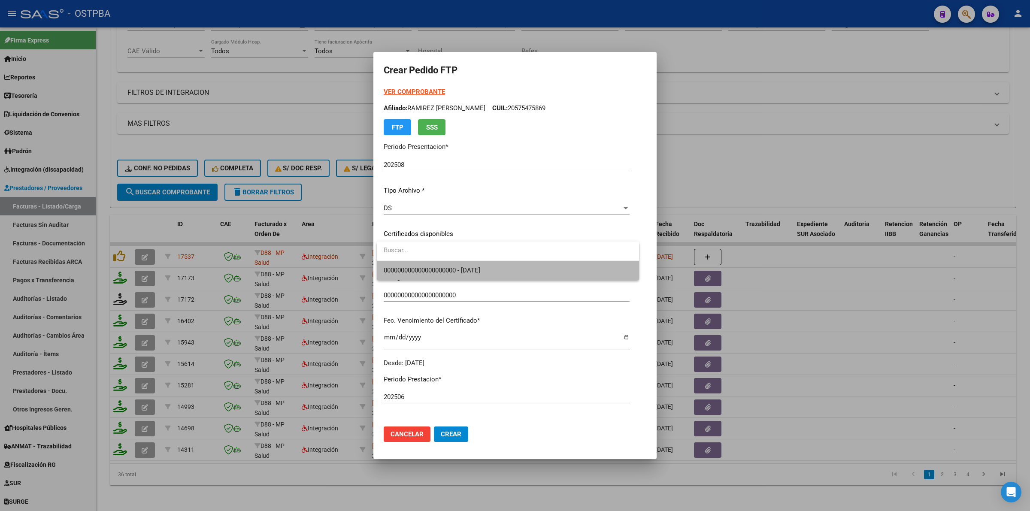
click at [557, 269] on span "000000000000000000000 - 2027-03-15" at bounding box center [508, 270] width 248 height 19
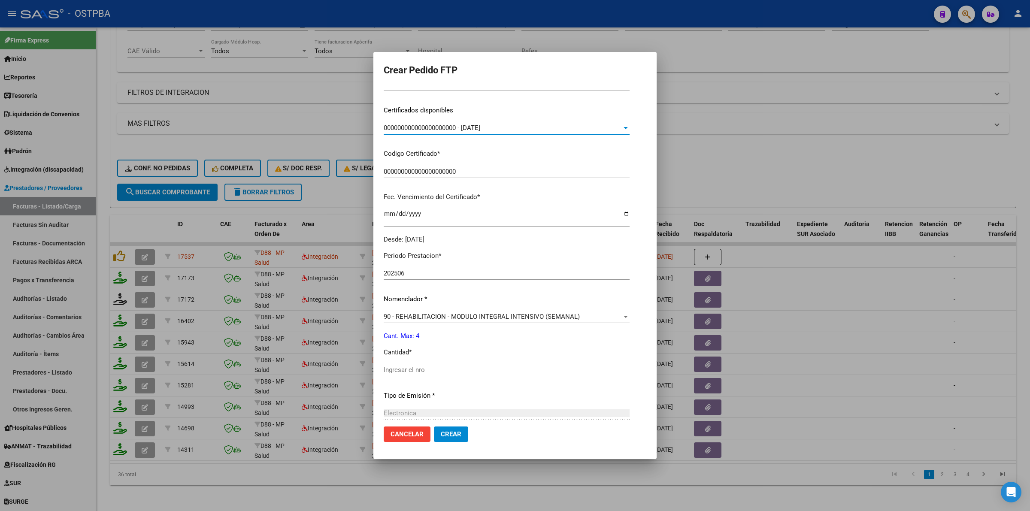
scroll to position [161, 0]
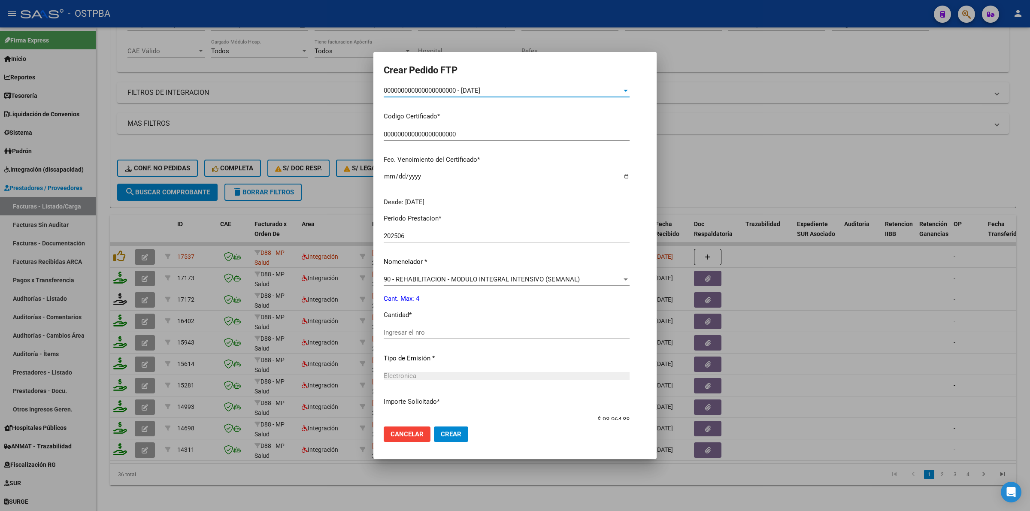
click at [497, 336] on input "Ingresar el nro" at bounding box center [507, 333] width 246 height 8
type input "4"
click at [450, 432] on span "Crear" at bounding box center [451, 434] width 21 height 8
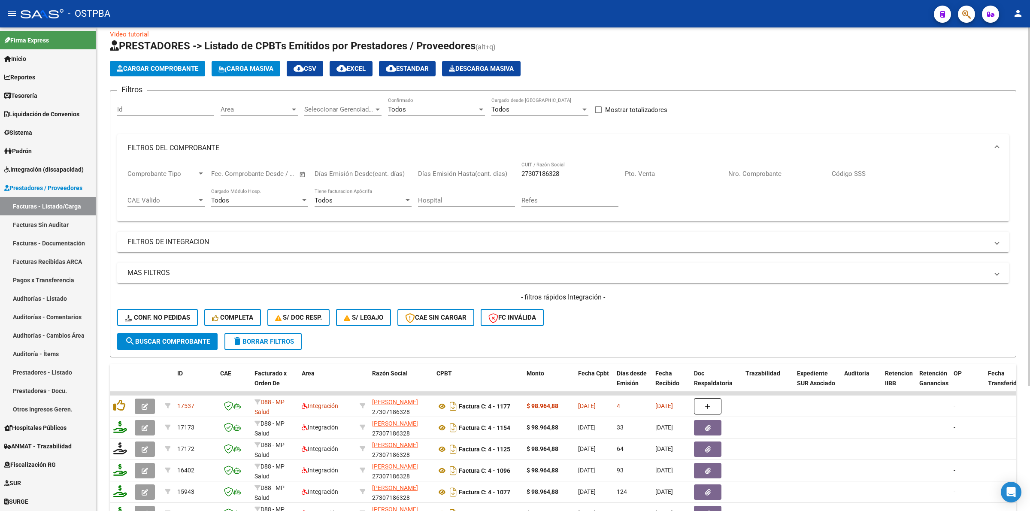
scroll to position [0, 0]
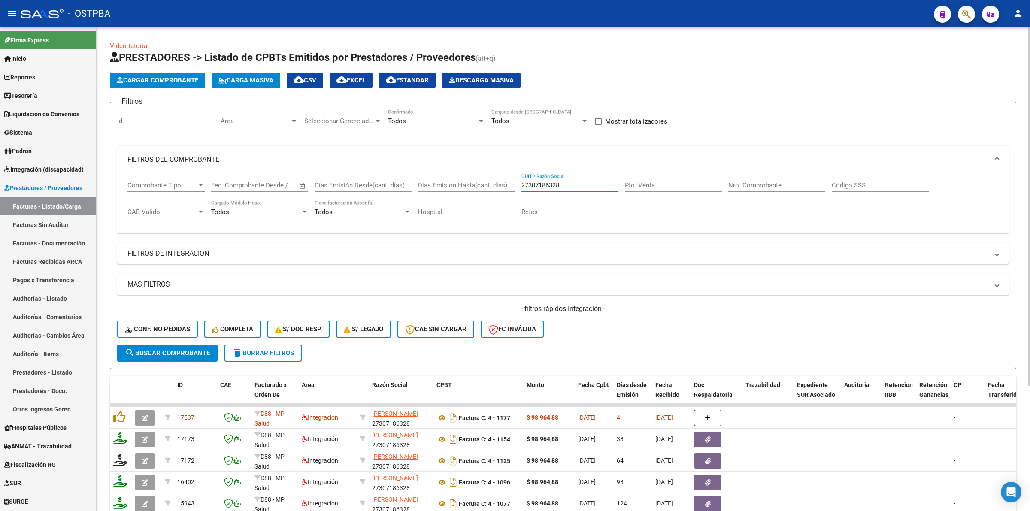
drag, startPoint x: 589, startPoint y: 183, endPoint x: 366, endPoint y: 155, distance: 224.5
click at [366, 155] on mat-expansion-panel "FILTROS DEL COMPROBANTE Comprobante Tipo Comprobante Tipo Fecha inicio – Fecha …" at bounding box center [563, 190] width 892 height 88
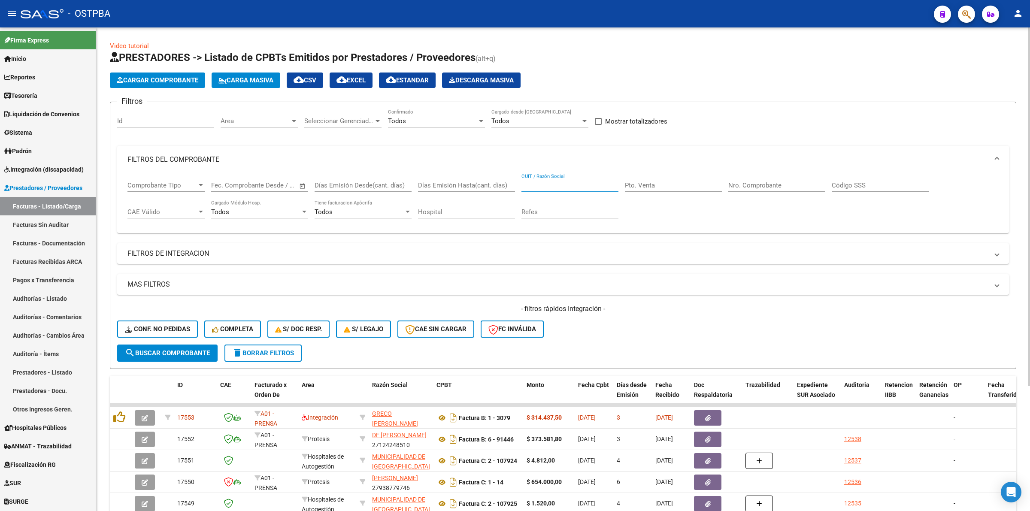
click at [760, 183] on input "Nro. Comprobante" at bounding box center [776, 186] width 97 height 8
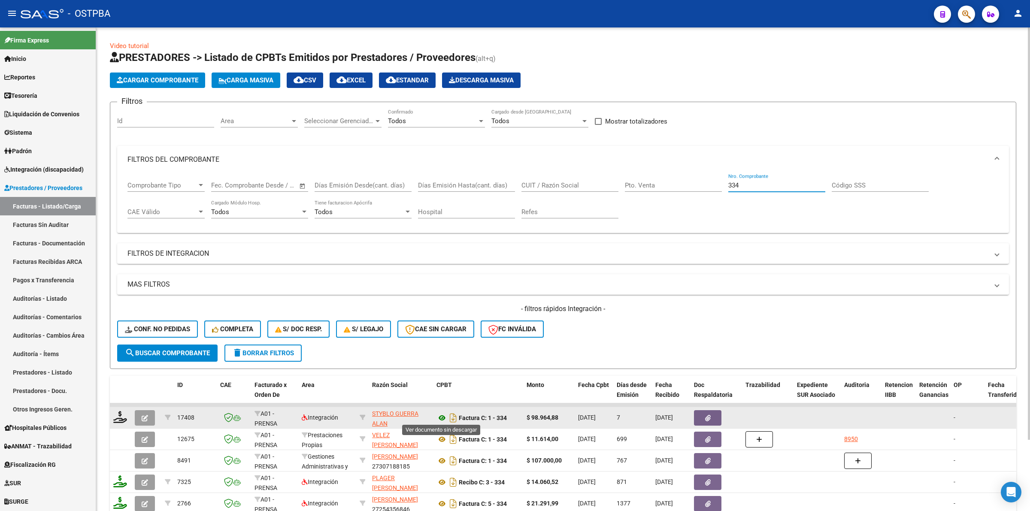
type input "334"
click at [442, 415] on icon at bounding box center [441, 418] width 11 height 10
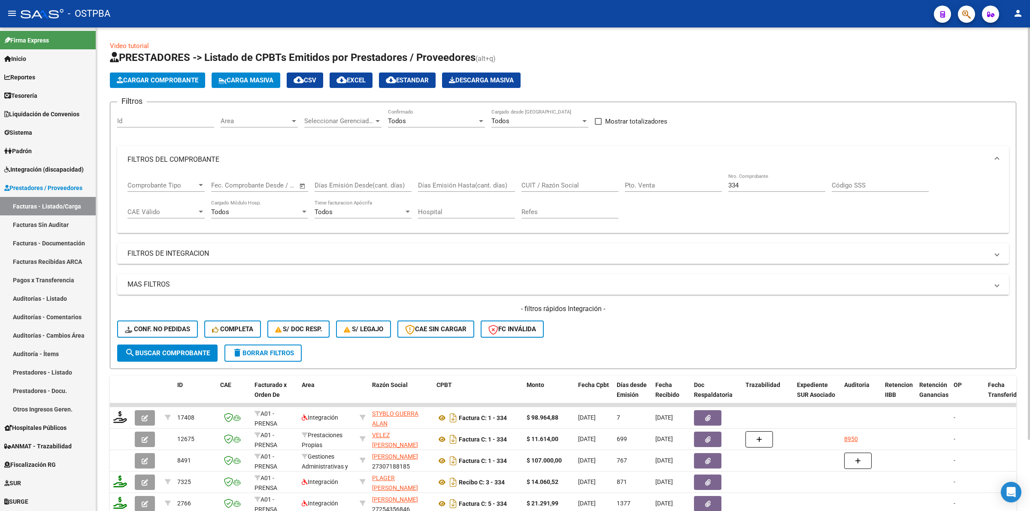
drag, startPoint x: 755, startPoint y: 179, endPoint x: 682, endPoint y: 186, distance: 73.2
click at [682, 186] on div "Comprobante Tipo Comprobante Tipo Fecha inicio – Fecha fin Fec. Comprobante Des…" at bounding box center [562, 199] width 871 height 53
drag, startPoint x: 779, startPoint y: 188, endPoint x: 630, endPoint y: 191, distance: 148.9
click at [630, 191] on div "Comprobante Tipo Comprobante Tipo Fecha inicio – Fecha fin Fec. Comprobante Des…" at bounding box center [562, 199] width 871 height 53
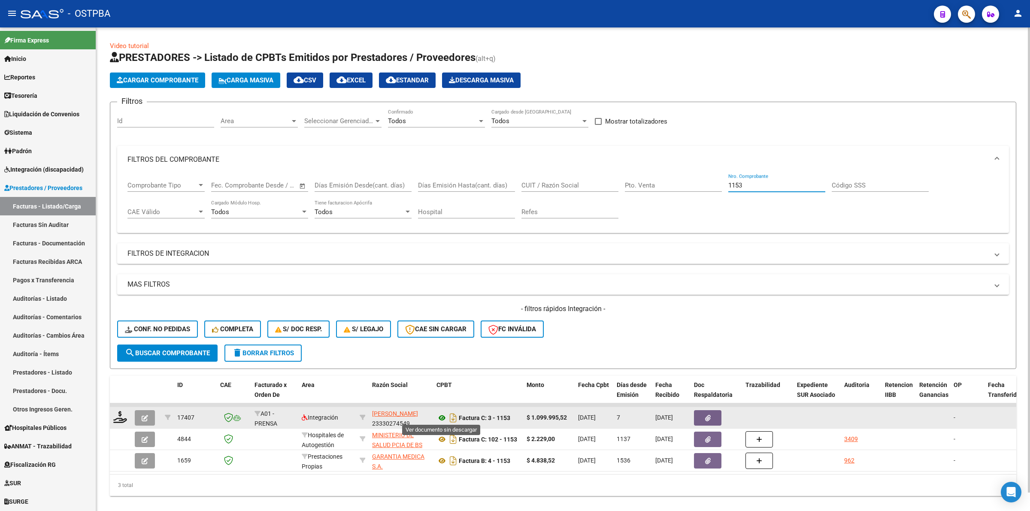
type input "1153"
click at [445, 417] on icon at bounding box center [441, 418] width 11 height 10
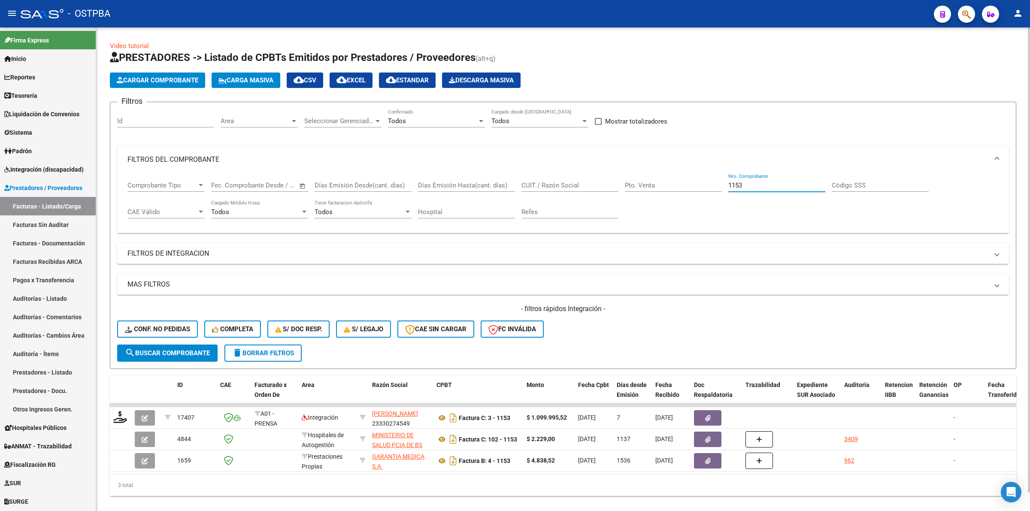
drag, startPoint x: 781, startPoint y: 185, endPoint x: 577, endPoint y: 174, distance: 204.1
click at [577, 174] on div "Comprobante Tipo Comprobante Tipo Fecha inicio – Fecha fin Fec. Comprobante Des…" at bounding box center [562, 199] width 871 height 53
click at [50, 166] on span "Integración (discapacidad)" at bounding box center [43, 169] width 79 height 9
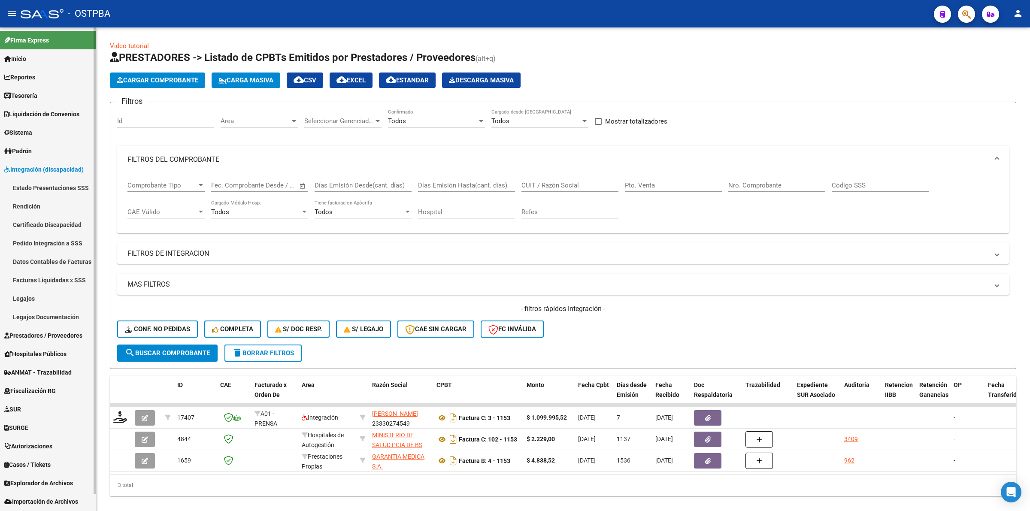
click at [55, 243] on link "Pedido Integración a SSS" at bounding box center [48, 243] width 96 height 18
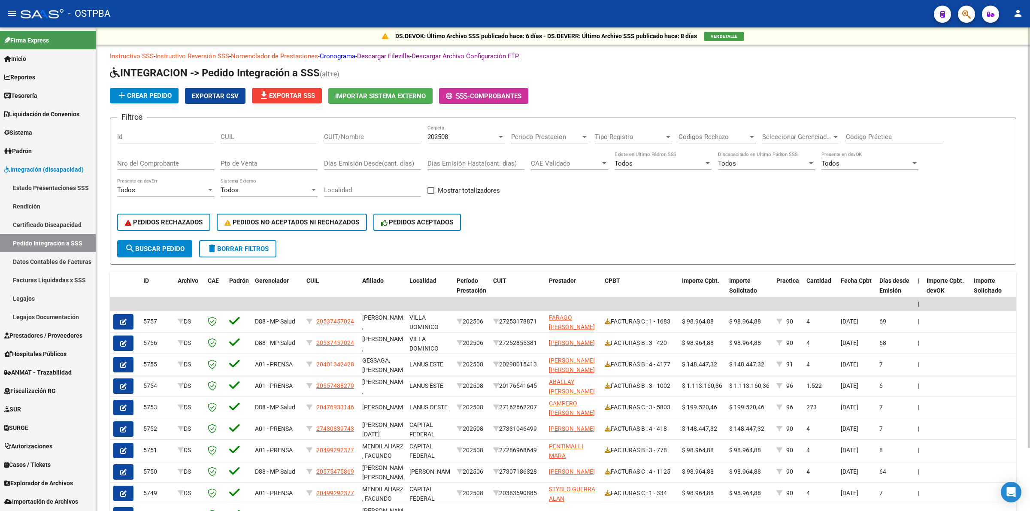
click at [204, 165] on input "Nro del Comprobante" at bounding box center [165, 164] width 97 height 8
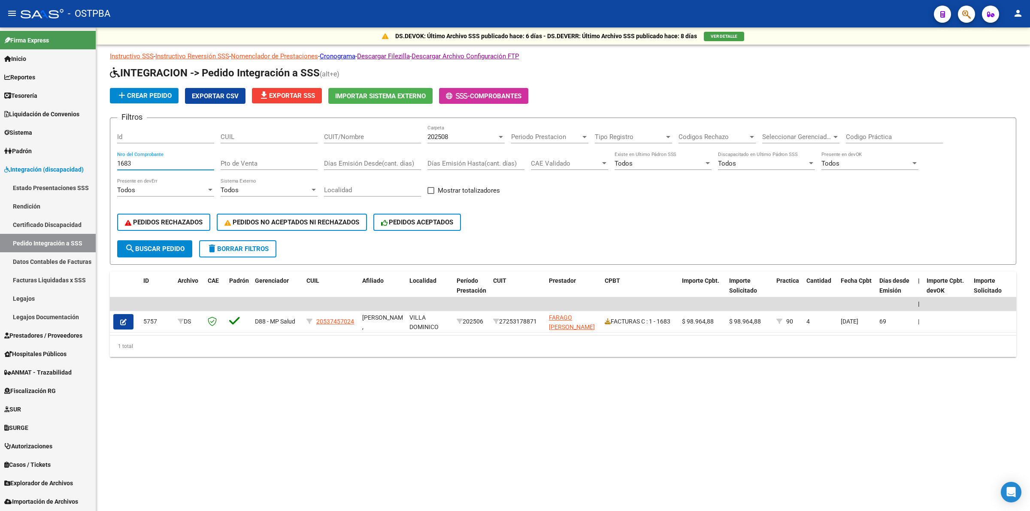
type input "1683"
click at [127, 314] on button "button" at bounding box center [123, 321] width 20 height 15
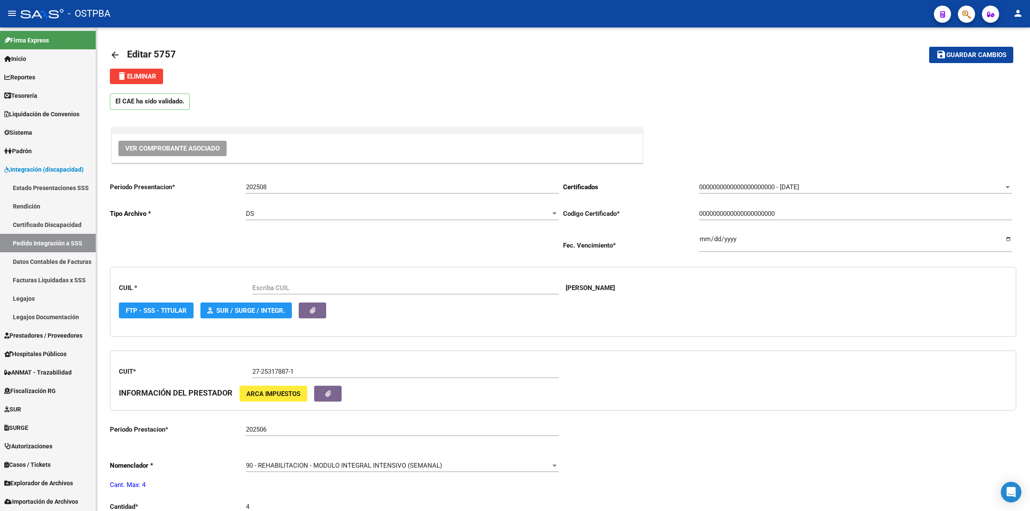
type input "20537457024"
